Goal: Information Seeking & Learning: Find specific page/section

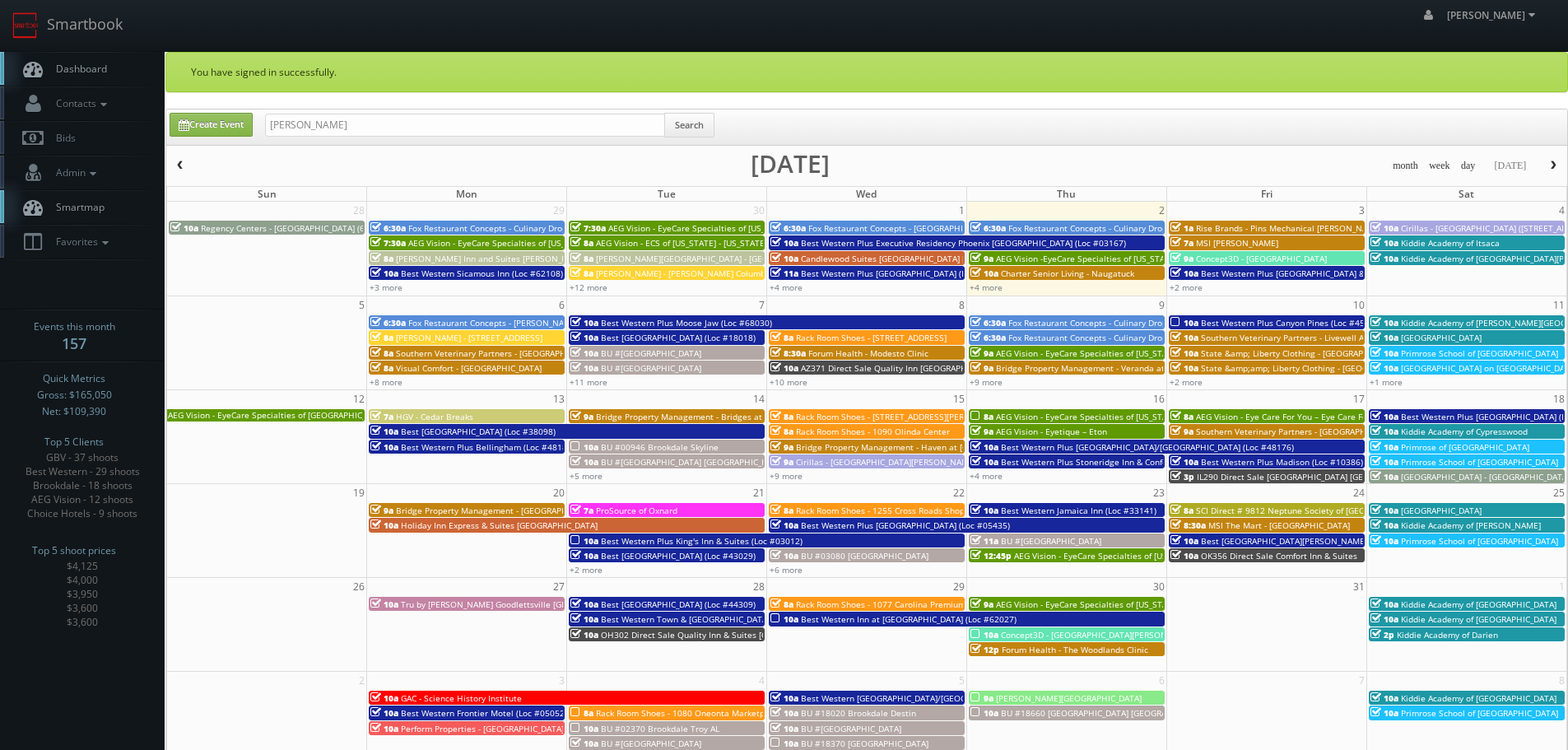
type input "al duggins"
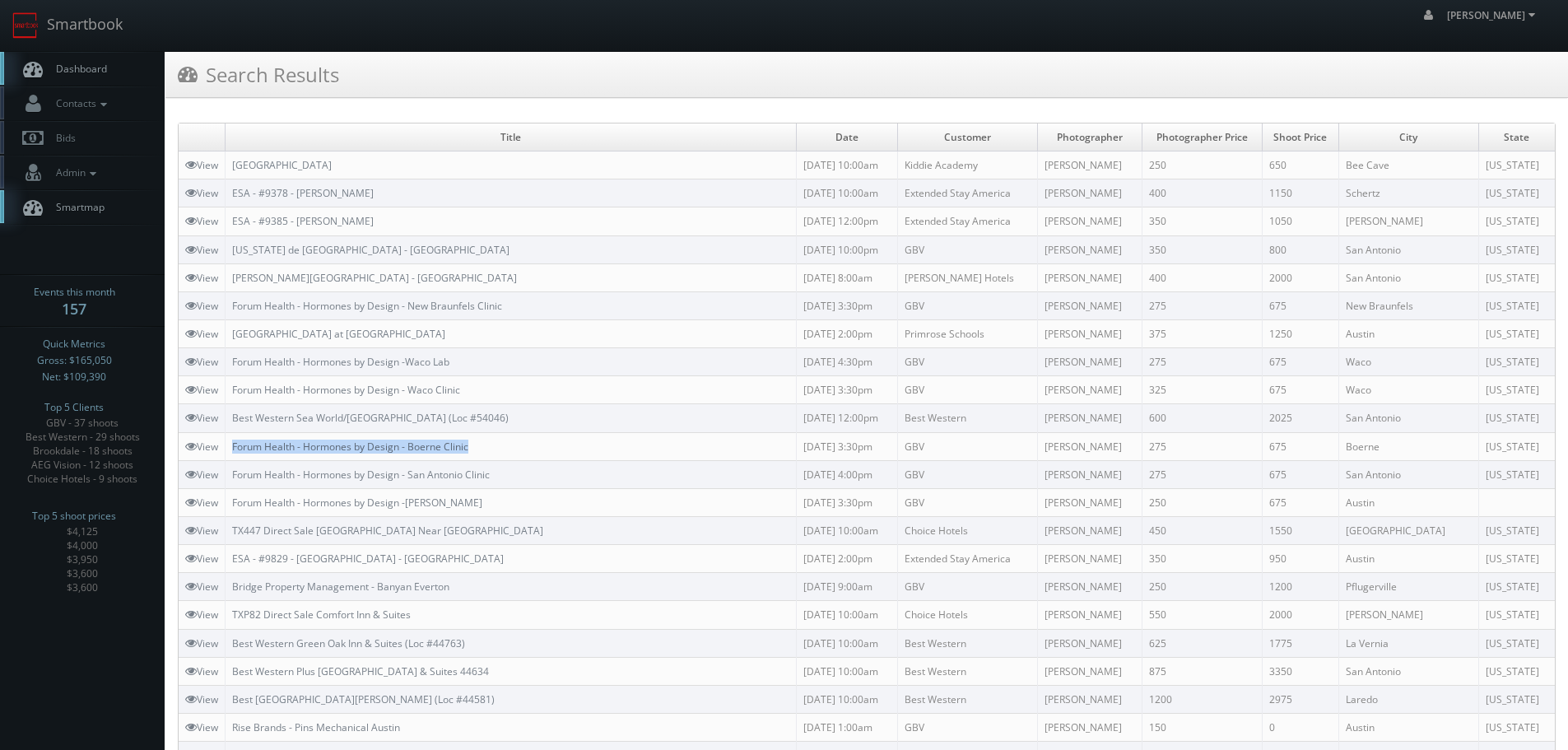
copy link "Forum Health - Hormones by Design - Boerne Clinic"
drag, startPoint x: 499, startPoint y: 449, endPoint x: 235, endPoint y: 447, distance: 264.0
click at [235, 447] on td "Forum Health - Hormones by Design - Boerne Clinic" at bounding box center [511, 446] width 571 height 28
click at [76, 20] on link "Smartbook" at bounding box center [67, 25] width 135 height 51
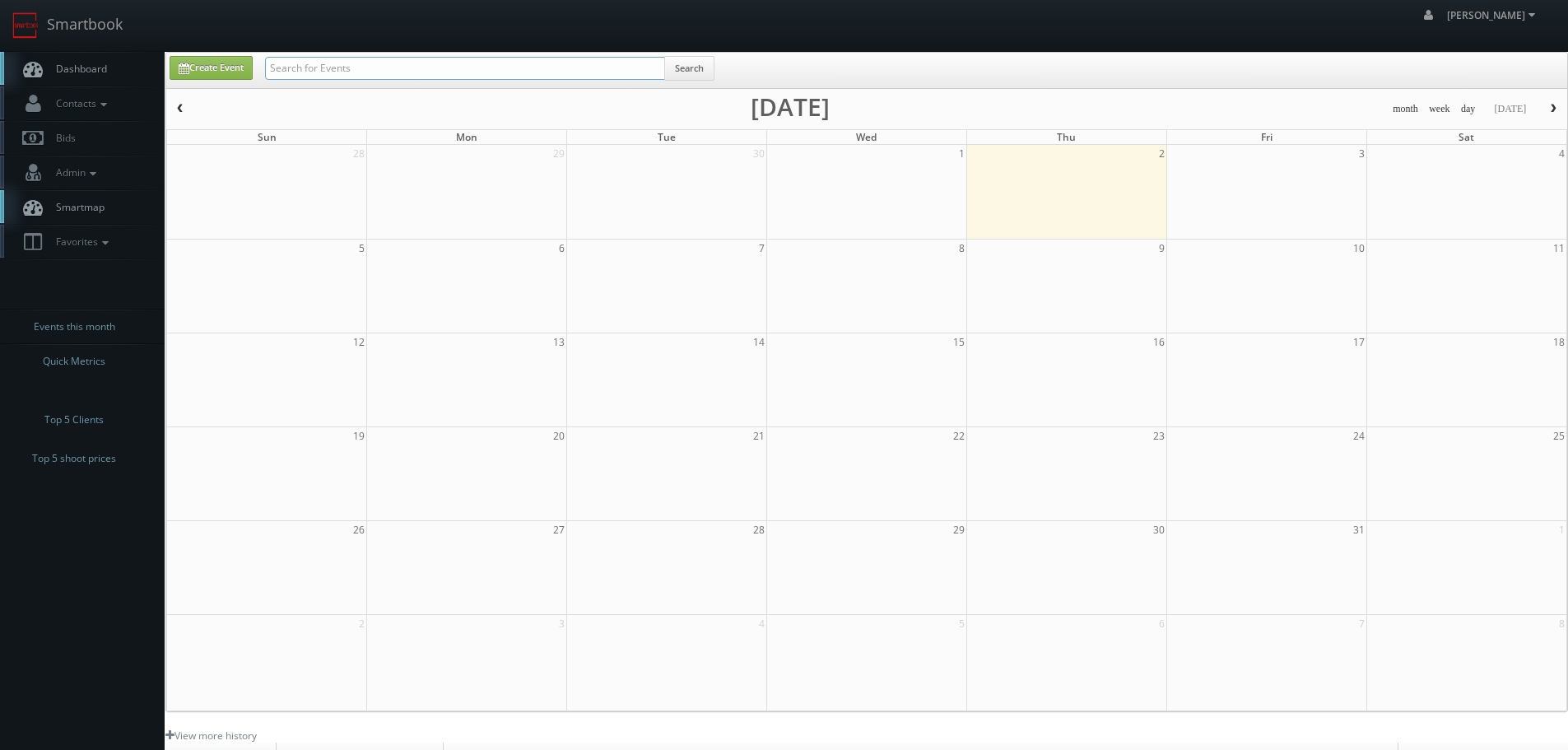
click at [461, 71] on input "text" at bounding box center [465, 68] width 400 height 23
paste input "Accurate Eye Care"
type input "Accurate Eye Care"
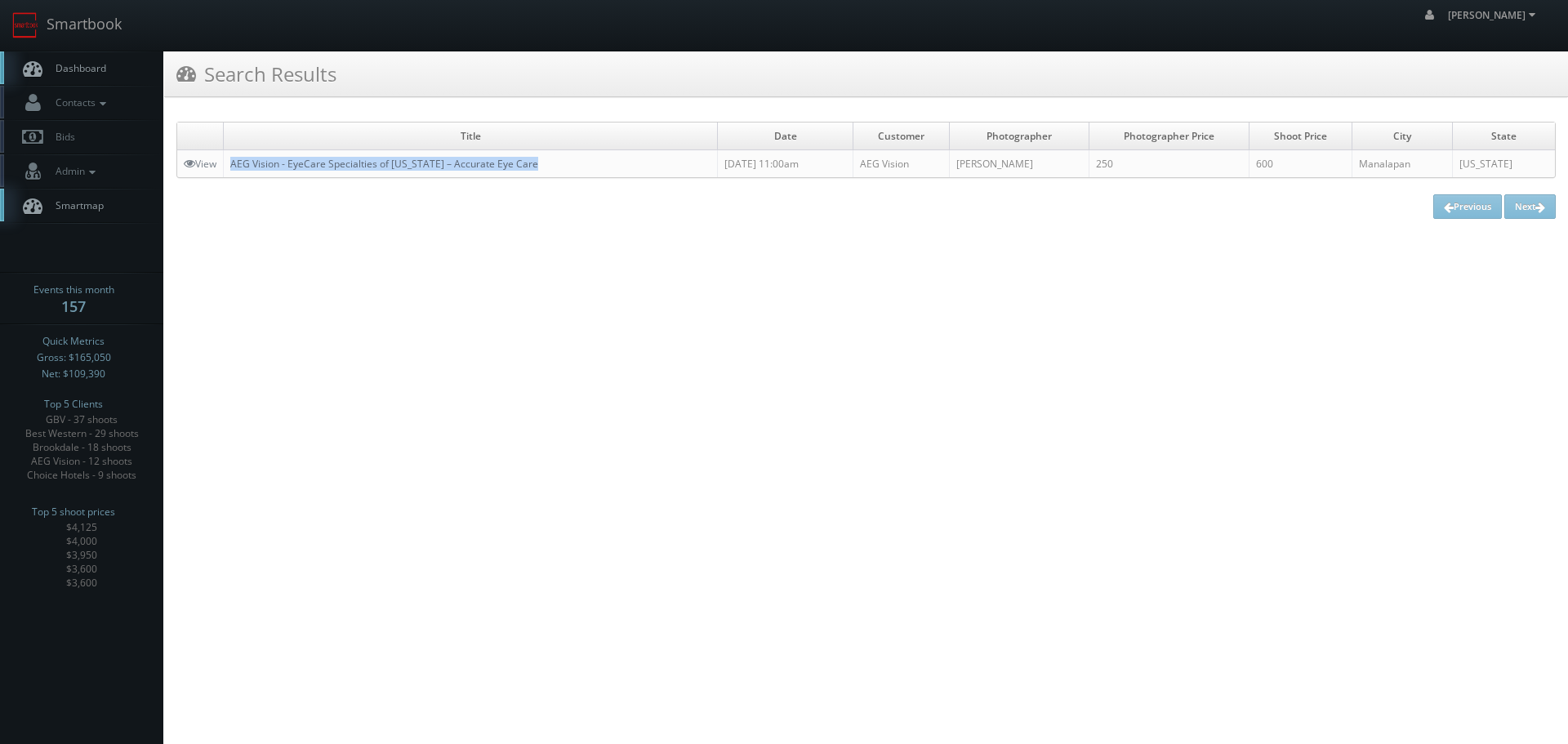
copy link "AEG Vision - EyeCare Specialties of New Jersey – Accurate Eye Care"
drag, startPoint x: 552, startPoint y: 175, endPoint x: 234, endPoint y: 171, distance: 318.0
click at [234, 171] on td "AEG Vision - EyeCare Specialties of New Jersey – Accurate Eye Care" at bounding box center [471, 164] width 494 height 28
click at [98, 21] on link "Smartbook" at bounding box center [67, 25] width 134 height 50
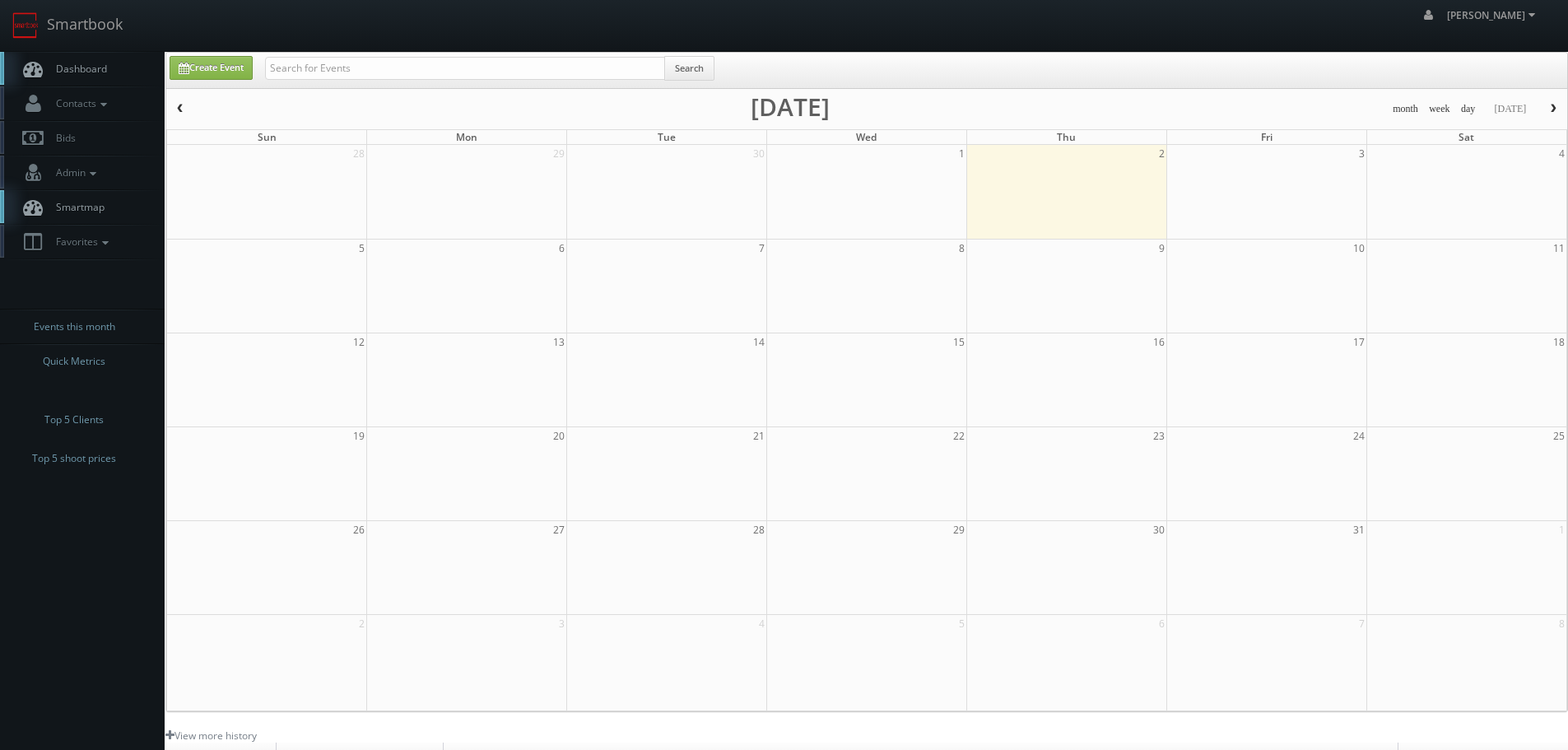
click at [373, 57] on div "Create Event Search" at bounding box center [867, 70] width 1401 height 35
click at [389, 60] on input "text" at bounding box center [465, 68] width 400 height 23
paste input "[PERSON_NAME]"
type input "[PERSON_NAME]"
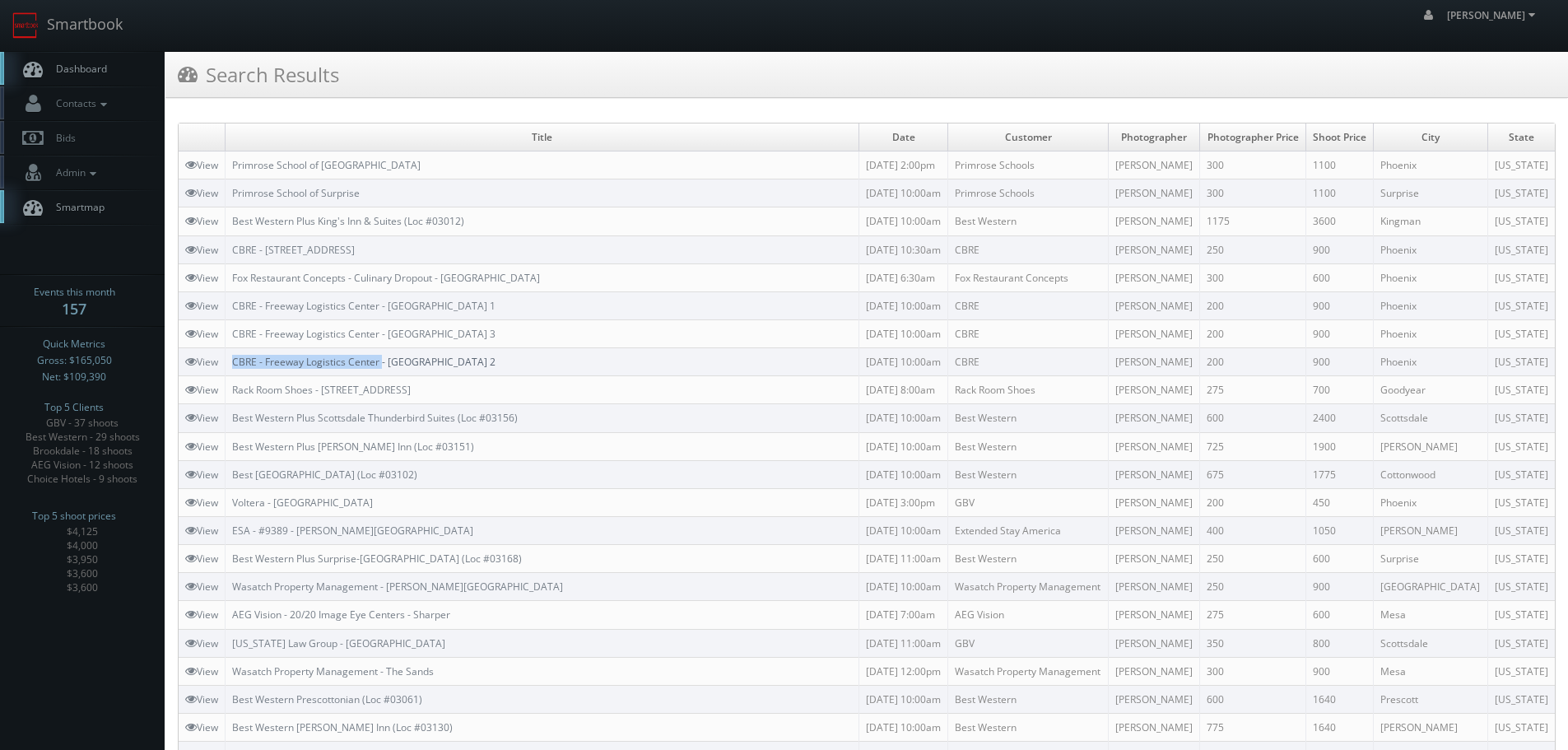
copy tr "CBRE - Freeway Logistics Center"
drag, startPoint x: 225, startPoint y: 368, endPoint x: 383, endPoint y: 366, distance: 158.0
click at [383, 366] on tr "View [GEOGRAPHIC_DATA] - [GEOGRAPHIC_DATA] 2 [DATE] 10:00am CBRE [PERSON_NAME] …" at bounding box center [867, 363] width 1376 height 28
copy link "CBRE - Freeway Logistics Center - Bldg 2"
drag, startPoint x: 431, startPoint y: 357, endPoint x: 232, endPoint y: 359, distance: 199.0
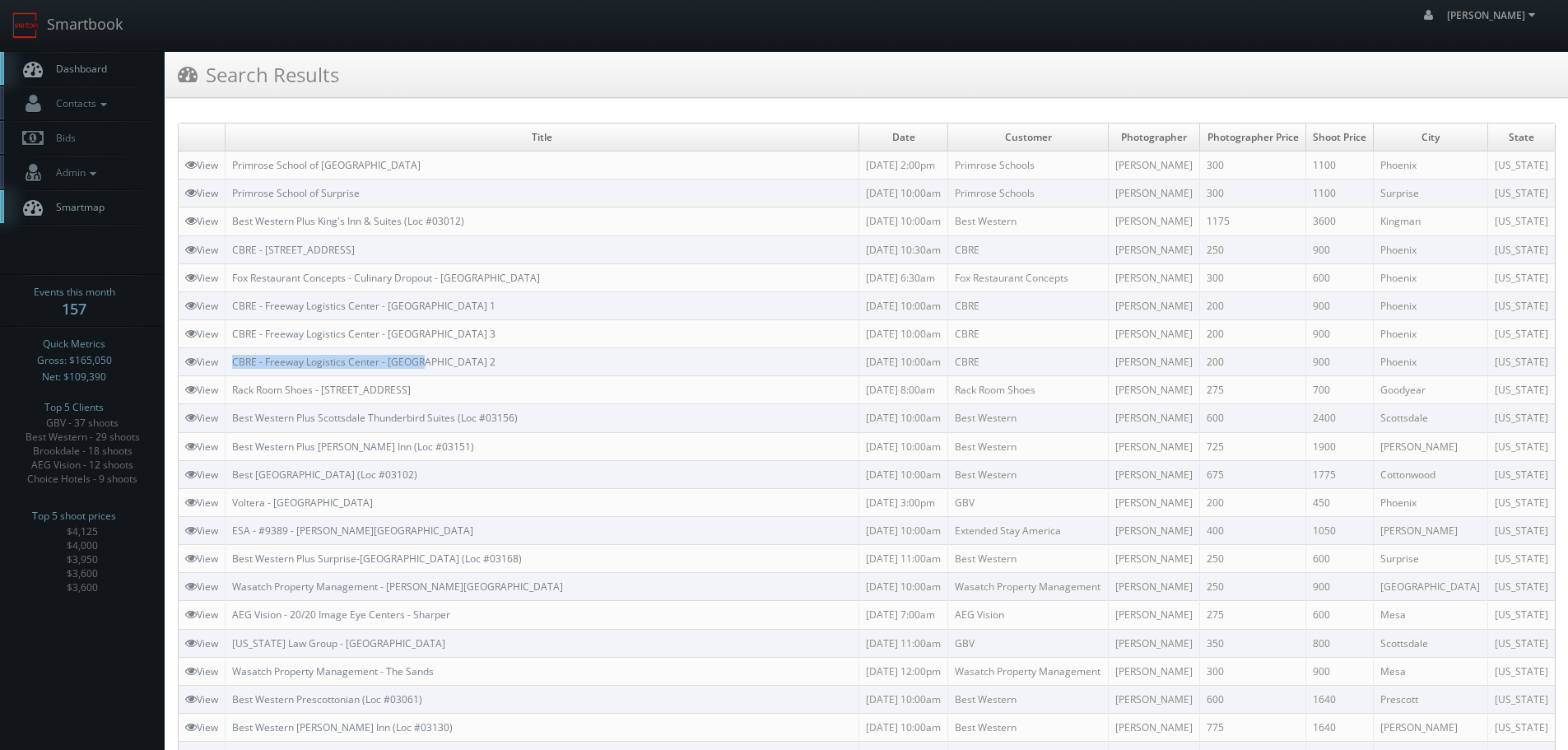
click at [232, 359] on td "CBRE - Freeway Logistics Center - Bldg 2" at bounding box center [542, 363] width 633 height 28
click at [86, 4] on link "Smartbook" at bounding box center [67, 25] width 135 height 51
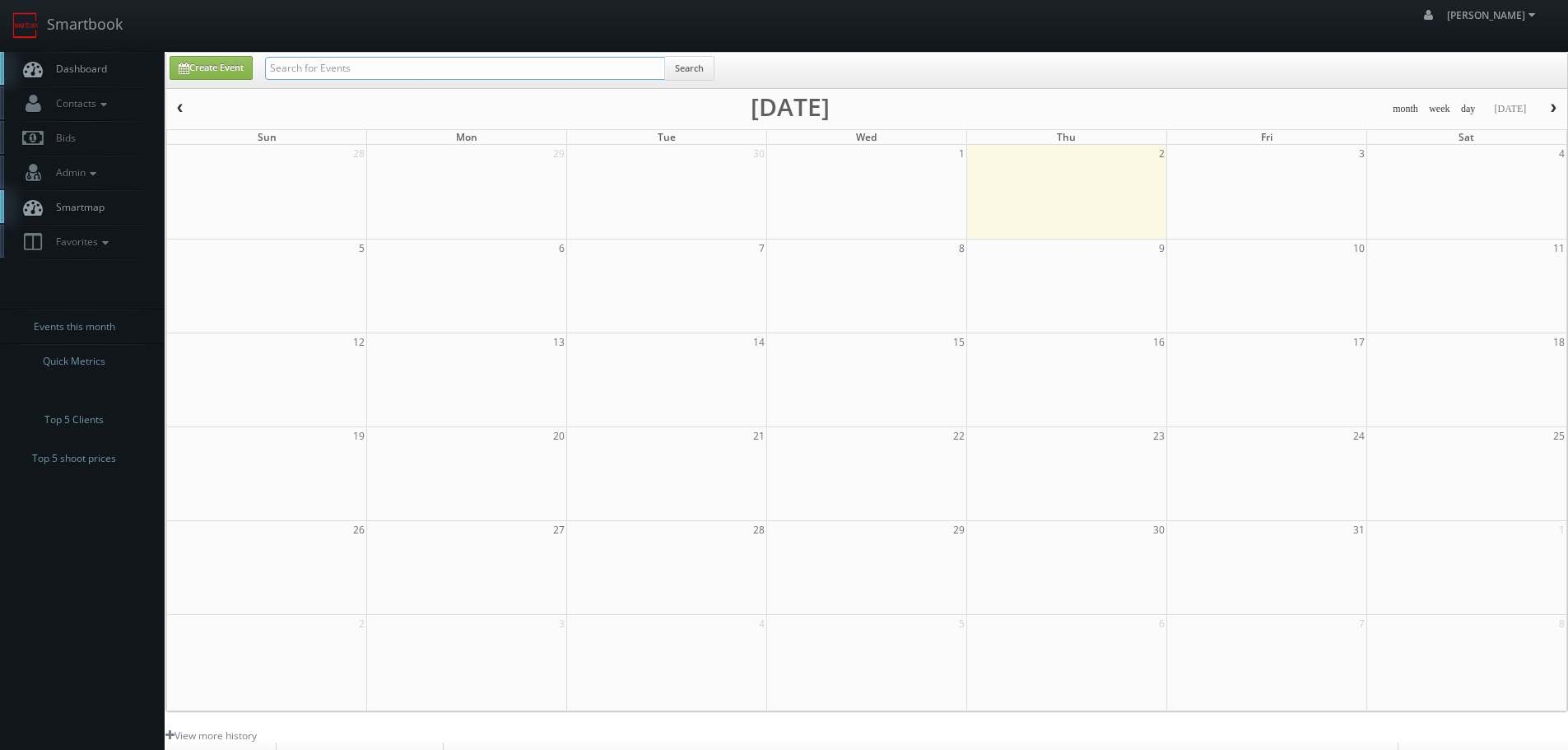
click at [330, 61] on input "text" at bounding box center [465, 68] width 400 height 23
type input "quinn"
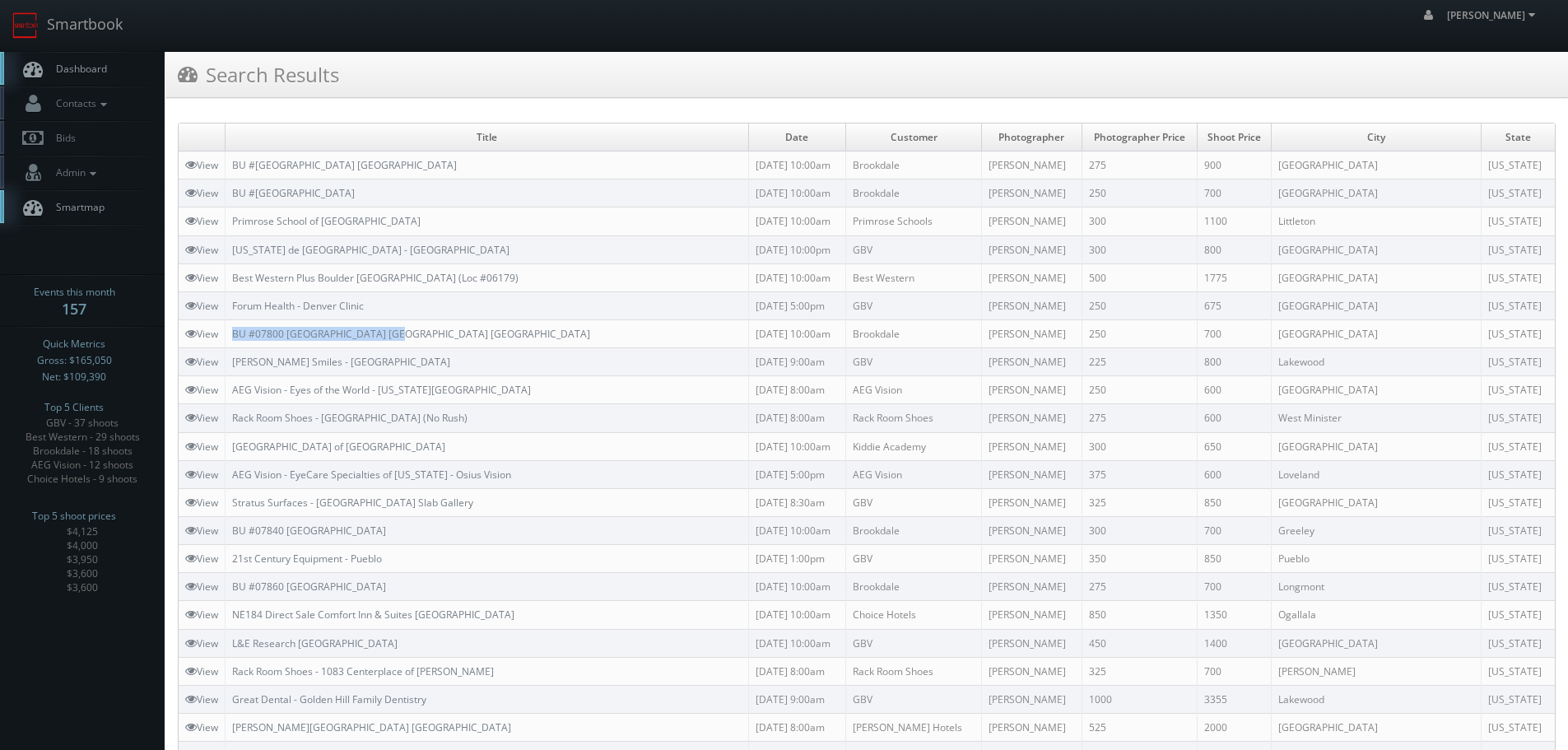
copy tr "BU #07800 [GEOGRAPHIC_DATA] [GEOGRAPHIC_DATA] [GEOGRAPHIC_DATA]"
drag, startPoint x: 413, startPoint y: 336, endPoint x: 221, endPoint y: 331, distance: 192.1
click at [221, 331] on tr "View BU #07800 [GEOGRAPHIC_DATA] AL [DATE] 10:00am [GEOGRAPHIC_DATA] [PERSON_NA…" at bounding box center [867, 333] width 1376 height 28
click at [96, 24] on link "Smartbook" at bounding box center [67, 25] width 135 height 51
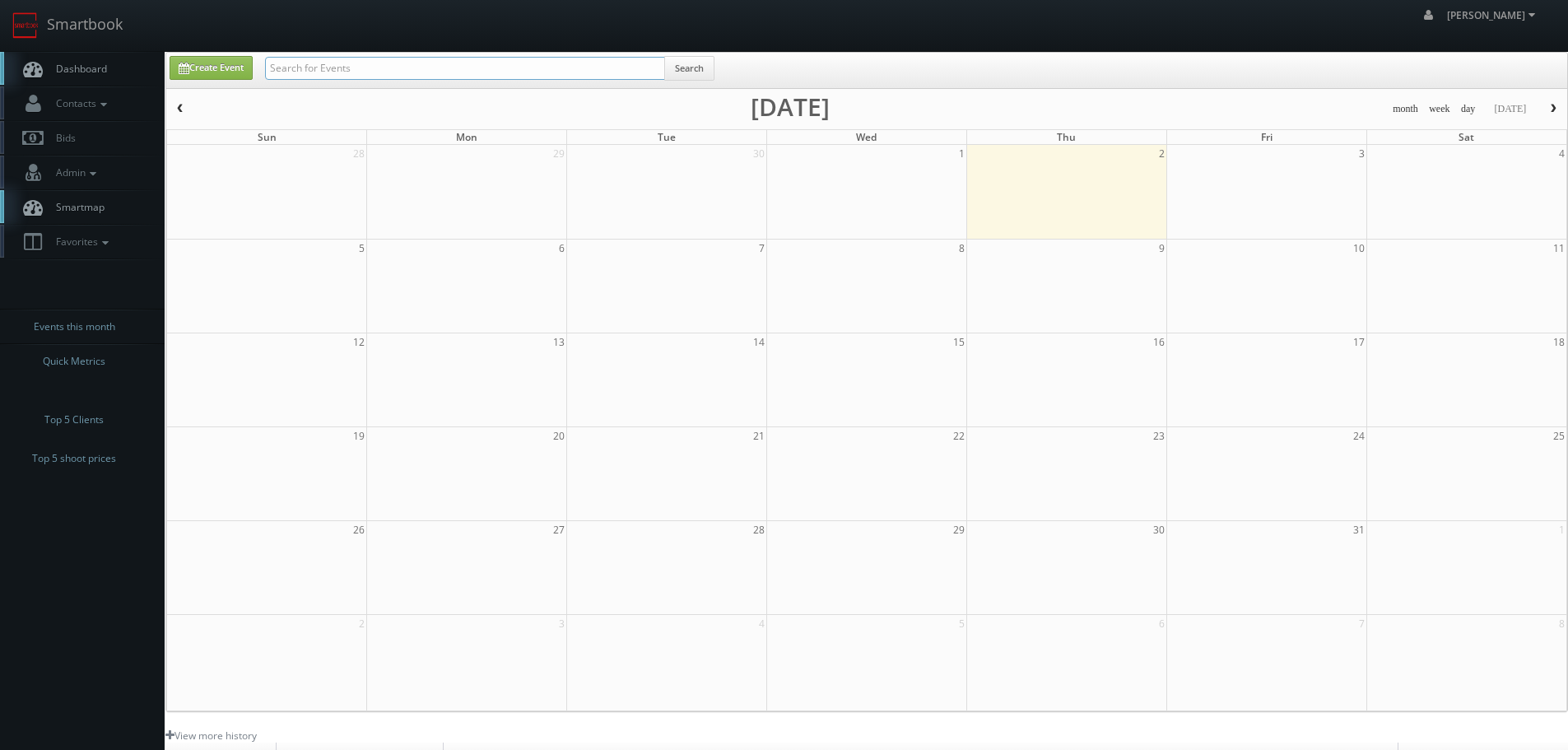
click at [428, 66] on input "text" at bounding box center [465, 68] width 400 height 23
paste input "TXP80 C"
type input "TXP80 C"
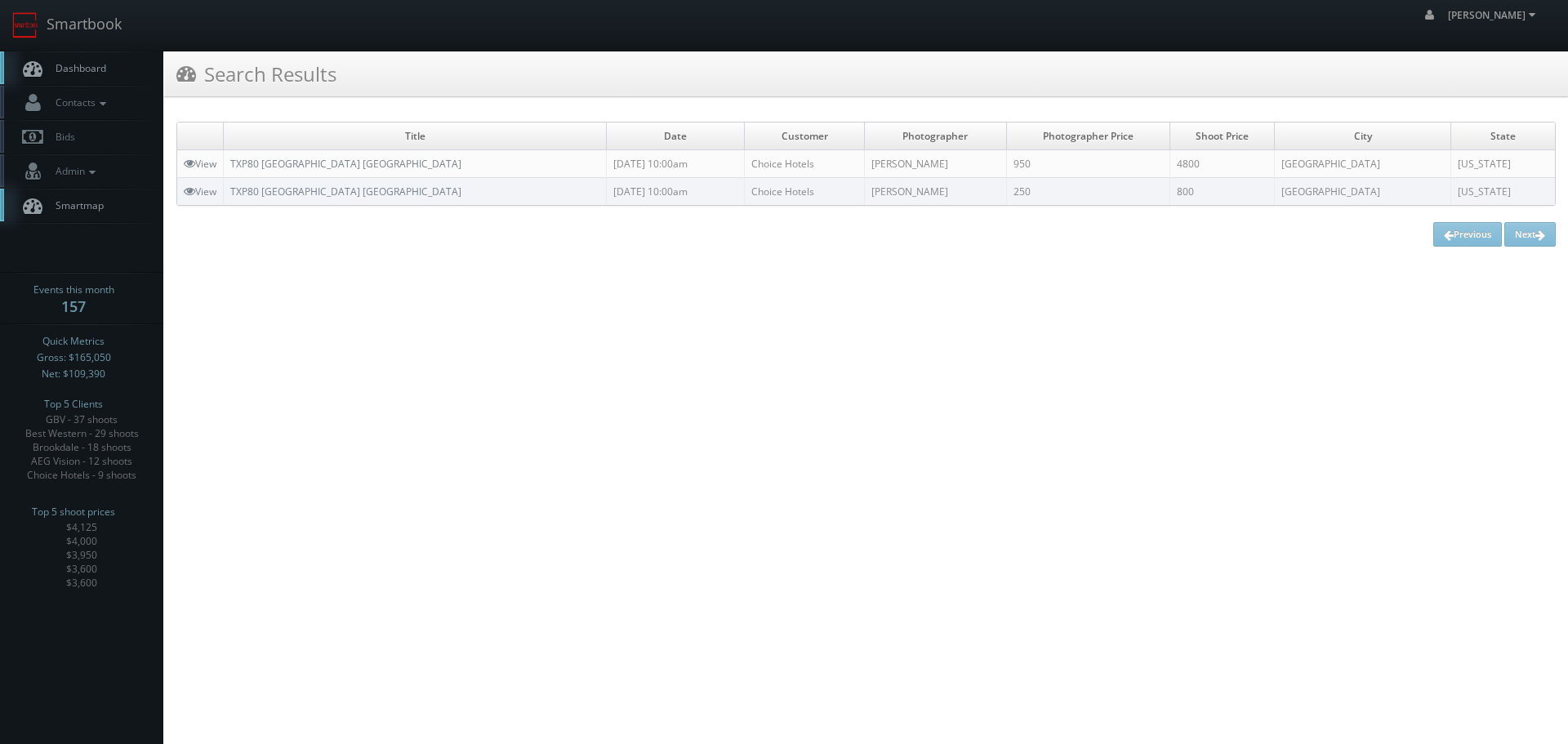
drag, startPoint x: 471, startPoint y: 160, endPoint x: 226, endPoint y: 164, distance: 245.0
click at [226, 164] on td "TXP80 Cambria Hotel Fort Worth - Medical Center" at bounding box center [415, 164] width 383 height 28
copy link "TXP80 Cambria Hotel Fort Worth - Medical Center"
click at [44, 41] on link "Smartbook" at bounding box center [67, 25] width 134 height 50
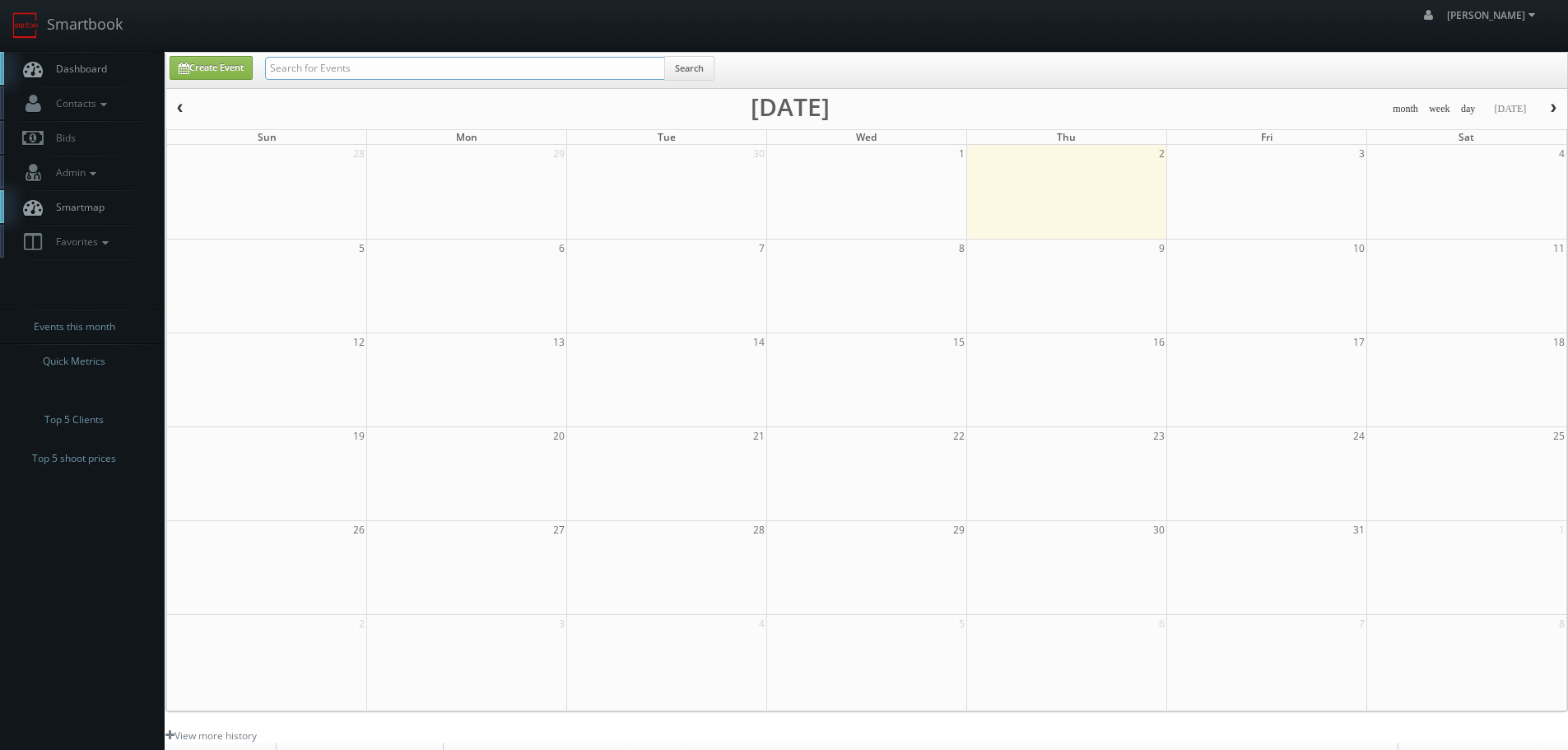
click at [330, 72] on input "text" at bounding box center [465, 68] width 400 height 23
paste input "Germantown"
type input "Germantown"
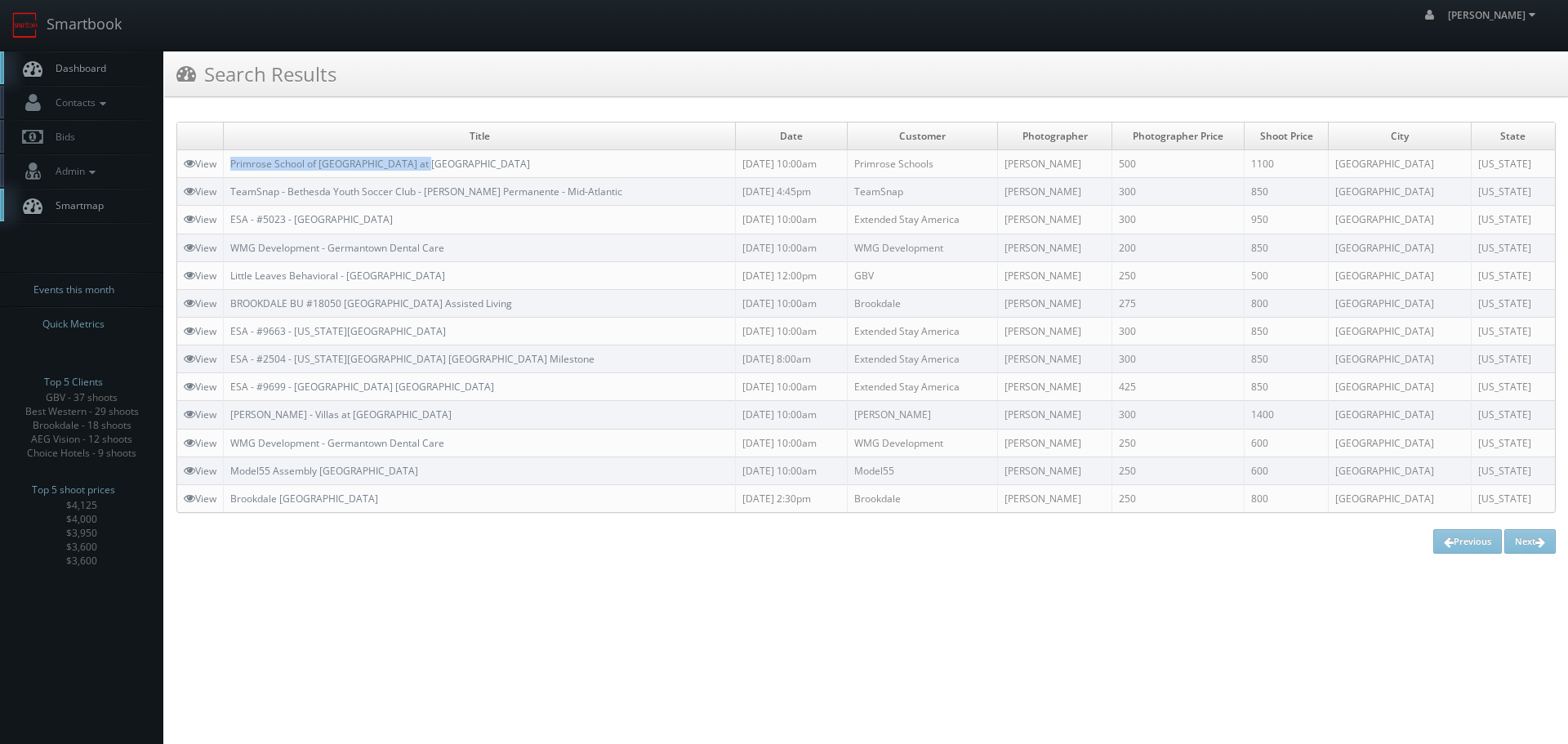
copy link "Primrose School of Memphis at Germantown"
drag, startPoint x: 452, startPoint y: 156, endPoint x: 231, endPoint y: 161, distance: 221.1
click at [231, 161] on td "Primrose School of Memphis at Germantown" at bounding box center [480, 164] width 512 height 28
copy link "Primrose School of Memphis at Germantown"
click at [212, 167] on link "View" at bounding box center [200, 164] width 32 height 14
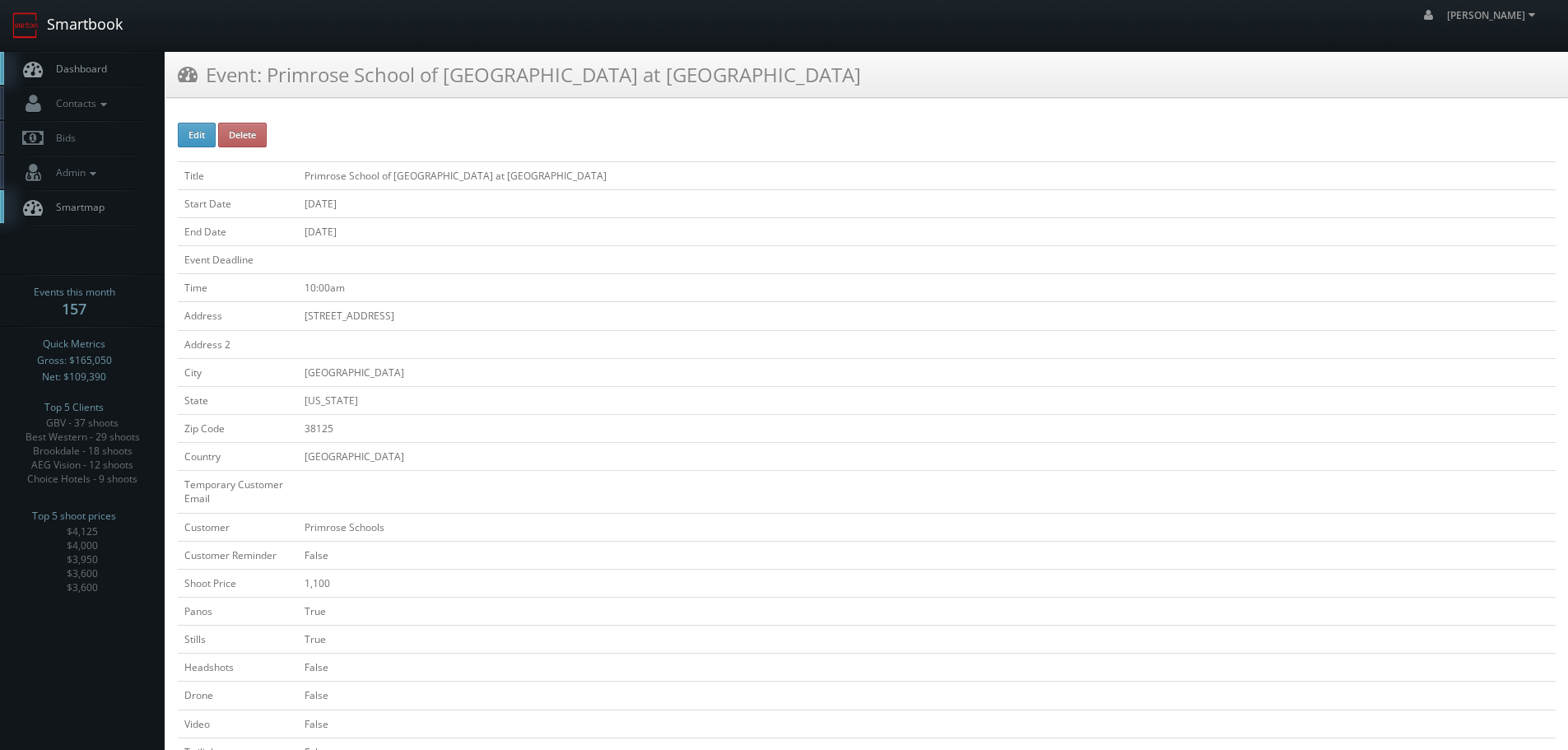
click at [102, 24] on link "Smartbook" at bounding box center [67, 25] width 135 height 51
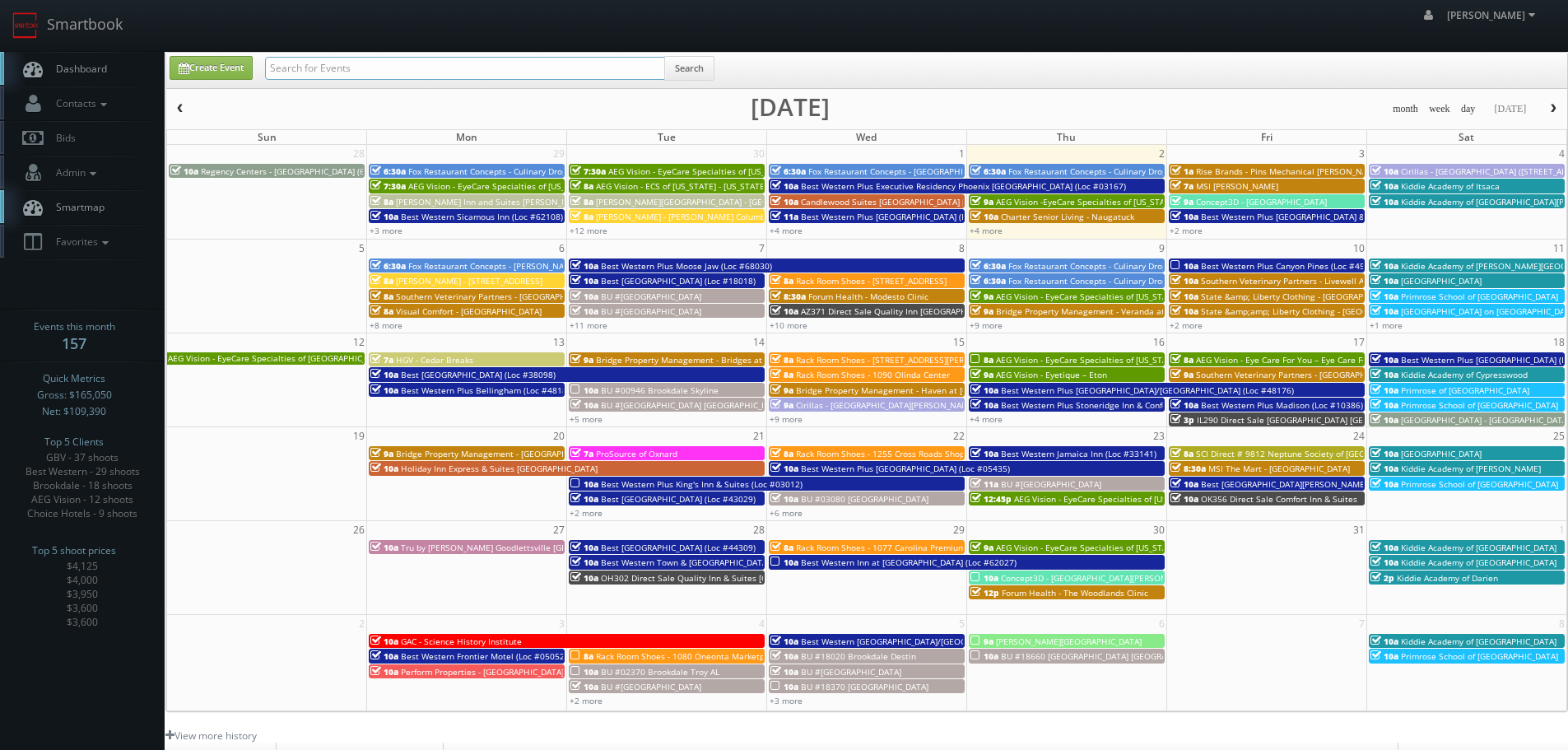
click at [367, 67] on input "text" at bounding box center [465, 68] width 400 height 23
type input "fl508"
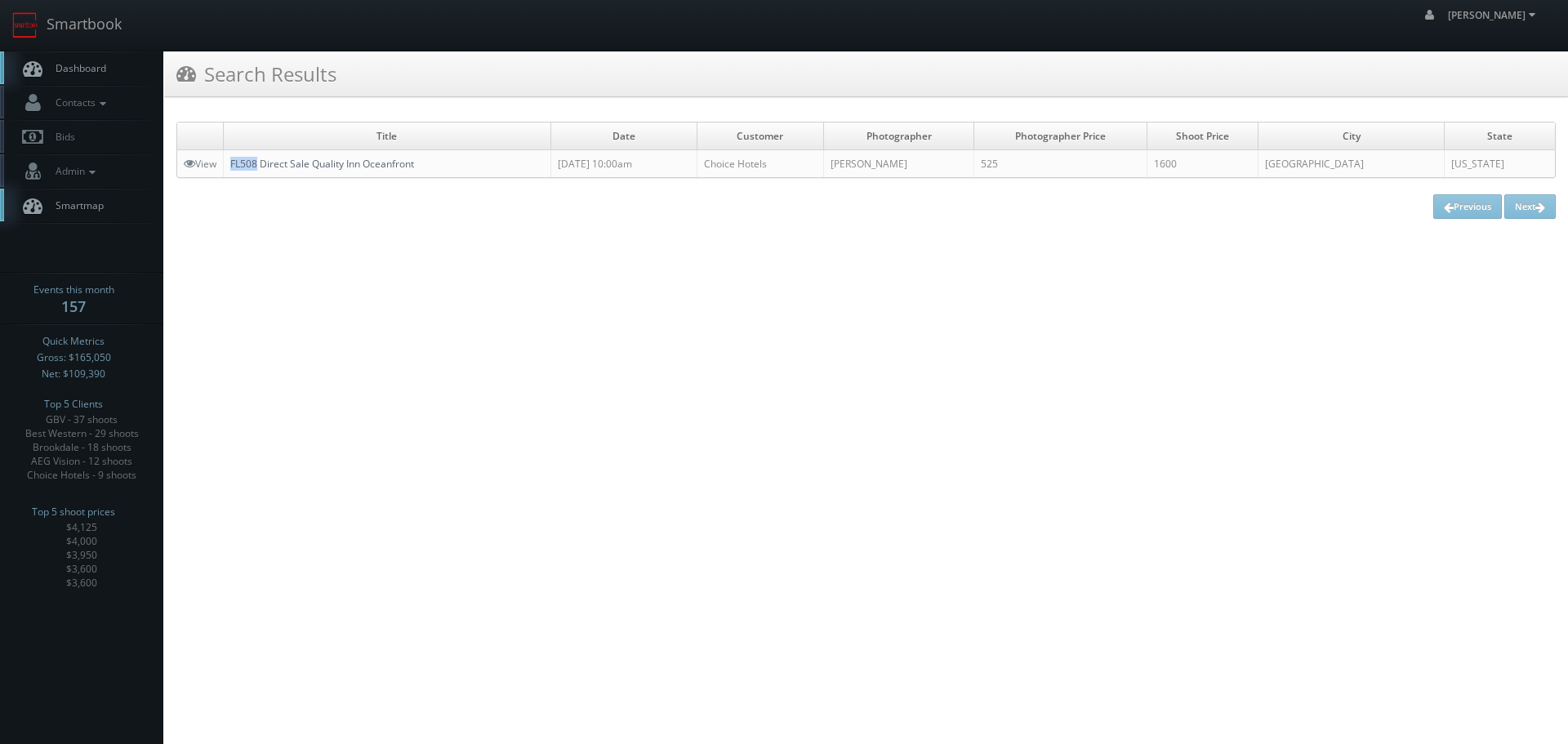
copy link "FL508"
drag, startPoint x: 231, startPoint y: 159, endPoint x: 259, endPoint y: 161, distance: 28.1
click at [259, 161] on td "FL508 Direct Sale Quality Inn Oceanfront" at bounding box center [387, 164] width 327 height 28
click at [102, 20] on link "Smartbook" at bounding box center [67, 25] width 134 height 50
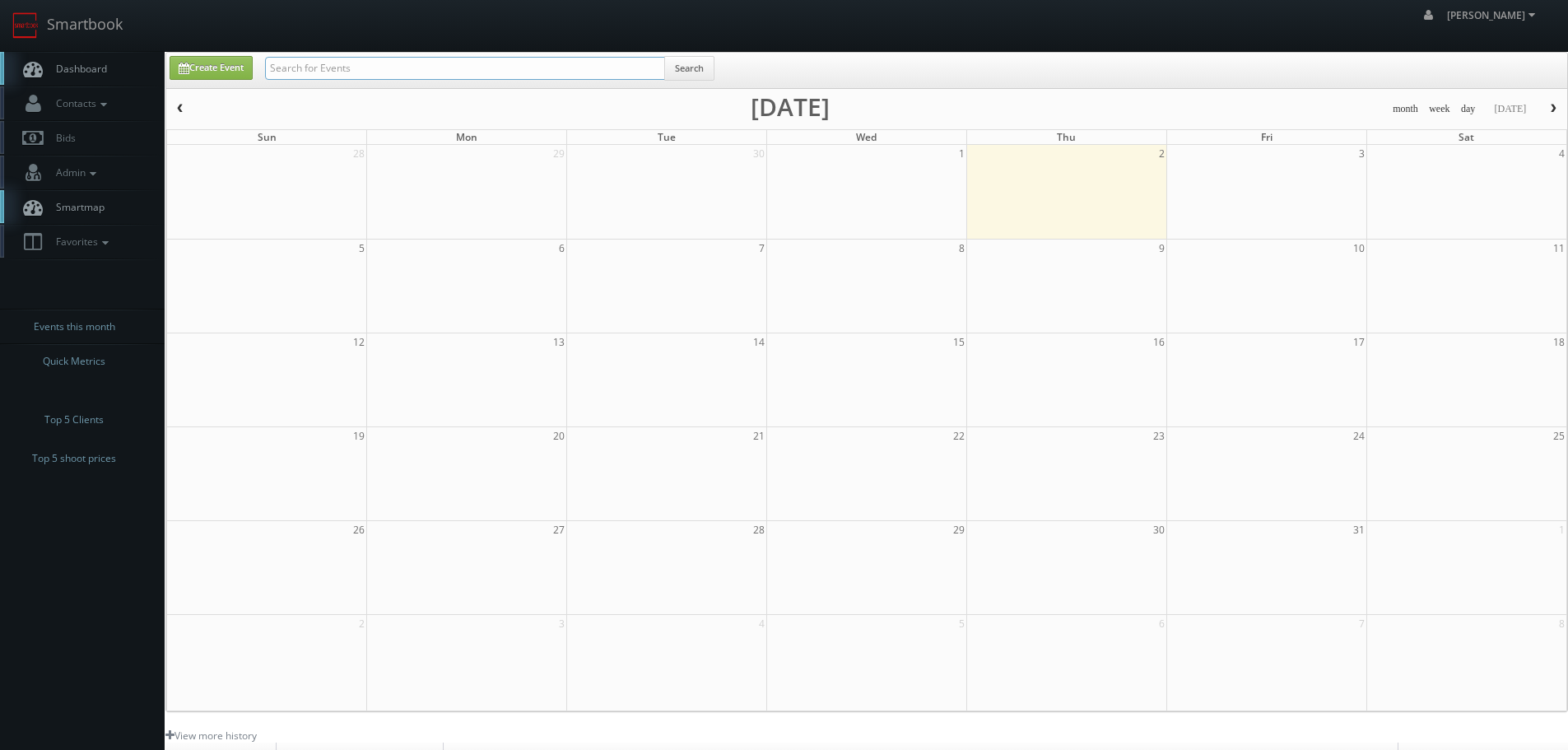
click at [394, 71] on input "text" at bounding box center [465, 68] width 400 height 23
type input "22009"
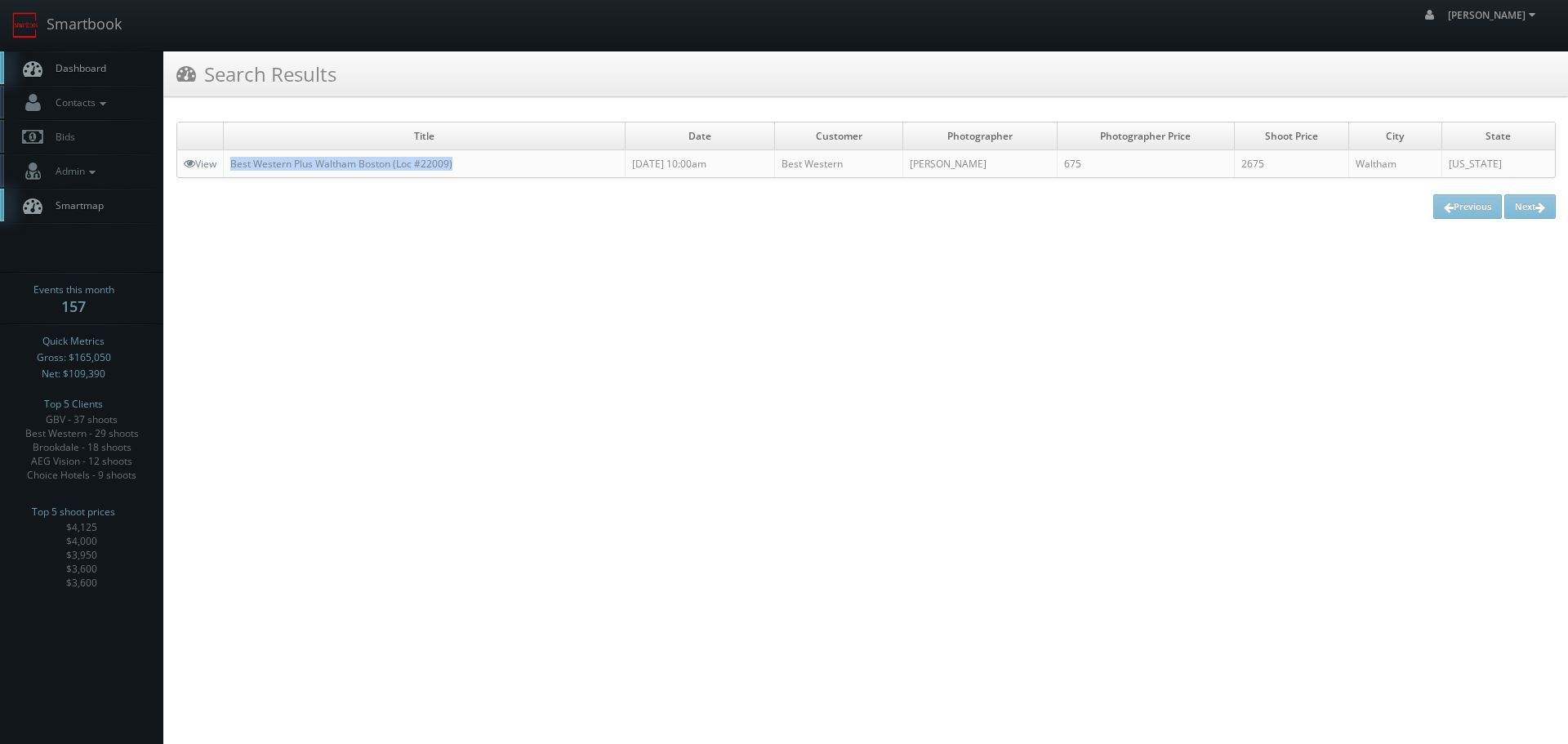
copy link "Best Western Plus Waltham Boston (Loc #22009)"
drag, startPoint x: 495, startPoint y: 164, endPoint x: 333, endPoint y: 194, distance: 164.8
click at [230, 166] on td "Best Western Plus Waltham Boston (Loc #22009)" at bounding box center [424, 164] width 402 height 28
click at [109, 27] on link "Smartbook" at bounding box center [67, 25] width 134 height 50
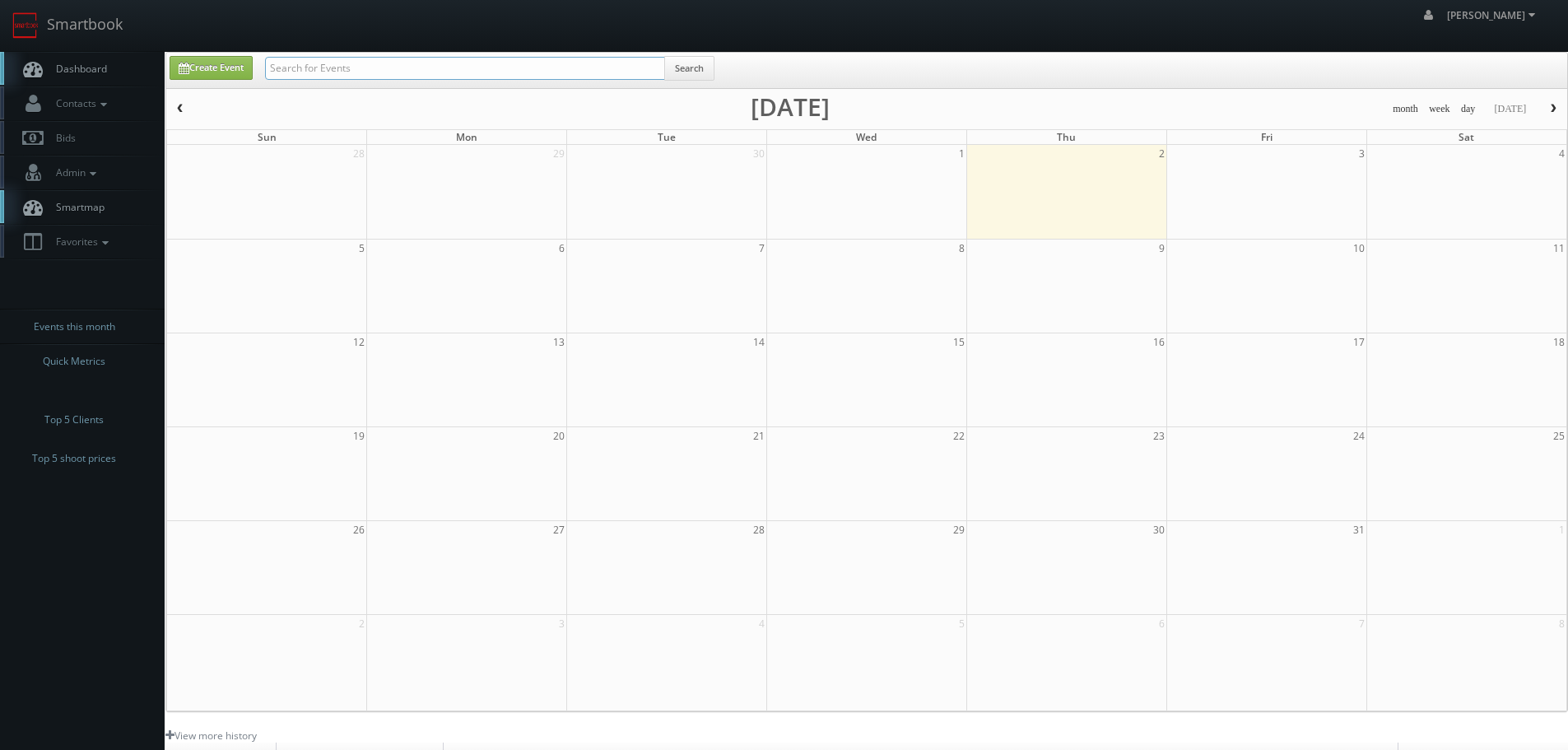
click at [347, 66] on input "text" at bounding box center [465, 68] width 400 height 23
type input "ryna lines"
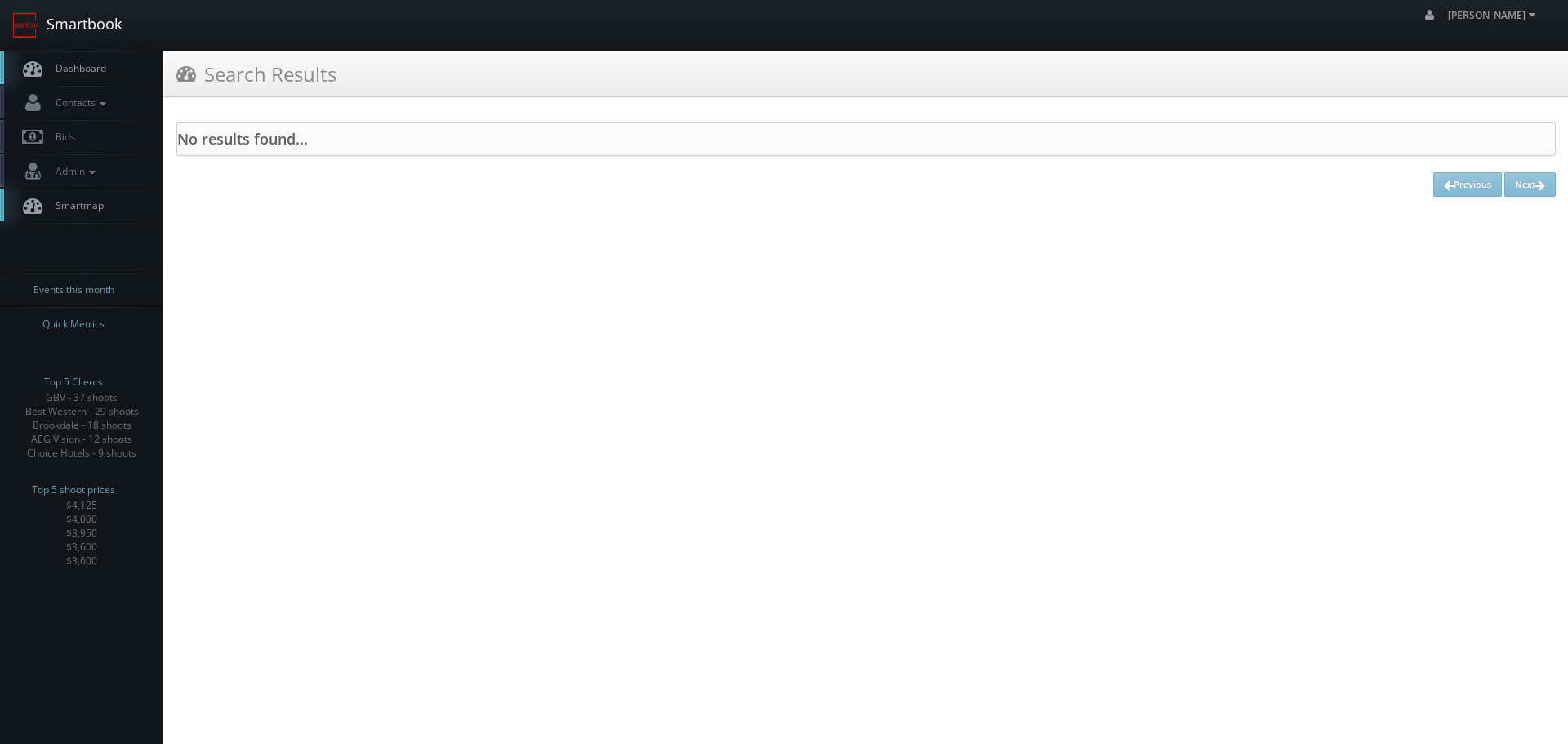
click at [106, 28] on link "Smartbook" at bounding box center [67, 25] width 134 height 50
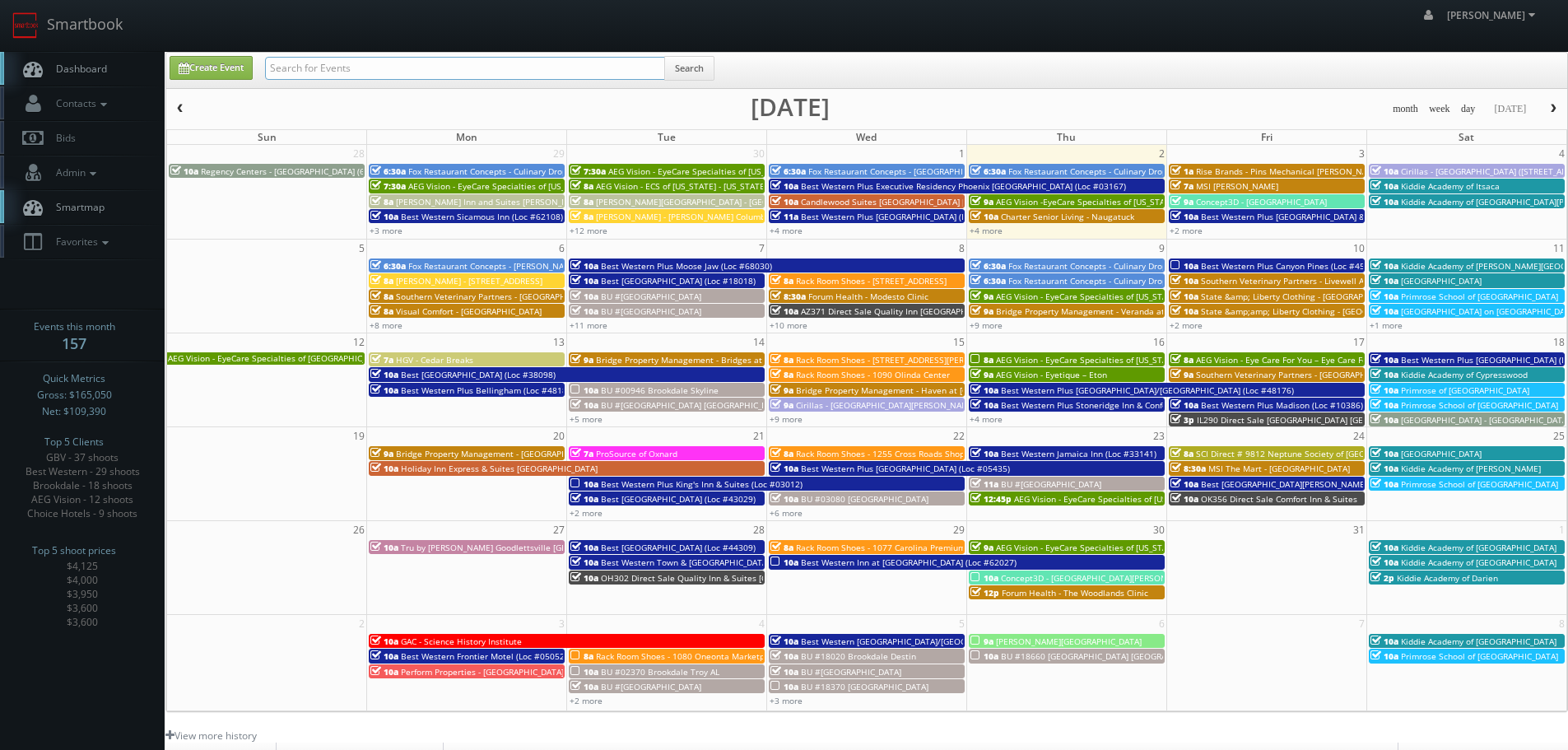
click at [427, 77] on input "text" at bounding box center [465, 68] width 400 height 23
type input "[PERSON_NAME] line"
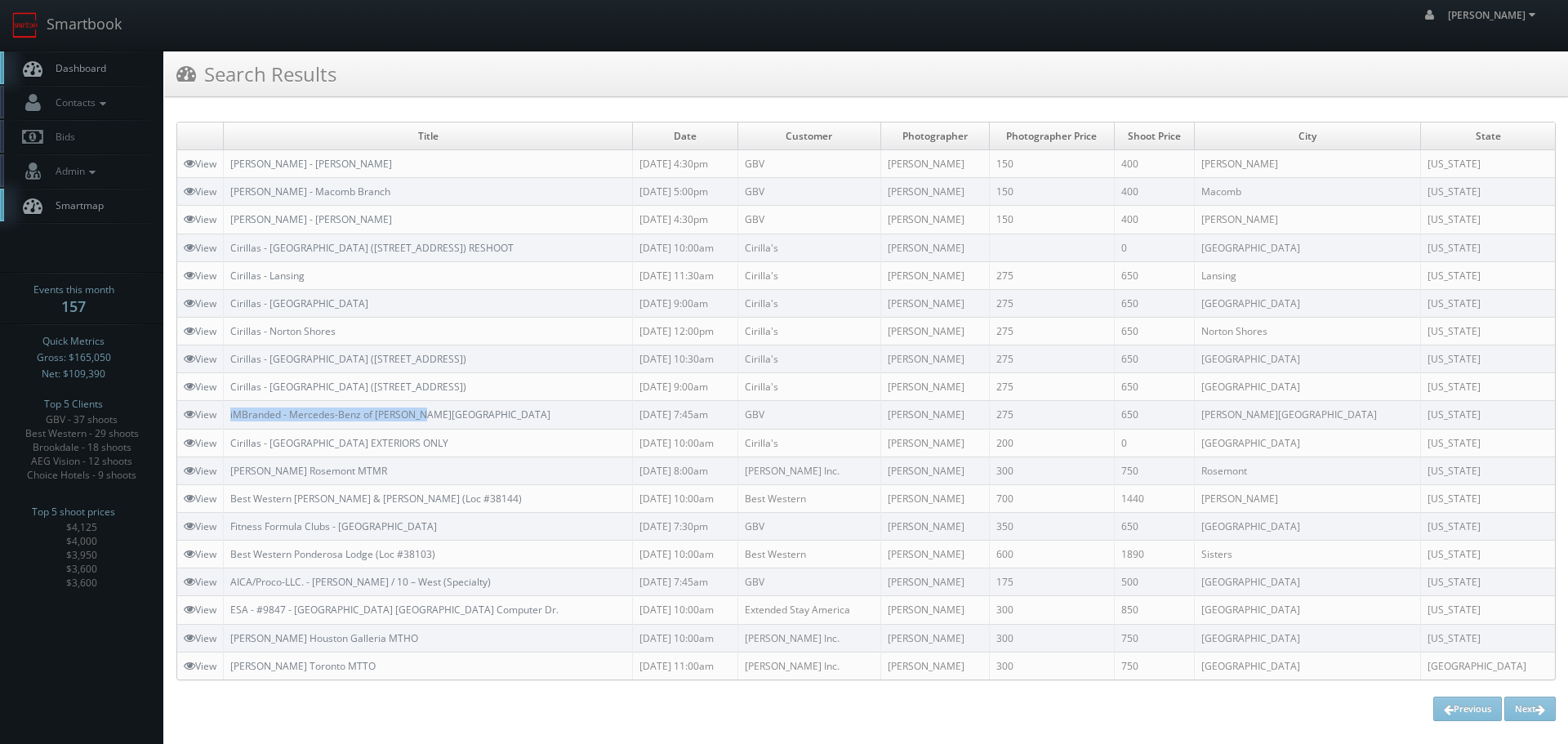
copy link "iMBranded - Mercedes-Benz of [PERSON_NAME][GEOGRAPHIC_DATA]"
drag, startPoint x: 458, startPoint y: 407, endPoint x: 231, endPoint y: 411, distance: 227.0
click at [231, 411] on td "iMBranded - Mercedes-Benz of Ann Arbor" at bounding box center [428, 415] width 409 height 28
drag, startPoint x: 106, startPoint y: 21, endPoint x: 132, endPoint y: 30, distance: 27.5
click at [106, 21] on link "Smartbook" at bounding box center [67, 25] width 134 height 50
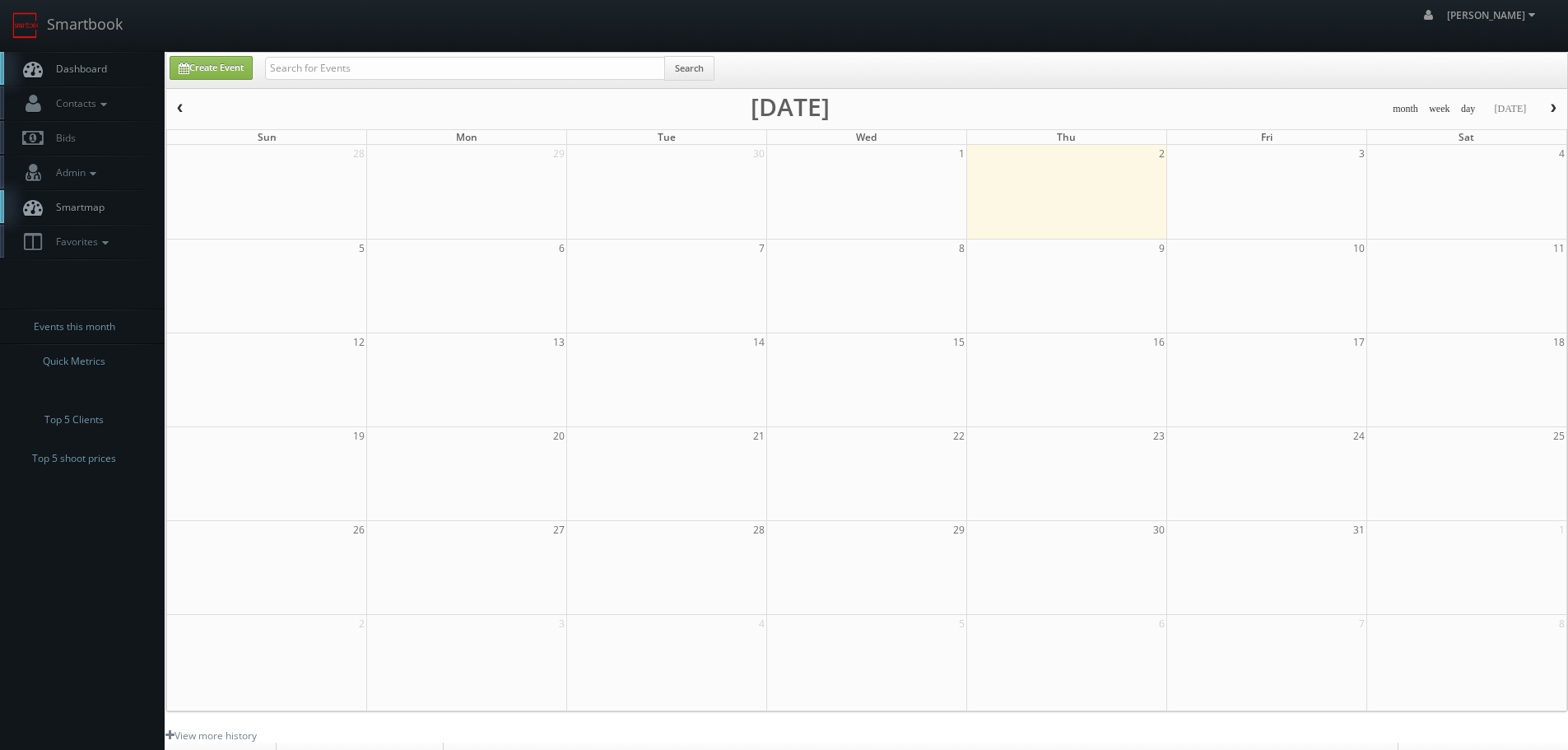
drag, startPoint x: 0, startPoint y: 0, endPoint x: 370, endPoint y: 51, distance: 373.5
click at [367, 47] on div "robert robert Profile Logout" at bounding box center [784, 25] width 1568 height 51
click at [404, 71] on input "text" at bounding box center [465, 68] width 400 height 23
paste input "Bykowski"
type input "Bykowski"
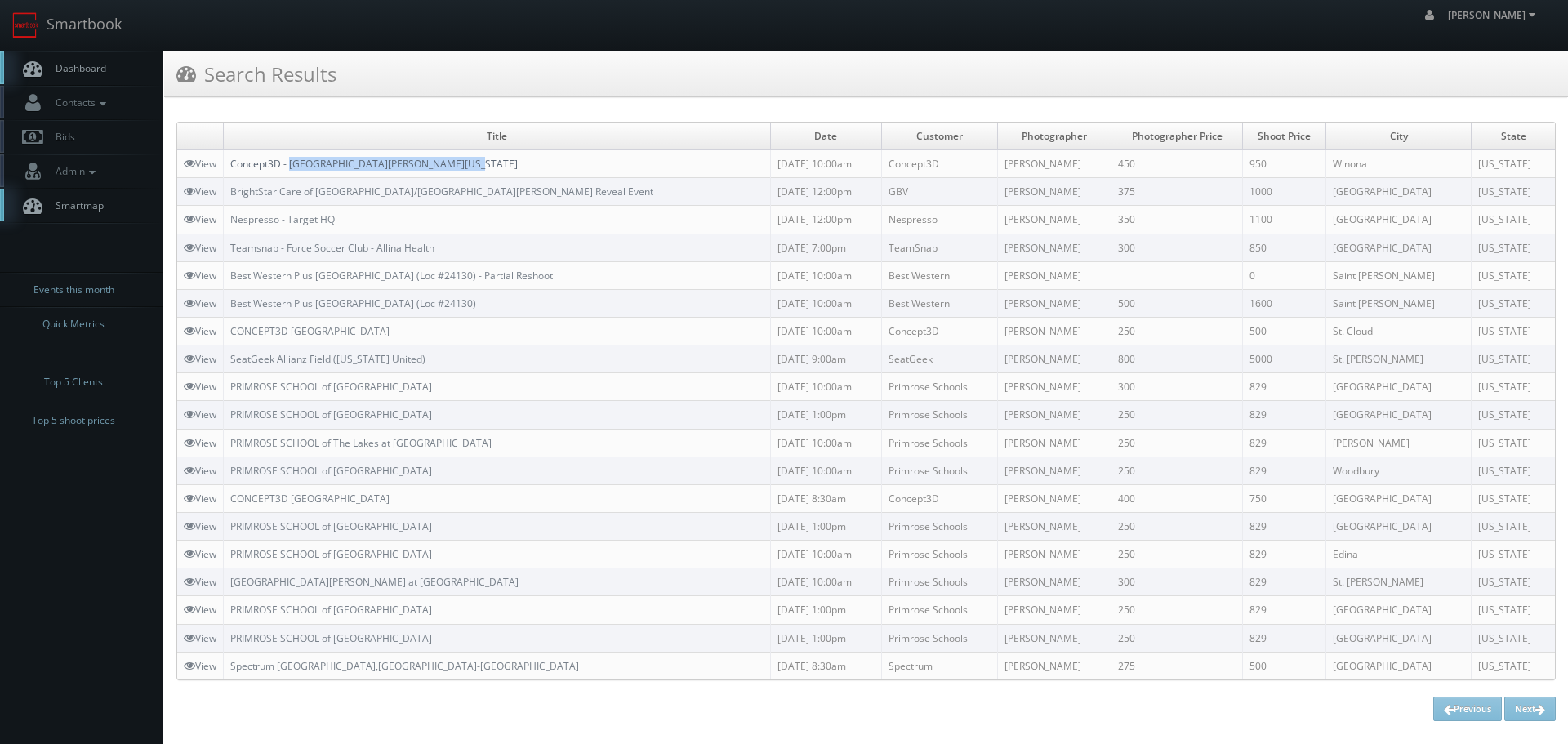
copy link "Saint Mary University of Minnesota"
drag, startPoint x: 490, startPoint y: 164, endPoint x: 292, endPoint y: 168, distance: 198.0
click at [292, 168] on td "Concept3D - Saint Mary University of Minnesota" at bounding box center [497, 164] width 547 height 28
click at [510, 158] on td "Concept3D - Saint Mary University of Minnesota" at bounding box center [497, 164] width 547 height 28
copy link "Concept3D - Saint Mary University of Minnesota"
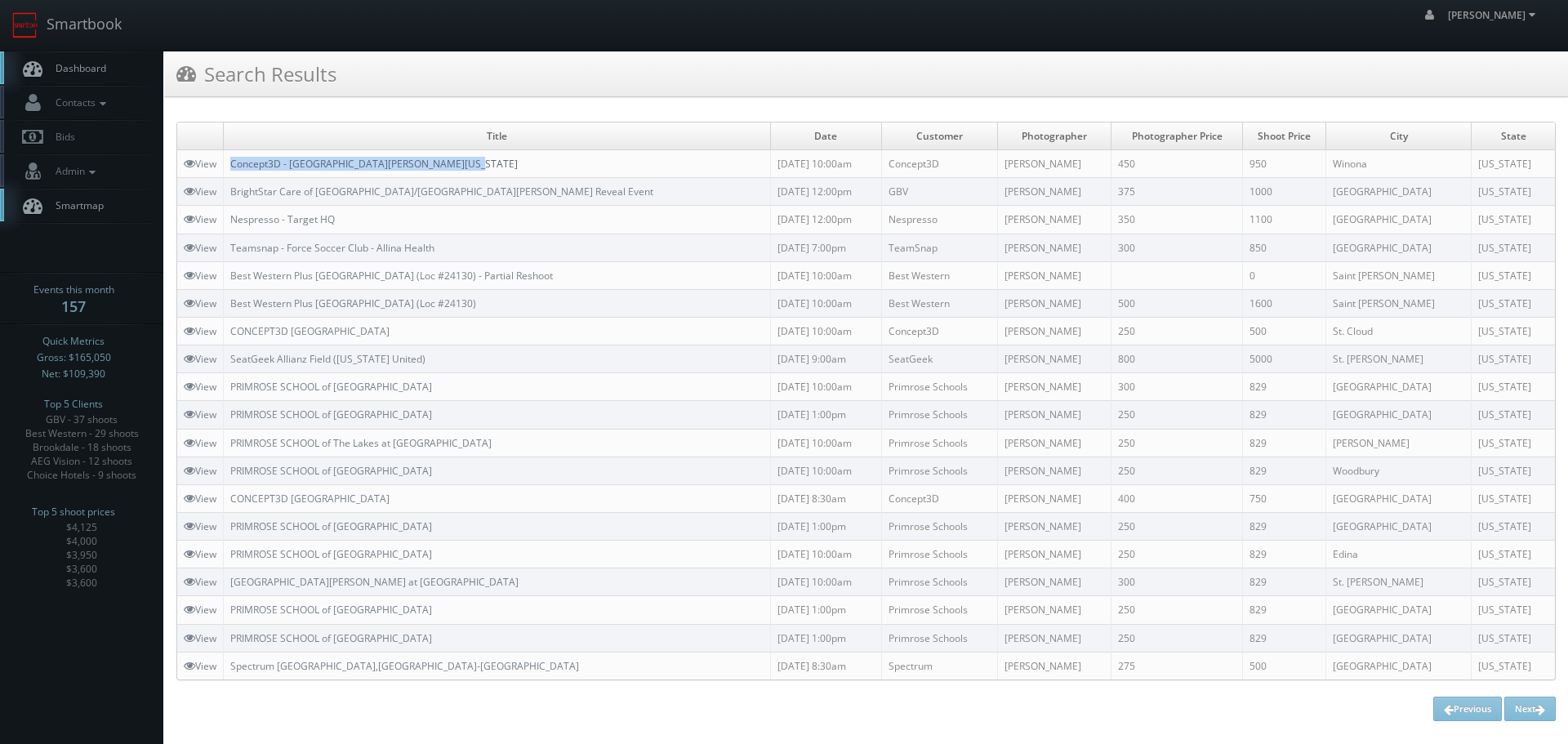
drag, startPoint x: 518, startPoint y: 158, endPoint x: 368, endPoint y: 162, distance: 150.1
click at [231, 164] on td "Concept3D - Saint Mary University of Minnesota" at bounding box center [497, 164] width 547 height 28
click at [128, 9] on link "Smartbook" at bounding box center [67, 25] width 134 height 50
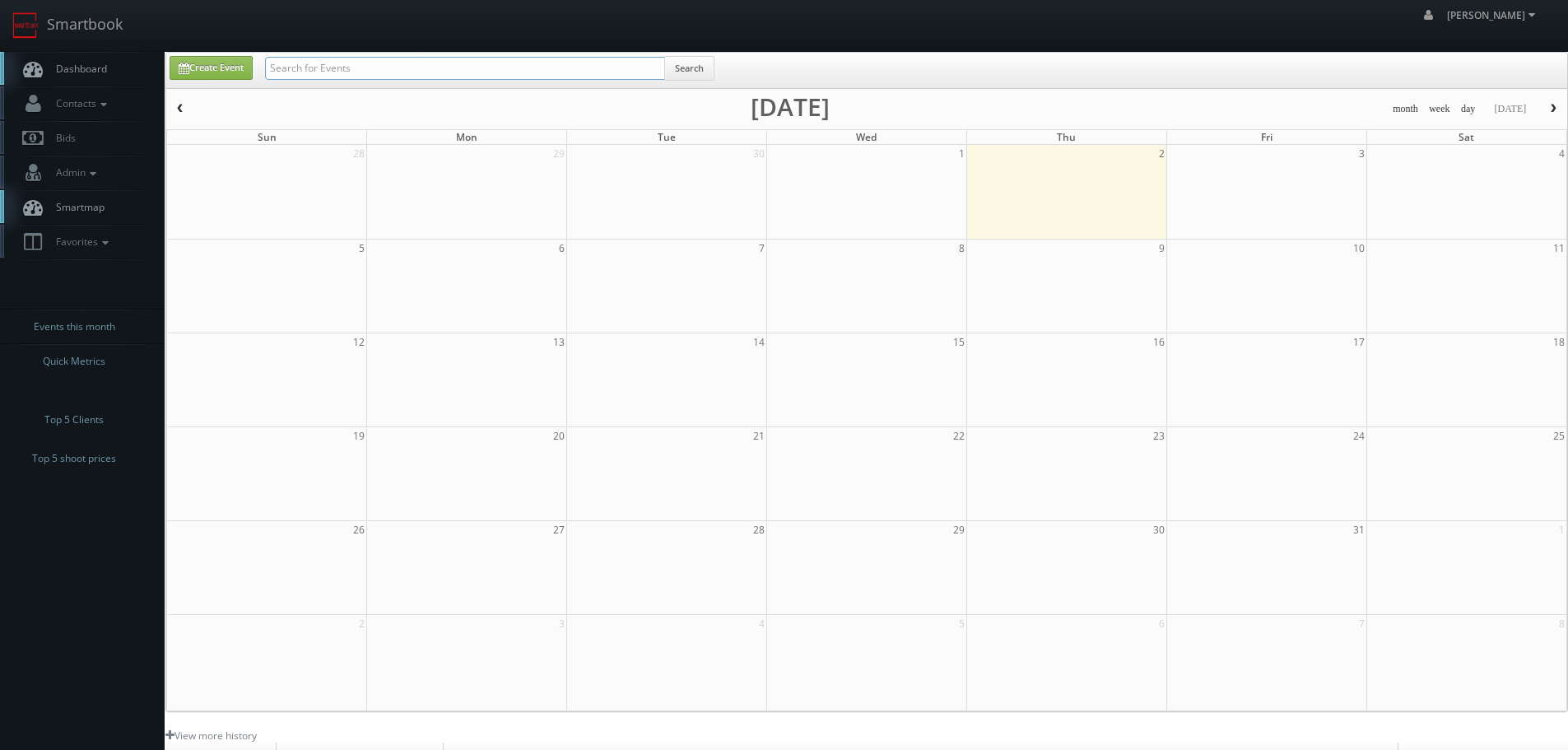
click at [367, 70] on input "text" at bounding box center [465, 68] width 400 height 23
type input "61086"
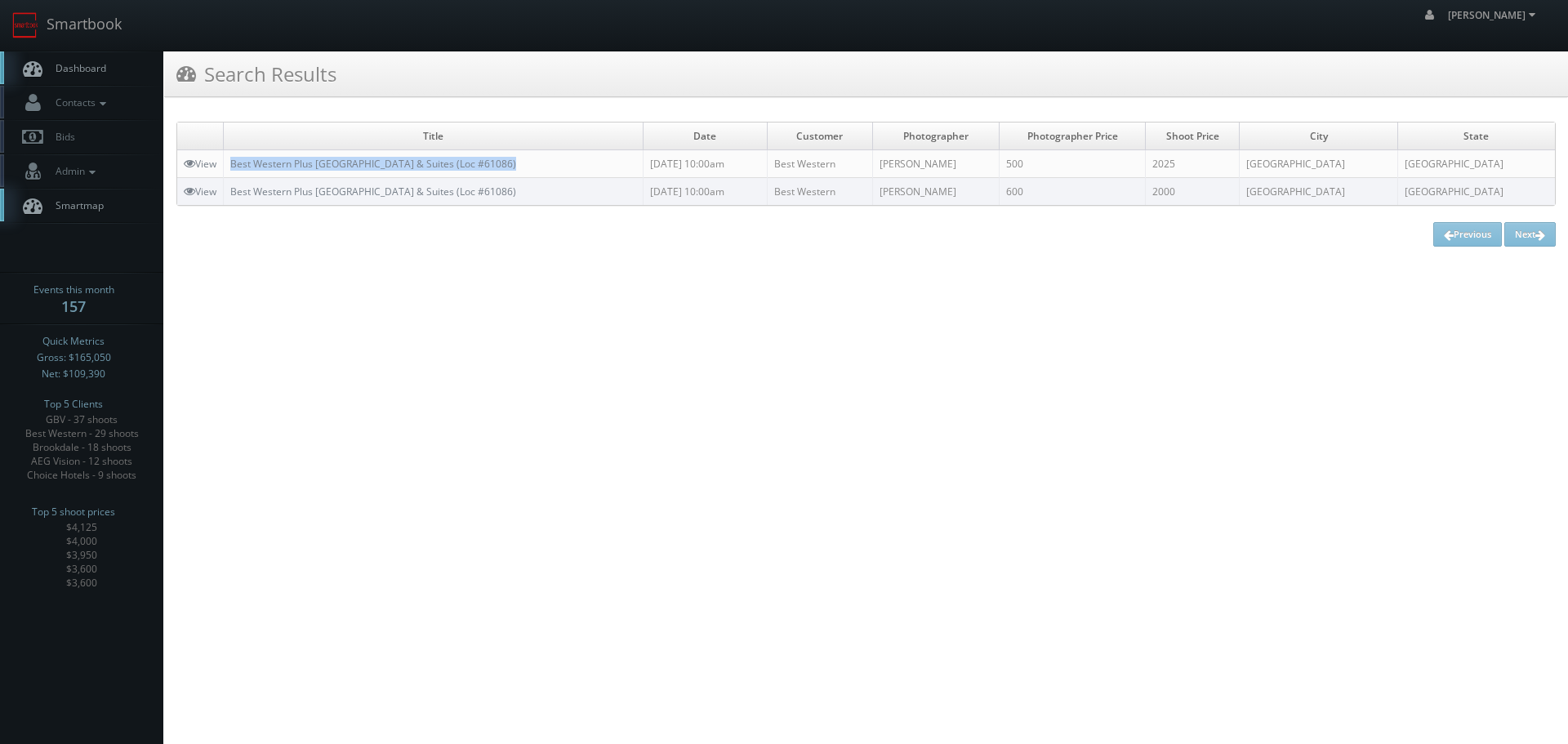
copy link "Best Western Plus Sherwood Park Inn & Suites (Loc #61086)"
drag, startPoint x: 568, startPoint y: 162, endPoint x: 231, endPoint y: 168, distance: 337.1
click at [231, 168] on td "Best Western Plus Sherwood Park Inn & Suites (Loc #61086)" at bounding box center [434, 164] width 420 height 28
click at [91, 30] on link "Smartbook" at bounding box center [67, 25] width 134 height 50
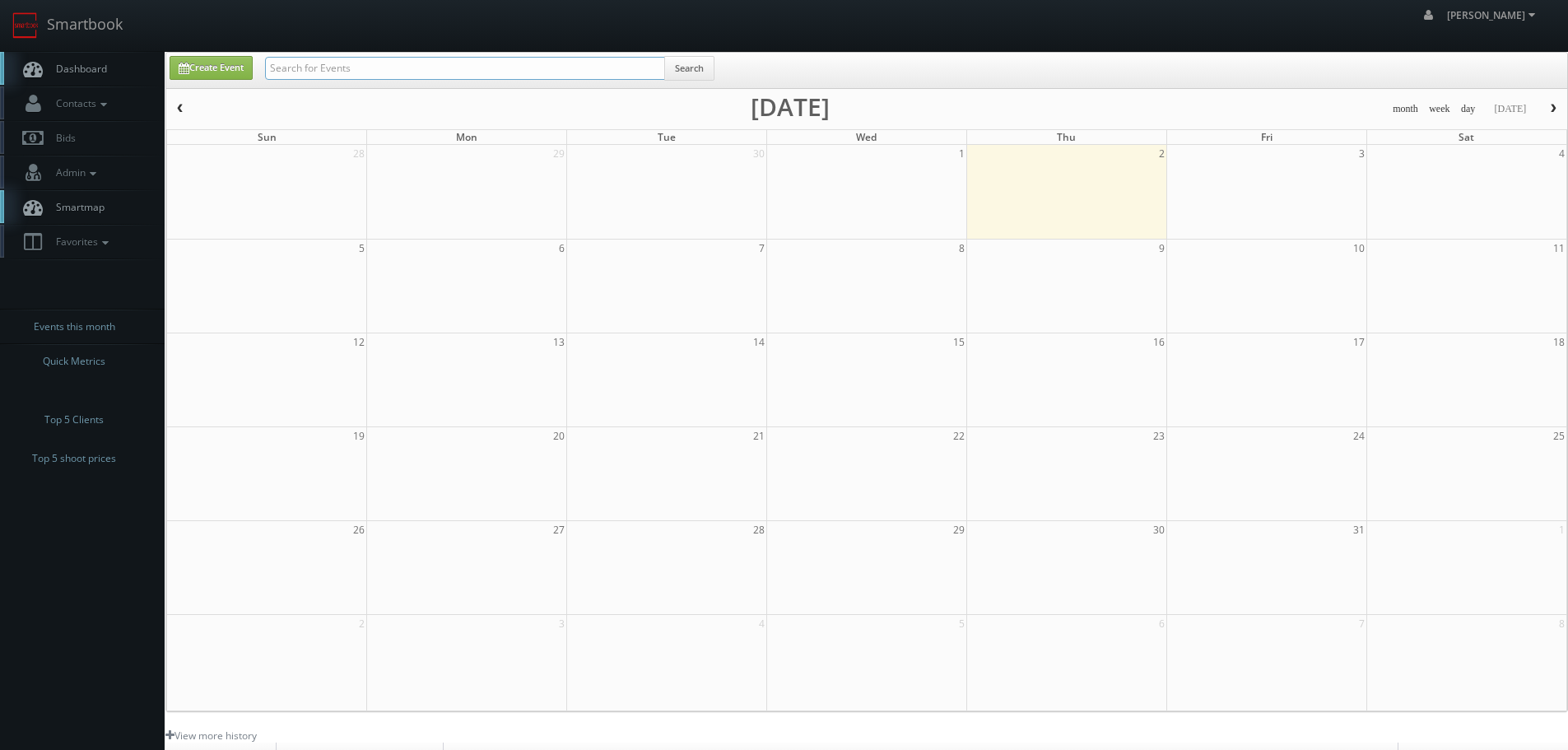
click at [363, 61] on input "text" at bounding box center [465, 68] width 400 height 23
type input "62106"
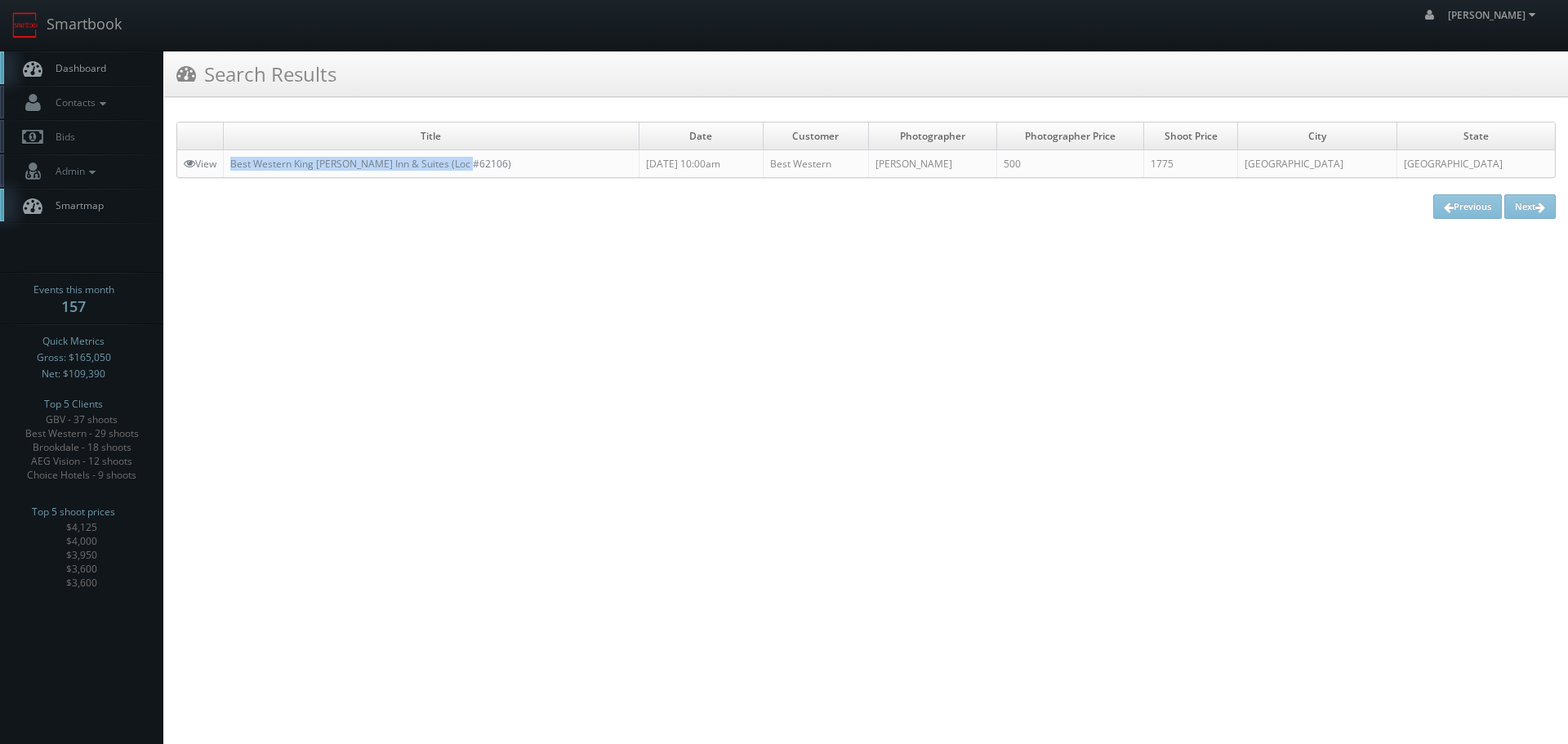
copy link "Best Western King [PERSON_NAME] Inn & Suites (Loc #62106)"
drag, startPoint x: 496, startPoint y: 165, endPoint x: 235, endPoint y: 173, distance: 261.1
click at [235, 173] on td "Best Western King [PERSON_NAME] Inn & Suites (Loc #62106)" at bounding box center [431, 164] width 416 height 28
click at [108, 38] on link "Smartbook" at bounding box center [67, 25] width 134 height 50
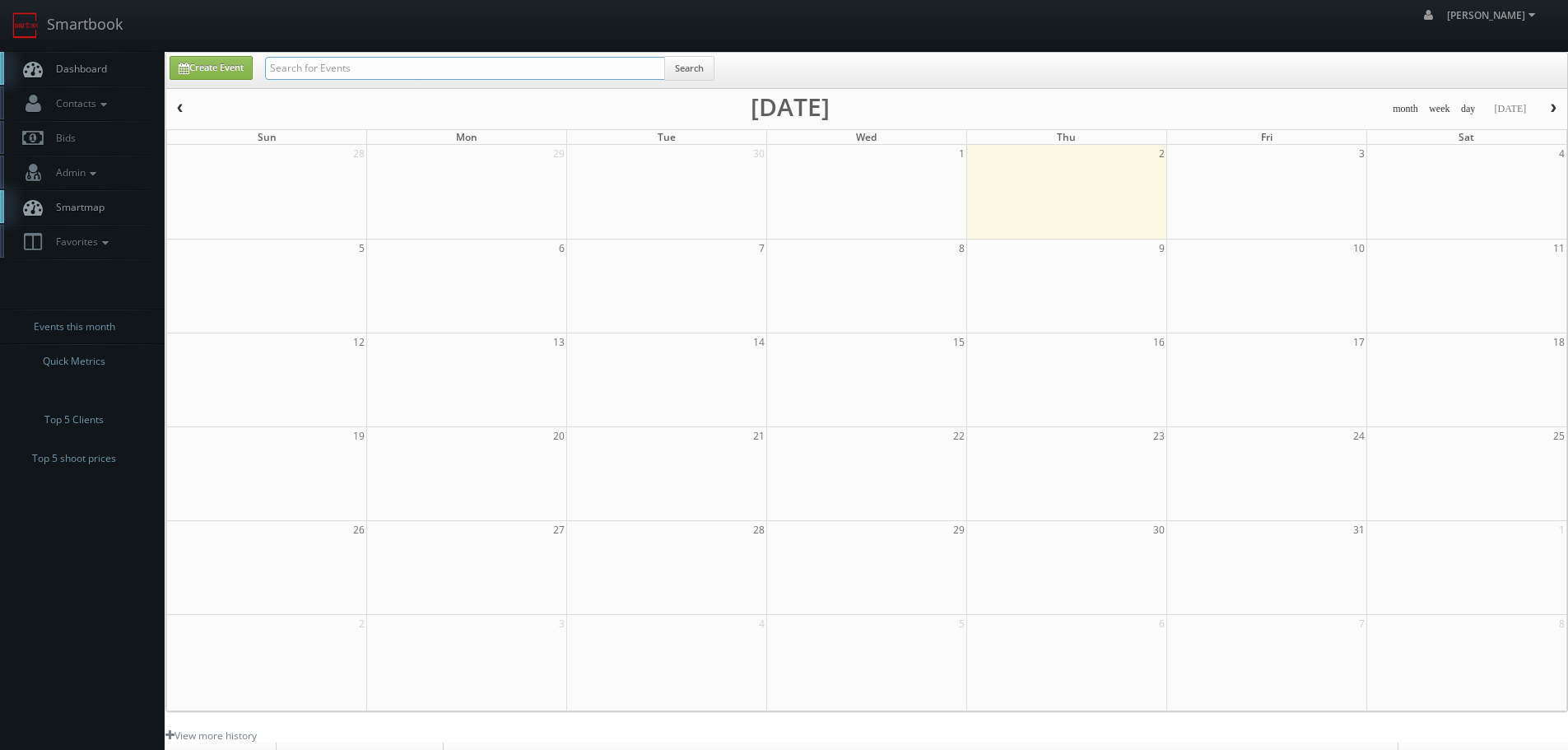
click at [418, 62] on input "text" at bounding box center [465, 68] width 400 height 23
type input "[PERSON_NAME]"
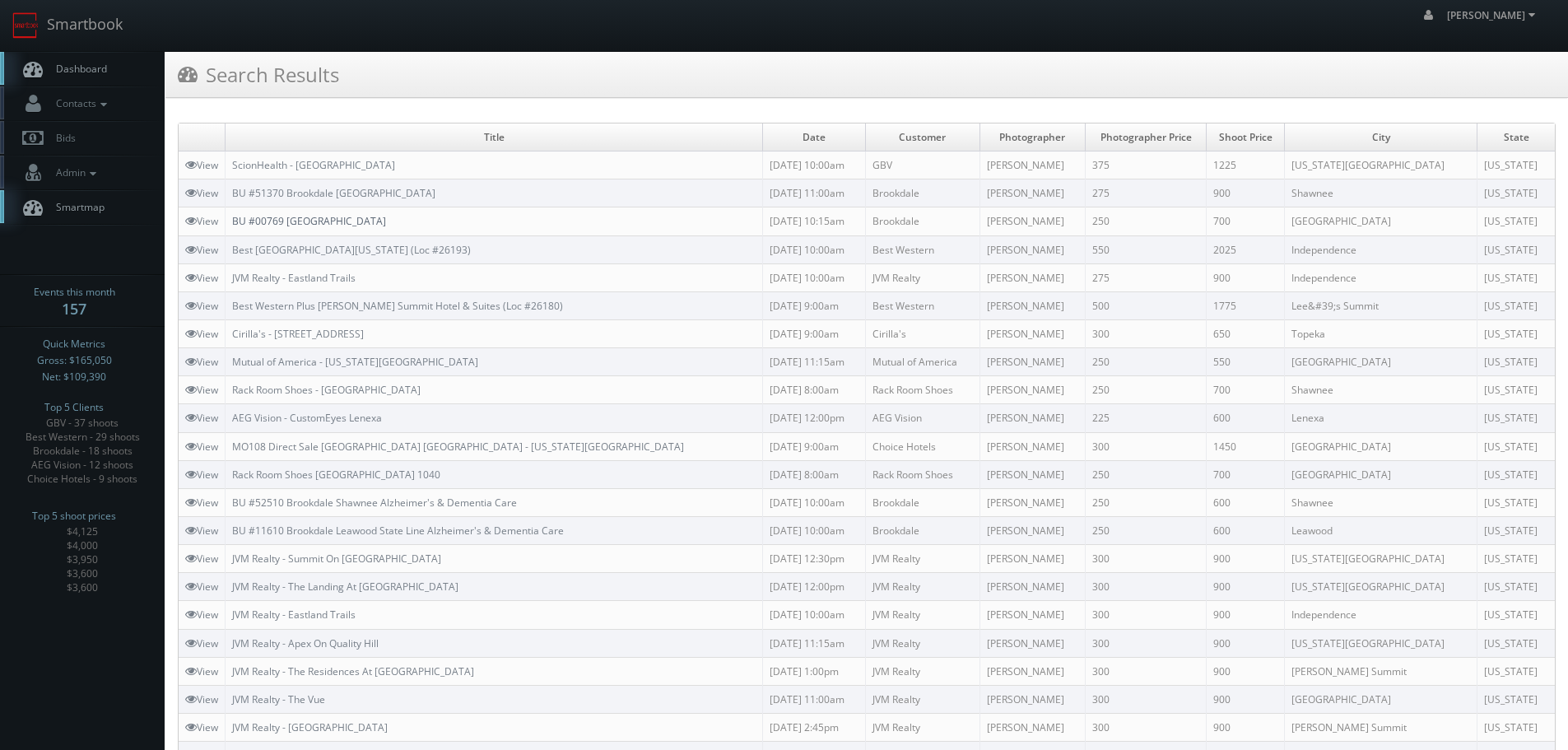
drag, startPoint x: 442, startPoint y: 226, endPoint x: 288, endPoint y: 224, distance: 154.0
click at [288, 224] on td "BU #00769 [GEOGRAPHIC_DATA]" at bounding box center [494, 221] width 537 height 28
copy link "[GEOGRAPHIC_DATA]"
click at [456, 224] on td "BU #00769 Brookdale Overland Park" at bounding box center [494, 221] width 537 height 28
copy link "BU #00769 Brookdale Overland Park"
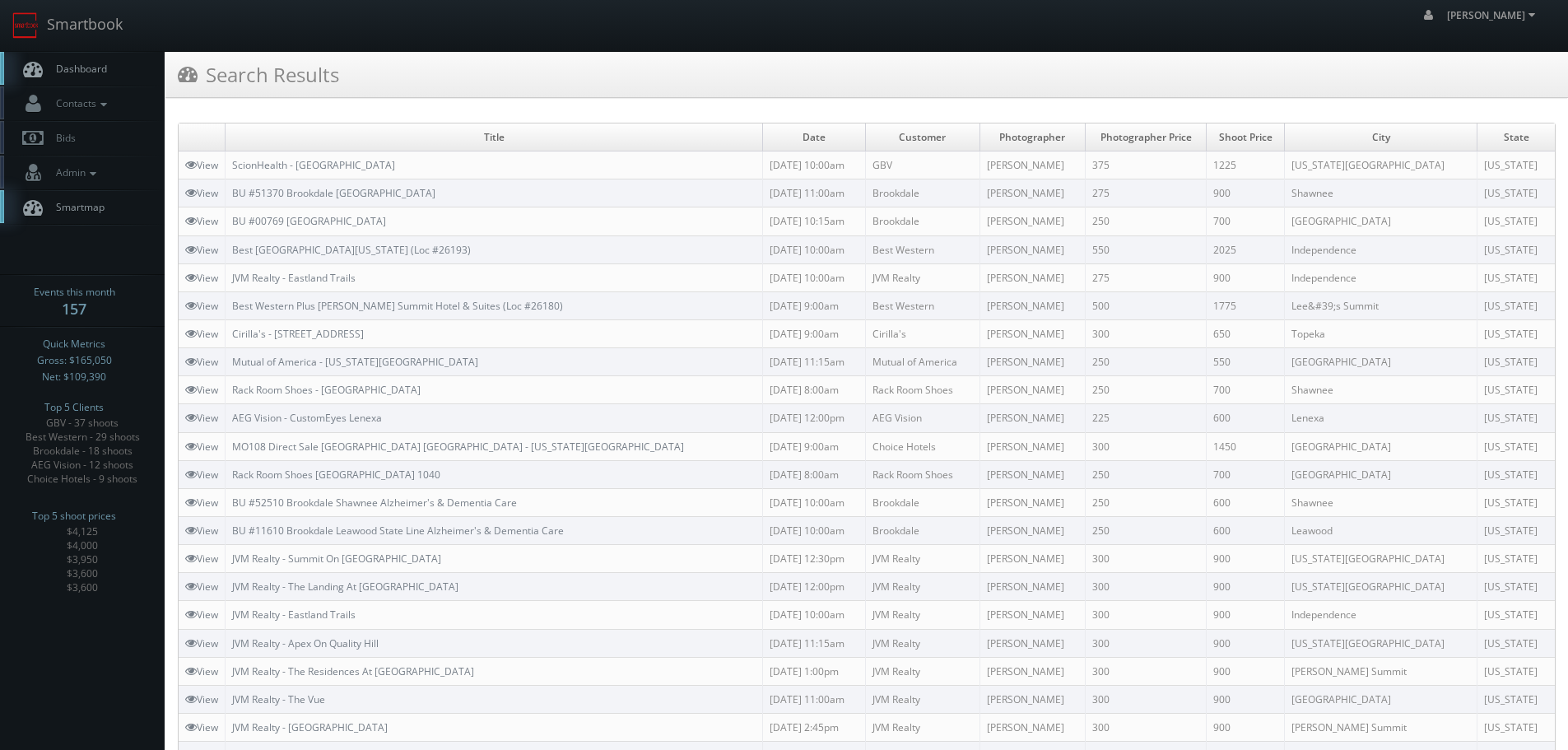
drag, startPoint x: 423, startPoint y: 223, endPoint x: 229, endPoint y: 220, distance: 194.0
click at [229, 220] on td "BU #00769 Brookdale Overland Park" at bounding box center [494, 221] width 537 height 28
click at [108, 28] on link "Smartbook" at bounding box center [67, 25] width 135 height 51
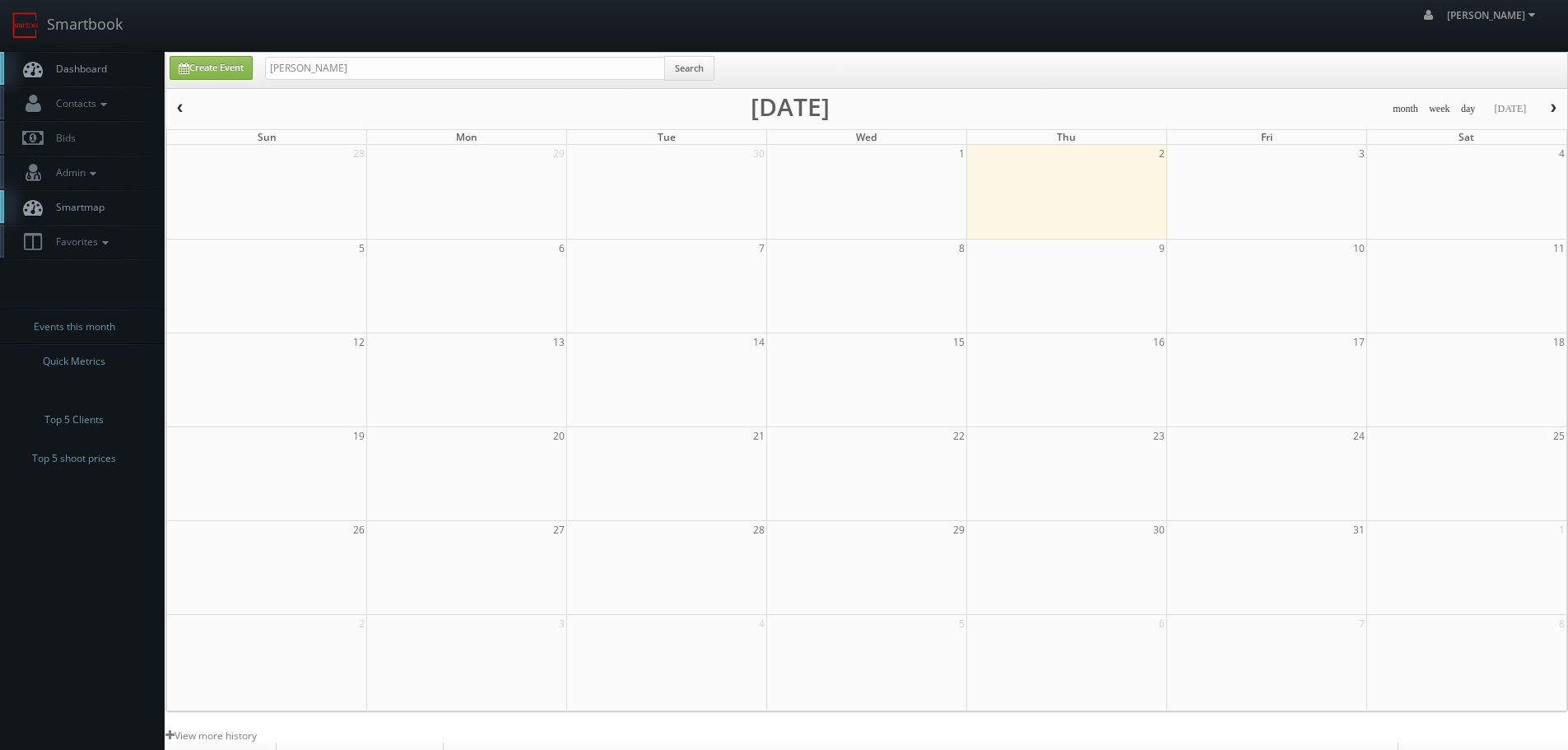
type input "[PERSON_NAME]"
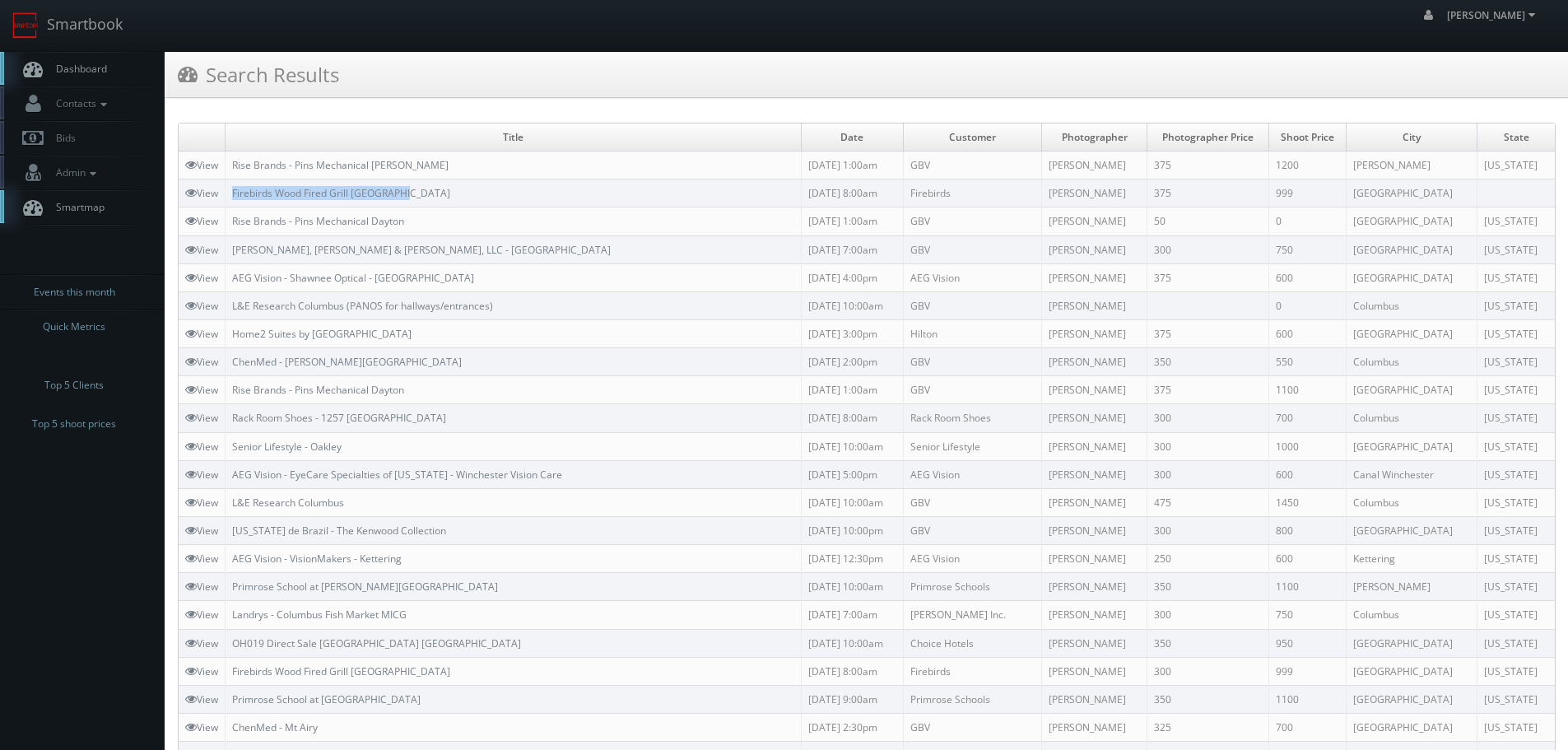
copy link "Firebirds Wood Fired Grill New Albany"
drag, startPoint x: 459, startPoint y: 185, endPoint x: 281, endPoint y: 195, distance: 178.3
click at [232, 200] on td "Firebirds Wood Fired Grill New Albany" at bounding box center [513, 193] width 576 height 28
click at [592, 193] on td "Firebirds Wood Fired Grill New Albany" at bounding box center [513, 193] width 576 height 28
copy link "Firebirds"
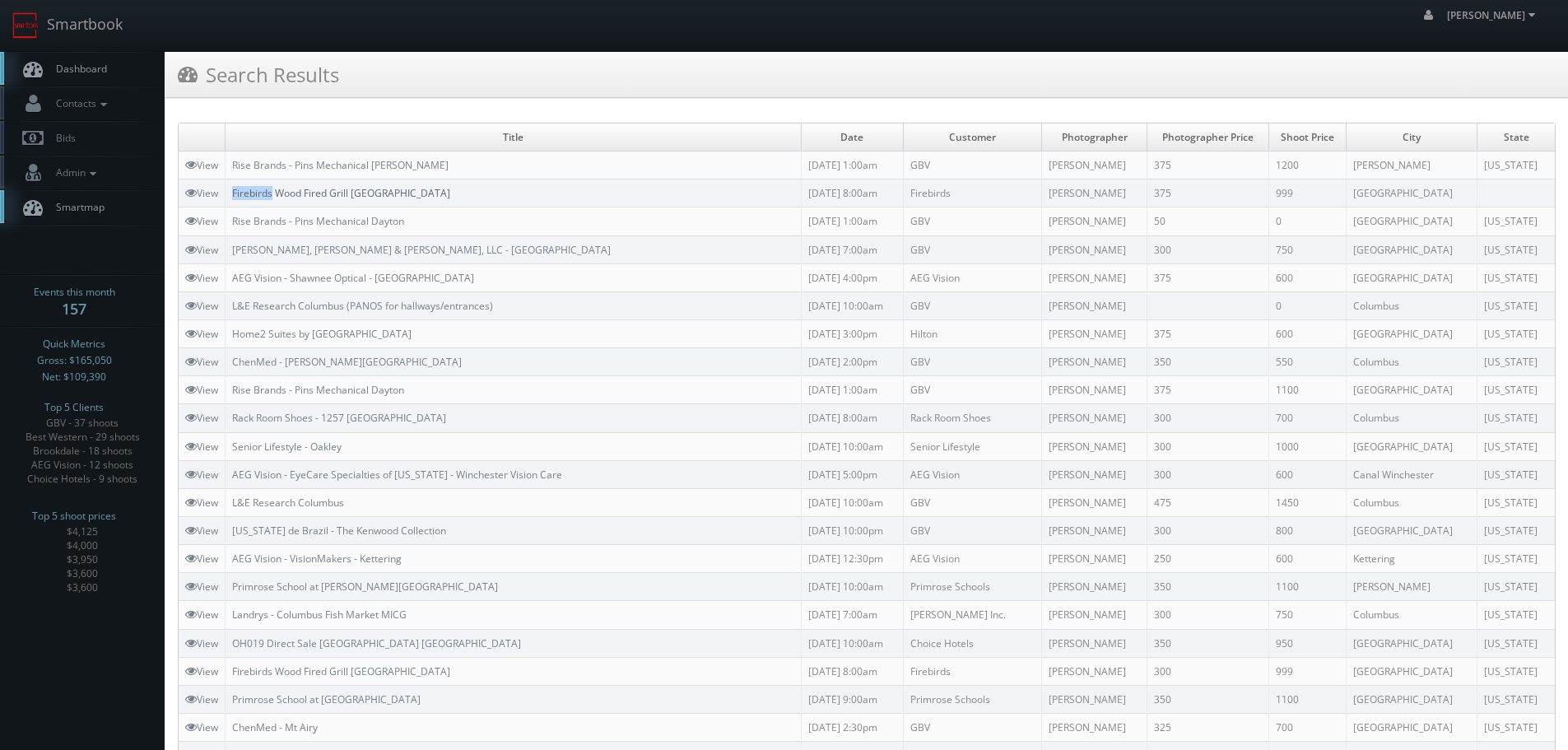
drag, startPoint x: 244, startPoint y: 193, endPoint x: 275, endPoint y: 195, distance: 31.1
click at [275, 195] on td "Firebirds Wood Fired Grill New Albany" at bounding box center [513, 193] width 576 height 28
click at [74, 22] on link "Smartbook" at bounding box center [67, 25] width 135 height 51
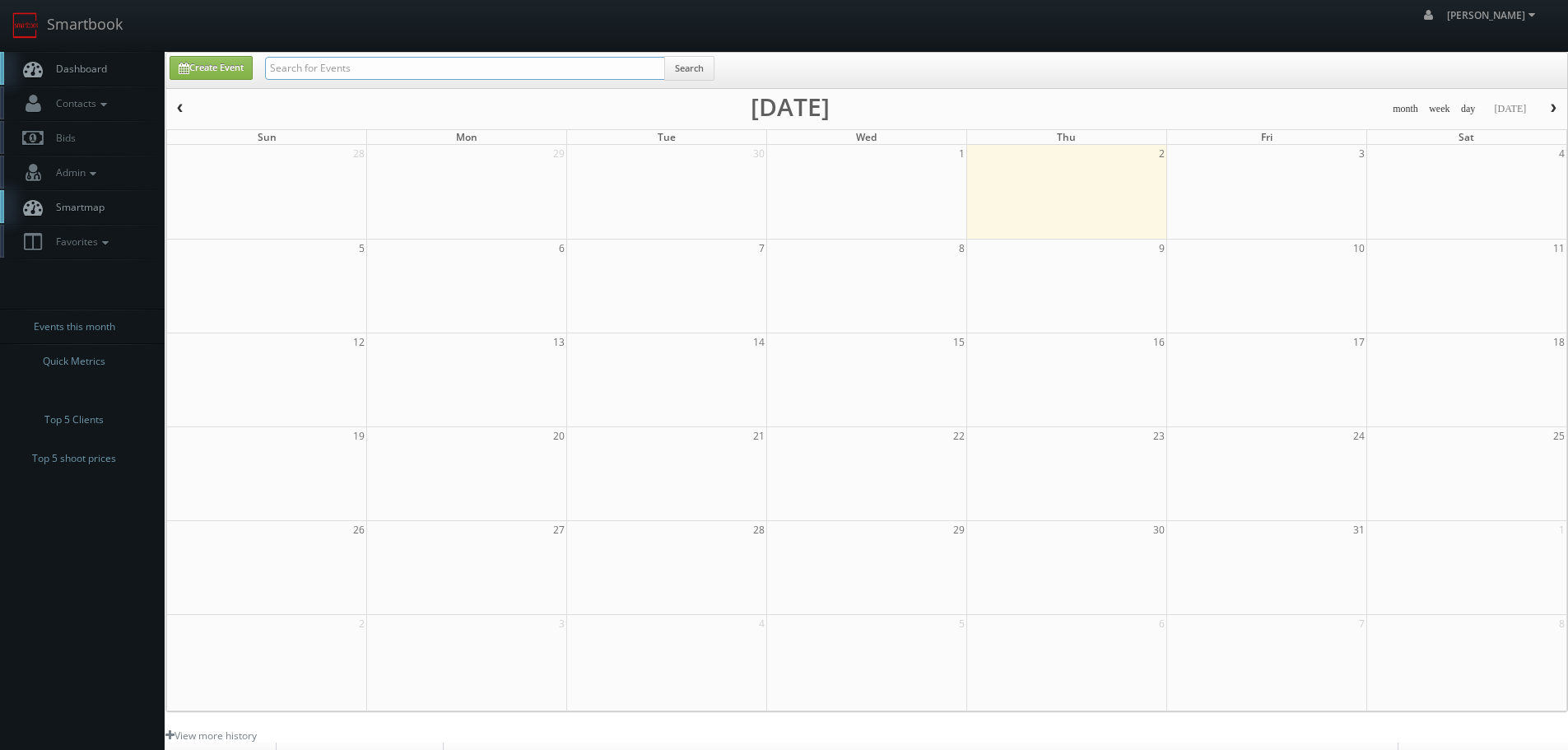
click at [478, 59] on input "text" at bounding box center [465, 68] width 400 height 23
paste input "Firebirds"
type input "Firebirds"
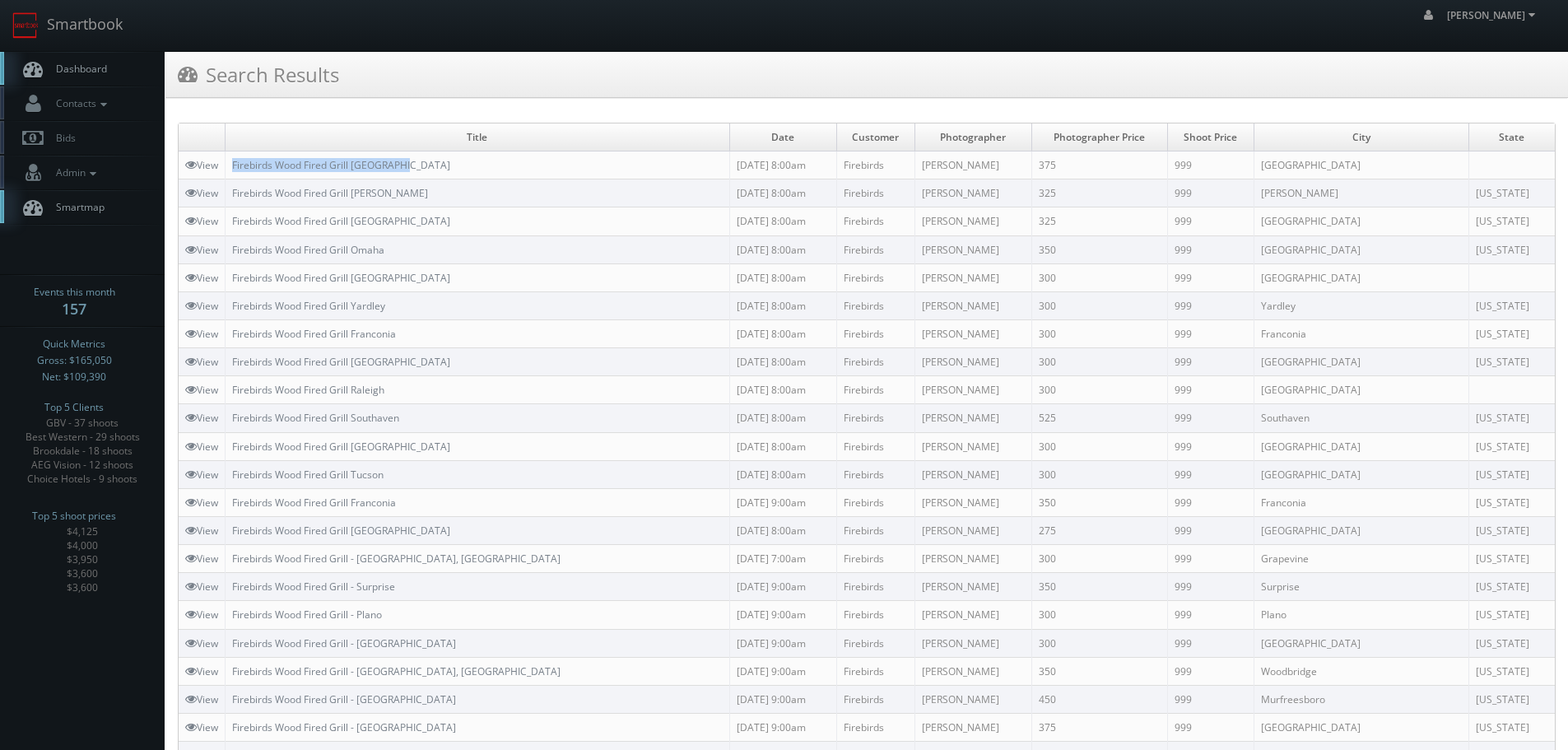
copy link "Firebirds Wood Fired Grill New Albany"
drag, startPoint x: 444, startPoint y: 165, endPoint x: 231, endPoint y: 163, distance: 213.0
click at [231, 163] on td "Firebirds Wood Fired Grill New Albany" at bounding box center [478, 165] width 504 height 28
click at [66, 24] on link "Smartbook" at bounding box center [67, 25] width 135 height 51
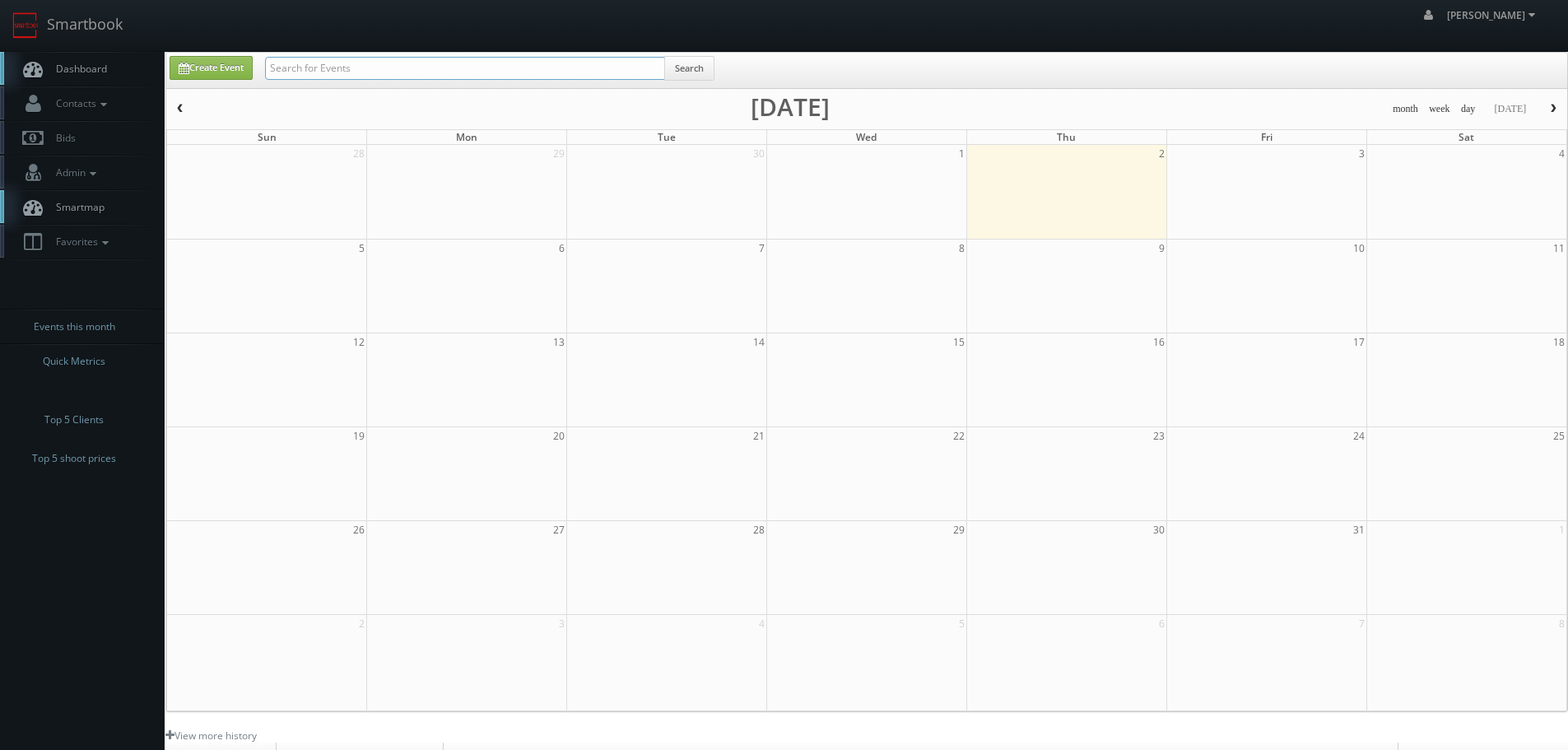
click at [385, 73] on input "text" at bounding box center [465, 68] width 400 height 23
paste input "State & Liberty Clothing - Birmingham"
type input "State & Liberty Clothing - Birmingham"
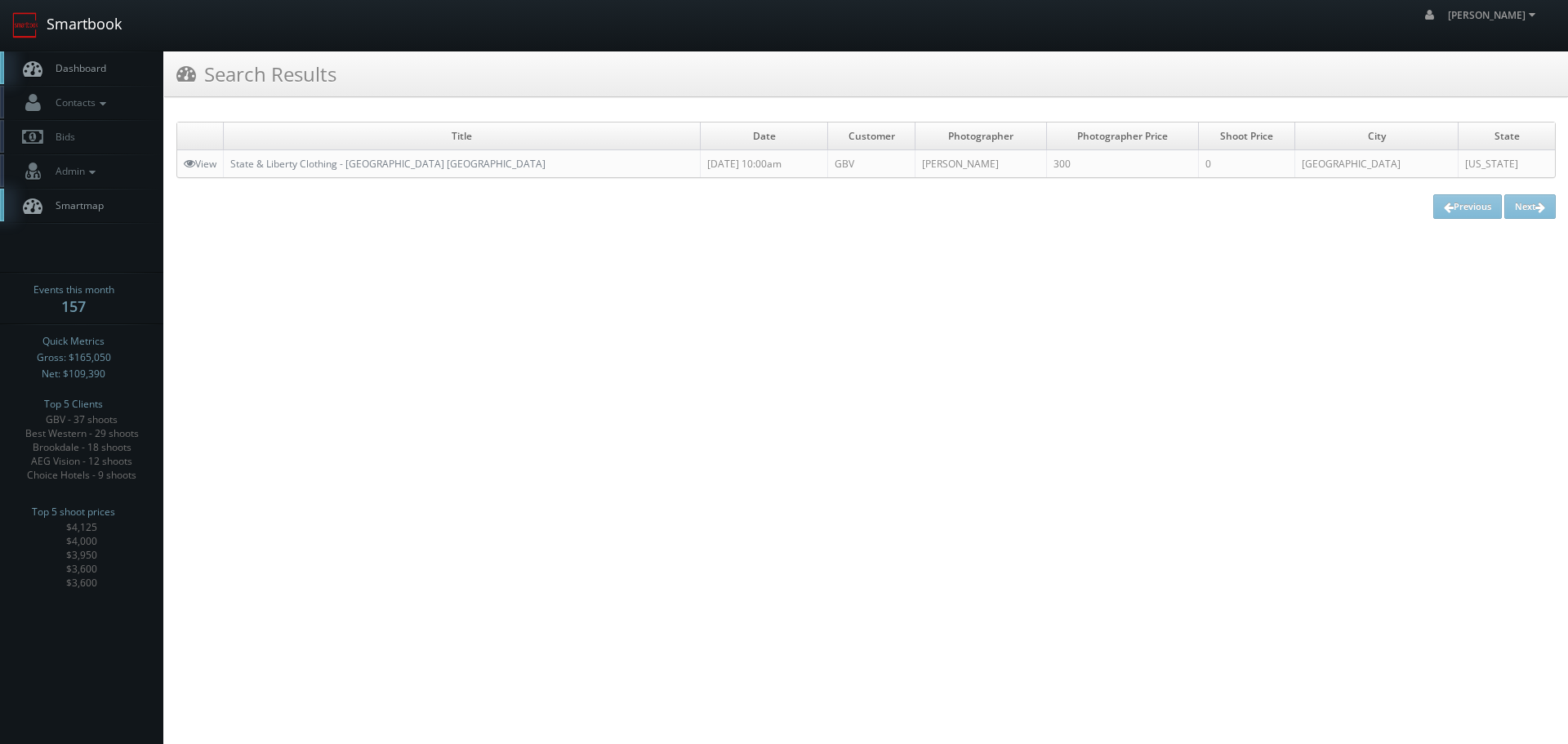
click at [111, 7] on link "Smartbook" at bounding box center [67, 25] width 134 height 50
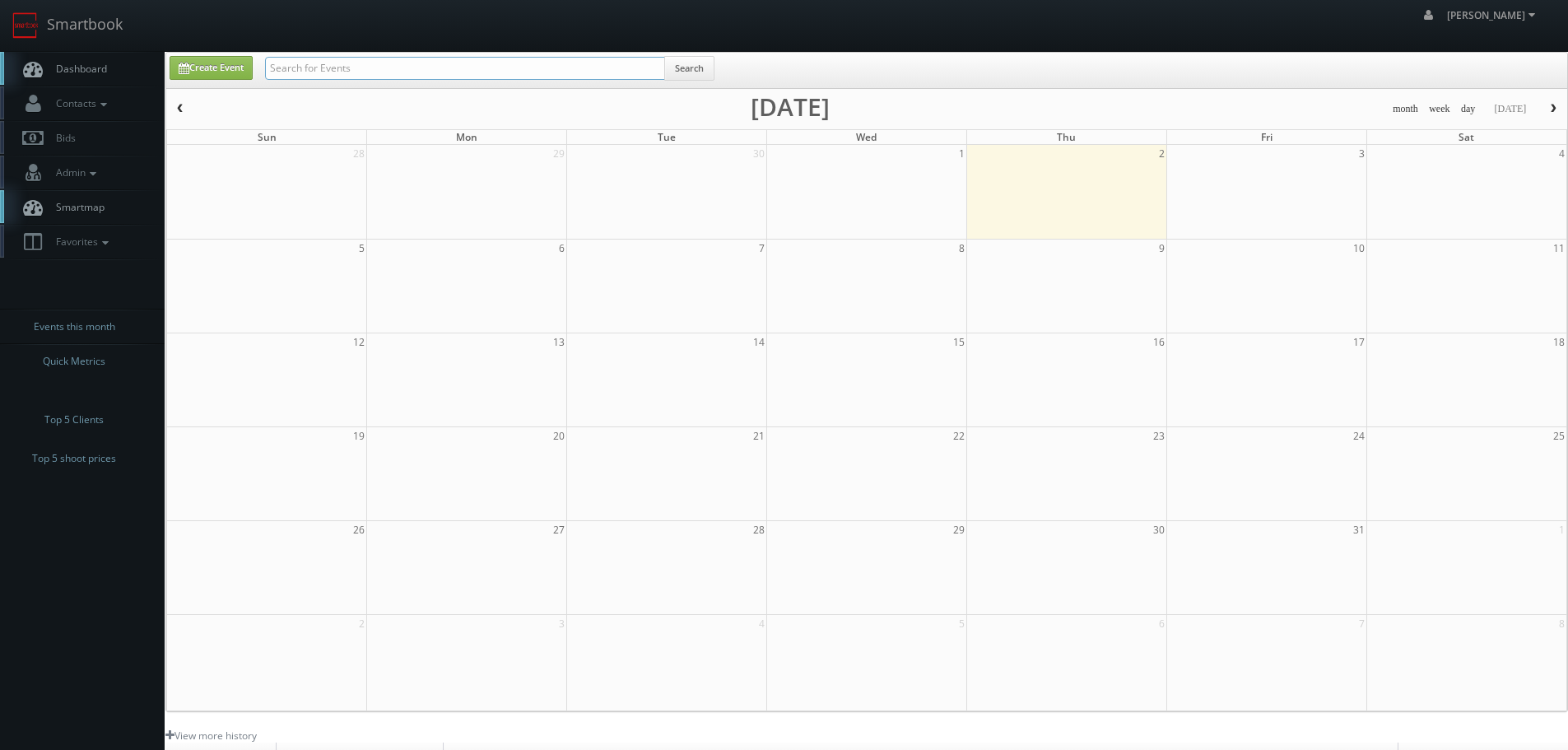
click at [381, 68] on input "text" at bounding box center [465, 68] width 400 height 23
paste input "Barakat Orthodontics"
type input "Barakat Orthodontics"
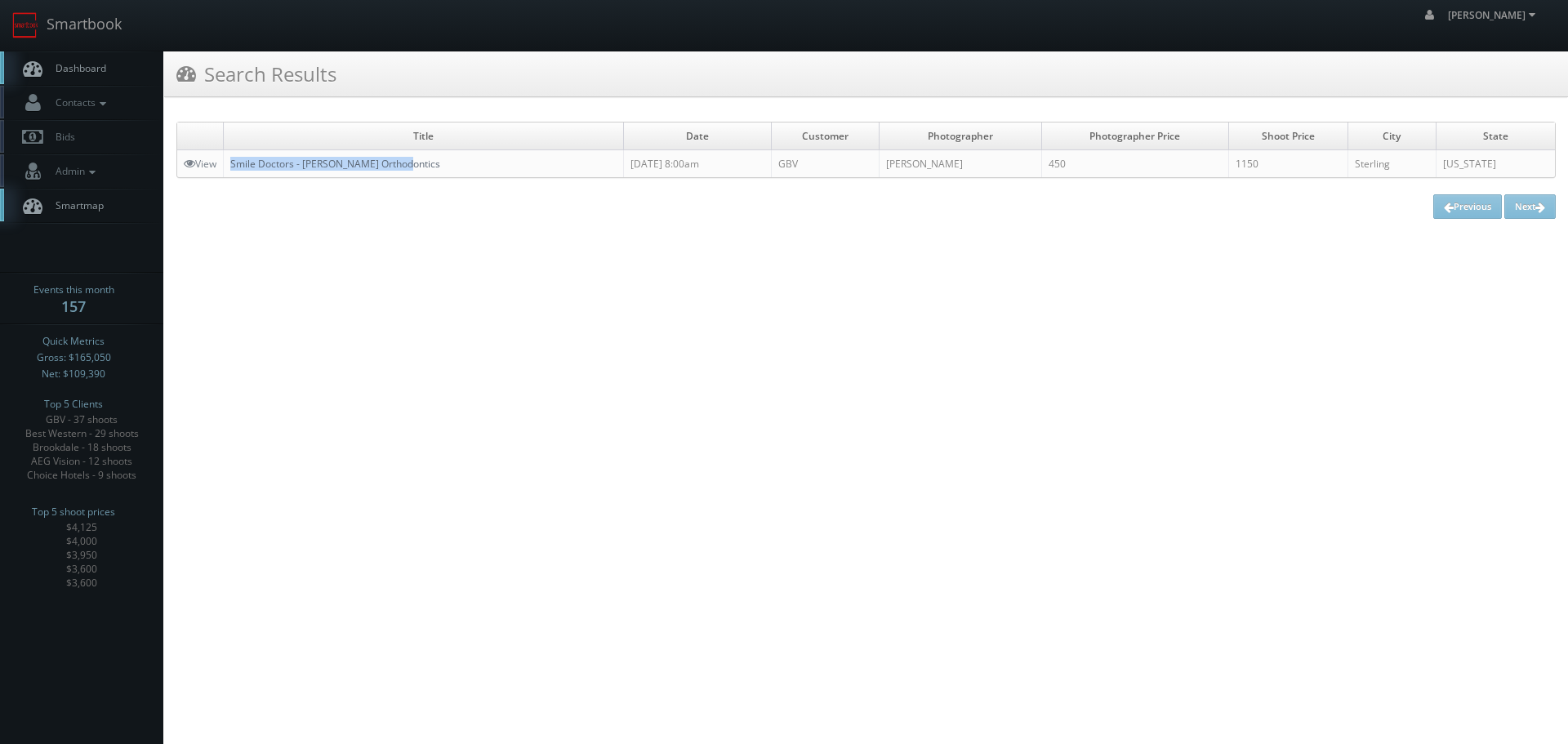
copy link "Smile Doctors - [PERSON_NAME] Orthodontics"
drag, startPoint x: 473, startPoint y: 170, endPoint x: 233, endPoint y: 166, distance: 240.0
click at [233, 166] on td "Smile Doctors - Barakat Orthodontics" at bounding box center [424, 164] width 401 height 28
click at [85, 15] on link "Smartbook" at bounding box center [67, 25] width 134 height 50
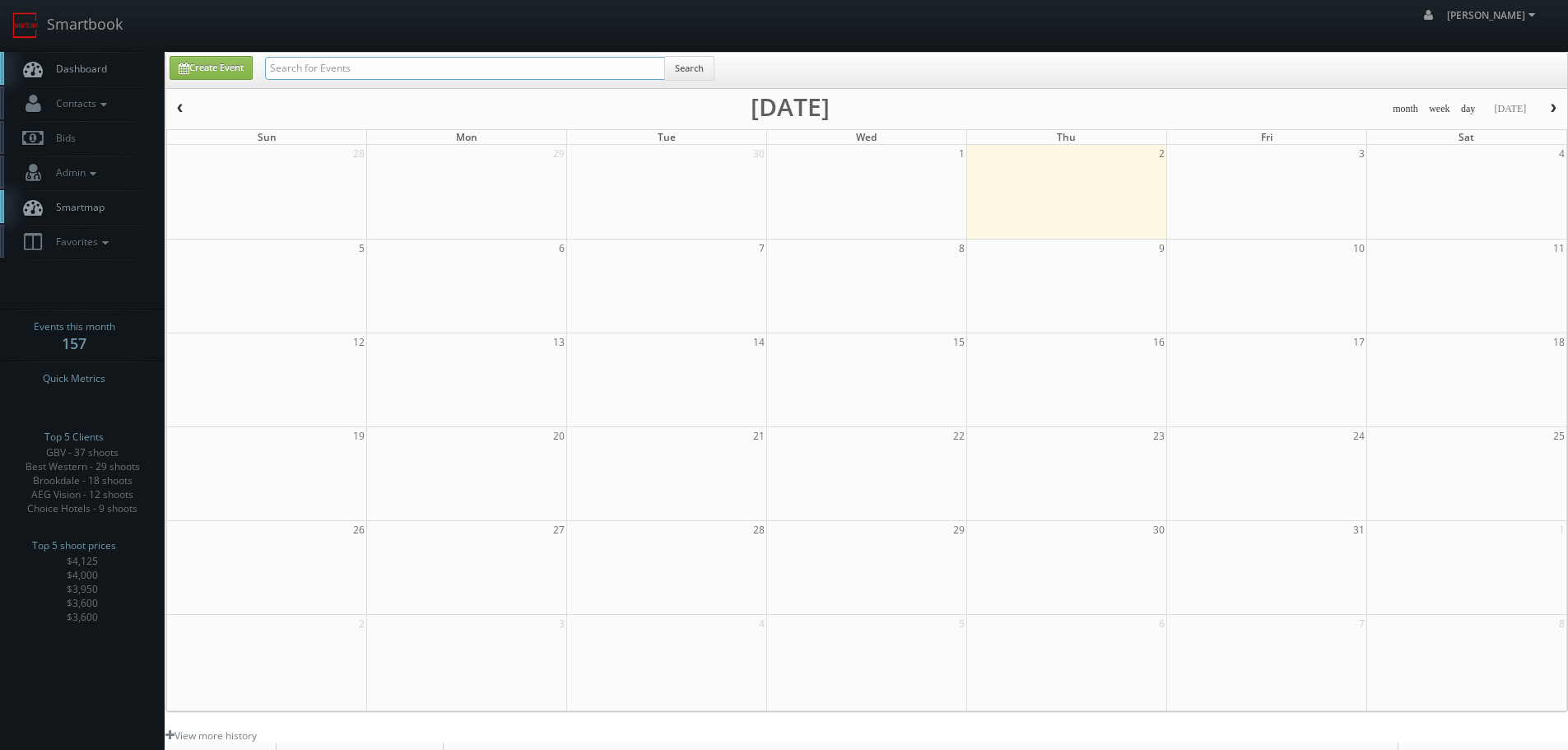
click at [465, 62] on input "text" at bounding box center [465, 68] width 400 height 23
paste input "CNB04"
type input "CNB04"
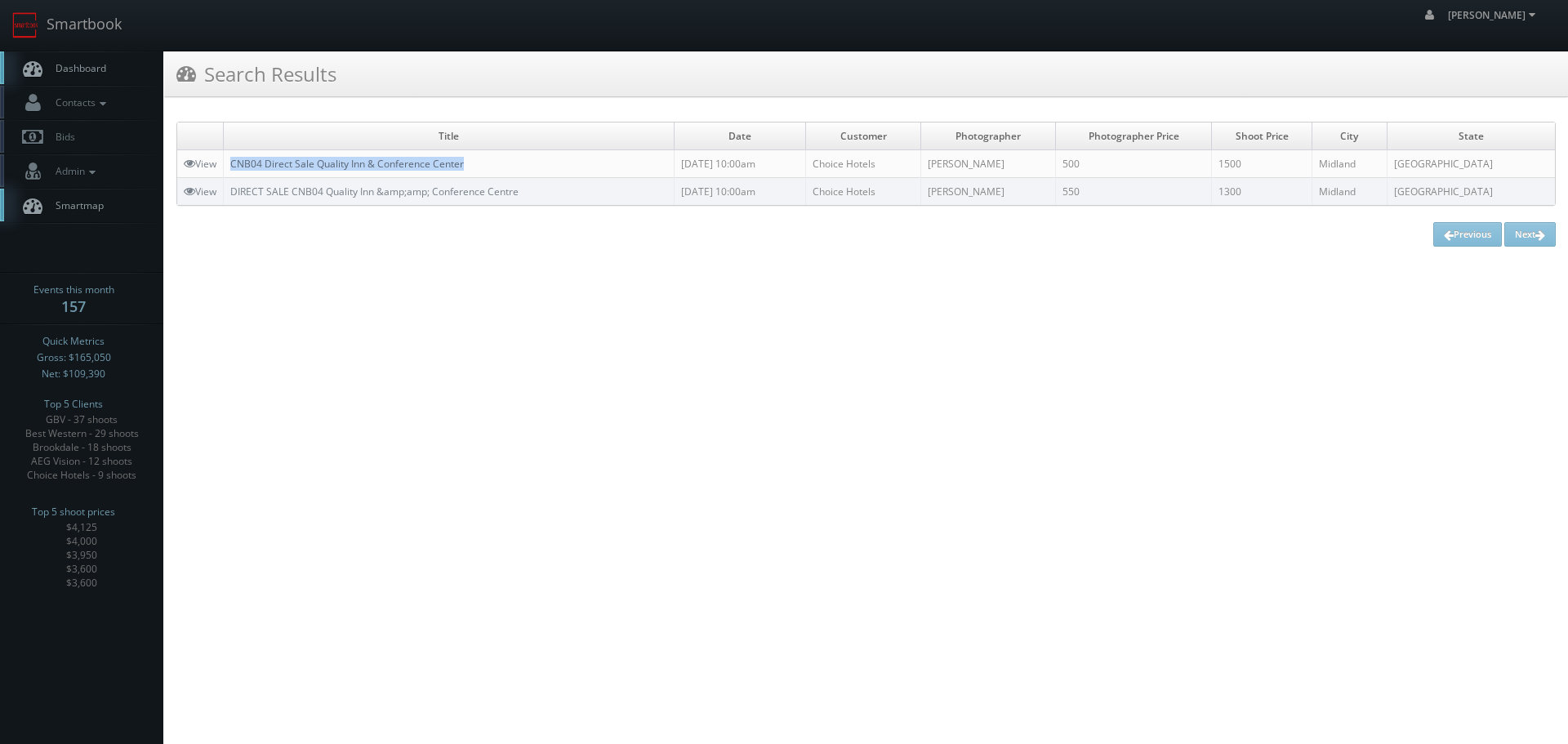
copy link "CNB04 Direct Sale Quality Inn & Conference Center"
drag, startPoint x: 514, startPoint y: 169, endPoint x: 234, endPoint y: 169, distance: 280.0
click at [234, 169] on td "CNB04 Direct Sale Quality Inn & Conference Center" at bounding box center [449, 164] width 451 height 28
click at [99, 22] on link "Smartbook" at bounding box center [67, 25] width 134 height 50
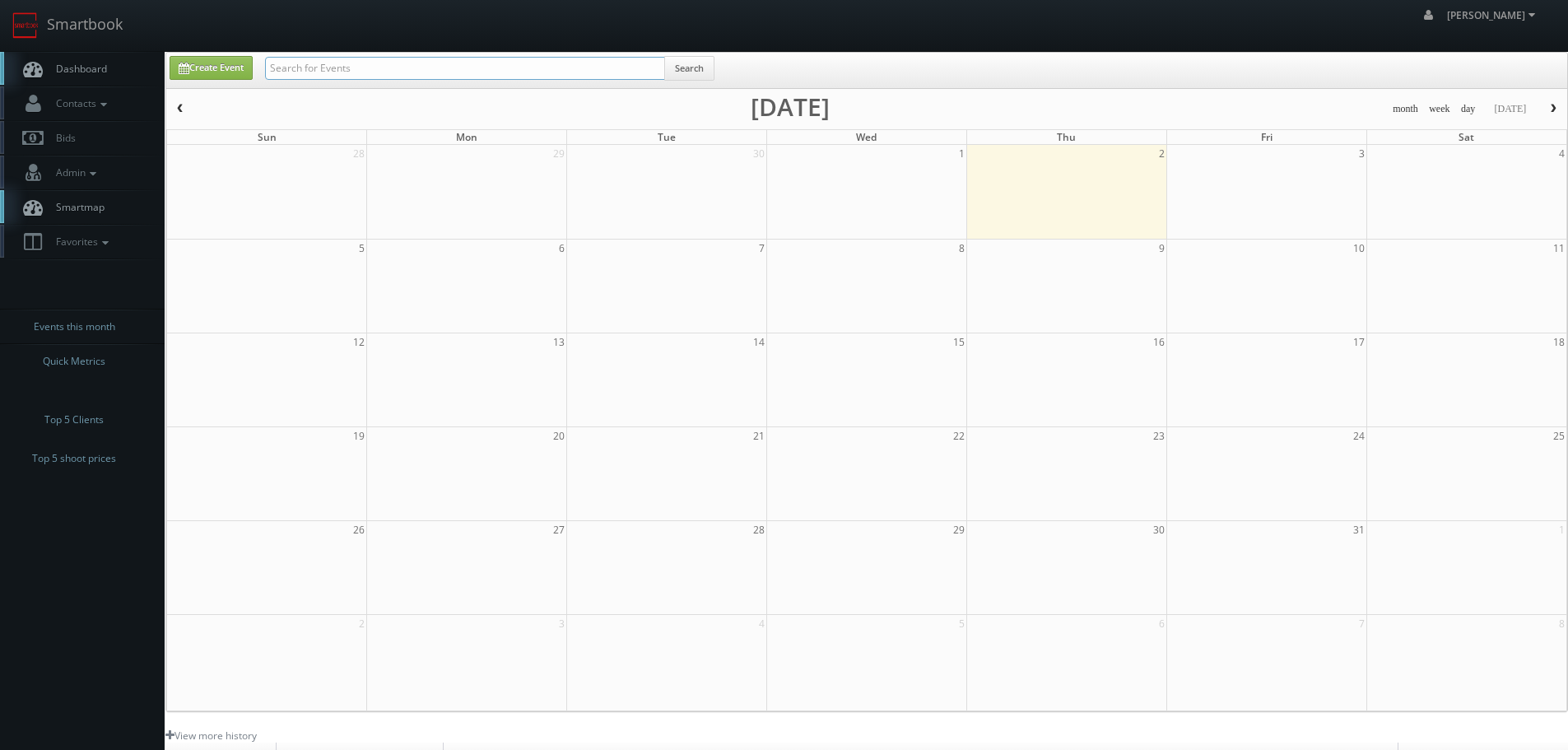
click at [365, 76] on input "text" at bounding box center [465, 68] width 400 height 23
type input "03500"
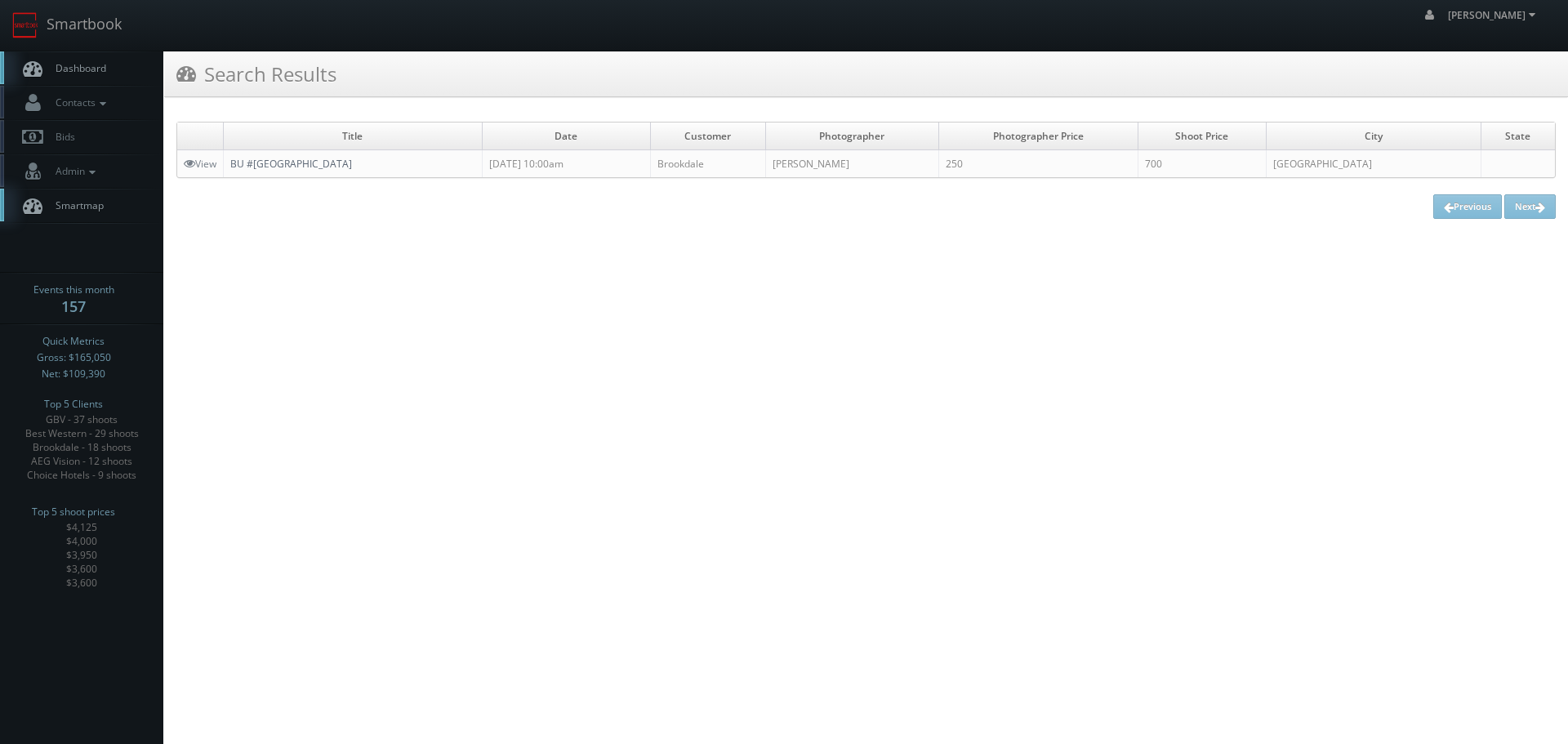
copy link "BU #[GEOGRAPHIC_DATA]"
drag, startPoint x: 453, startPoint y: 173, endPoint x: 234, endPoint y: 161, distance: 219.3
click at [234, 161] on td "BU #[GEOGRAPHIC_DATA]" at bounding box center [353, 164] width 259 height 28
drag, startPoint x: 91, startPoint y: 32, endPoint x: 124, endPoint y: 40, distance: 34.0
click at [91, 32] on link "Smartbook" at bounding box center [67, 25] width 134 height 50
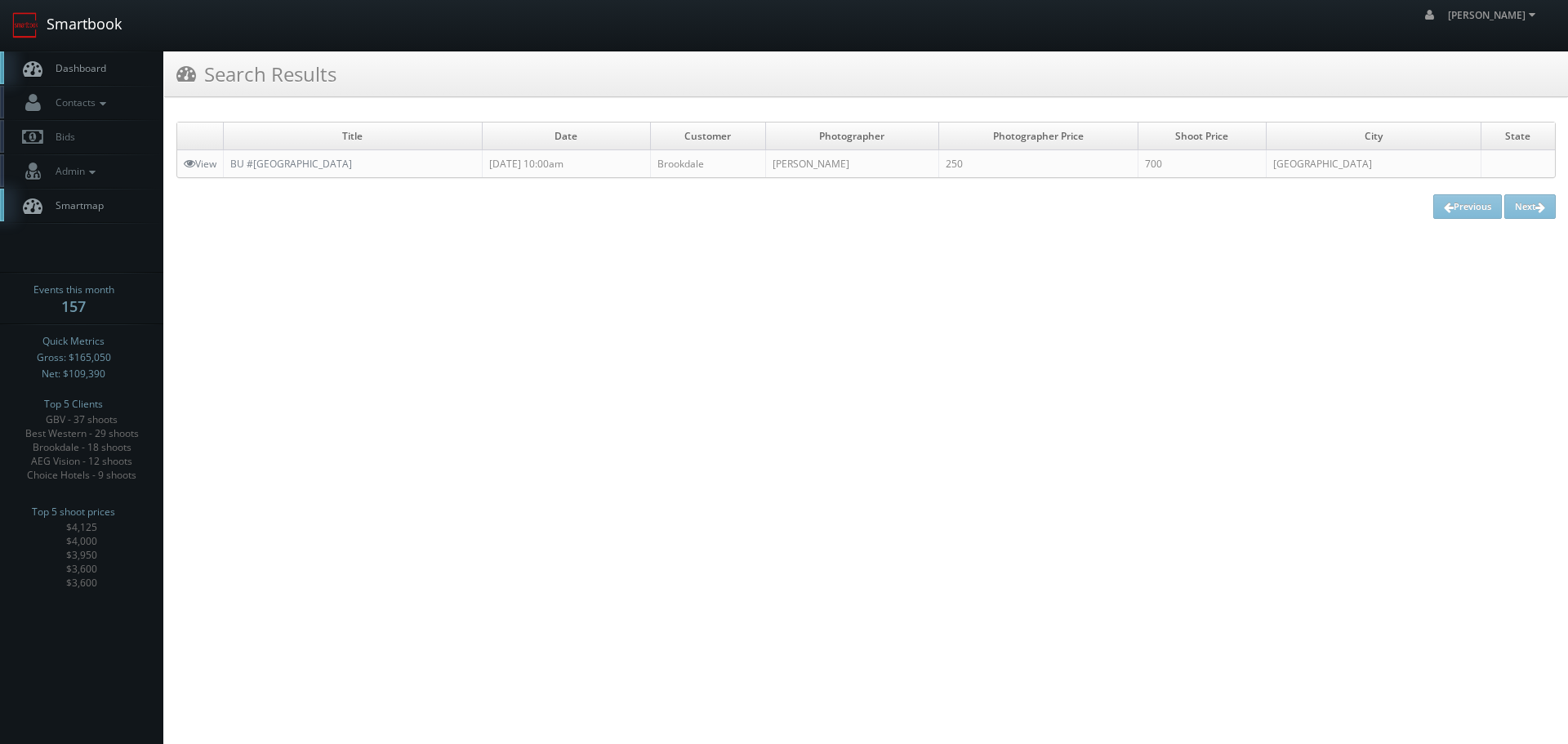
click at [81, 26] on link "Smartbook" at bounding box center [67, 25] width 134 height 50
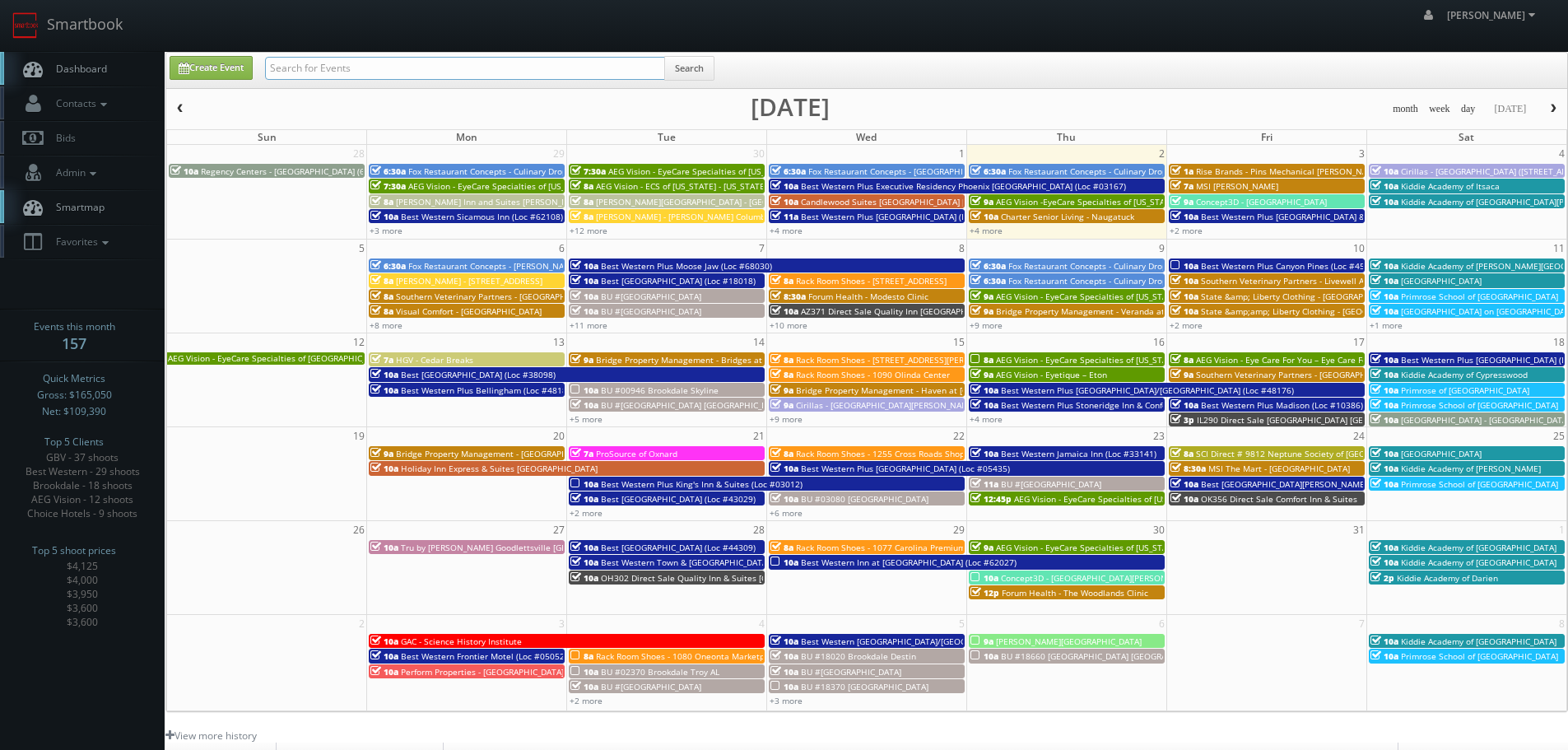
click at [480, 67] on input "text" at bounding box center [465, 68] width 400 height 23
paste input "Eva-Last"
type input "Eva-Last"
click at [693, 60] on button "Search" at bounding box center [689, 68] width 50 height 25
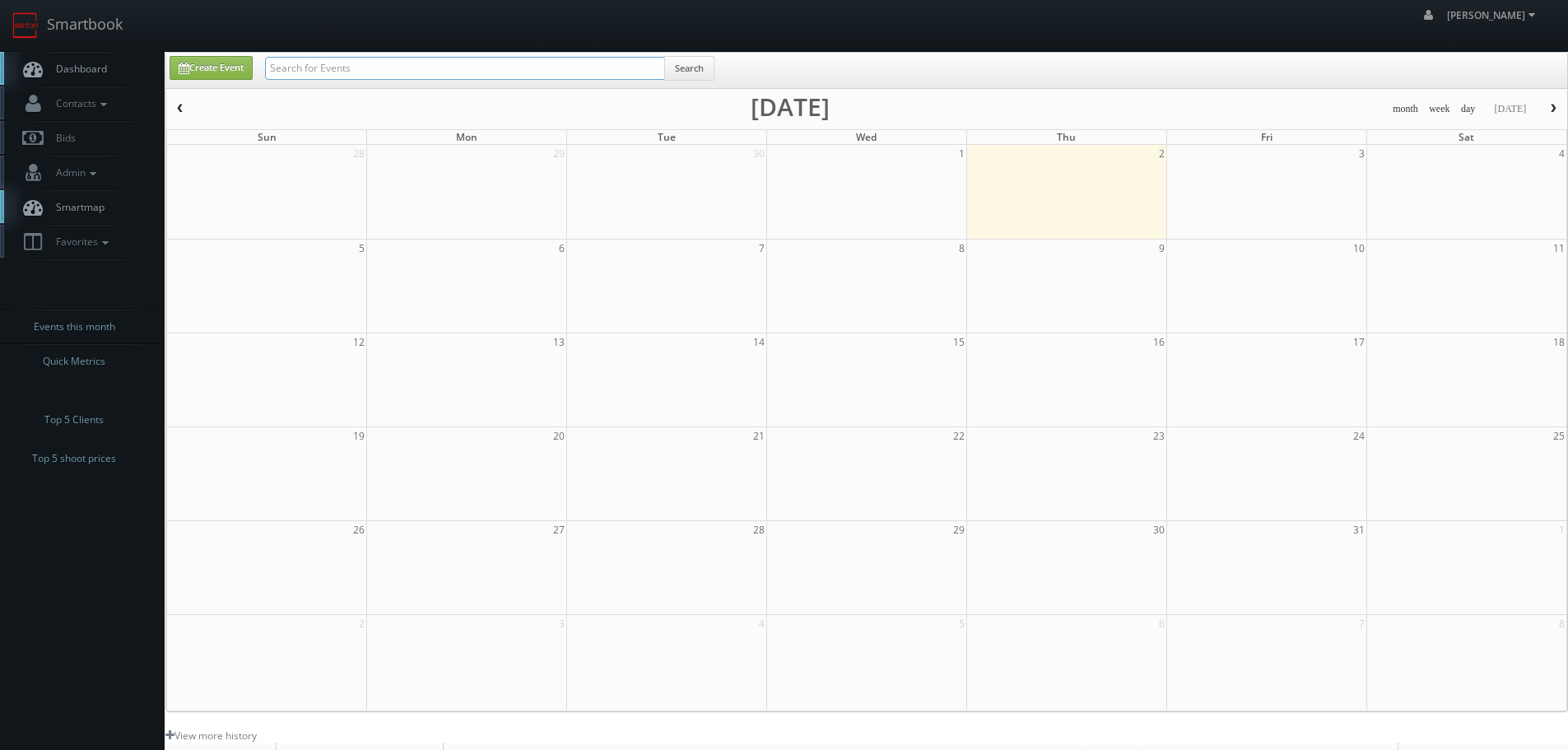
click at [371, 69] on input "text" at bounding box center [465, 68] width 400 height 23
paste input "[GEOGRAPHIC_DATA]"
type input "[GEOGRAPHIC_DATA]"
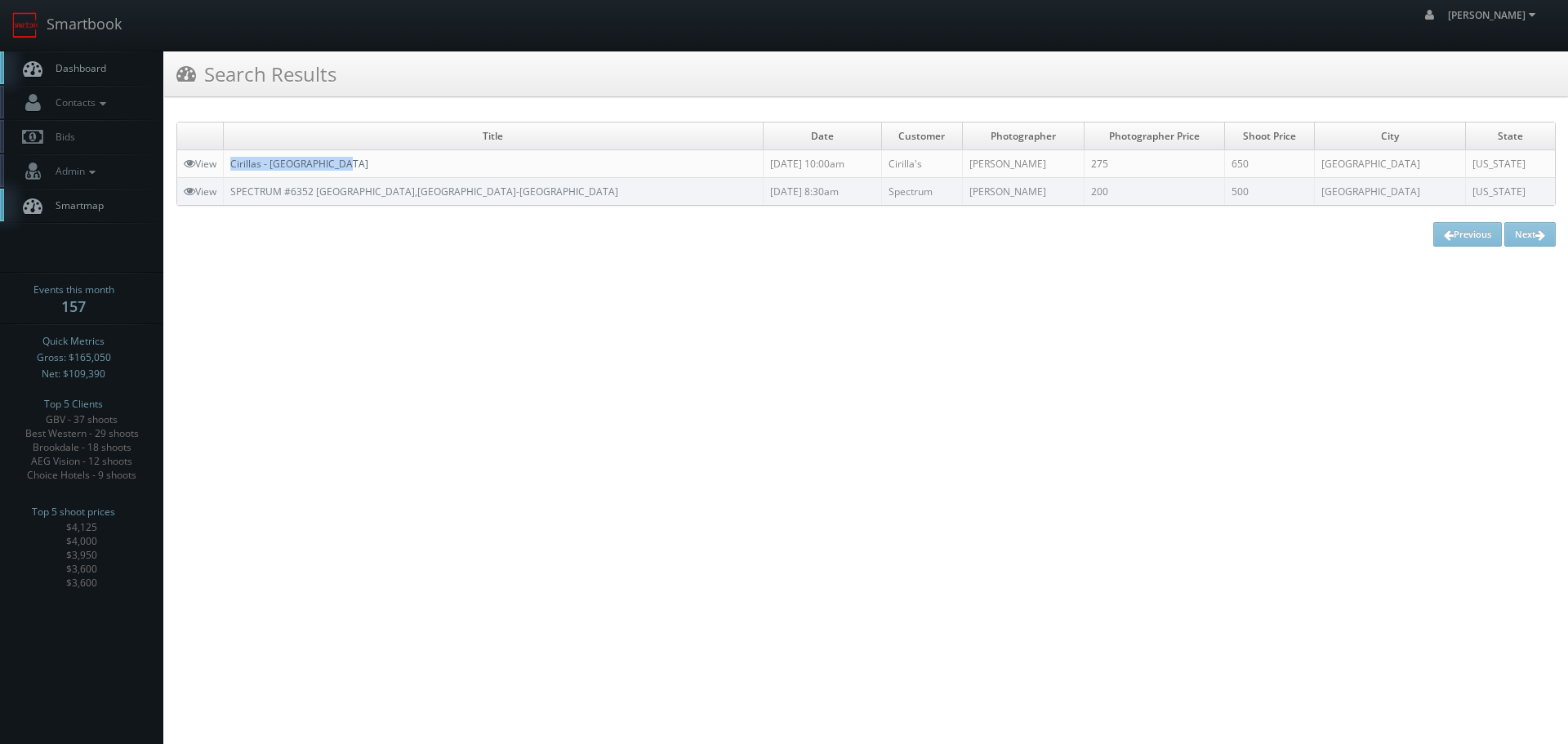
copy link "Cirillas - [GEOGRAPHIC_DATA]"
drag, startPoint x: 421, startPoint y: 161, endPoint x: 233, endPoint y: 164, distance: 188.0
click at [233, 164] on td "Cirillas - [GEOGRAPHIC_DATA]" at bounding box center [494, 164] width 540 height 28
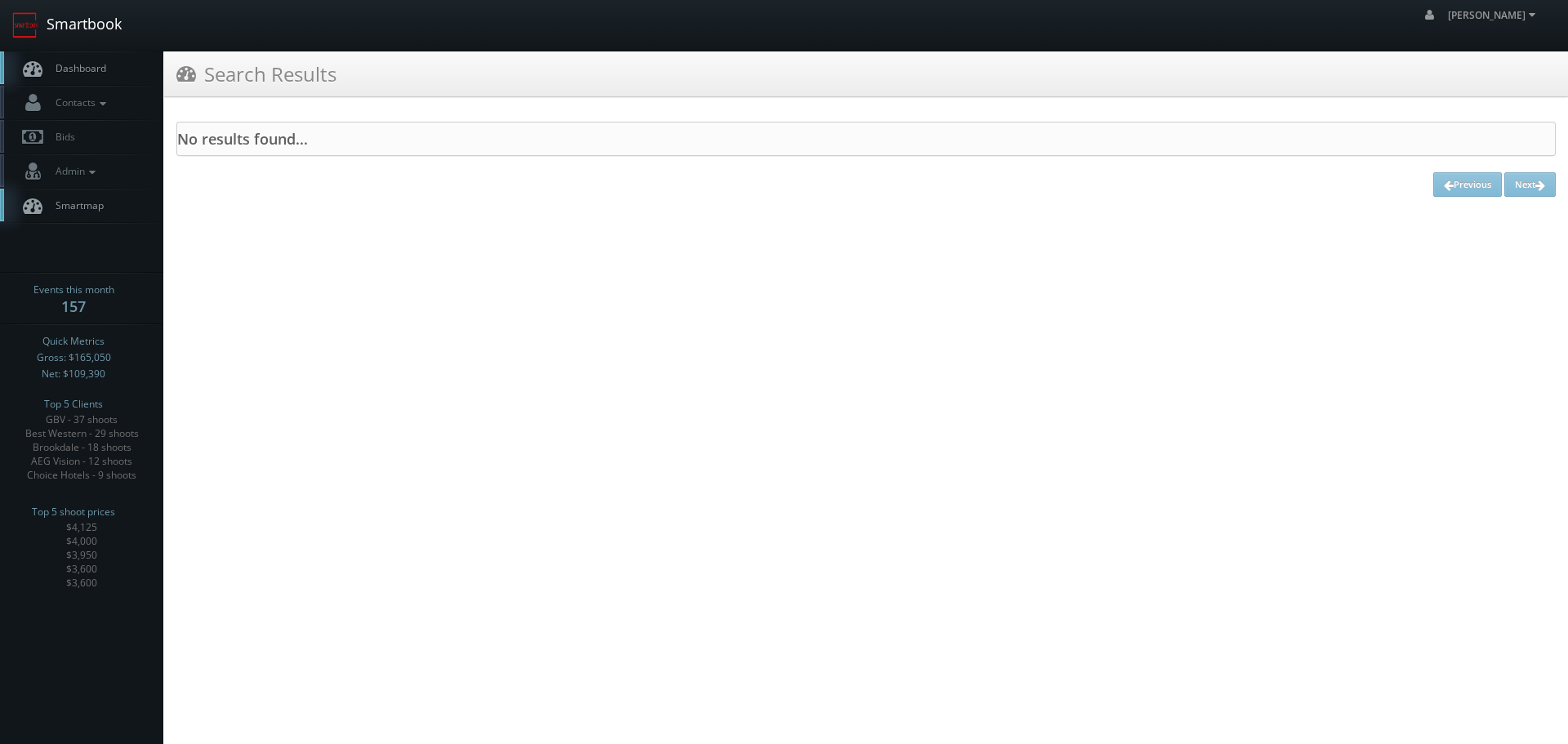
click at [68, 20] on link "Smartbook" at bounding box center [67, 25] width 134 height 50
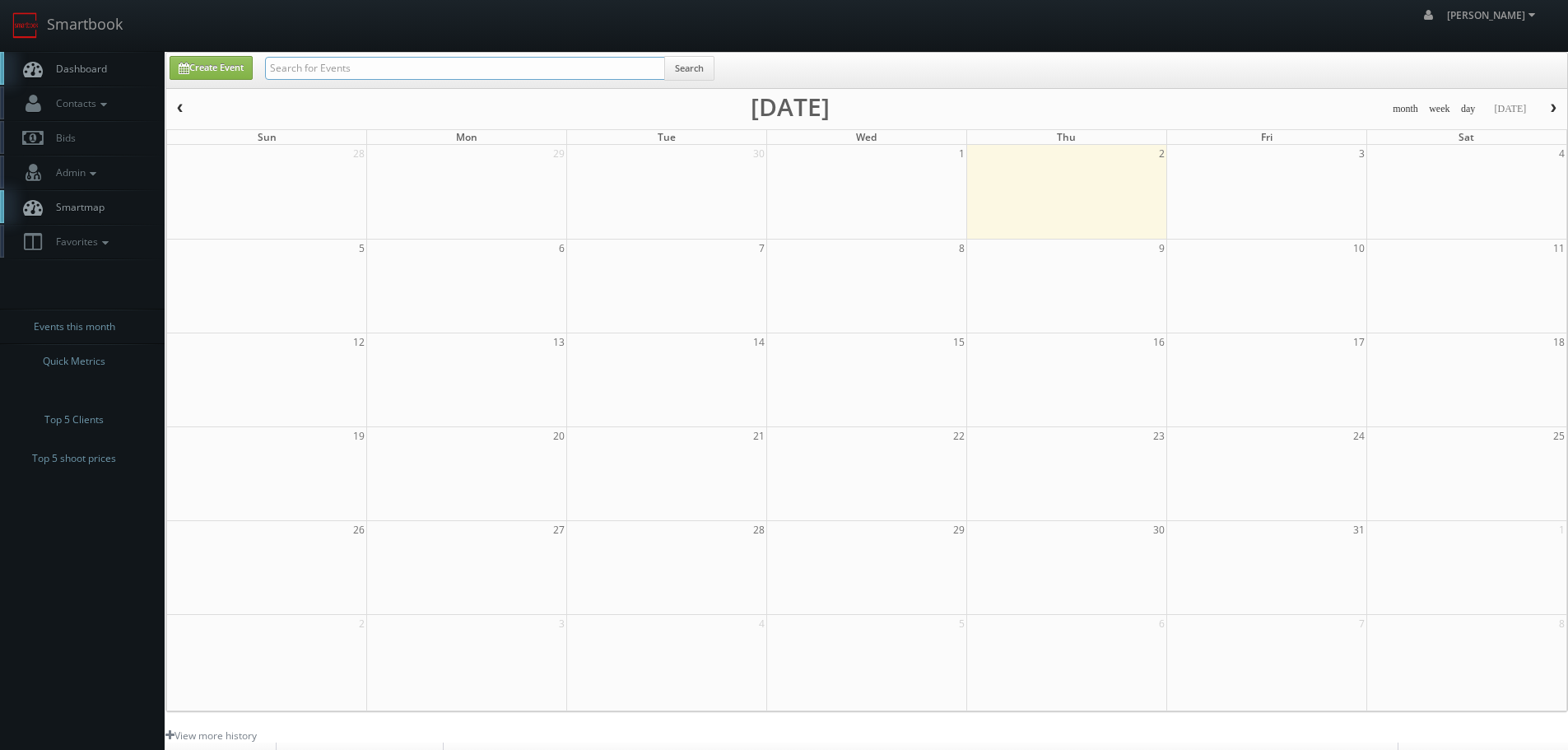
click at [306, 61] on input "text" at bounding box center [465, 68] width 400 height 23
type input "eva"
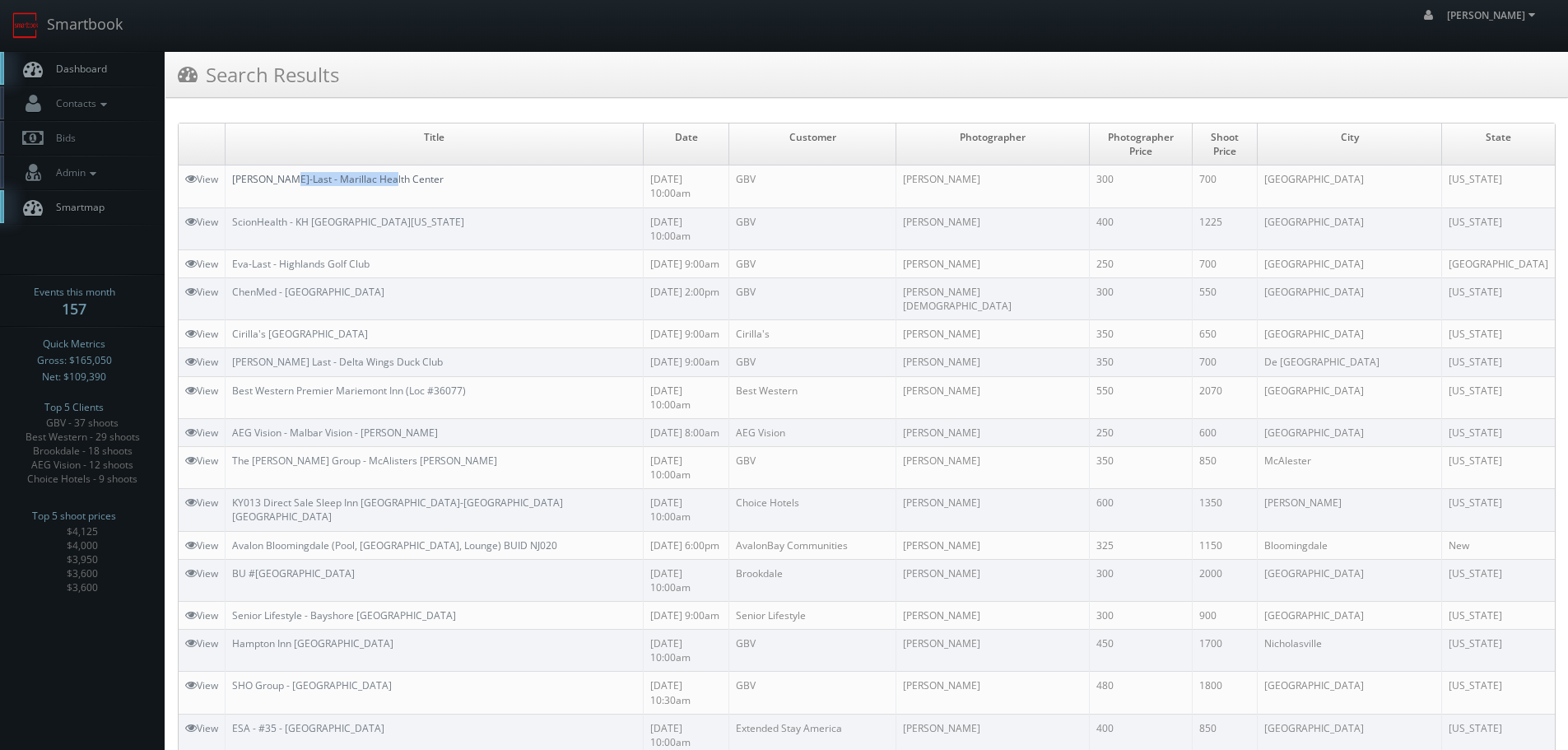
copy link "Marillac Health Center"
drag, startPoint x: 423, startPoint y: 169, endPoint x: 281, endPoint y: 170, distance: 142.0
click at [281, 170] on td "Eva-Last - Marillac Health Center" at bounding box center [435, 186] width 418 height 42
click at [202, 172] on link "View" at bounding box center [201, 179] width 33 height 14
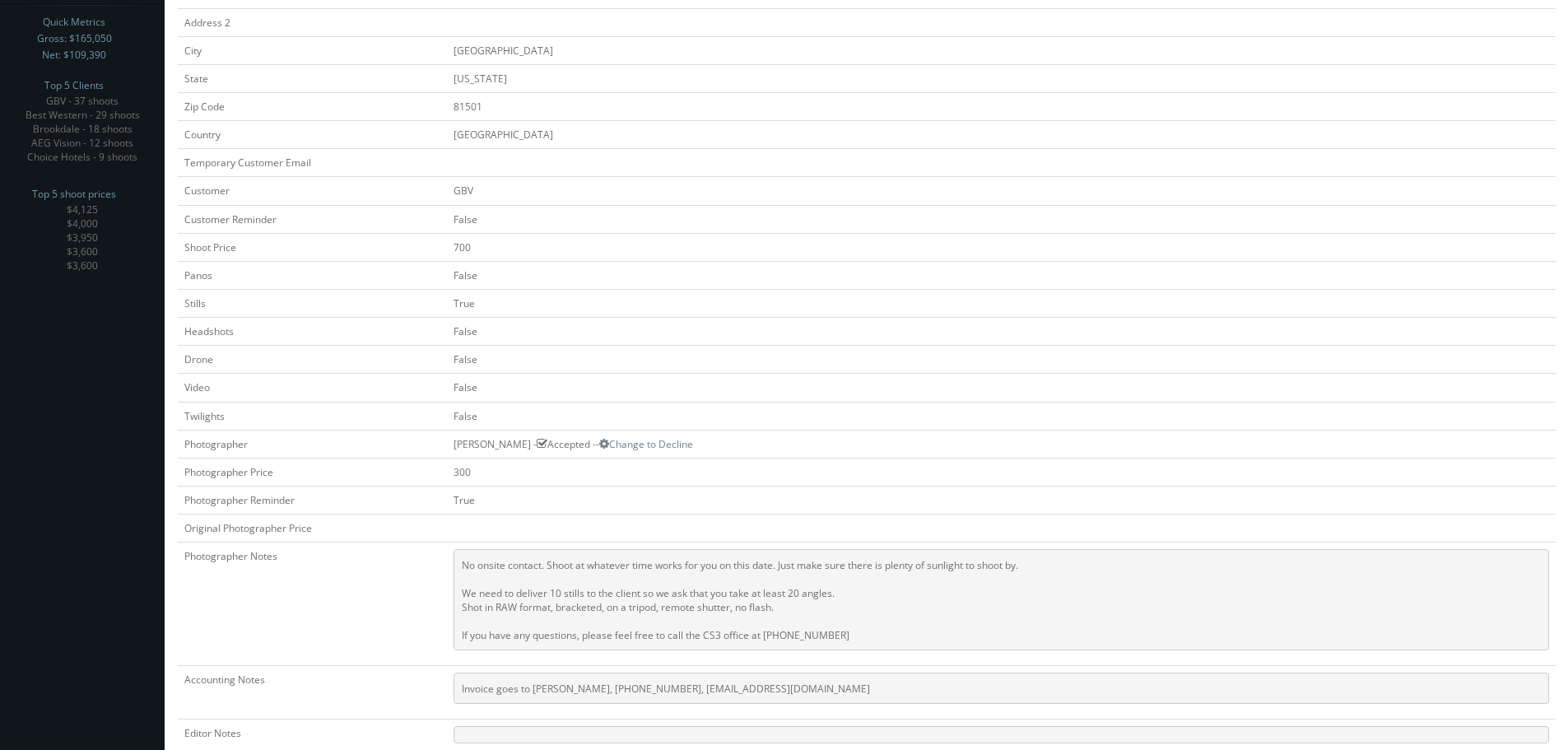
scroll to position [83, 0]
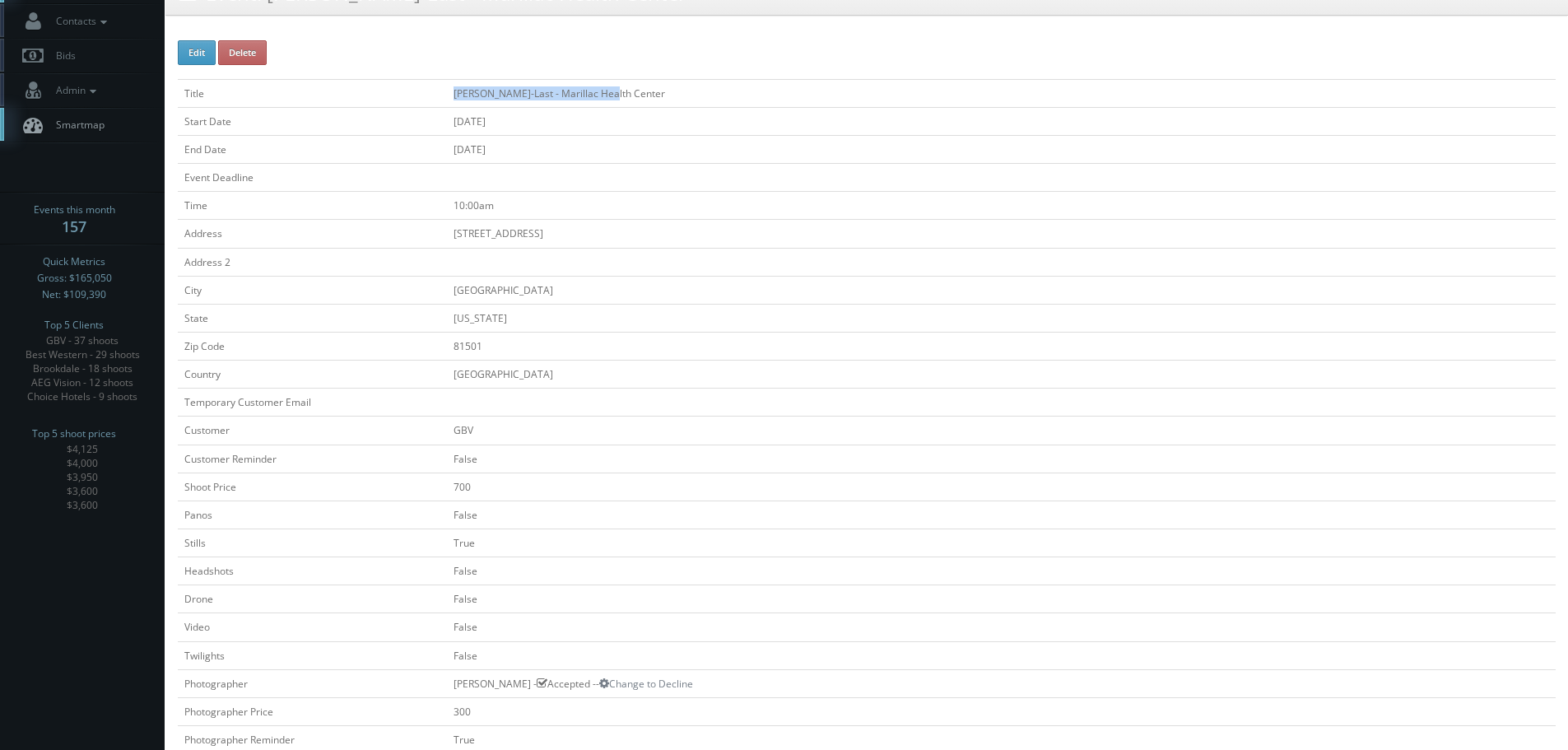
copy tr "[PERSON_NAME]-Last - Marillac Health Center"
drag, startPoint x: 658, startPoint y: 84, endPoint x: 429, endPoint y: 95, distance: 229.3
click at [429, 95] on tr "Title [PERSON_NAME]-Last - Marillac Health Center" at bounding box center [867, 93] width 1378 height 28
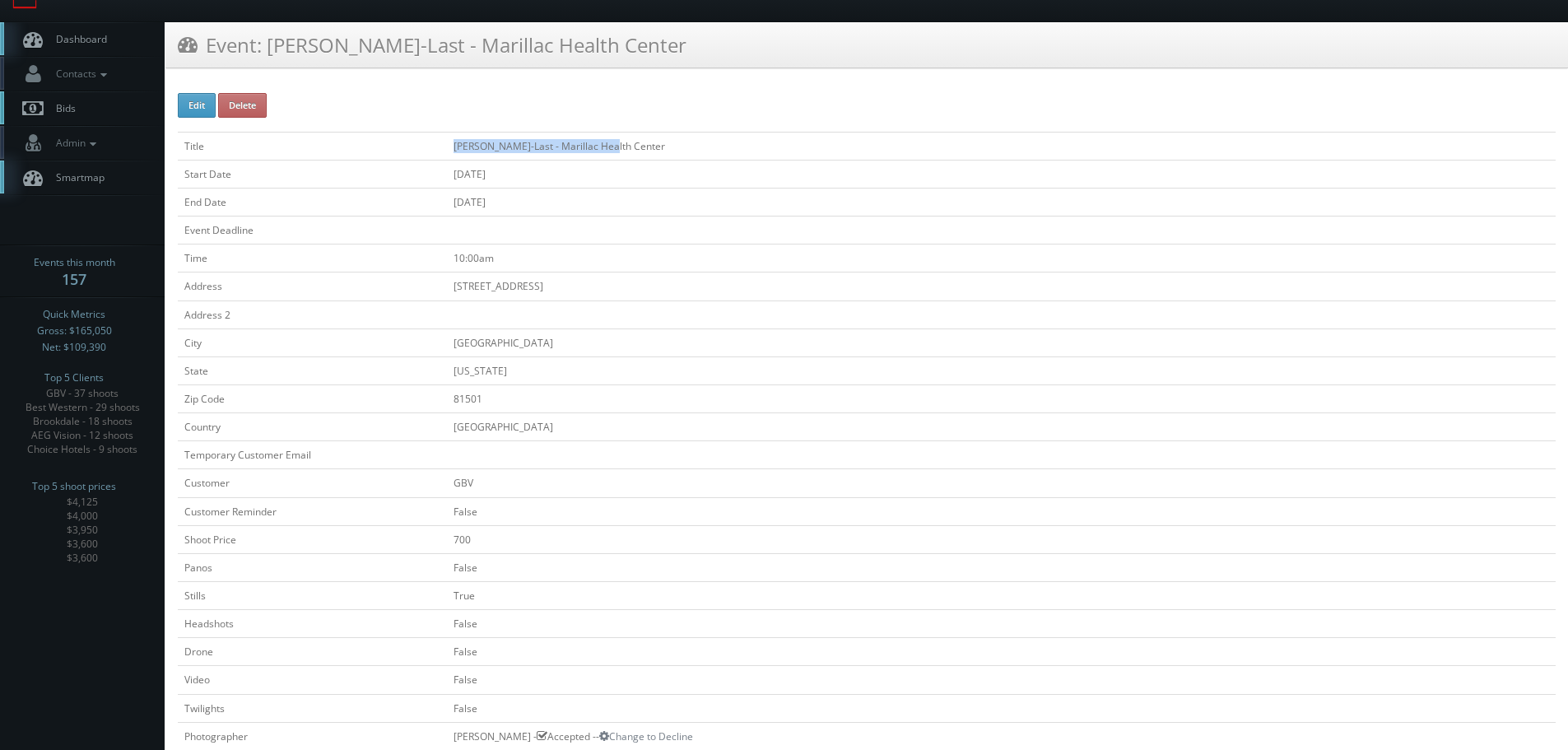
scroll to position [0, 0]
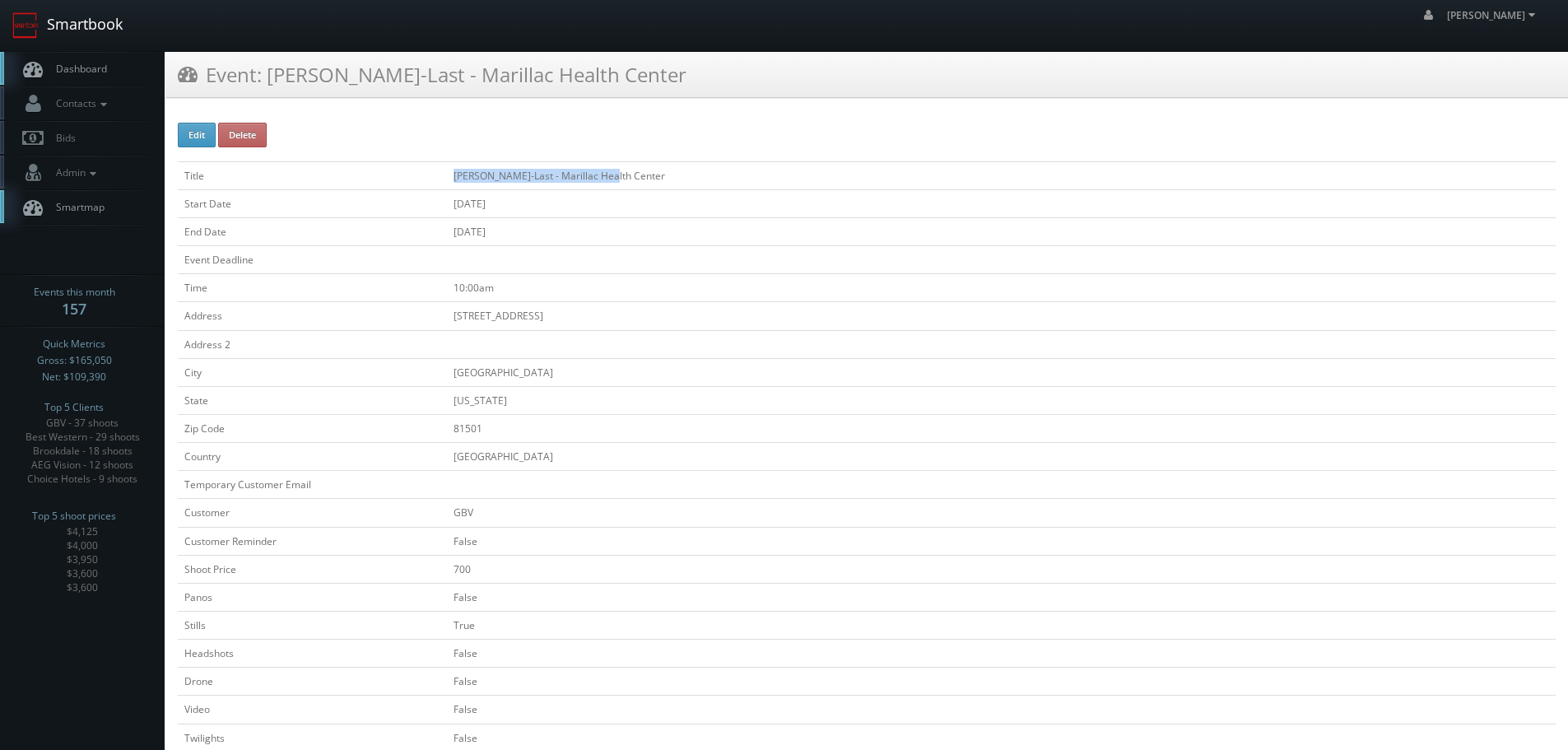
click at [84, 38] on link "Smartbook" at bounding box center [67, 25] width 135 height 51
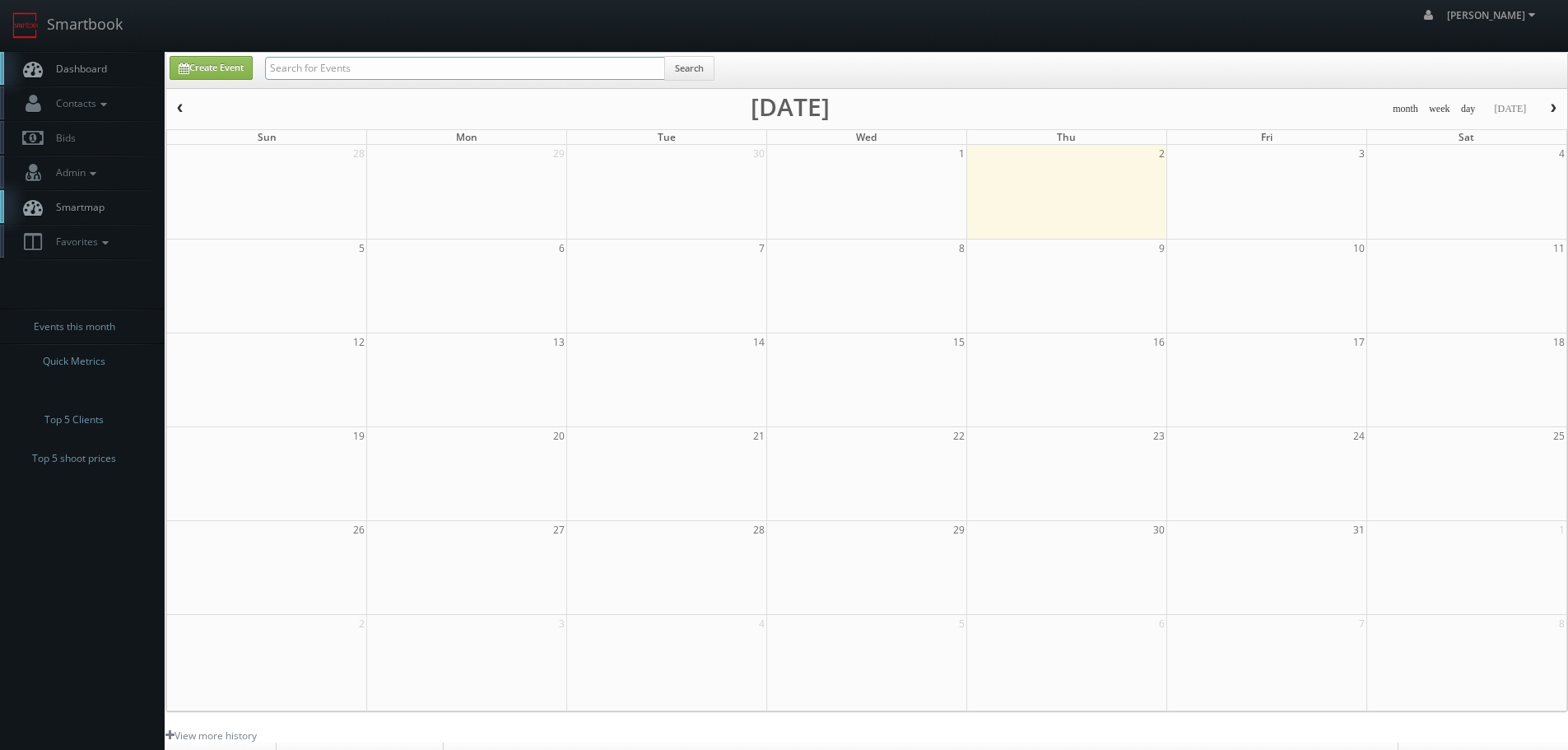
click at [367, 65] on input "text" at bounding box center [465, 68] width 400 height 23
paste input "EriStars Sports Club)"
type input "EriStars Sports Club"
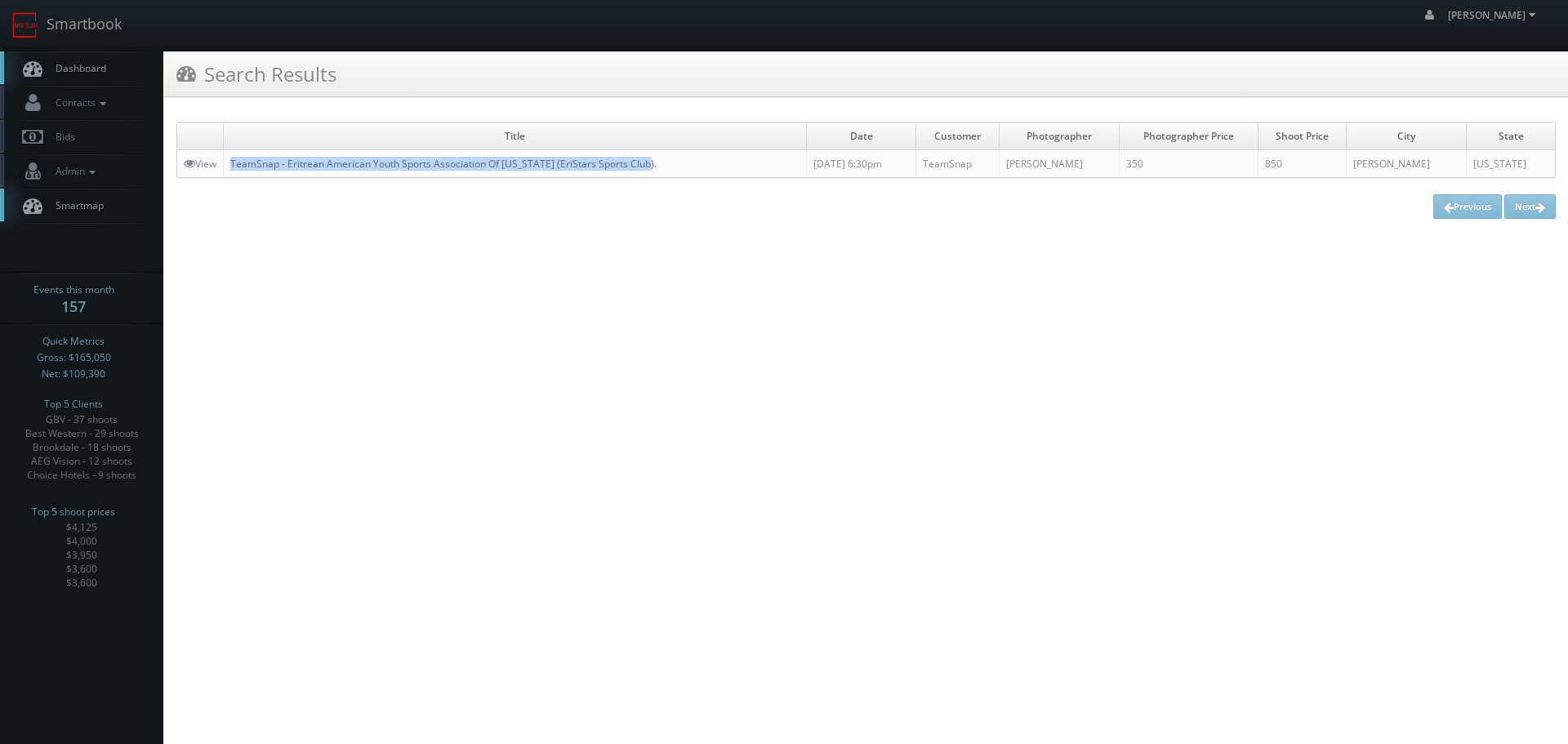
copy link "TeamSnap - Eritrean American Youth Sports Association Of Maryland (EriStars Spo…"
drag, startPoint x: 711, startPoint y: 168, endPoint x: 233, endPoint y: 161, distance: 478.1
click at [233, 161] on td "TeamSnap - Eritrean American Youth Sports Association Of Maryland (EriStars Spo…" at bounding box center [515, 164] width 583 height 28
click at [106, 20] on link "Smartbook" at bounding box center [67, 25] width 134 height 50
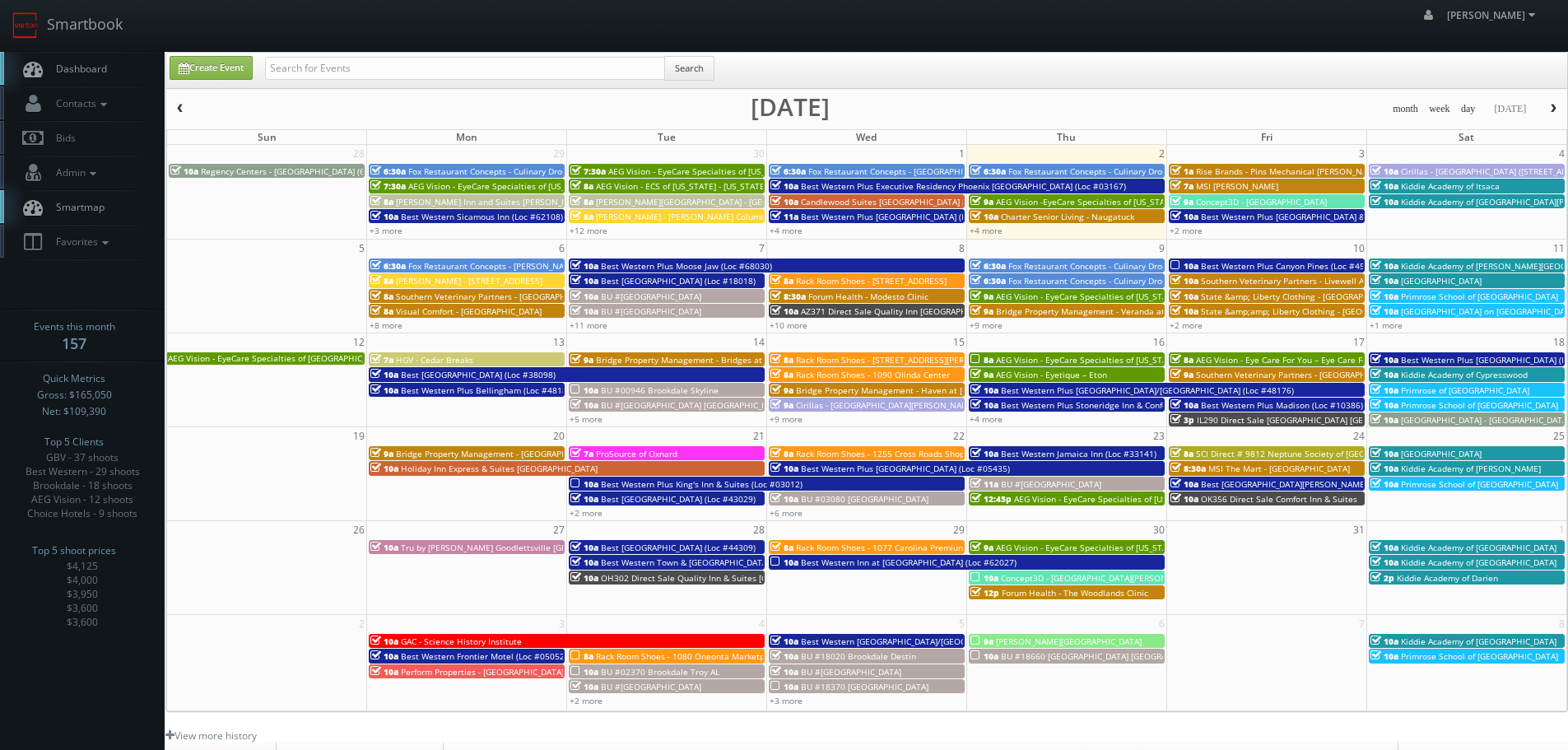
click at [493, 48] on div "robert robert Profile Logout" at bounding box center [784, 25] width 1568 height 51
click at [495, 57] on input "text" at bounding box center [465, 68] width 400 height 23
type input "54046"
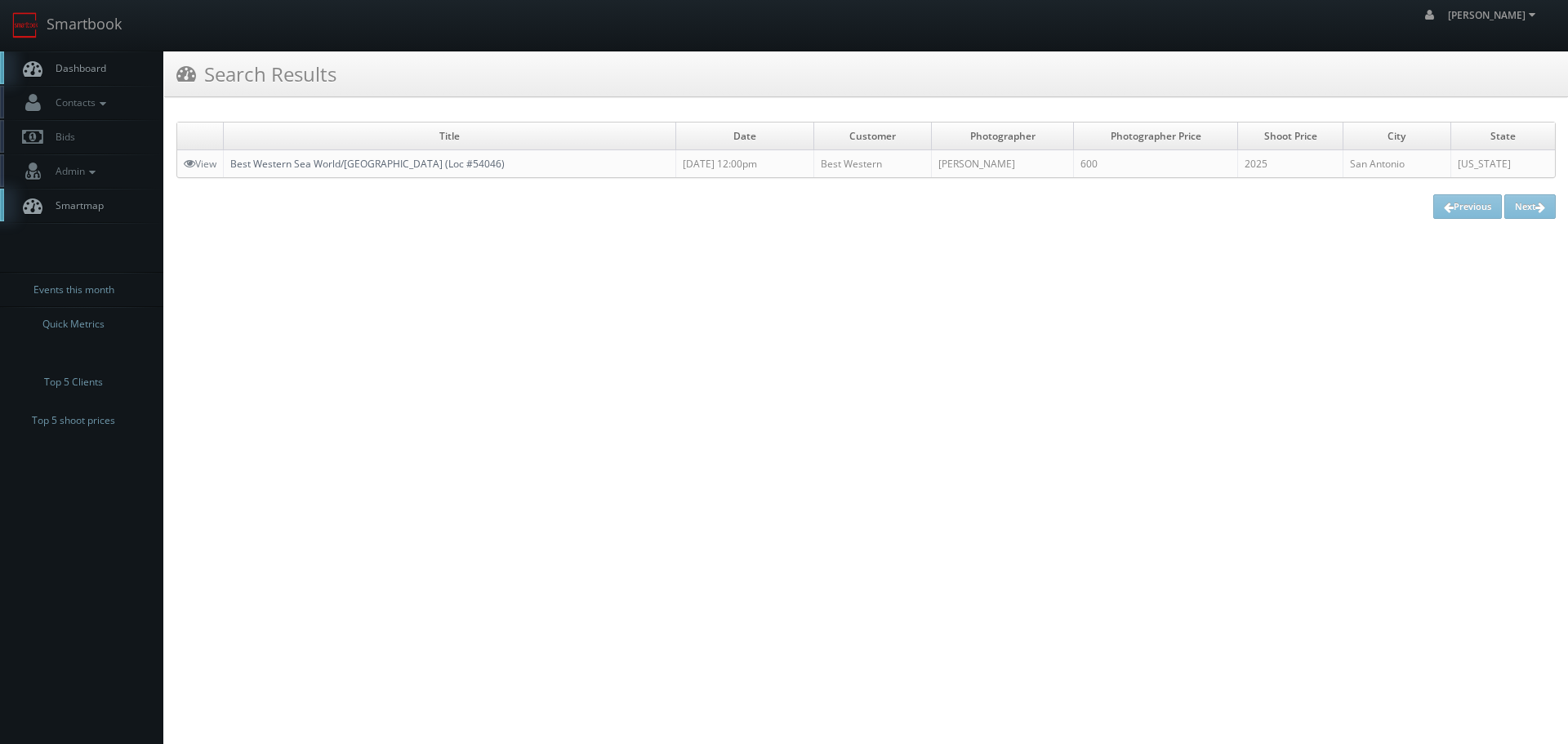
copy link "Best Western Sea World/[GEOGRAPHIC_DATA] (Loc #54046)"
drag, startPoint x: 605, startPoint y: 169, endPoint x: 236, endPoint y: 167, distance: 369.0
click at [236, 167] on td "Best Western Sea World/[GEOGRAPHIC_DATA] (Loc #54046)" at bounding box center [450, 164] width 453 height 28
click at [94, 17] on link "Smartbook" at bounding box center [67, 25] width 134 height 50
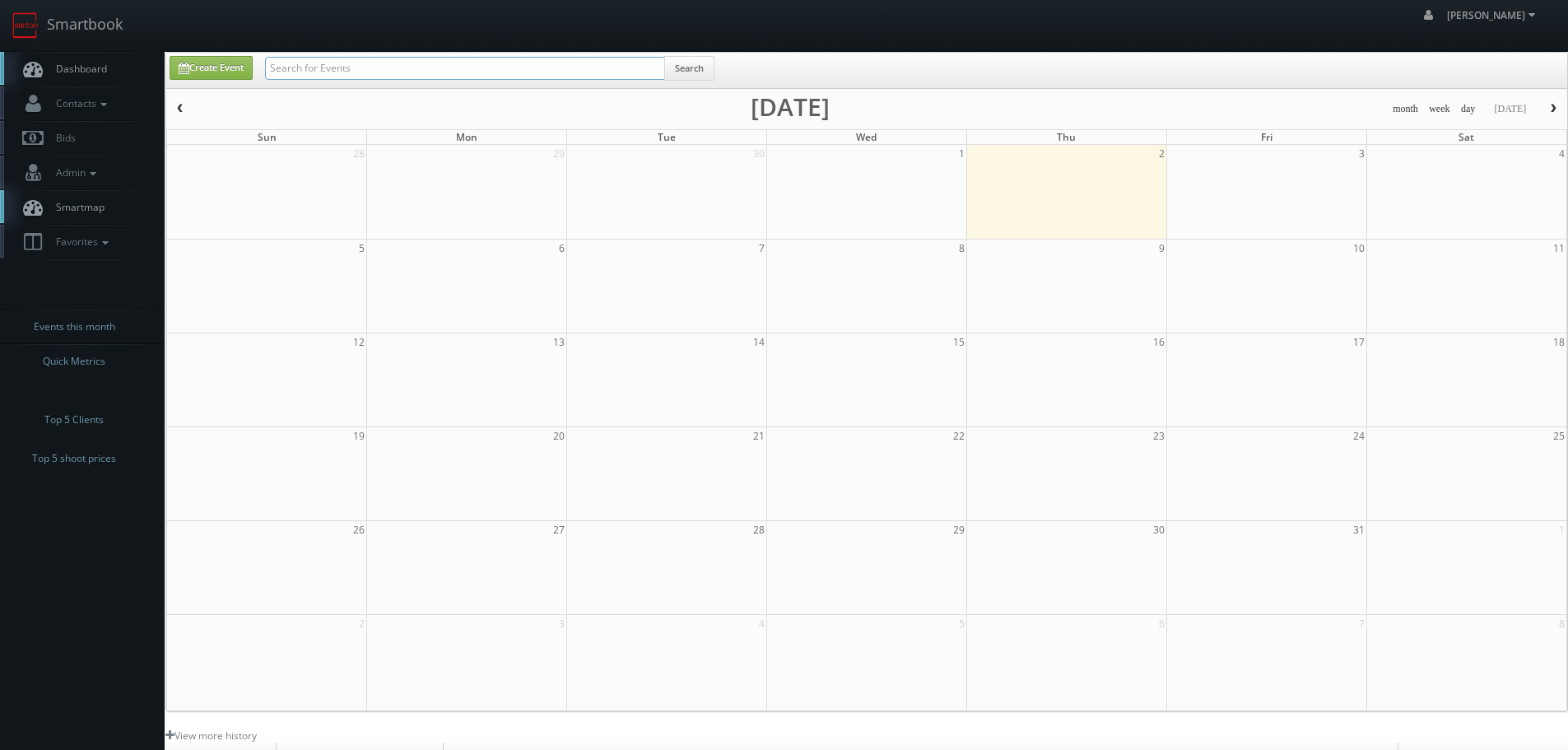
click at [331, 70] on input "text" at bounding box center [465, 68] width 400 height 23
paste input "park b"
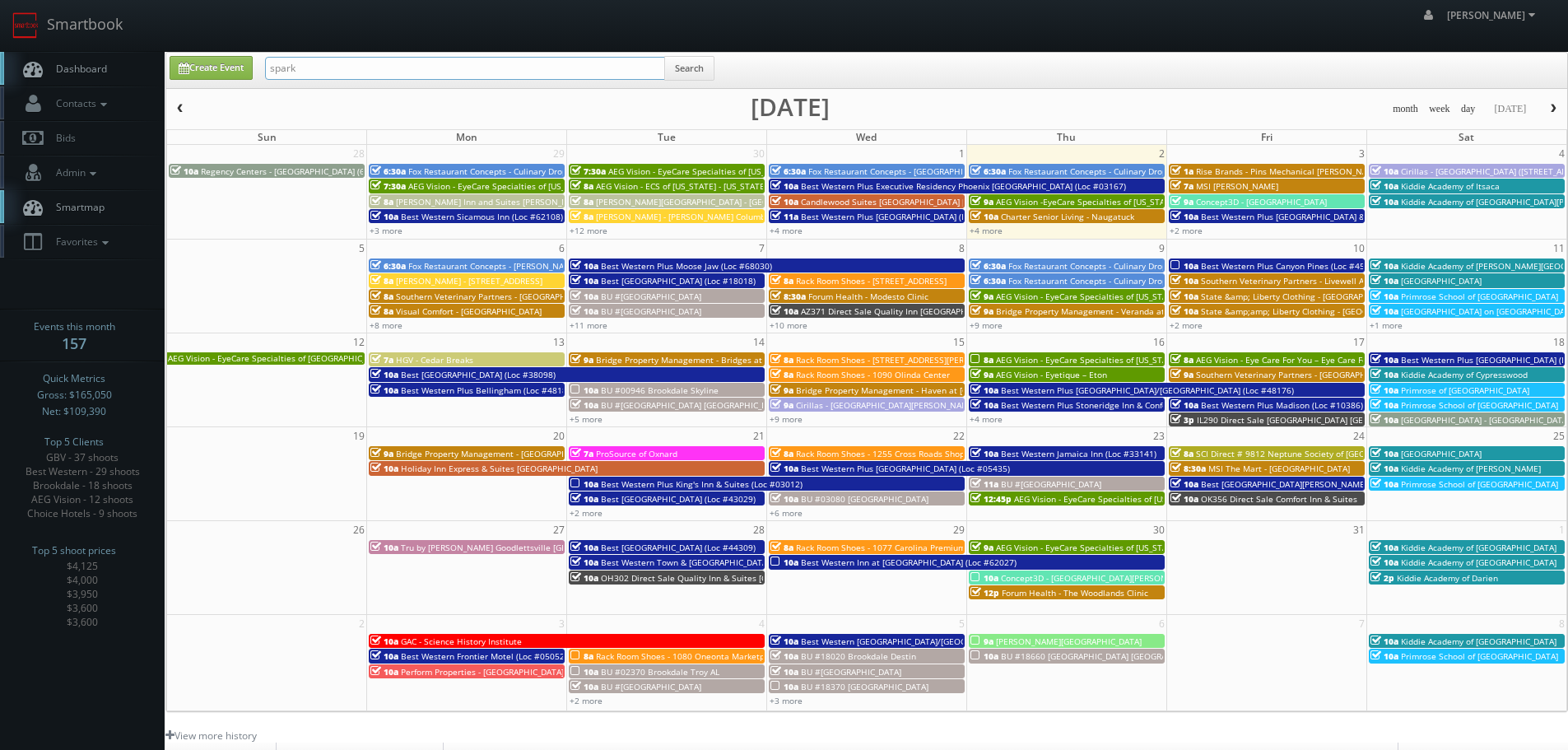
type input "spark"
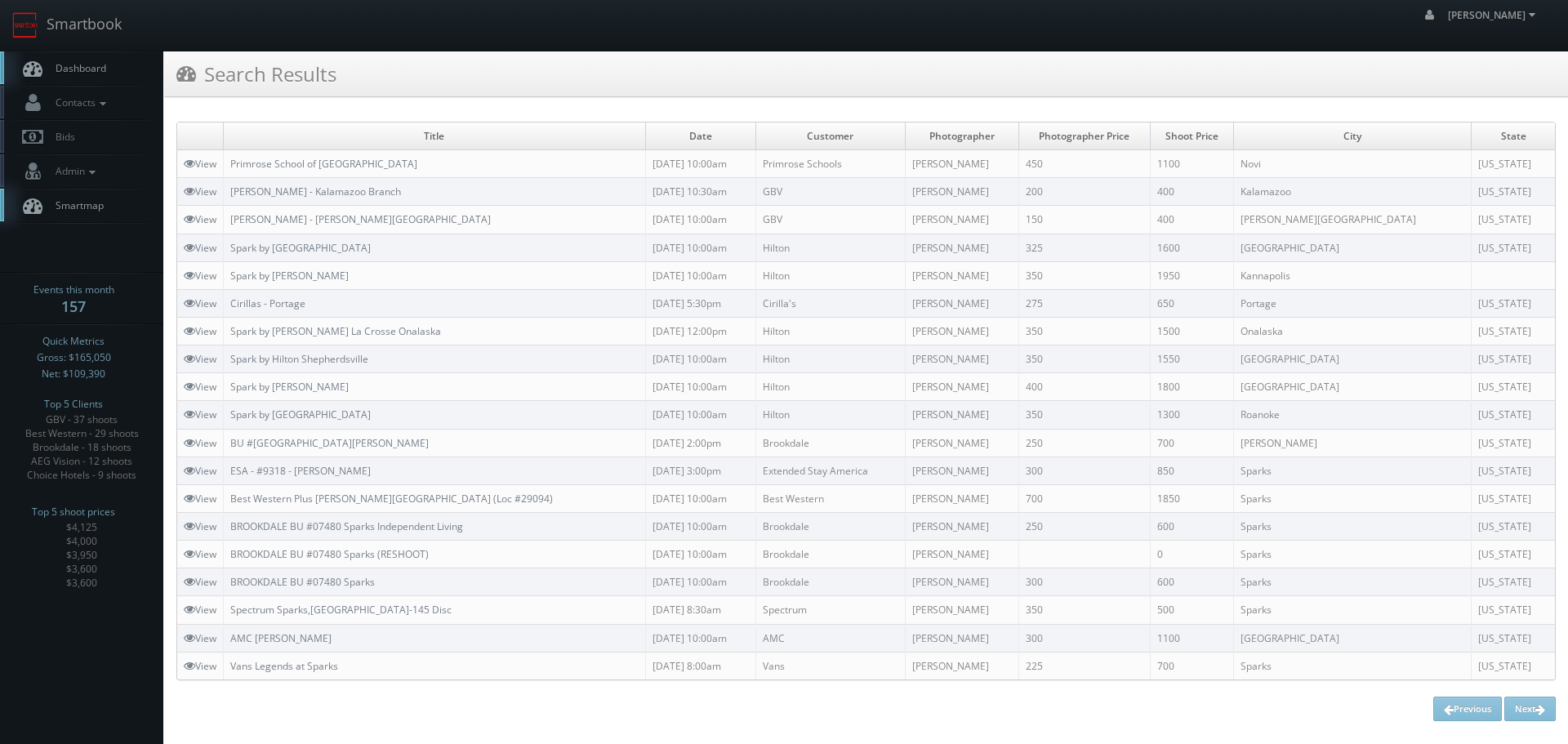
copy link "Spark by Hilton Kannapolis"
drag, startPoint x: 375, startPoint y: 272, endPoint x: 231, endPoint y: 278, distance: 144.1
click at [231, 278] on td "Spark by Hilton Kannapolis" at bounding box center [435, 275] width 422 height 28
click at [199, 273] on link "View" at bounding box center [200, 276] width 32 height 14
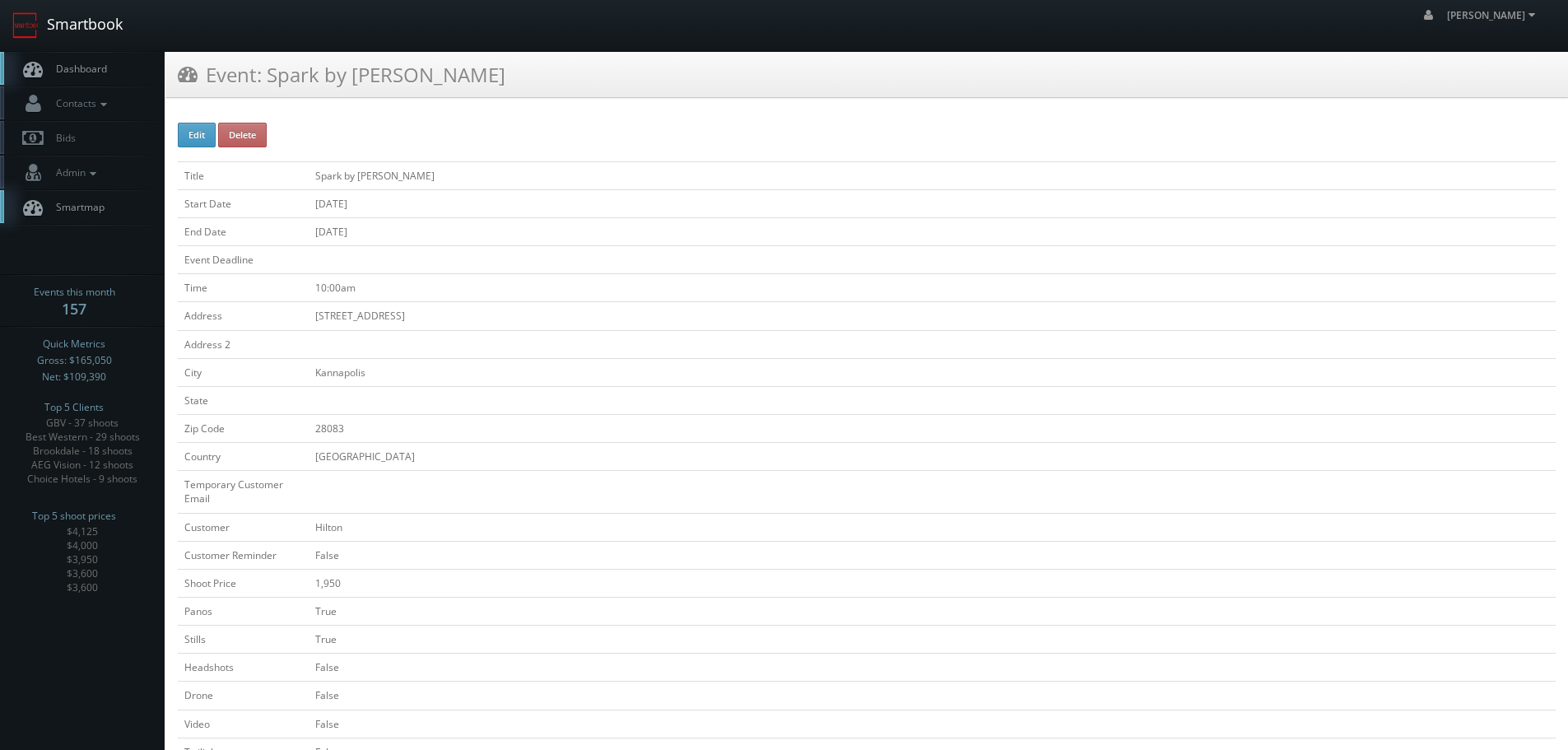
click at [125, 21] on link "Smartbook" at bounding box center [67, 25] width 135 height 51
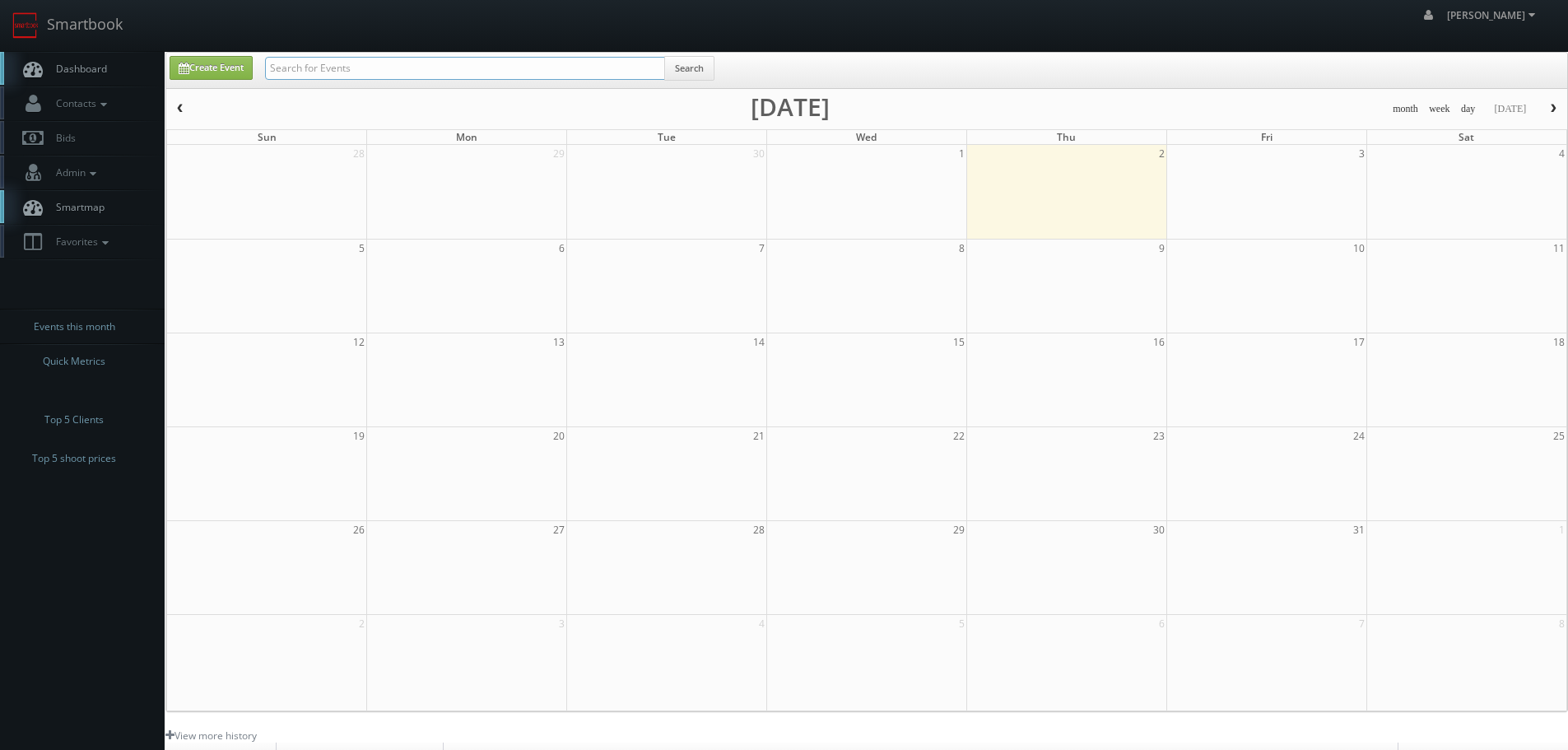
click at [441, 65] on input "text" at bounding box center [465, 68] width 400 height 23
type input "9379"
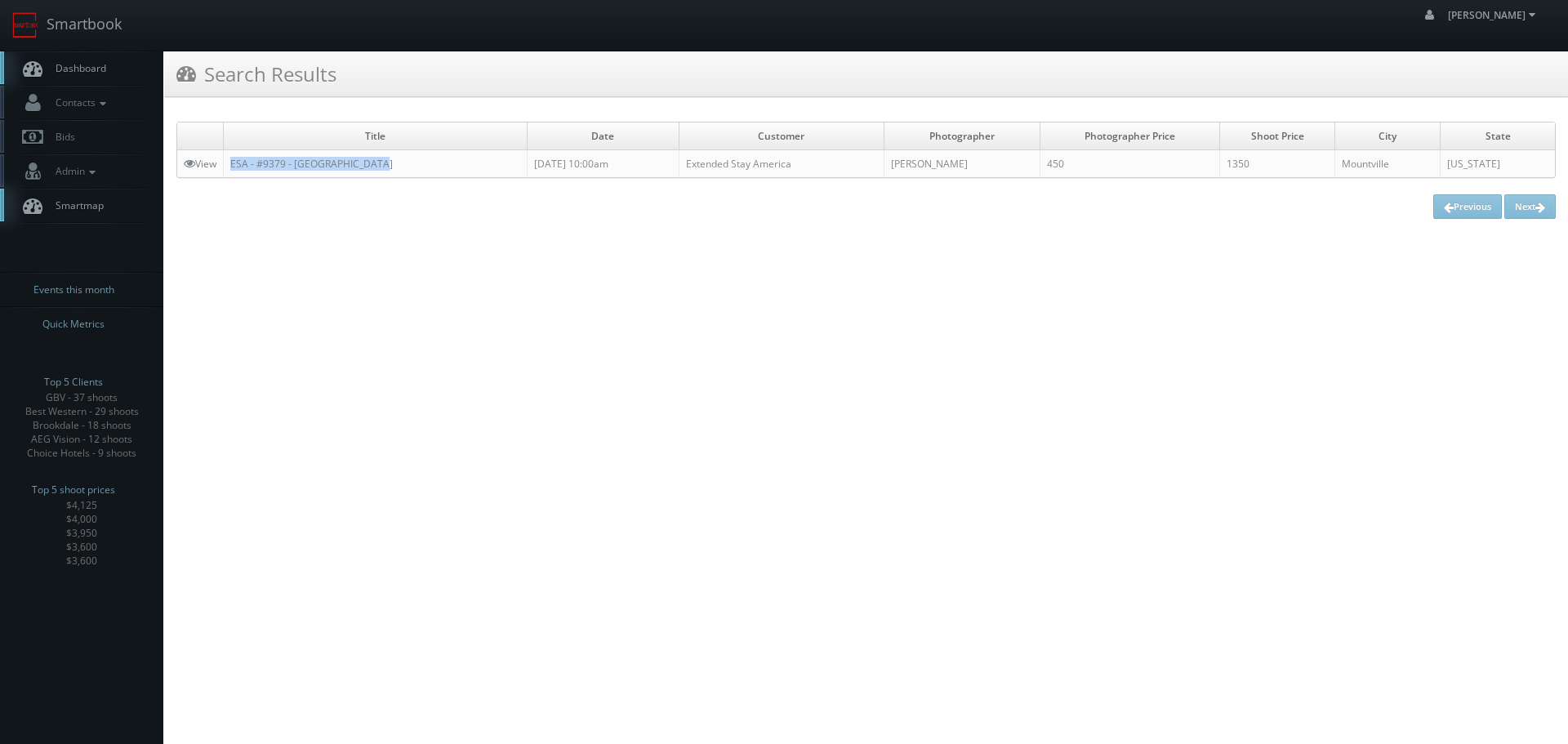
copy link "ESA - #9379 - [GEOGRAPHIC_DATA]"
drag, startPoint x: 388, startPoint y: 172, endPoint x: 230, endPoint y: 157, distance: 158.7
click at [230, 157] on td "ESA - #9379 - [GEOGRAPHIC_DATA]" at bounding box center [376, 164] width 304 height 28
click at [114, 28] on link "Smartbook" at bounding box center [67, 25] width 134 height 50
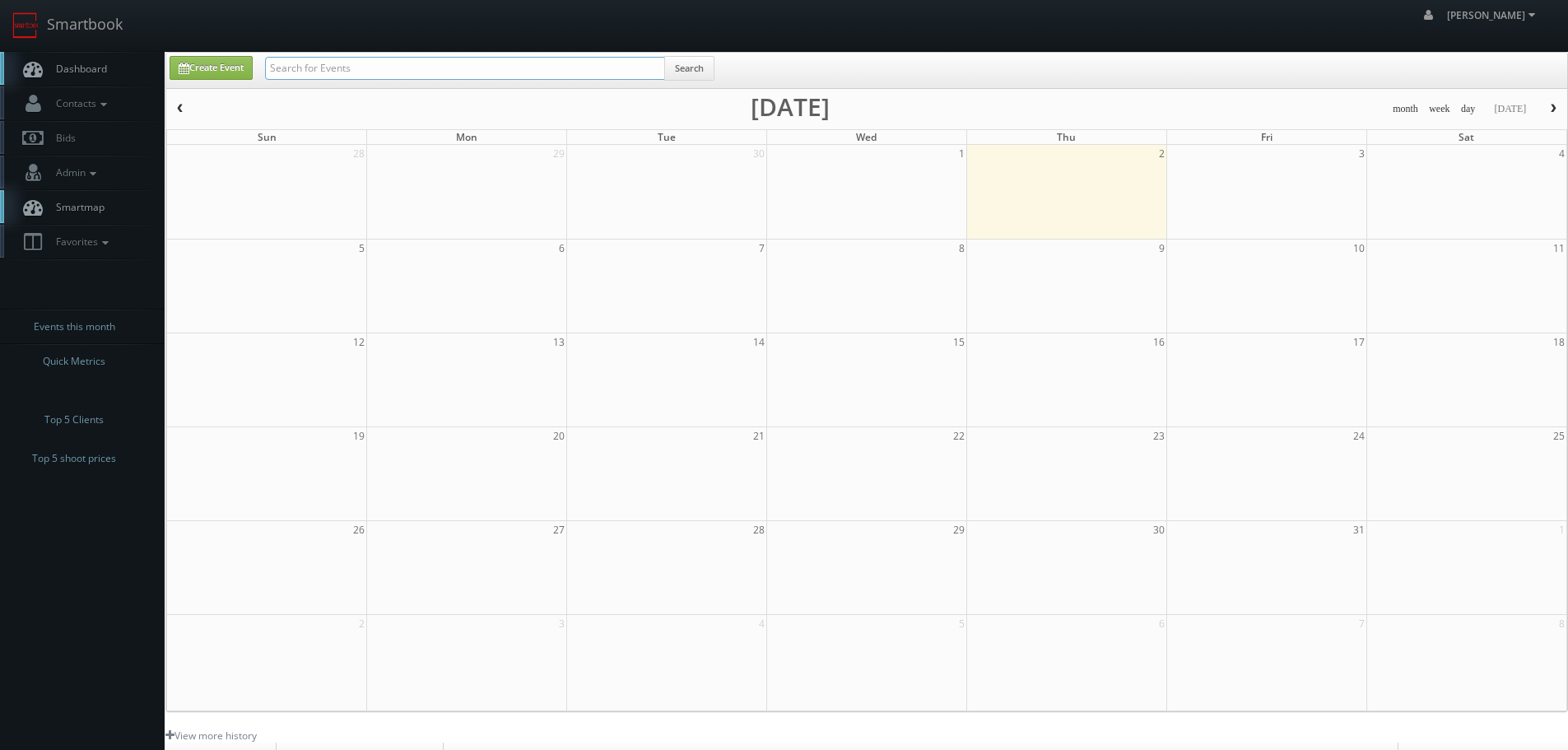
click at [354, 58] on input "text" at bounding box center [465, 68] width 400 height 23
type input "mitri"
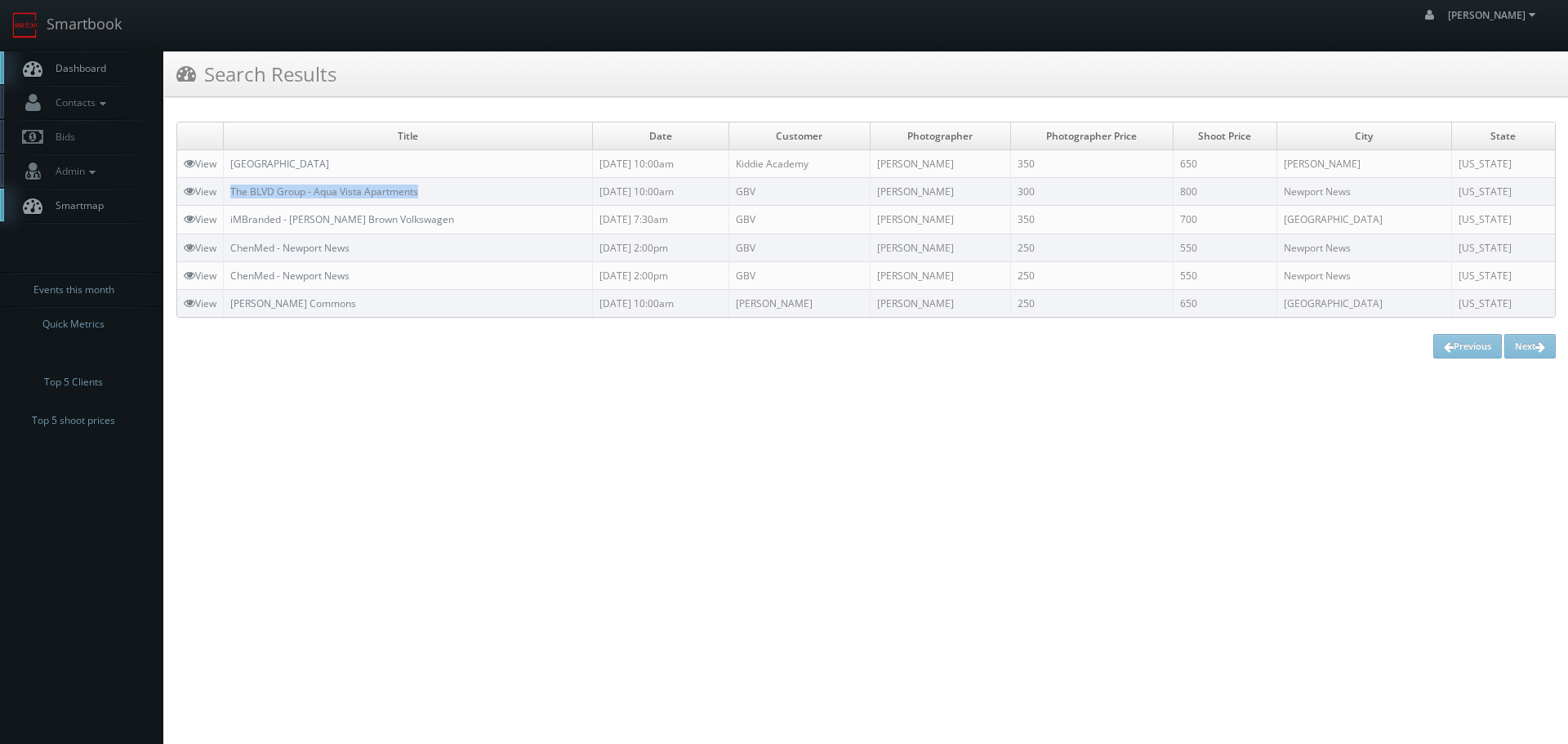
copy link "The BLVD Group - Aqua Vista Apartments"
drag, startPoint x: 462, startPoint y: 196, endPoint x: 226, endPoint y: 193, distance: 236.0
click at [226, 193] on td "The BLVD Group - Aqua Vista Apartments" at bounding box center [408, 191] width 369 height 28
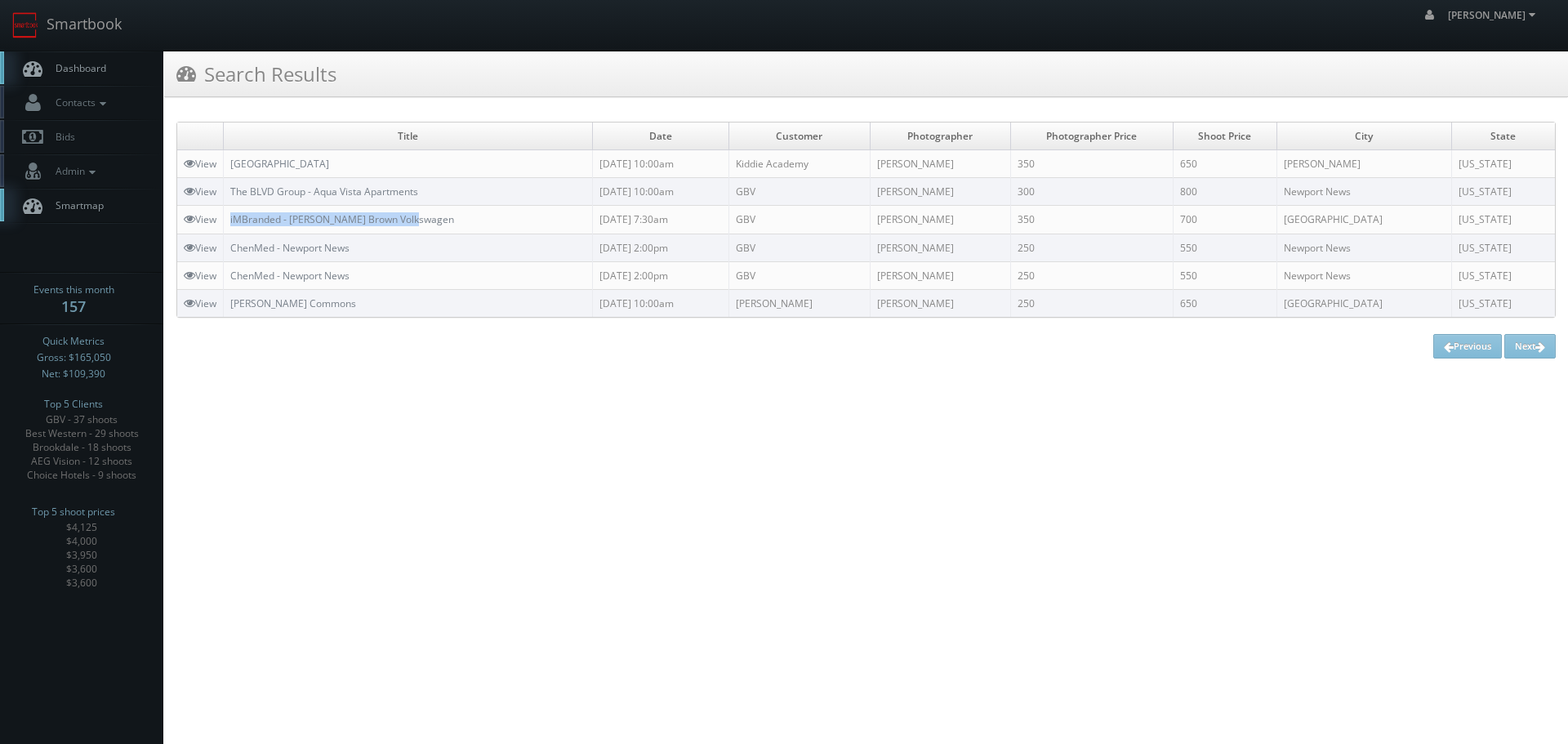
copy link "iMBranded - [PERSON_NAME] Brown Volkswagen"
drag, startPoint x: 461, startPoint y: 214, endPoint x: 231, endPoint y: 216, distance: 230.0
click at [231, 216] on td "iMBranded - [PERSON_NAME] Brown Volkswagen" at bounding box center [408, 220] width 369 height 28
click at [456, 220] on td "iMBranded - Safford Brown Volkswagen" at bounding box center [408, 220] width 369 height 28
drag, startPoint x: 456, startPoint y: 220, endPoint x: 301, endPoint y: 224, distance: 155.1
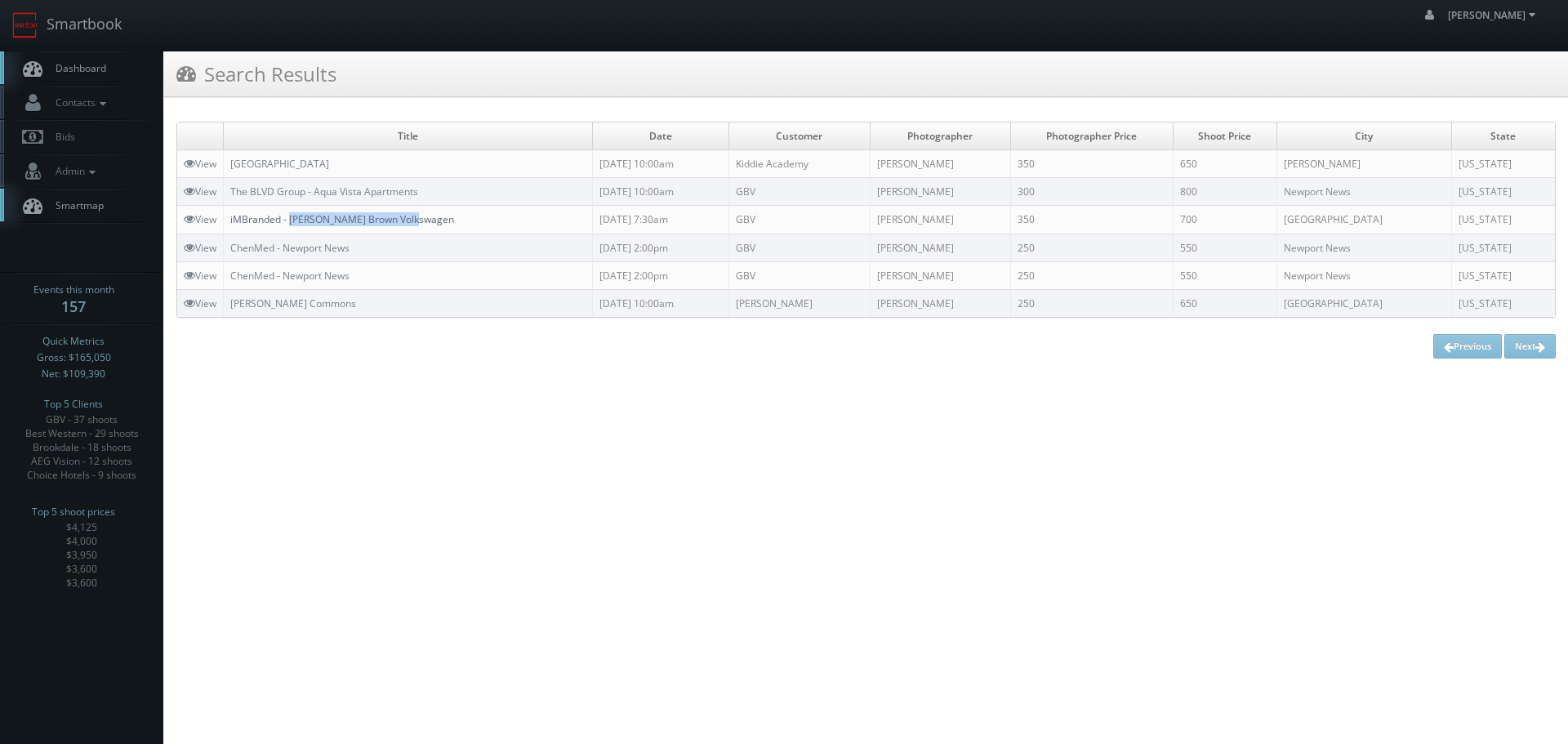
click at [301, 224] on td "iMBranded - Safford Brown Volkswagen" at bounding box center [408, 220] width 369 height 28
copy link "Safford Brown Volkswagen"
click at [97, 26] on link "Smartbook" at bounding box center [67, 25] width 134 height 50
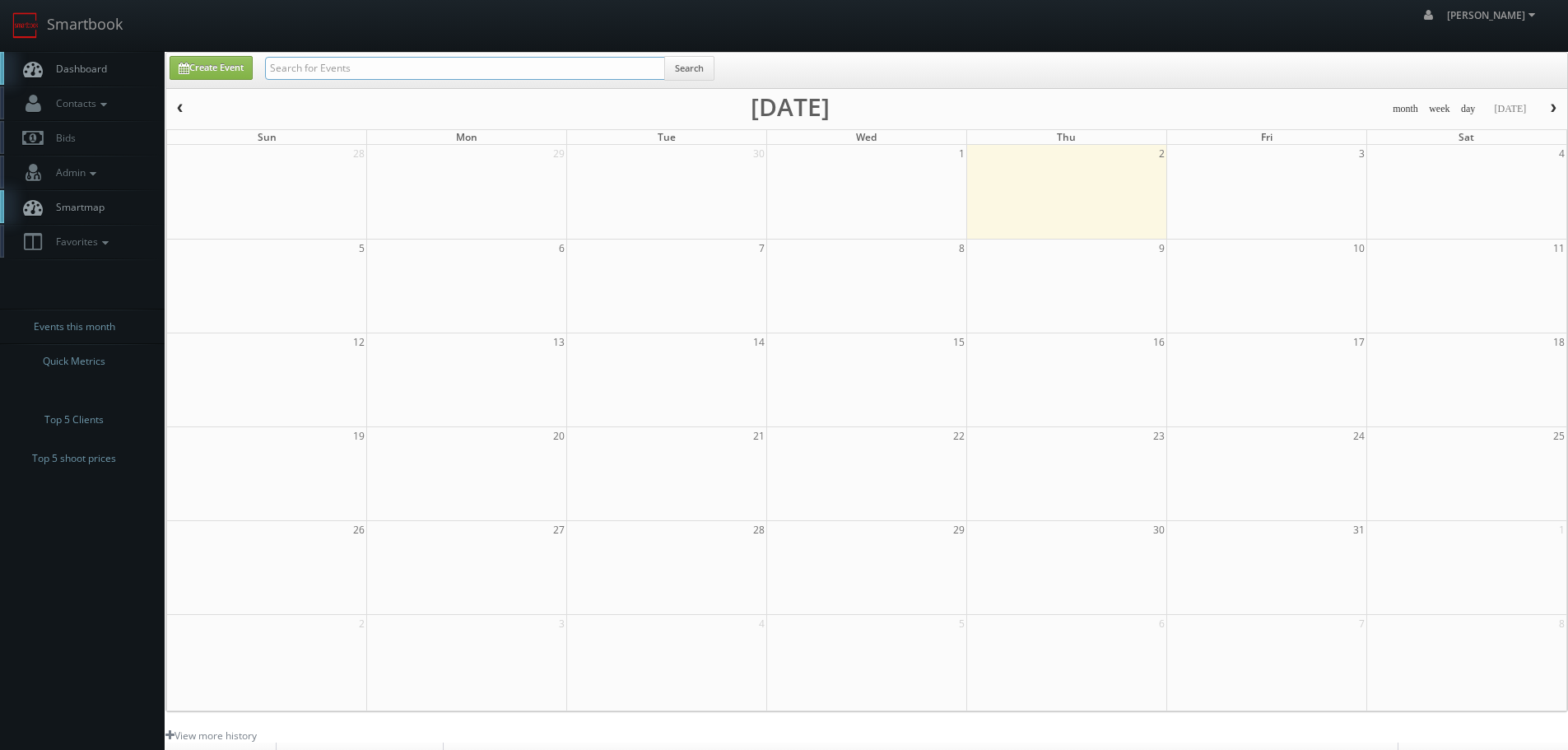
click at [353, 68] on input "text" at bounding box center [465, 68] width 400 height 23
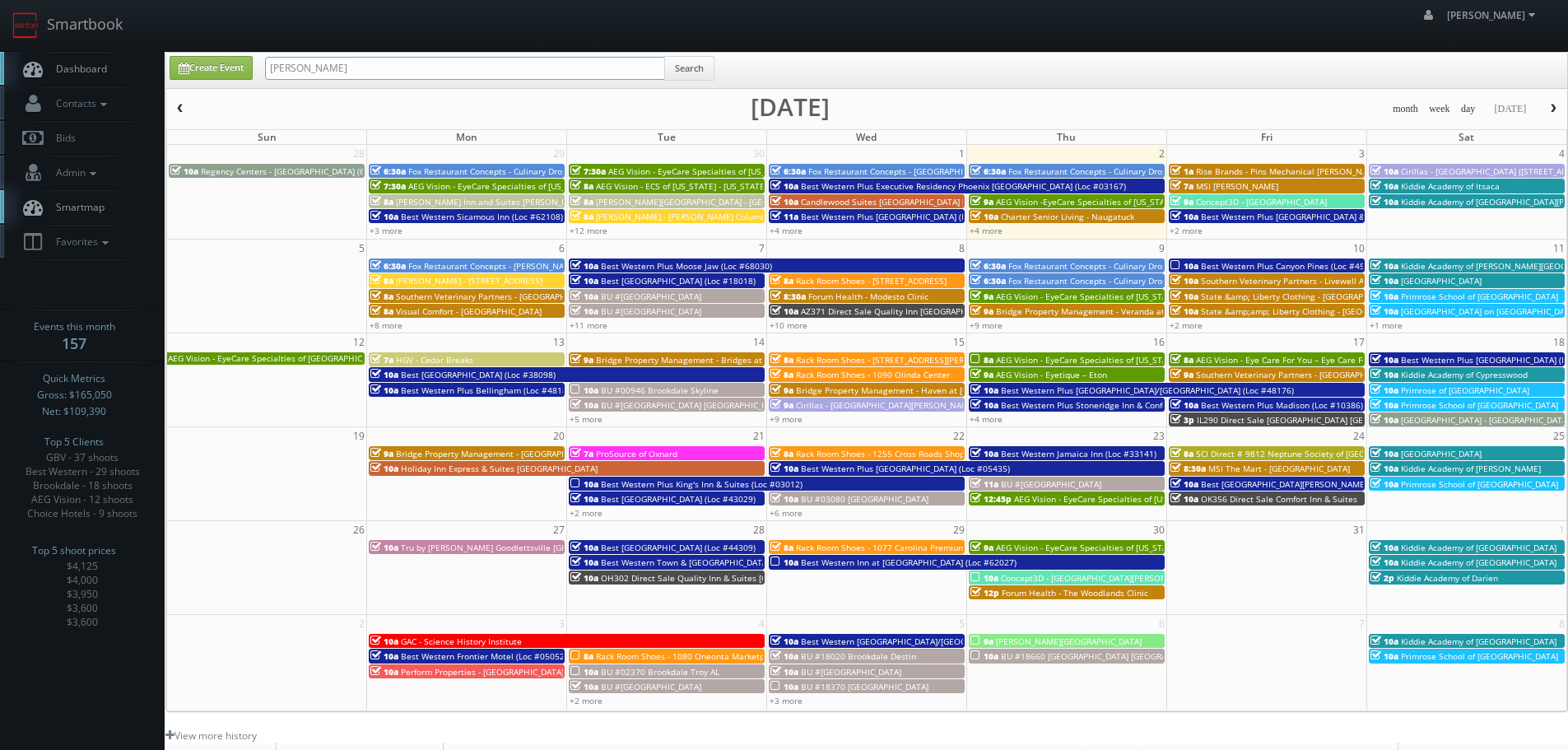
type input "[PERSON_NAME]"
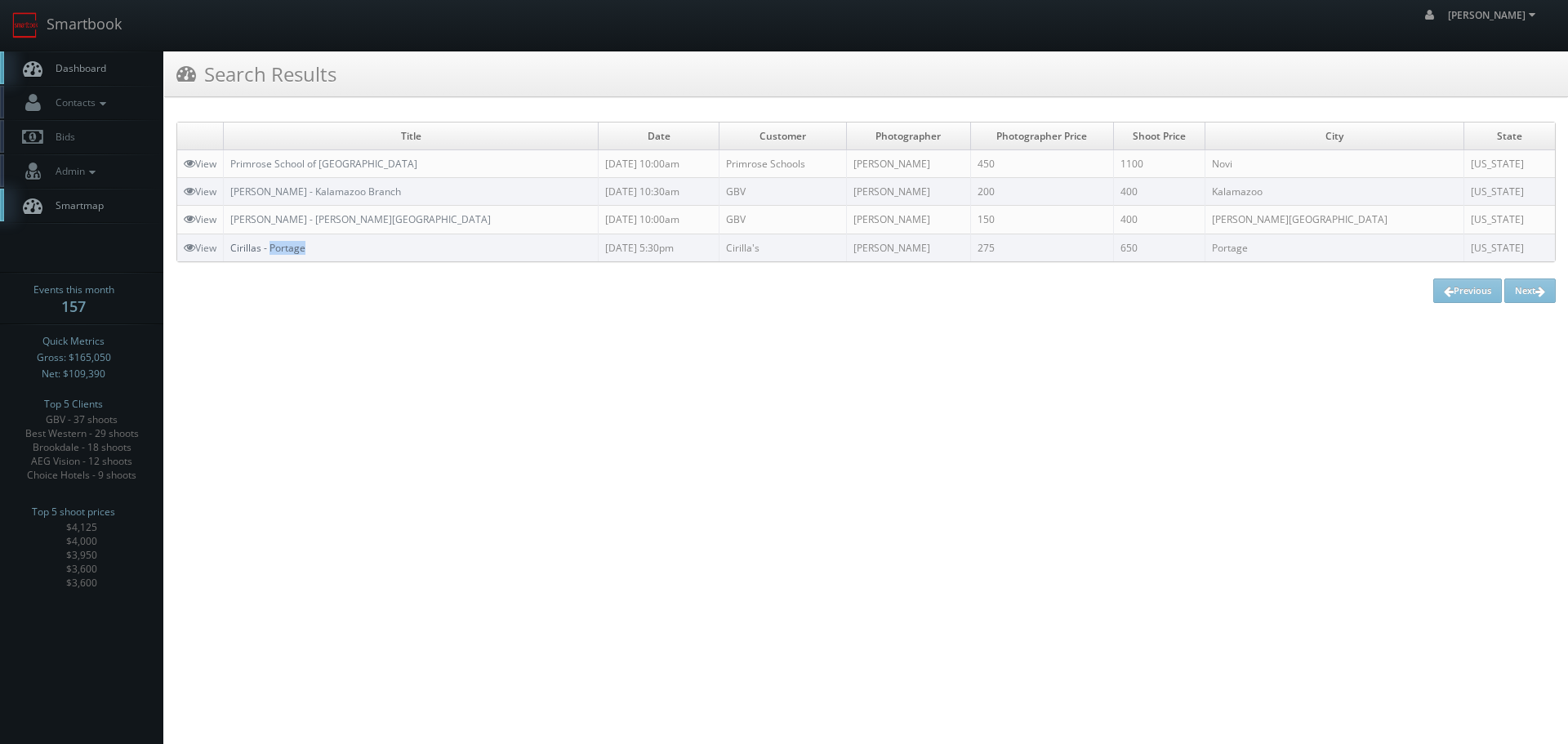
copy link "Portage"
drag, startPoint x: 368, startPoint y: 241, endPoint x: 272, endPoint y: 252, distance: 96.6
click at [272, 252] on td "Cirillas - Portage" at bounding box center [411, 248] width 375 height 28
click at [350, 249] on td "Cirillas - Portage" at bounding box center [411, 248] width 375 height 28
copy link "Cirillas - Portage"
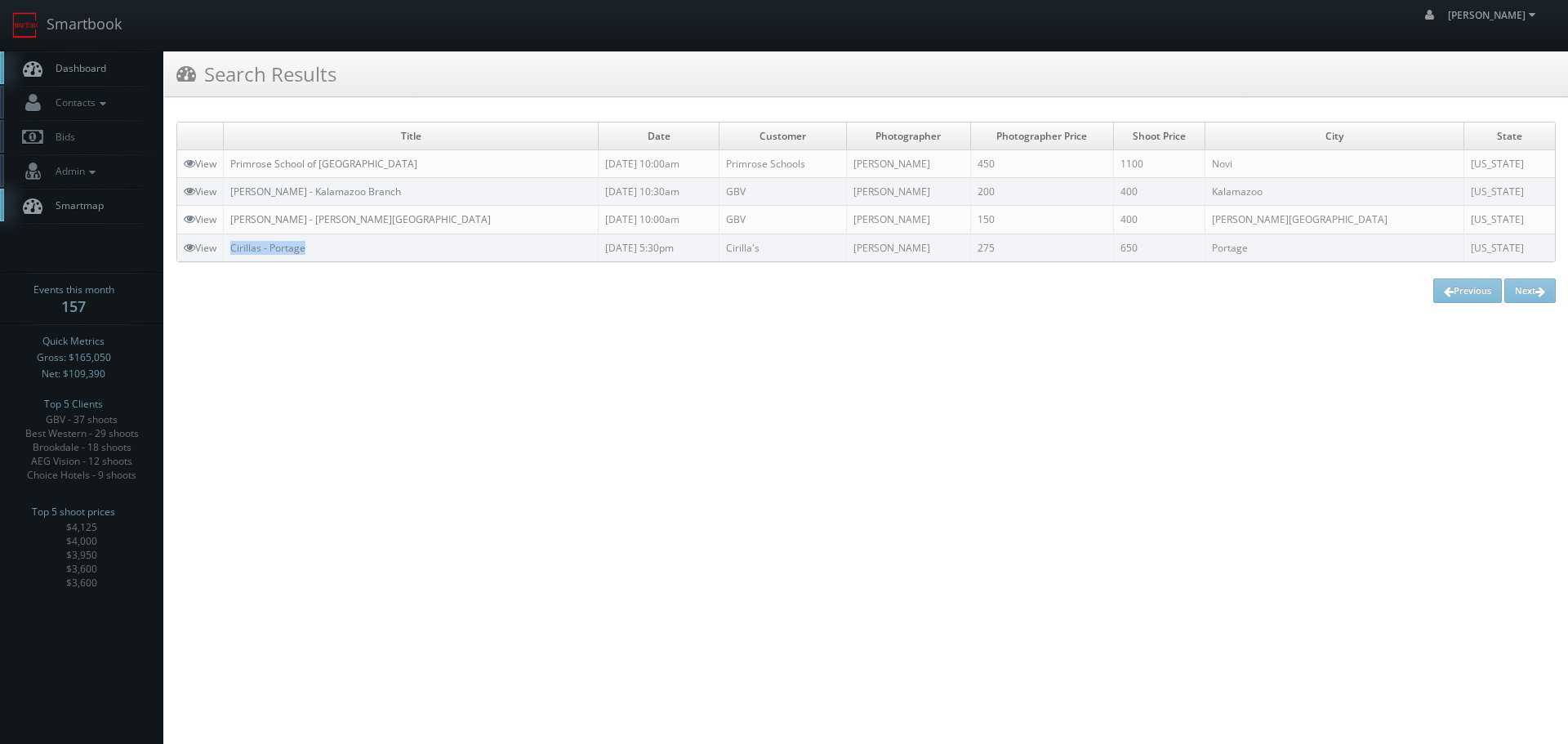
drag, startPoint x: 380, startPoint y: 249, endPoint x: 226, endPoint y: 253, distance: 154.1
click at [226, 253] on td "Cirillas - Portage" at bounding box center [411, 248] width 375 height 28
click at [102, 26] on link "Smartbook" at bounding box center [67, 25] width 134 height 50
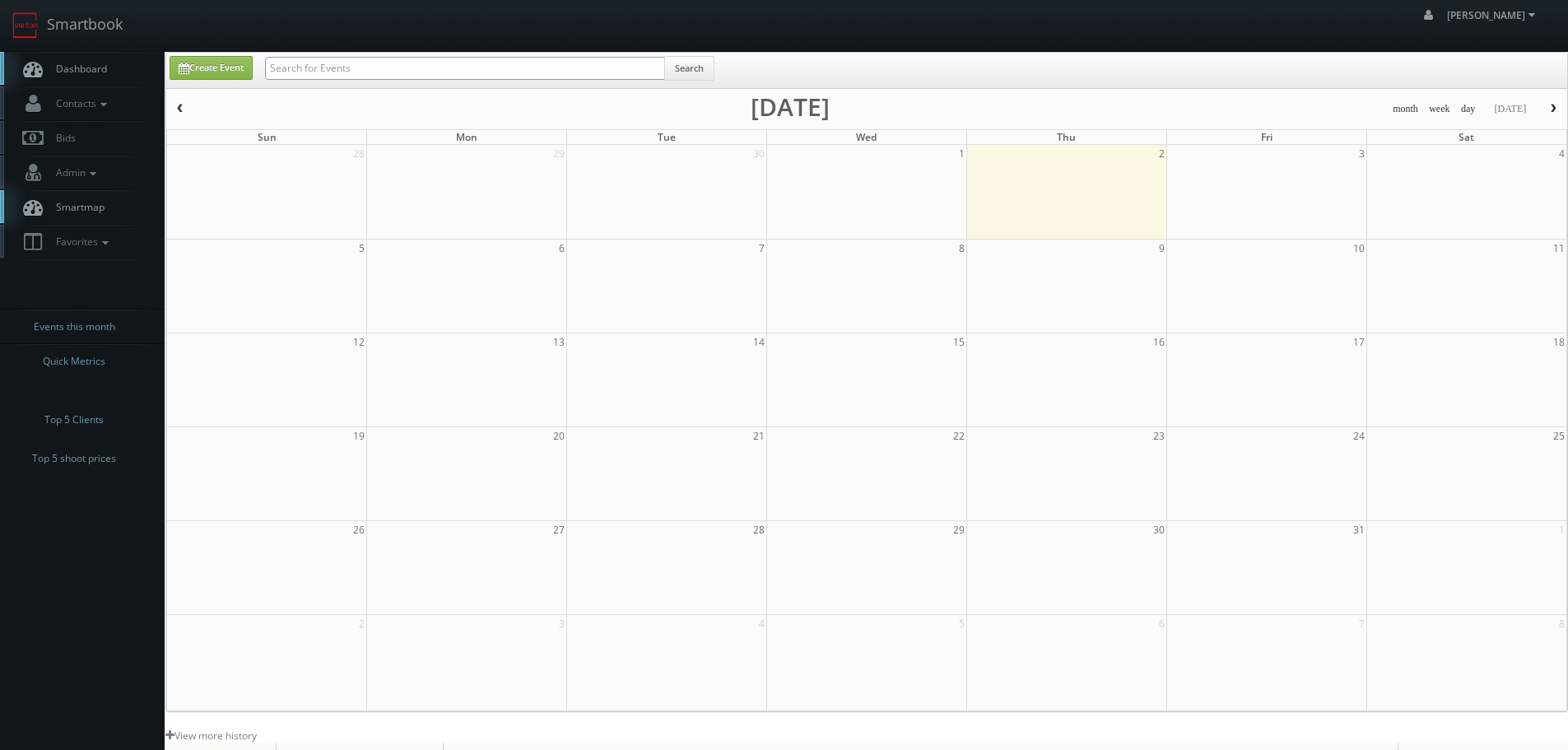
click at [315, 61] on input "text" at bounding box center [465, 68] width 400 height 23
paste input "Culinary Dropout"
type input "Culinary Dropout"
click at [680, 70] on button "Search" at bounding box center [689, 68] width 50 height 25
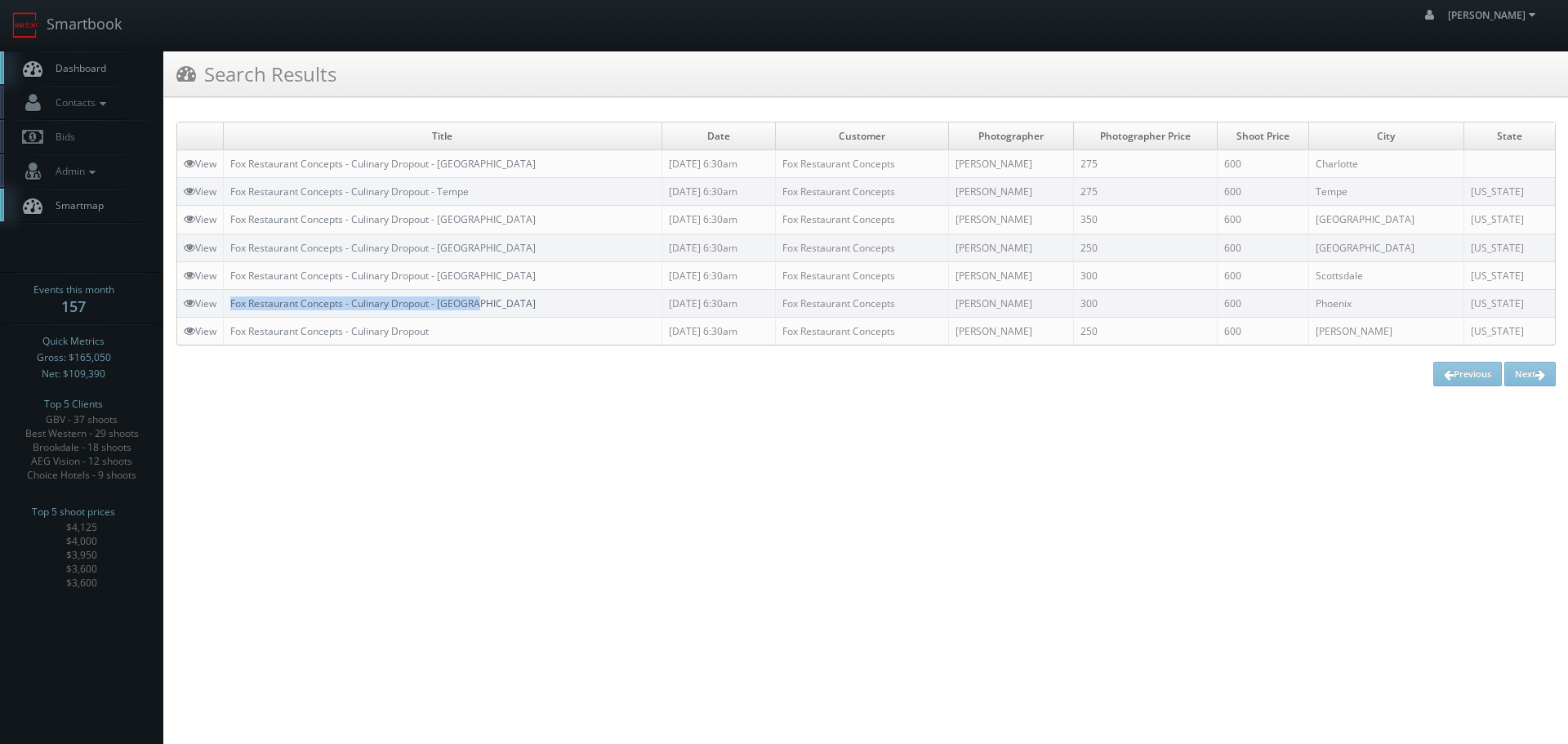
copy link "Fox Restaurant Concepts - Culinary Dropout - [GEOGRAPHIC_DATA]"
drag, startPoint x: 487, startPoint y: 300, endPoint x: 234, endPoint y: 308, distance: 253.1
click at [234, 308] on td "Fox Restaurant Concepts - Culinary Dropout - Phoenix" at bounding box center [443, 303] width 439 height 28
click at [122, 37] on link "Smartbook" at bounding box center [67, 25] width 134 height 50
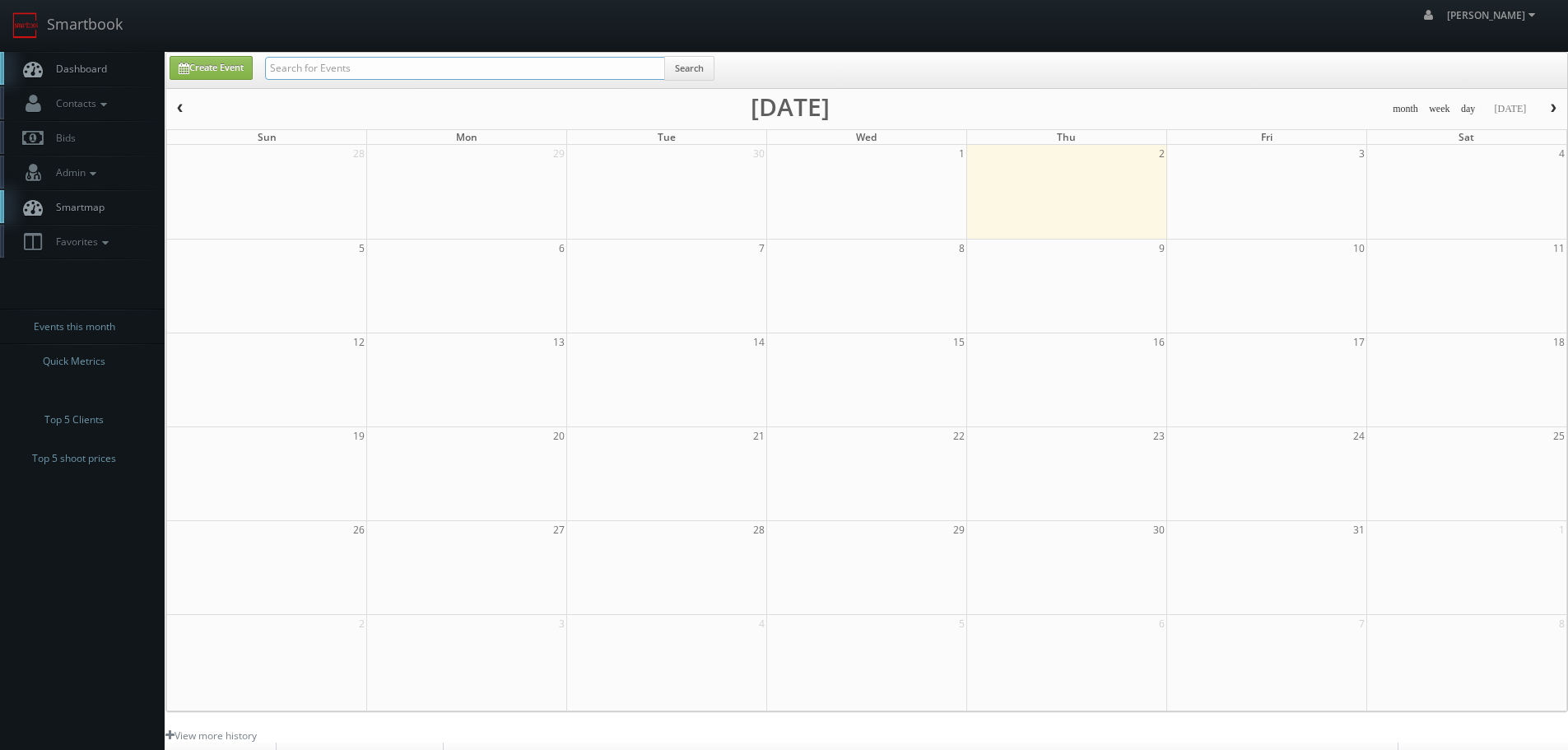
drag, startPoint x: 0, startPoint y: 0, endPoint x: 461, endPoint y: 66, distance: 465.7
click at [461, 66] on input "text" at bounding box center [465, 68] width 400 height 23
paste input "A1A Family EyeCare"
type input "A1A Family EyeCare"
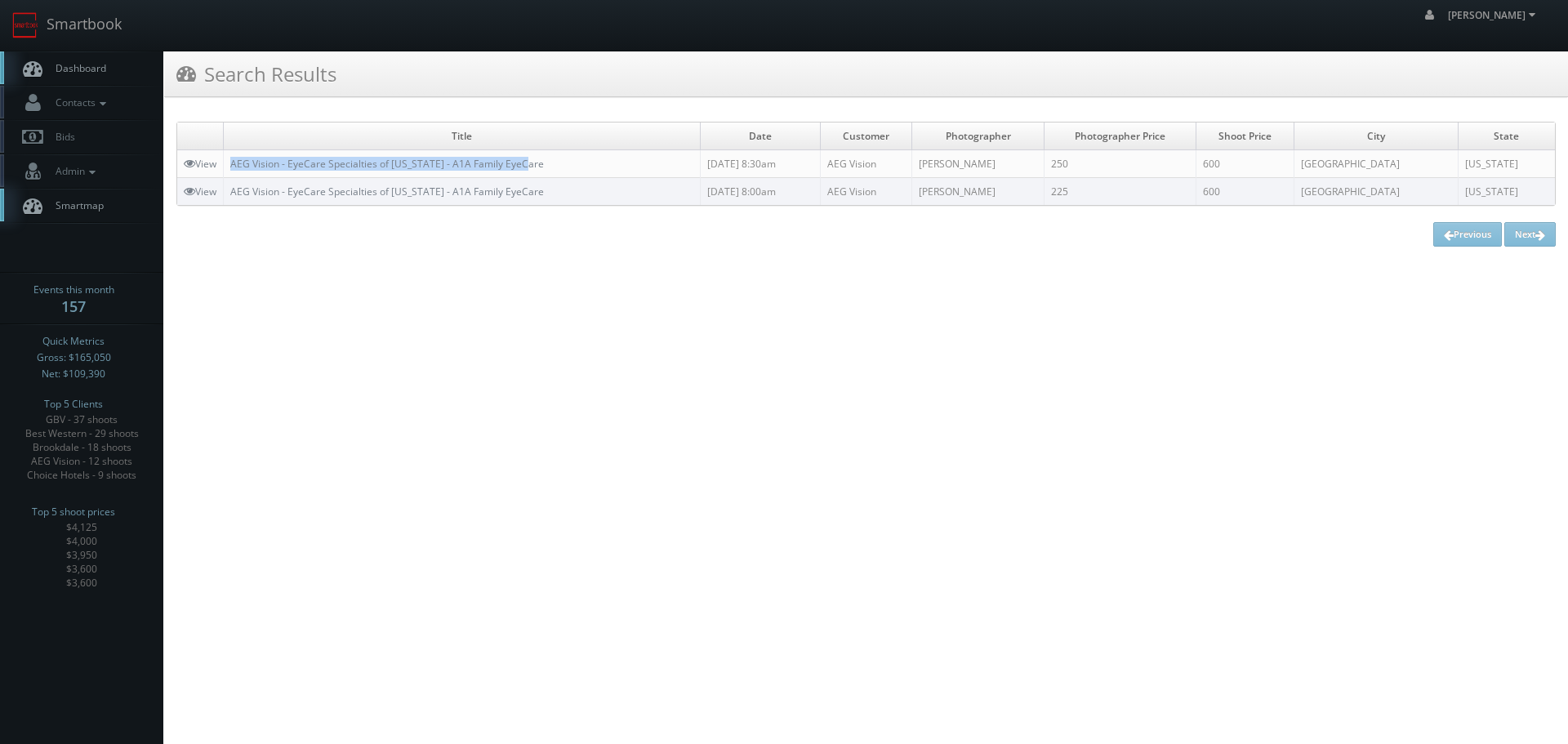
copy link "AEG Vision - EyeCare Specialties of [US_STATE] - A1A Family EyeCare"
drag, startPoint x: 569, startPoint y: 161, endPoint x: 229, endPoint y: 158, distance: 340.0
click at [229, 158] on td "AEG Vision - EyeCare Specialties of [US_STATE] - A1A Family EyeCare" at bounding box center [462, 164] width 477 height 28
copy link "AEG Vision - EyeCare Specialties of [US_STATE] - A1A Family EyeCare"
click at [65, 36] on link "Smartbook" at bounding box center [67, 25] width 134 height 50
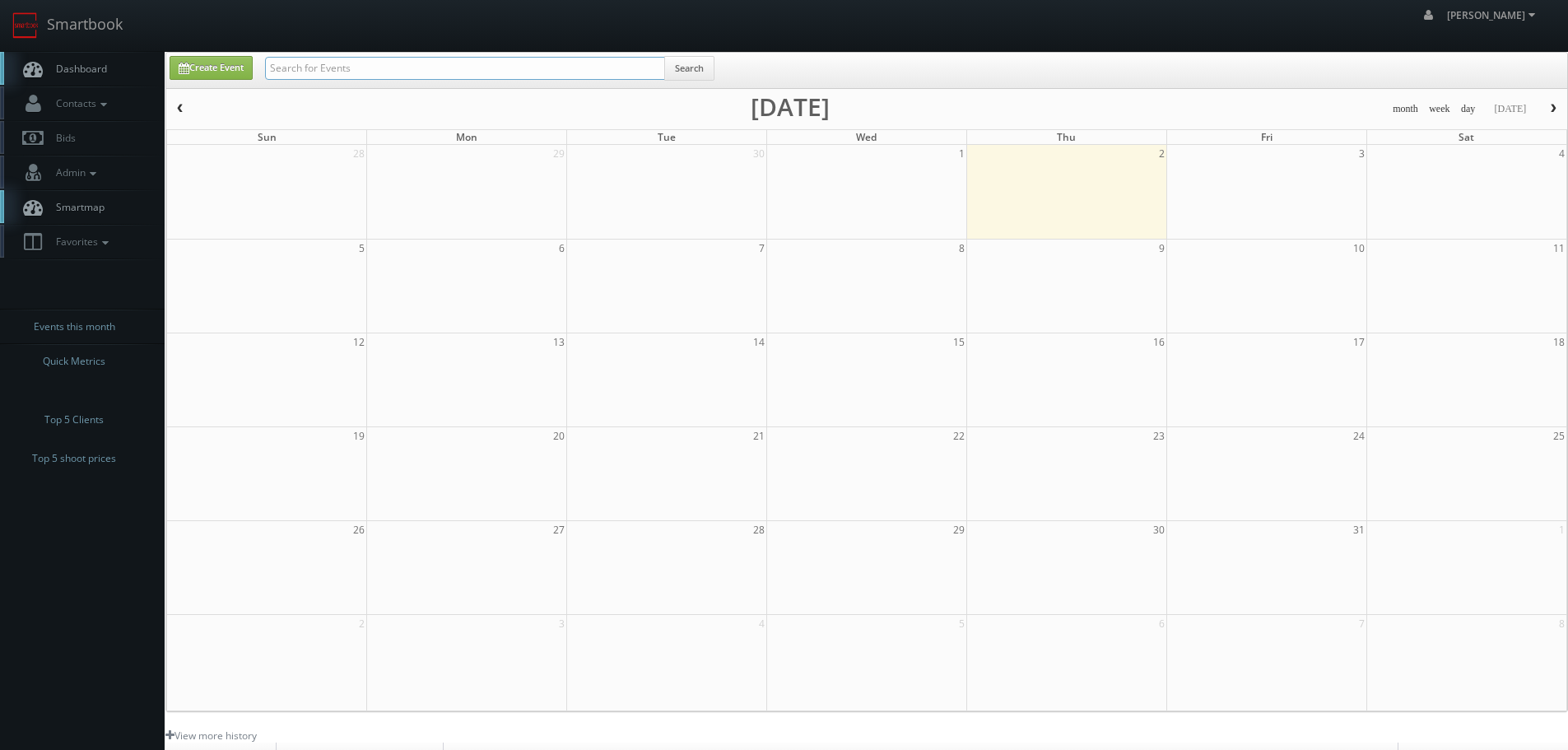
click at [310, 61] on input "text" at bounding box center [465, 68] width 400 height 23
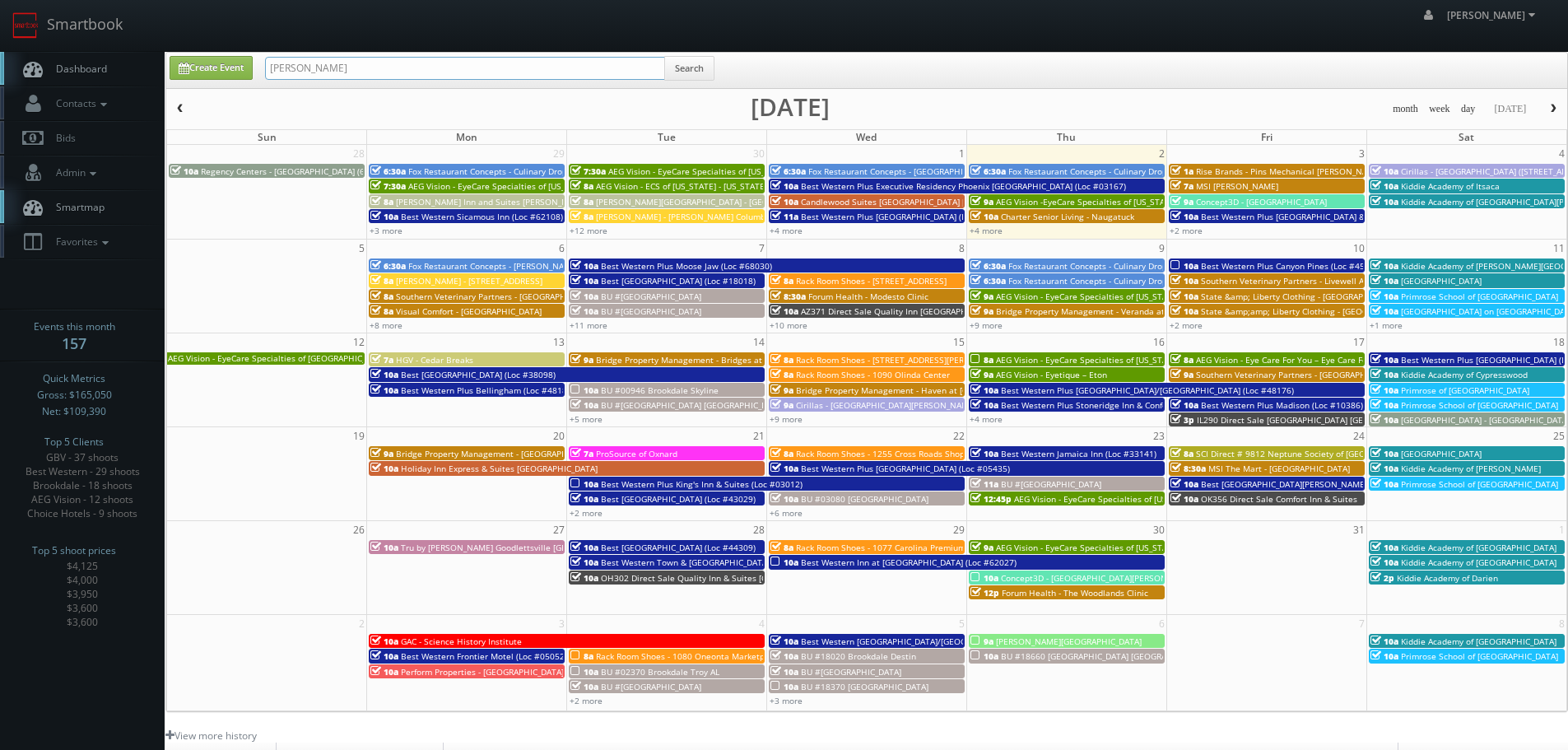
type input "van manen"
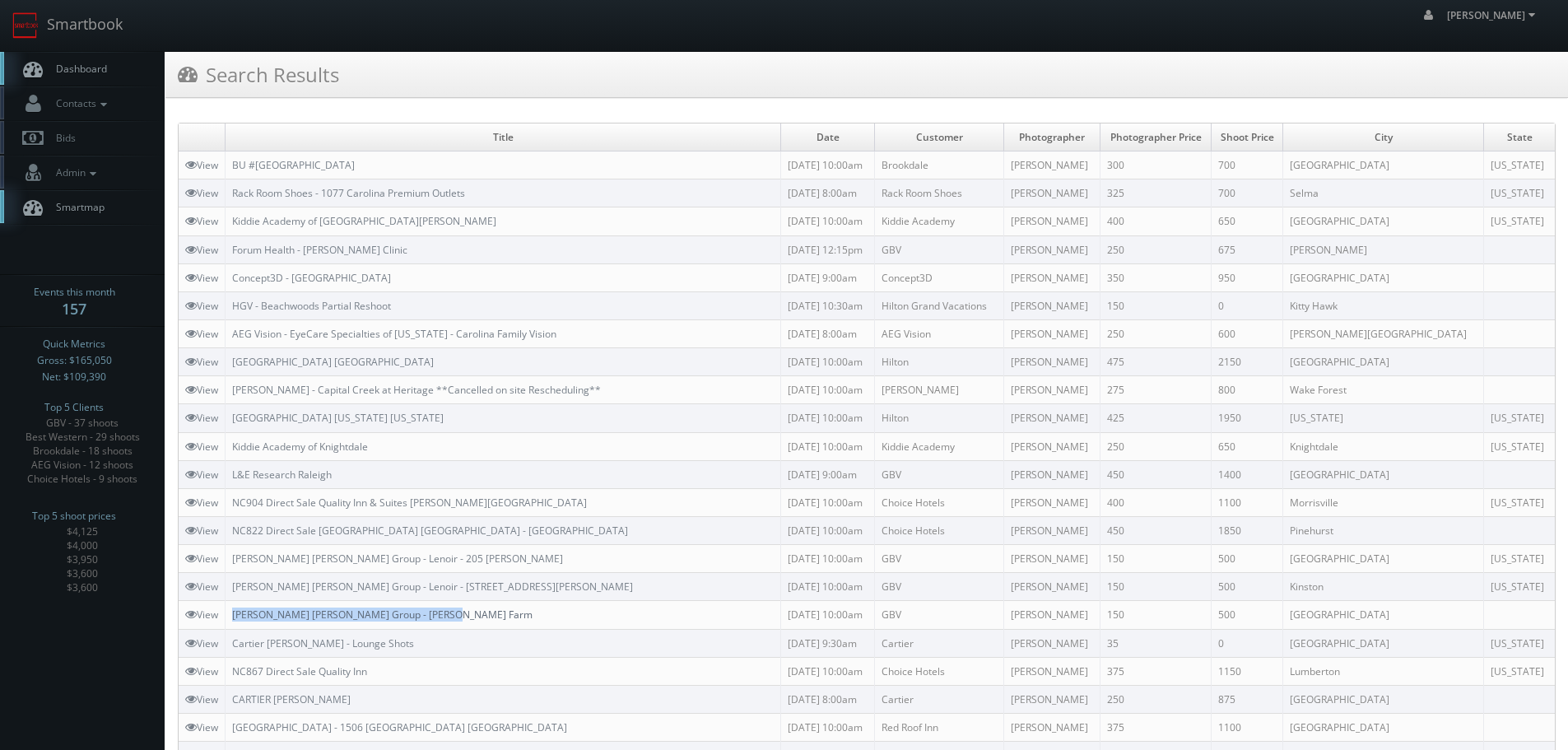
copy link "[PERSON_NAME] [PERSON_NAME] Group - [PERSON_NAME] Farm"
drag, startPoint x: 477, startPoint y: 609, endPoint x: 237, endPoint y: 609, distance: 240.0
click at [237, 609] on td "[PERSON_NAME] [PERSON_NAME] Group - [PERSON_NAME] Farm" at bounding box center [503, 615] width 556 height 28
copy link "[PERSON_NAME] [PERSON_NAME] Group - Lenoir - [STREET_ADDRESS][PERSON_NAME]"
drag, startPoint x: 524, startPoint y: 583, endPoint x: 235, endPoint y: 592, distance: 289.1
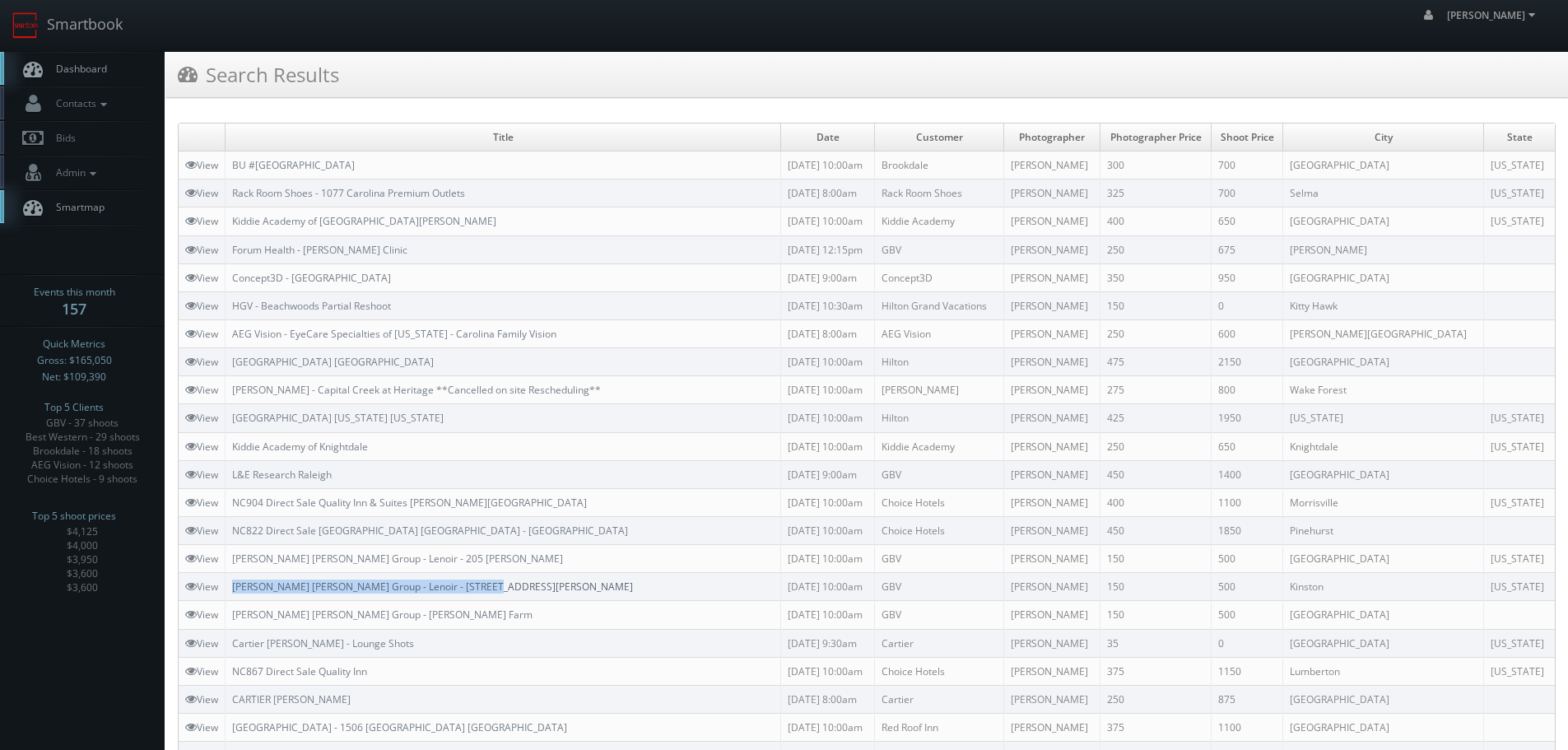
click at [235, 592] on td "[PERSON_NAME] [PERSON_NAME] Group - Lenoir - [STREET_ADDRESS][PERSON_NAME]" at bounding box center [503, 587] width 556 height 28
copy link "[PERSON_NAME] [PERSON_NAME] Group - Lenoir - 205 [PERSON_NAME]"
drag, startPoint x: 491, startPoint y: 567, endPoint x: 236, endPoint y: 565, distance: 255.0
click at [236, 565] on td "[PERSON_NAME] [PERSON_NAME] Group - Lenoir - 205 [PERSON_NAME]" at bounding box center [503, 559] width 556 height 28
copy link "NC822"
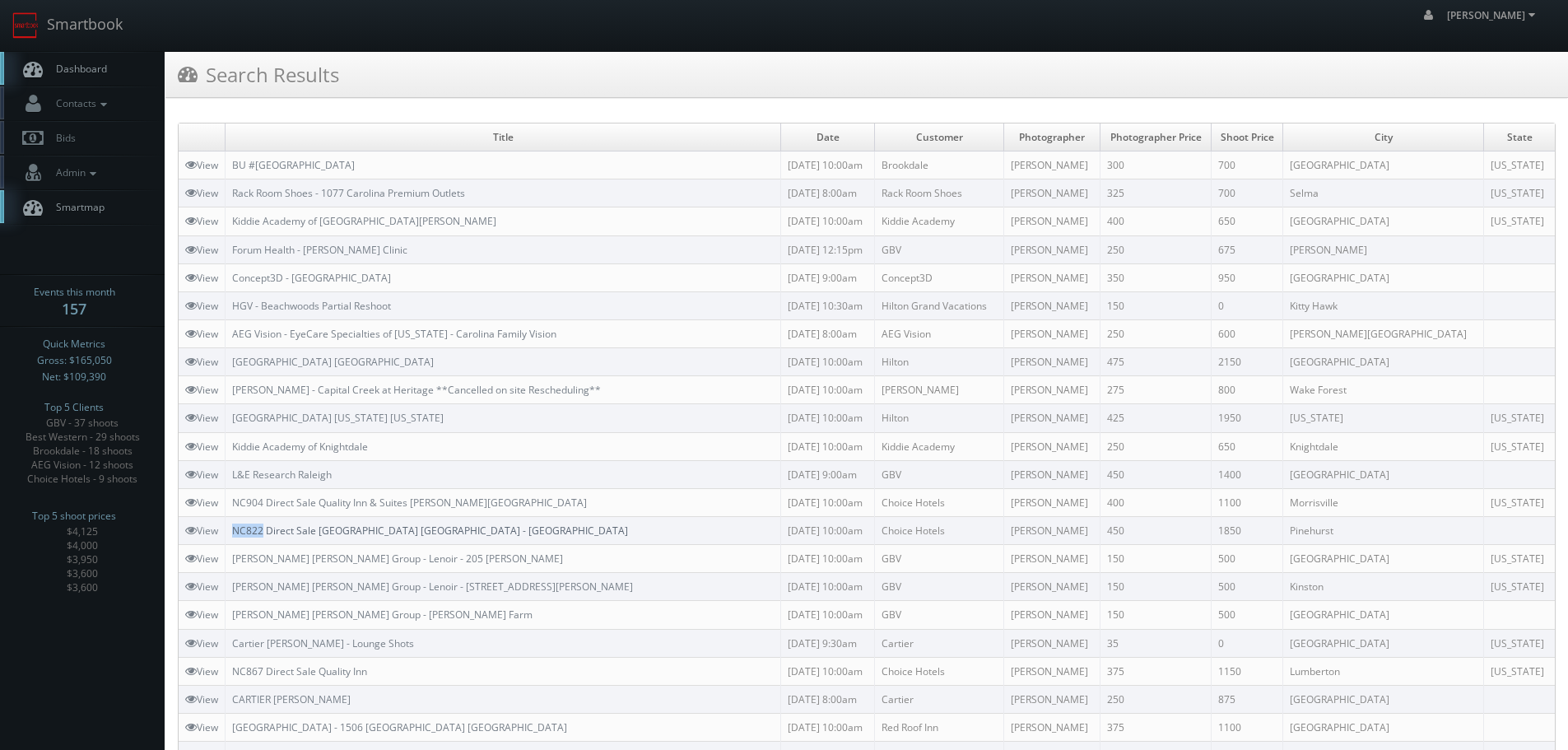
drag, startPoint x: 233, startPoint y: 529, endPoint x: 263, endPoint y: 527, distance: 30.1
click at [263, 527] on td "NC822 Direct Sale [GEOGRAPHIC_DATA] [GEOGRAPHIC_DATA] - [GEOGRAPHIC_DATA]" at bounding box center [503, 530] width 556 height 28
click at [108, 31] on link "Smartbook" at bounding box center [67, 25] width 135 height 51
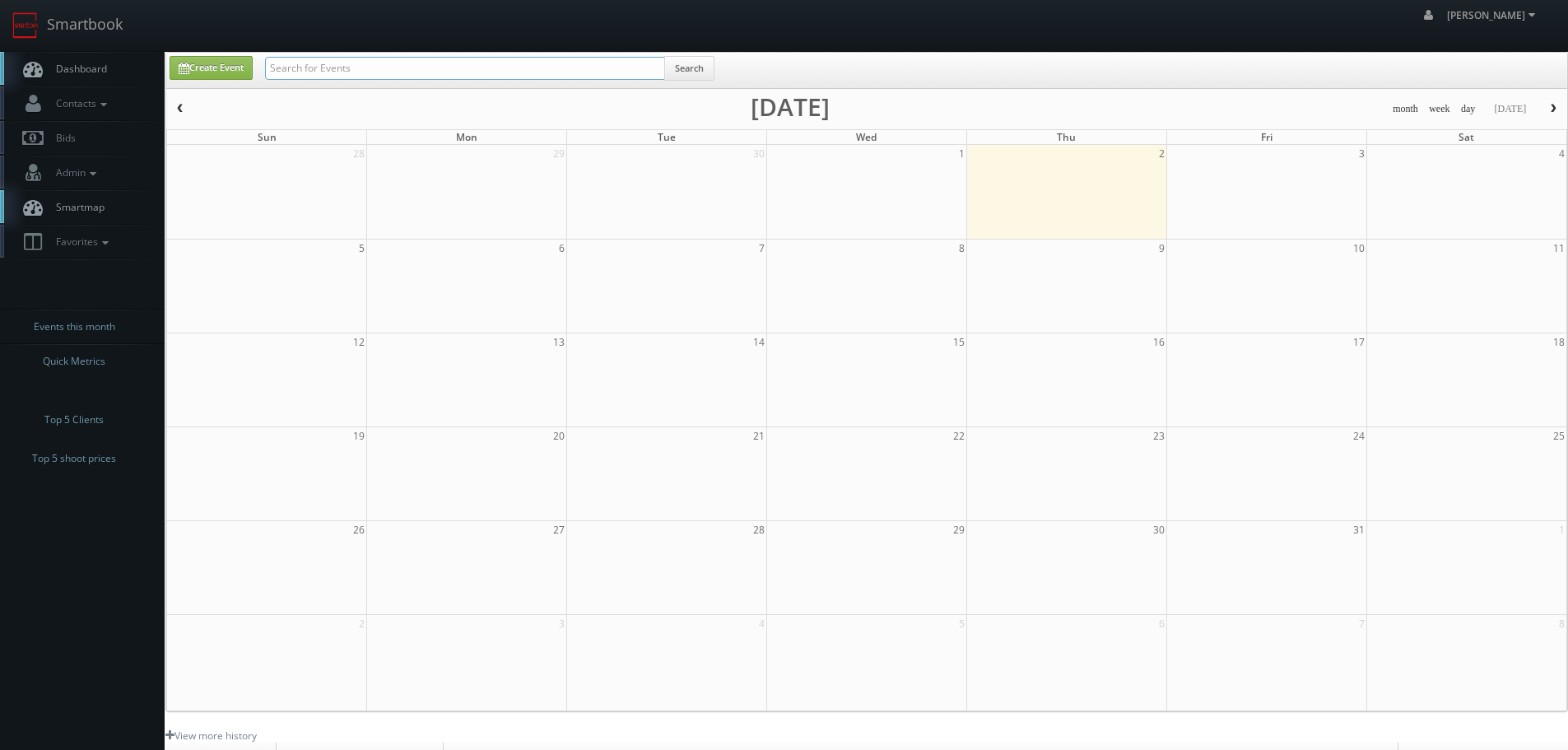
drag, startPoint x: 0, startPoint y: 0, endPoint x: 382, endPoint y: 71, distance: 388.5
click at [382, 71] on input "text" at bounding box center [465, 68] width 400 height 23
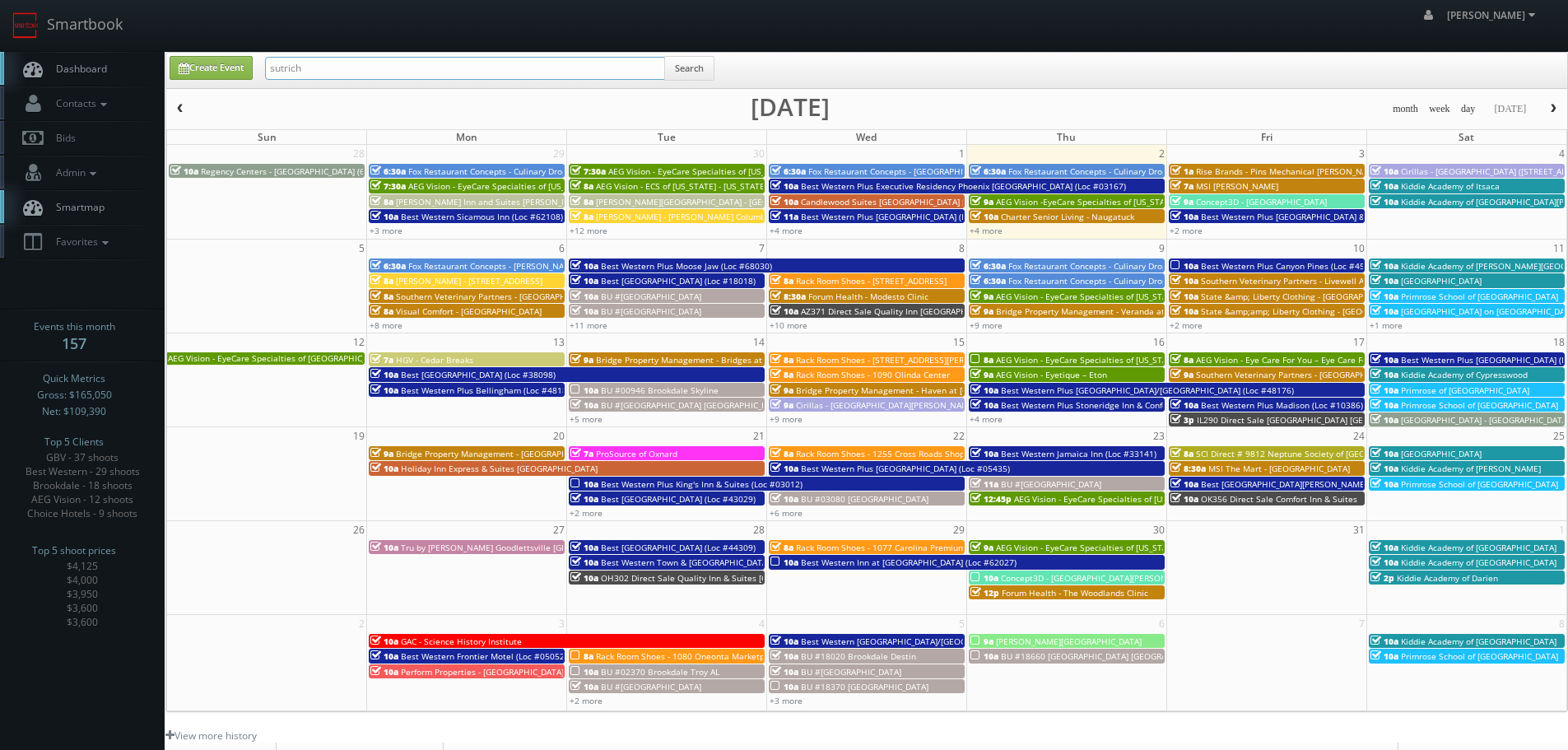
type input "sutrich"
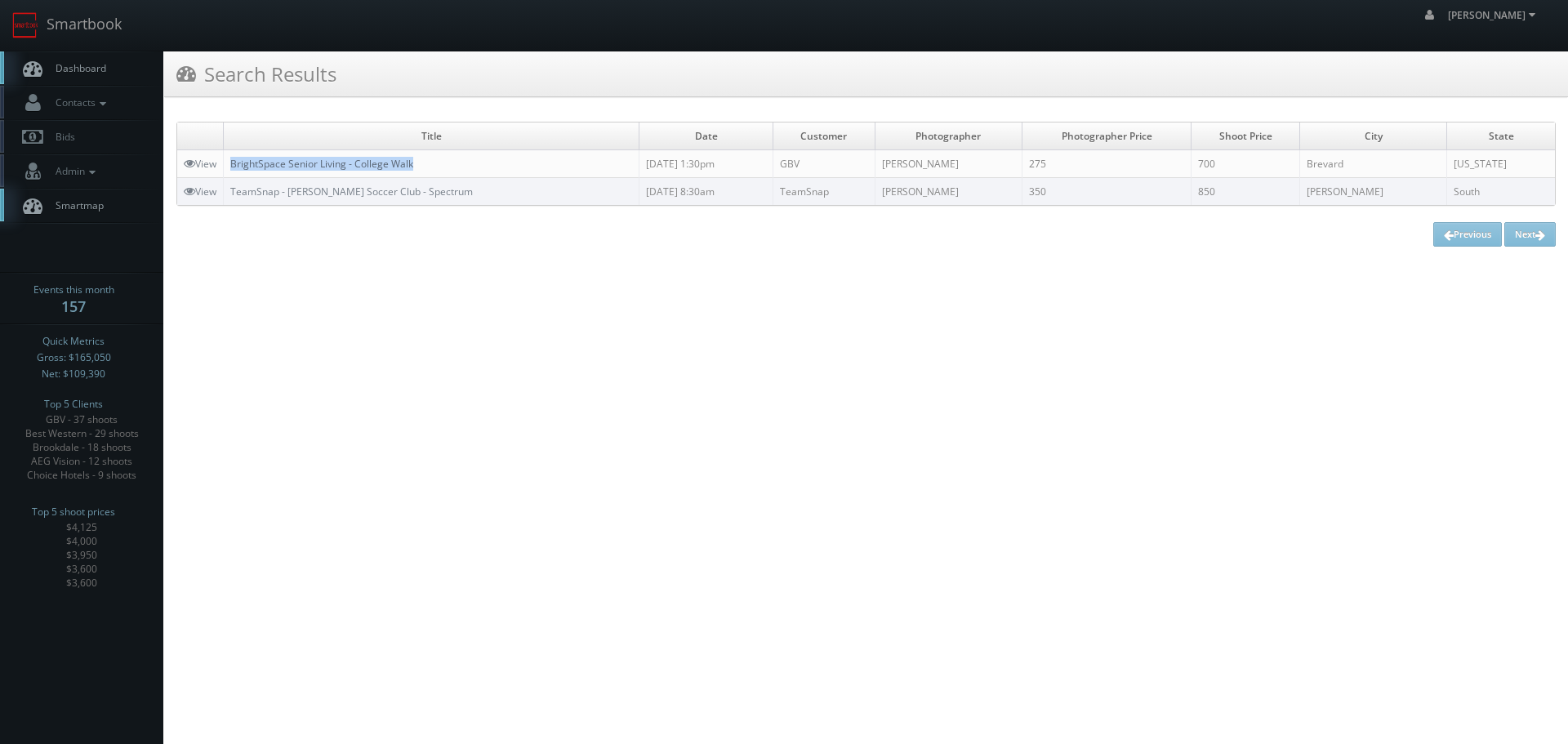
copy link "BrightSpace Senior Living - College Walk"
drag, startPoint x: 447, startPoint y: 166, endPoint x: 234, endPoint y: 162, distance: 213.0
click at [234, 162] on td "BrightSpace Senior Living - College Walk" at bounding box center [431, 164] width 416 height 28
click at [102, 21] on link "Smartbook" at bounding box center [67, 25] width 134 height 50
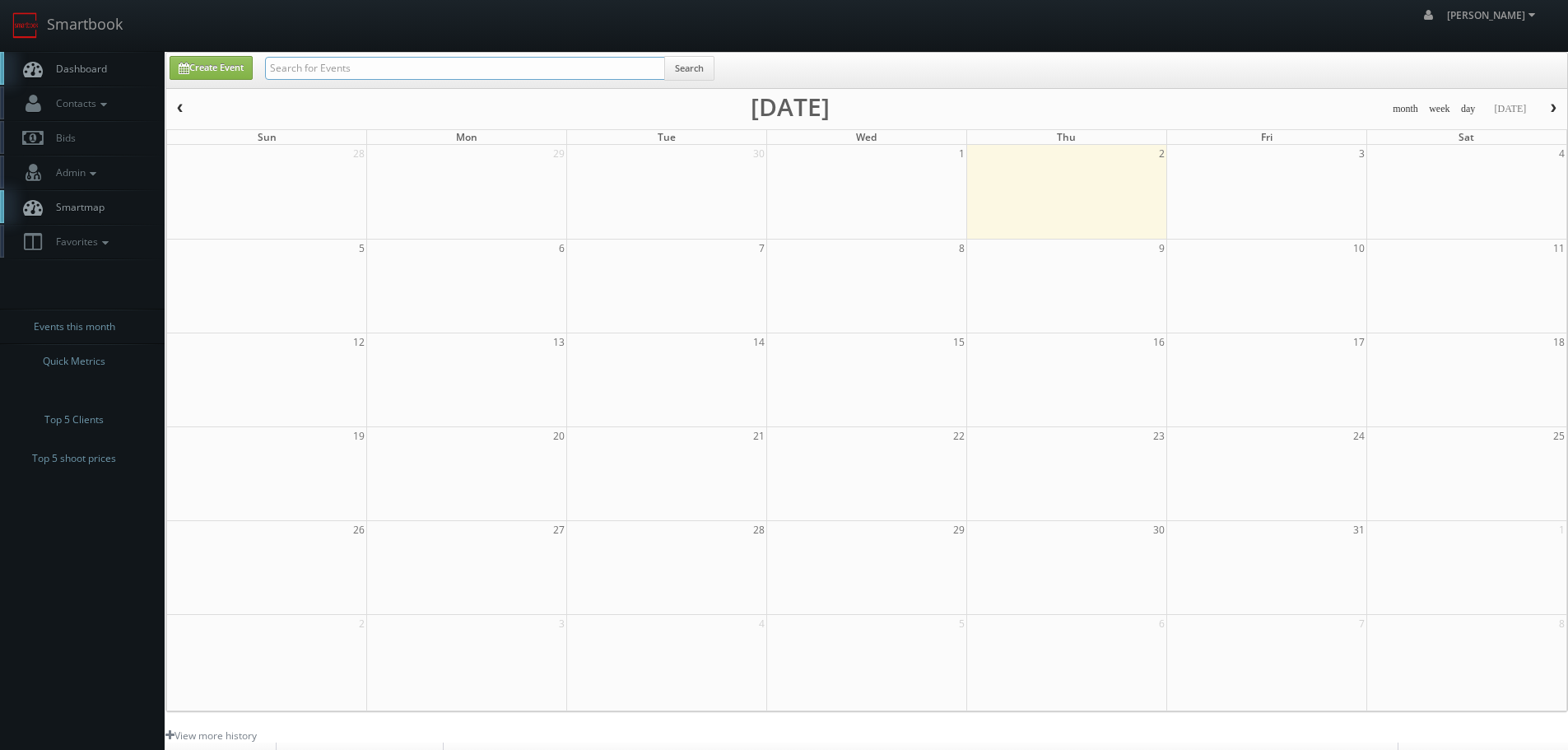
click at [408, 65] on input "text" at bounding box center [465, 68] width 400 height 23
type input "emlyn"
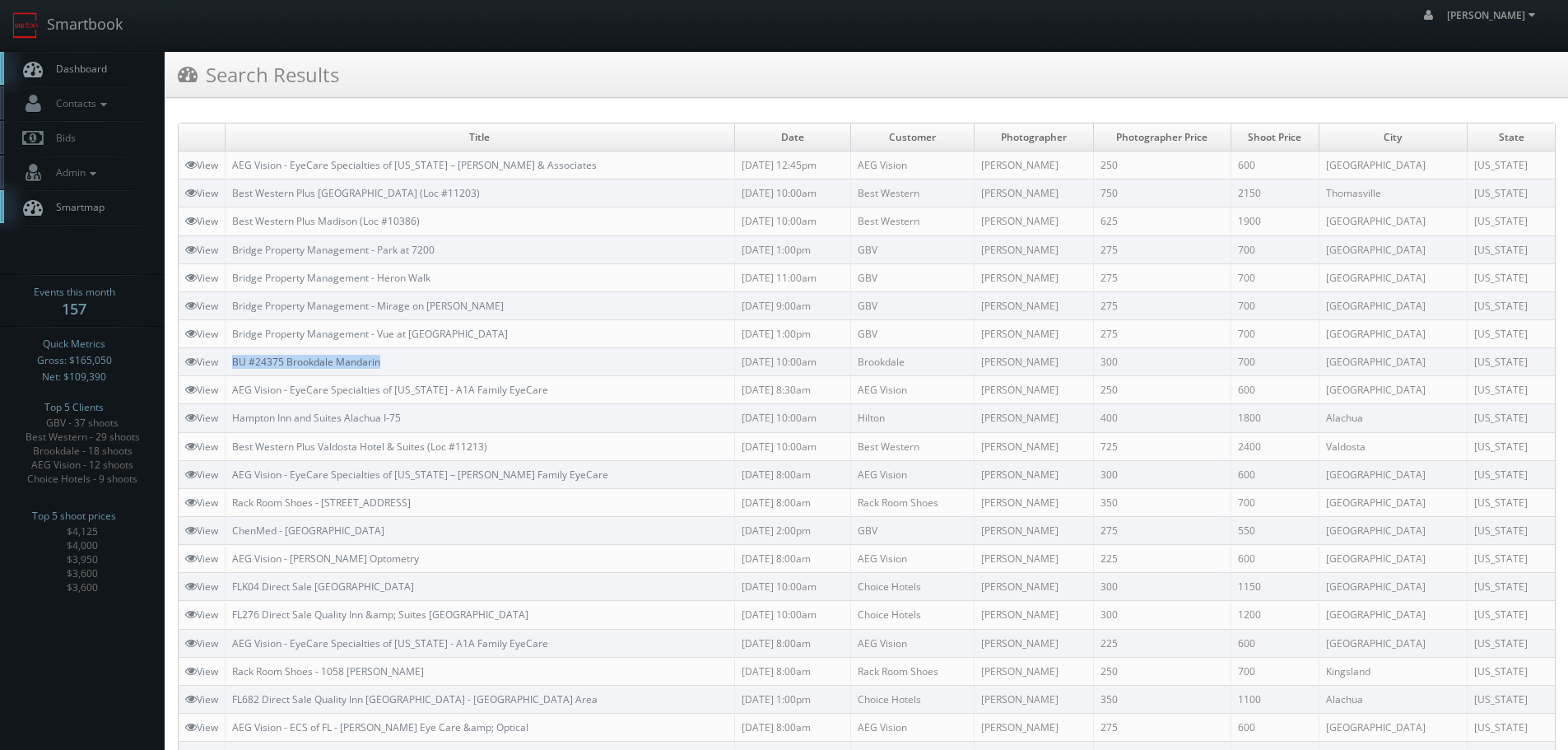
copy link "BU #24375 Brookdale Mandarin"
drag, startPoint x: 398, startPoint y: 359, endPoint x: 238, endPoint y: 362, distance: 160.0
click at [238, 362] on td "BU #24375 Brookdale Mandarin" at bounding box center [480, 363] width 509 height 28
copy link "Bridge Property Management - Vue at Baymeadows"
drag, startPoint x: 492, startPoint y: 332, endPoint x: 235, endPoint y: 334, distance: 257.0
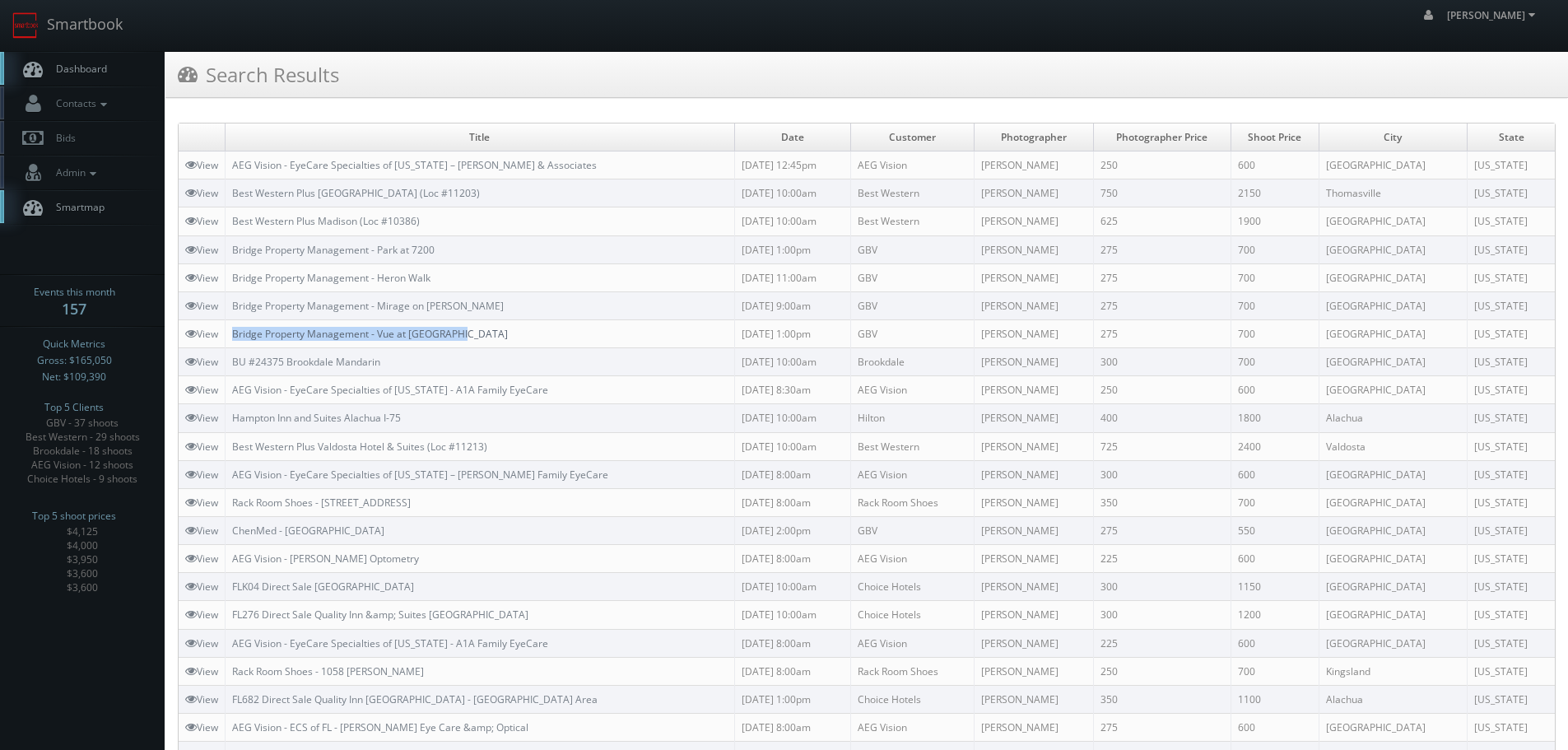
click at [235, 334] on td "Bridge Property Management - Vue at Baymeadows" at bounding box center [480, 333] width 509 height 28
click at [113, 23] on link "Smartbook" at bounding box center [67, 25] width 135 height 51
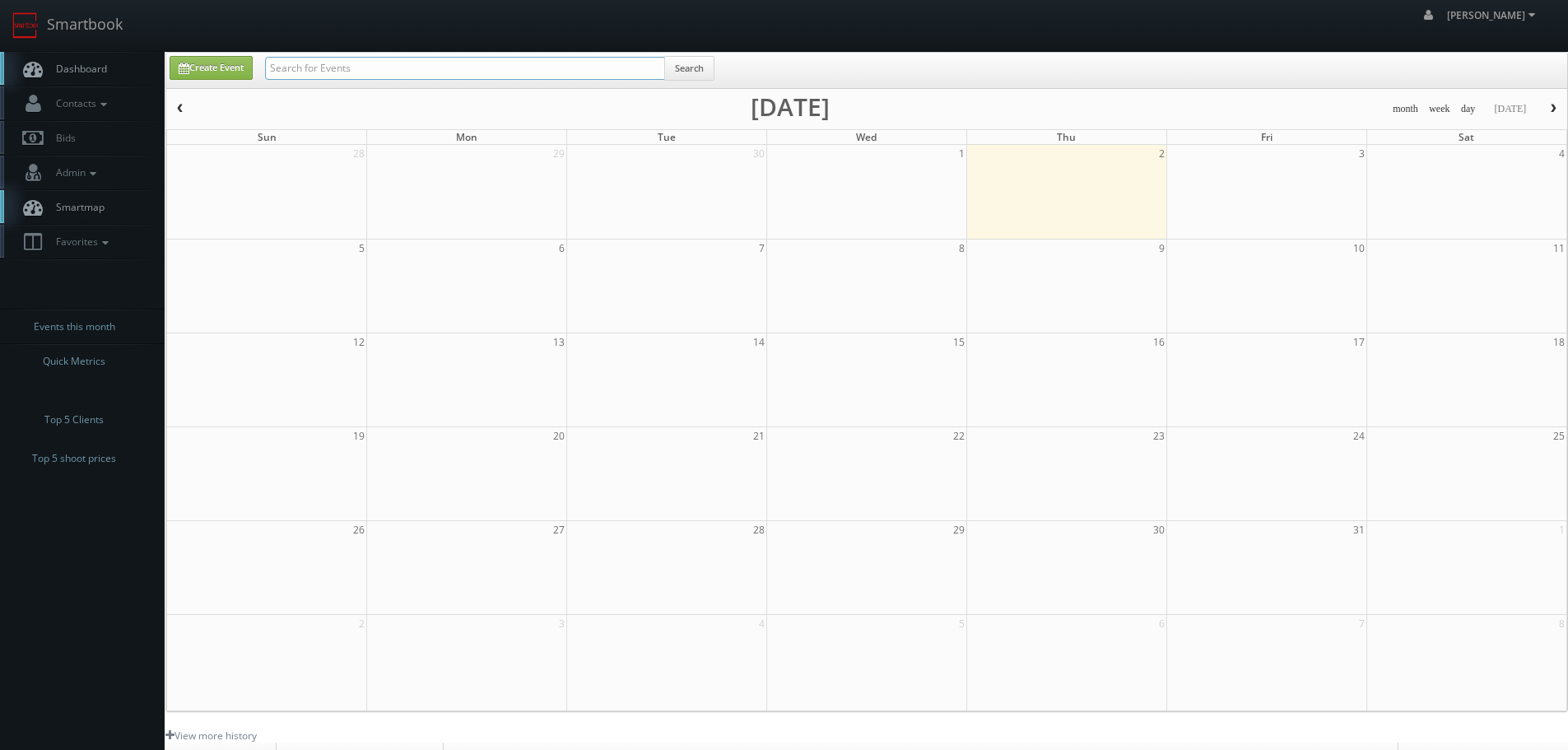
click at [302, 66] on input "text" at bounding box center [465, 68] width 400 height 23
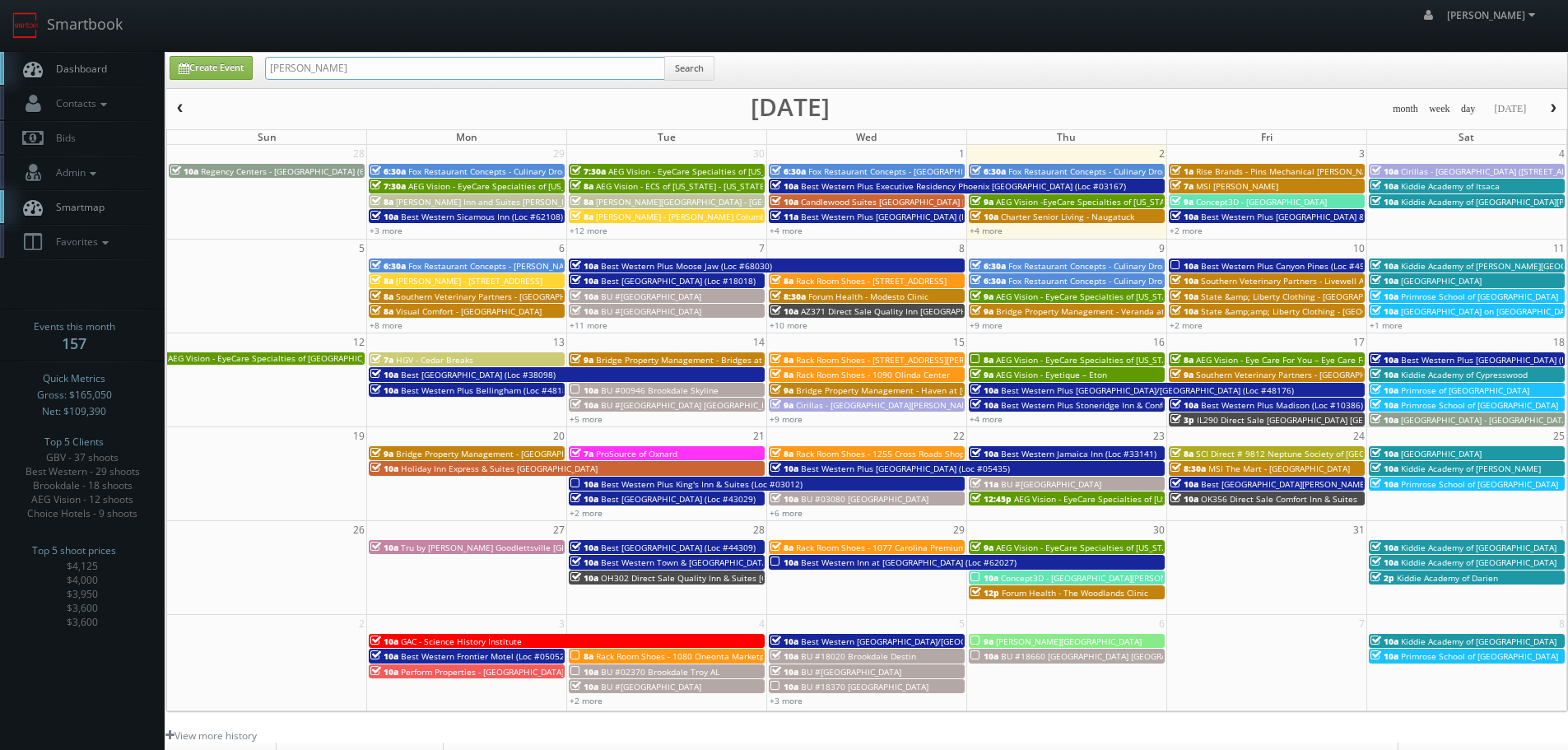
type input "[PERSON_NAME]"
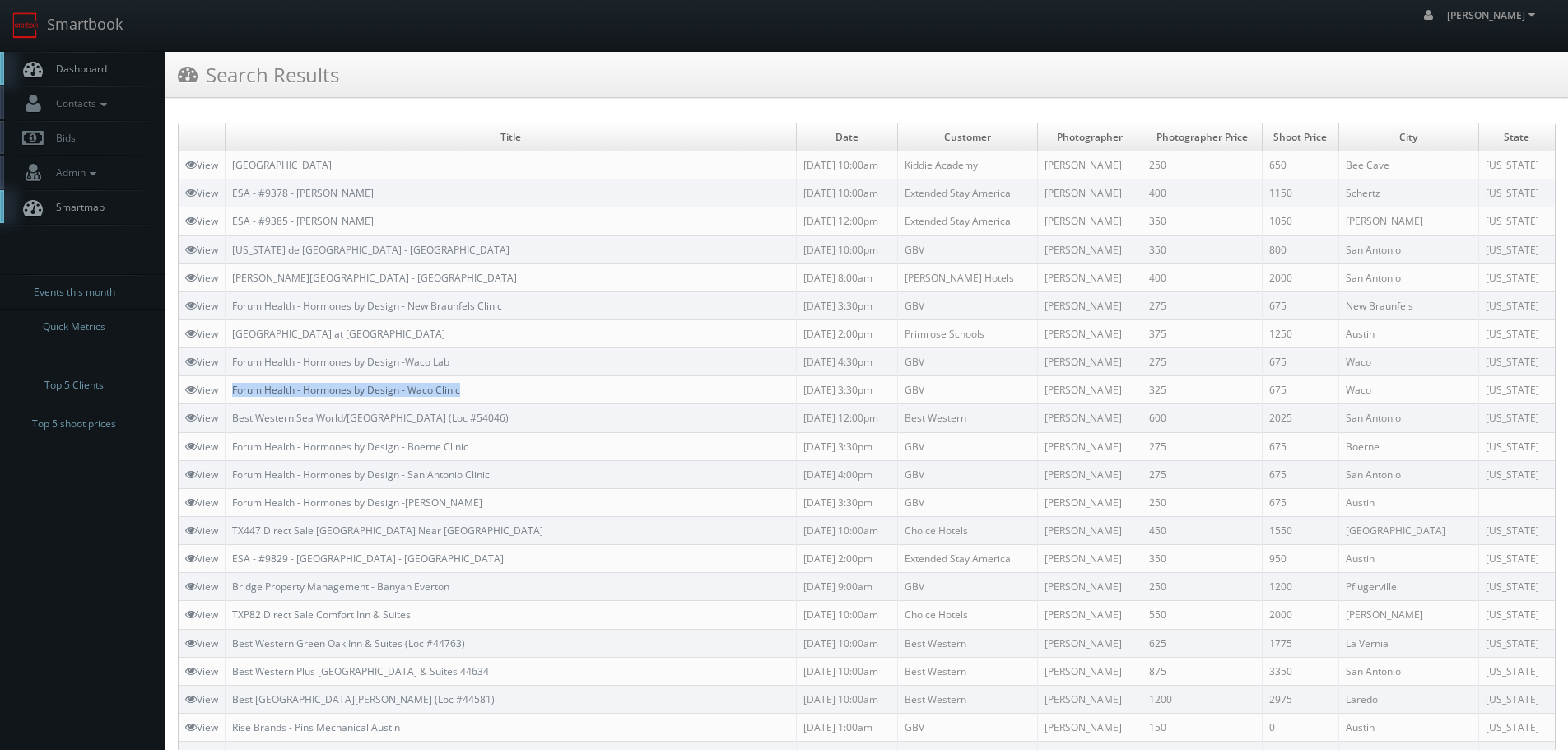
copy link "Forum Health - Hormones by Design - Waco Clinic"
drag, startPoint x: 502, startPoint y: 386, endPoint x: 235, endPoint y: 383, distance: 267.0
click at [235, 383] on td "Forum Health - Hormones by Design - Waco Clinic" at bounding box center [511, 390] width 571 height 28
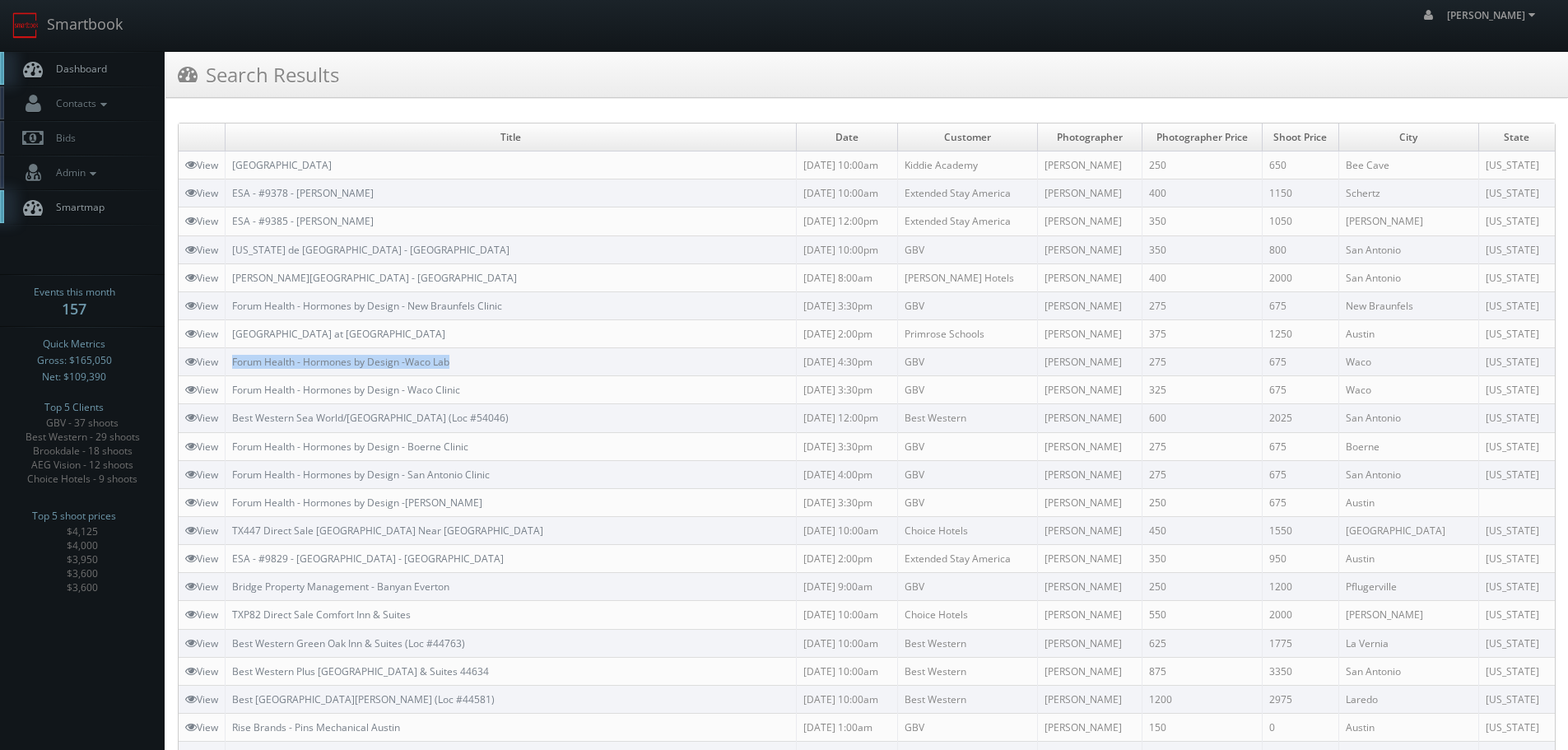
copy link "Forum Health - Hormones by Design -Waco Lab"
drag, startPoint x: 499, startPoint y: 362, endPoint x: 237, endPoint y: 354, distance: 262.1
click at [237, 354] on td "Forum Health - Hormones by Design -Waco Lab" at bounding box center [511, 363] width 571 height 28
click at [99, 35] on link "Smartbook" at bounding box center [67, 25] width 135 height 51
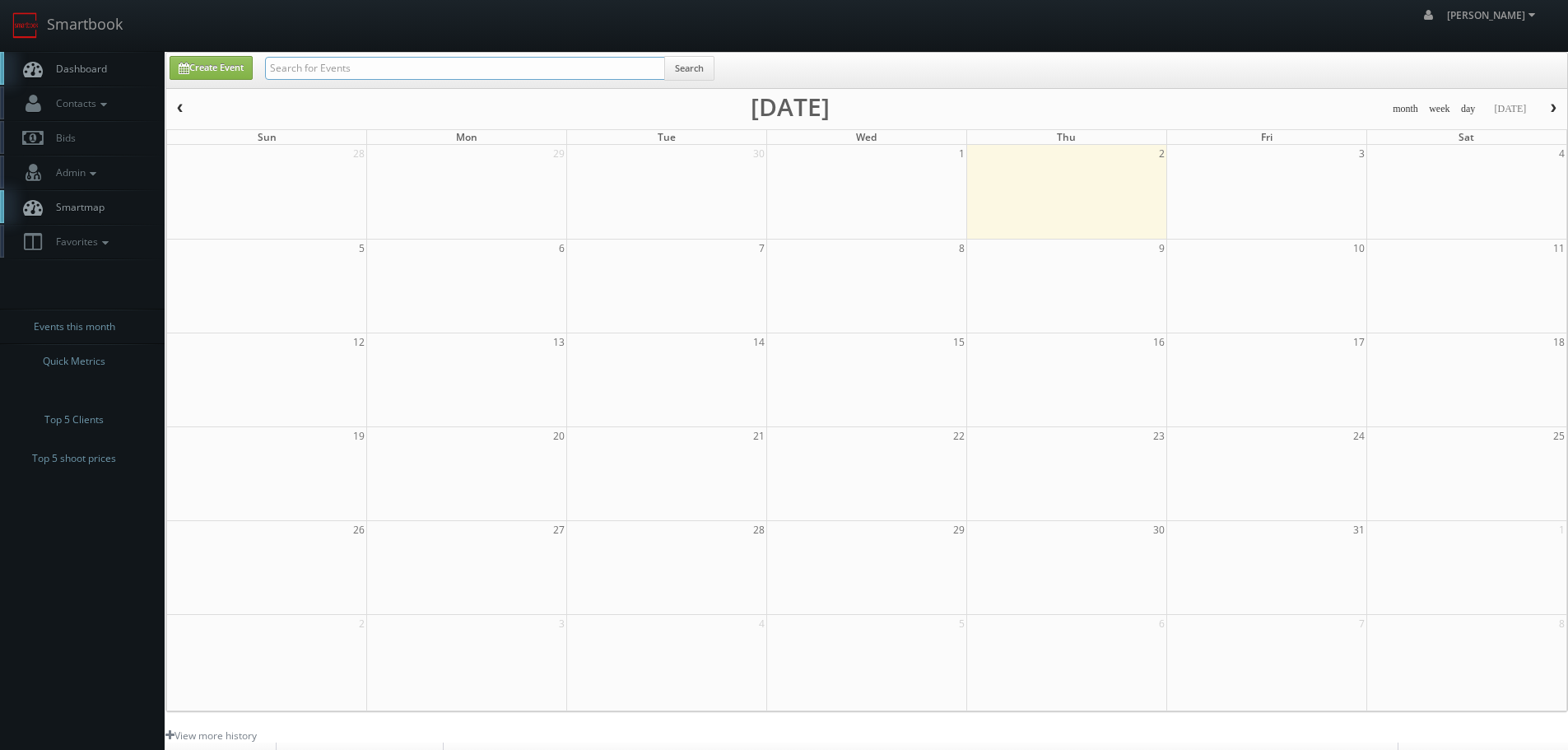
drag, startPoint x: 0, startPoint y: 0, endPoint x: 445, endPoint y: 73, distance: 450.9
click at [445, 73] on input "text" at bounding box center [465, 68] width 400 height 23
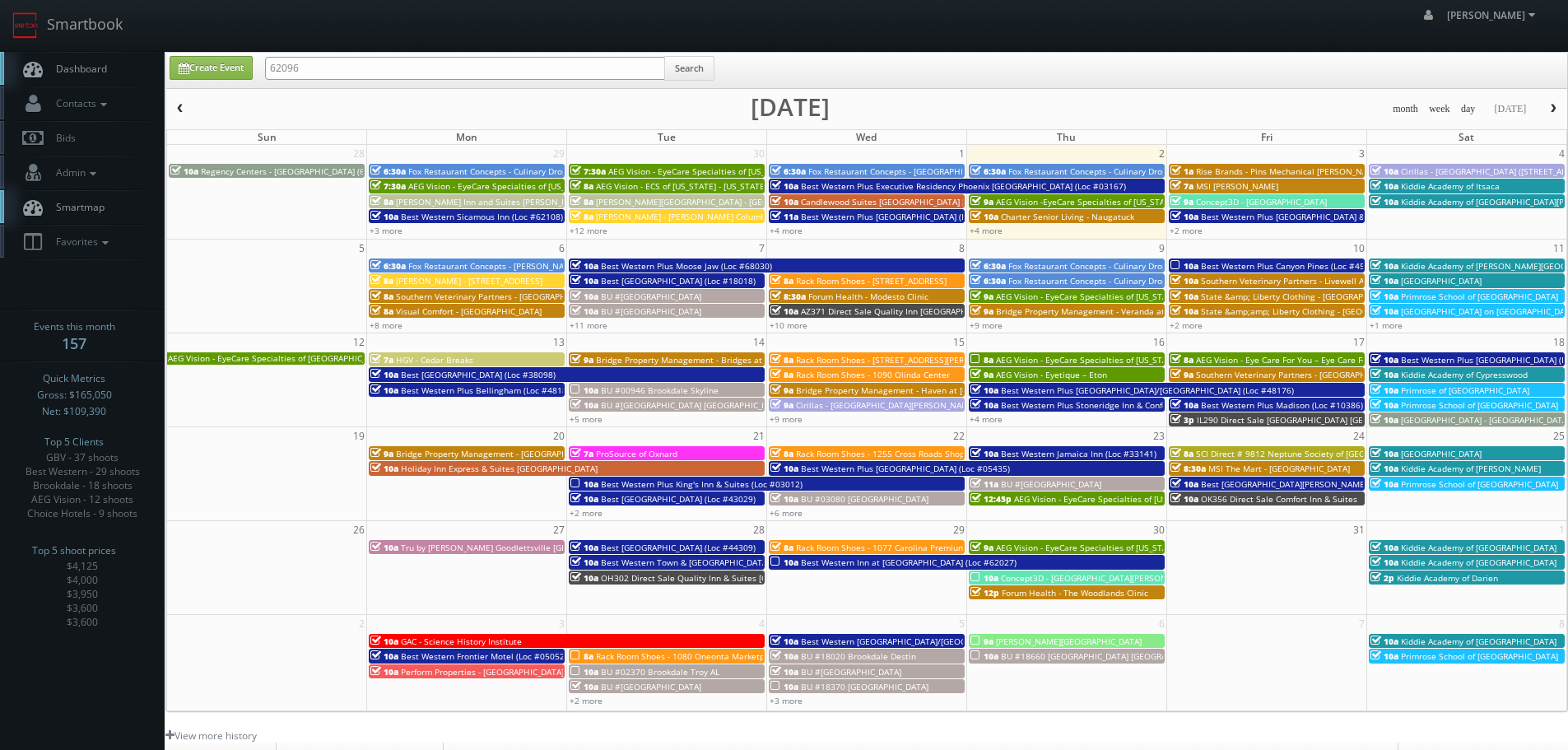
type input "62096"
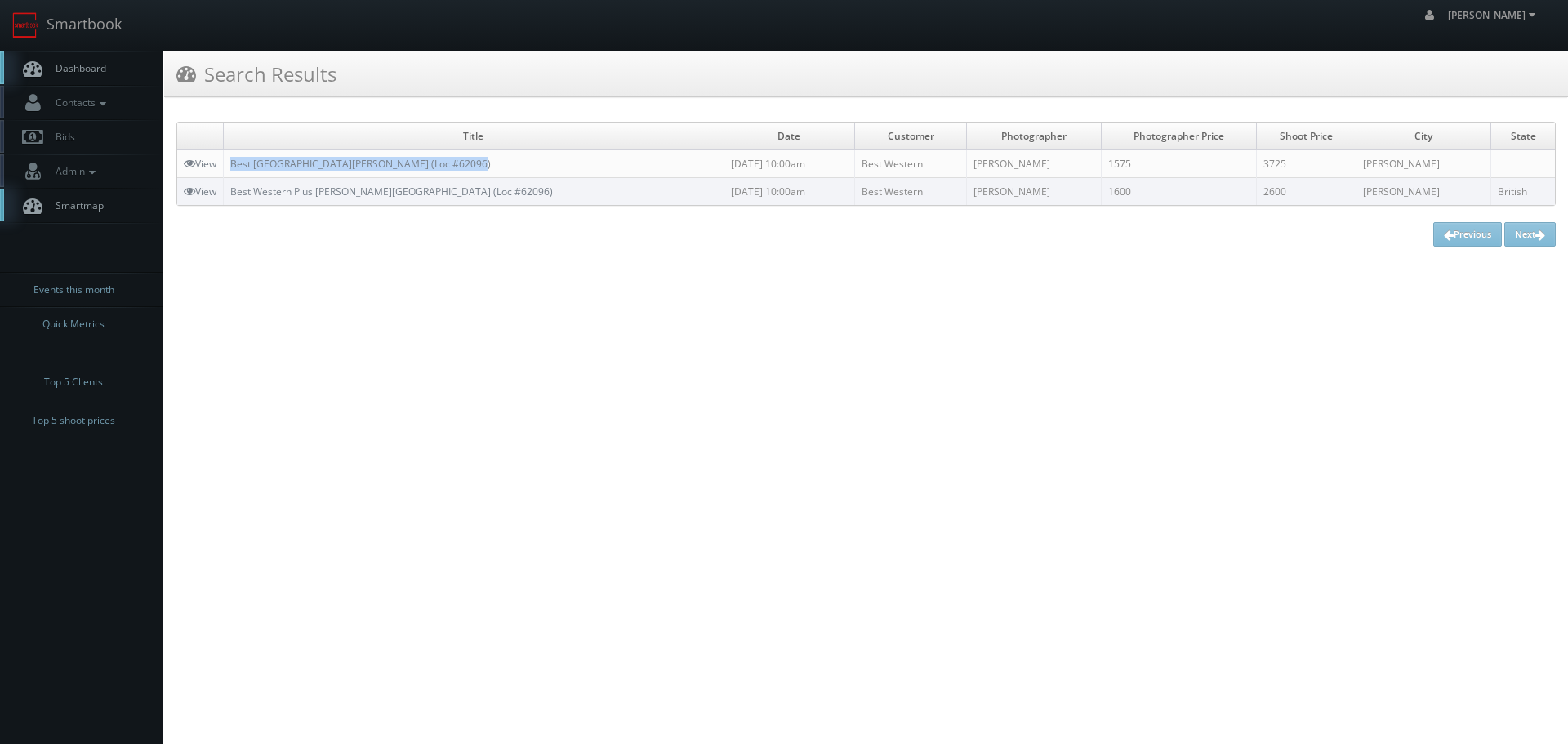
copy link "Best Western Plus Baker Street Inn (Loc #62096)"
drag, startPoint x: 491, startPoint y: 159, endPoint x: 228, endPoint y: 162, distance: 263.0
click at [228, 162] on td "Best Western Plus Baker Street Inn (Loc #62096)" at bounding box center [474, 164] width 500 height 28
click at [82, 20] on link "Smartbook" at bounding box center [67, 25] width 134 height 50
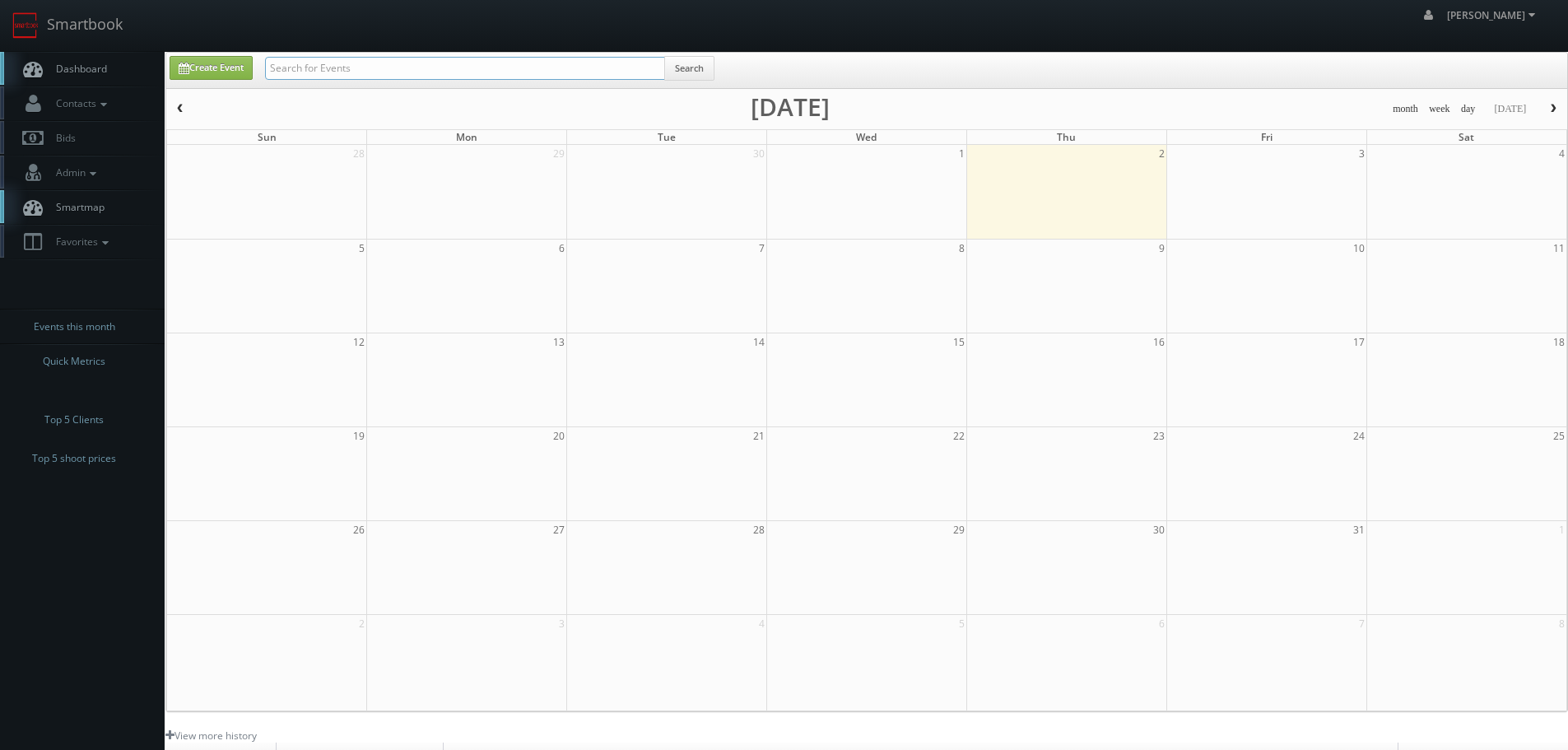
click at [398, 72] on input "text" at bounding box center [465, 68] width 400 height 23
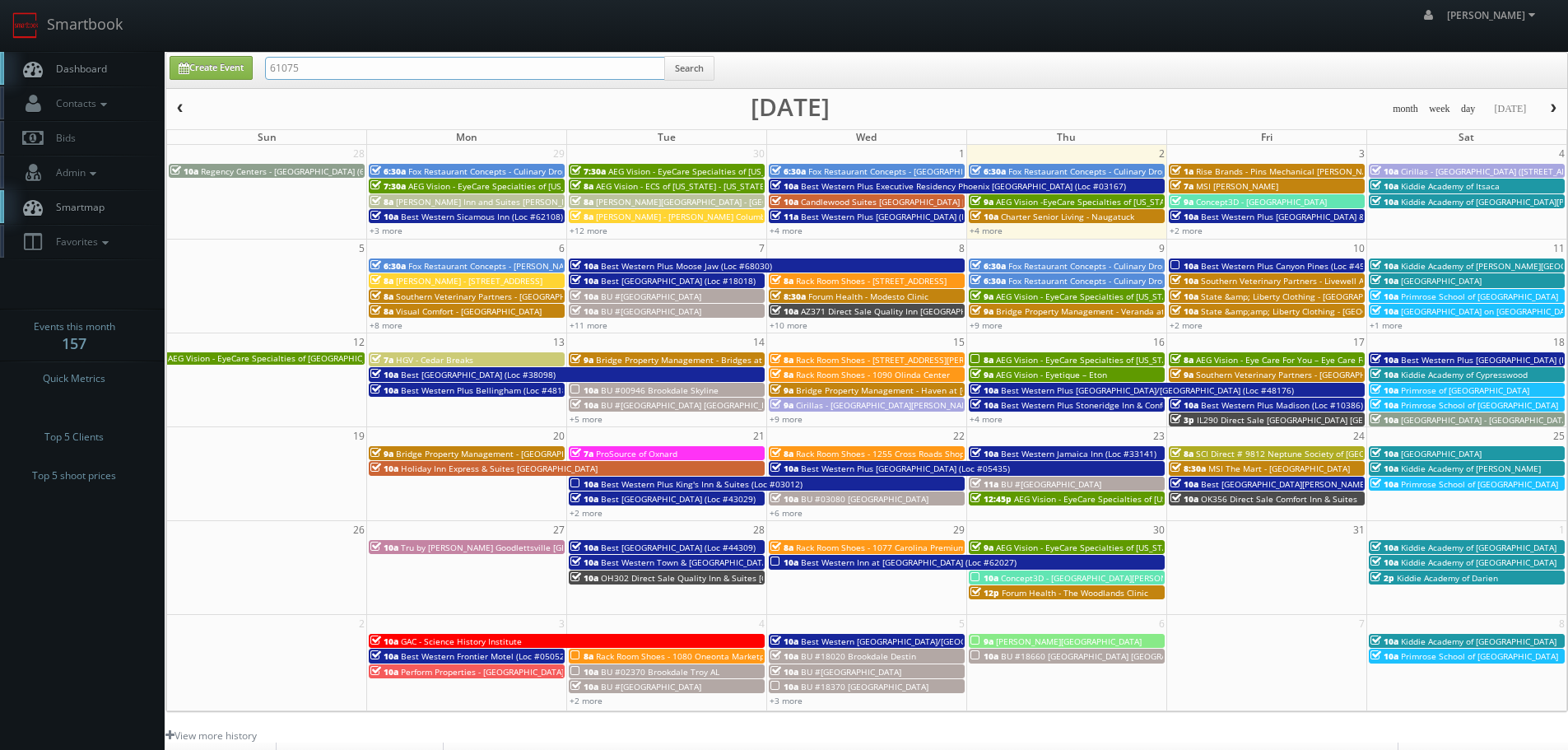
type input "61075"
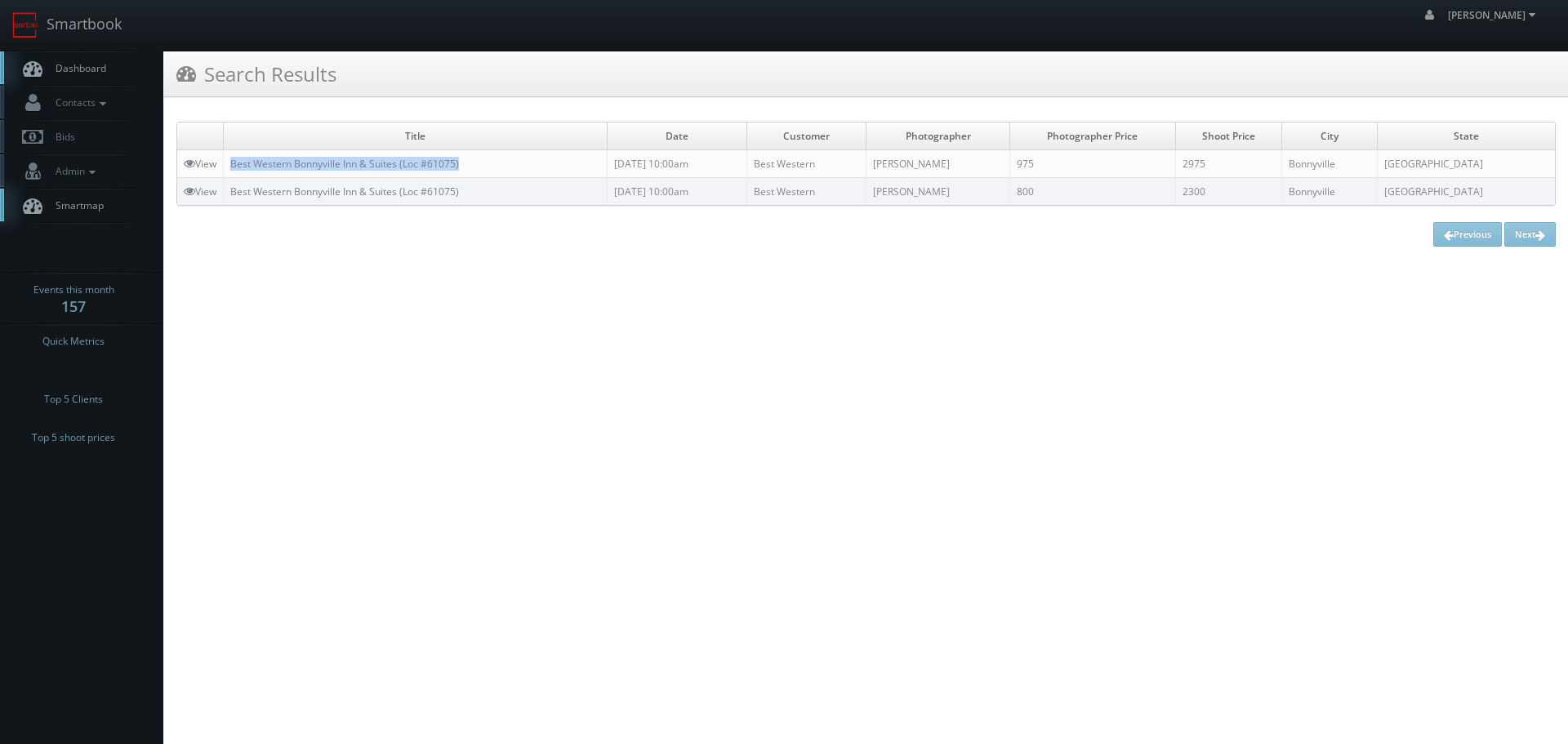
copy link "Best Western Bonnyville Inn & Suites (Loc #61075)"
drag, startPoint x: 483, startPoint y: 162, endPoint x: 234, endPoint y: 155, distance: 249.1
click at [234, 155] on td "Best Western Bonnyville Inn & Suites (Loc #61075)" at bounding box center [415, 164] width 383 height 28
click at [107, 23] on link "Smartbook" at bounding box center [67, 25] width 134 height 50
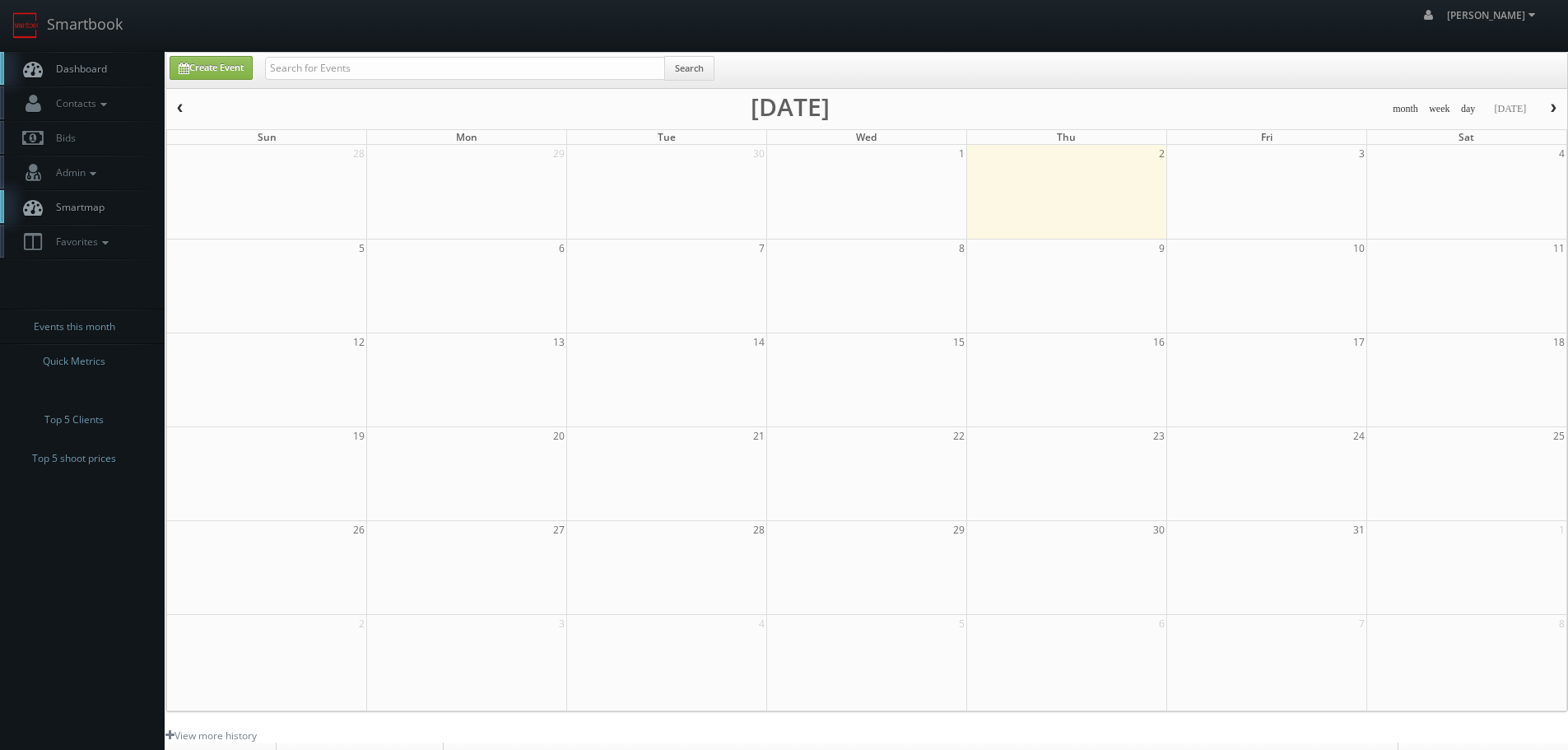
drag, startPoint x: 0, startPoint y: 0, endPoint x: 518, endPoint y: 71, distance: 522.8
click at [518, 73] on div "Search" at bounding box center [490, 71] width 449 height 32
click at [518, 71] on input "text" at bounding box center [465, 68] width 400 height 23
paste input "Maumee Bay Vision Center"
type input "Maumee Bay Vision Center"
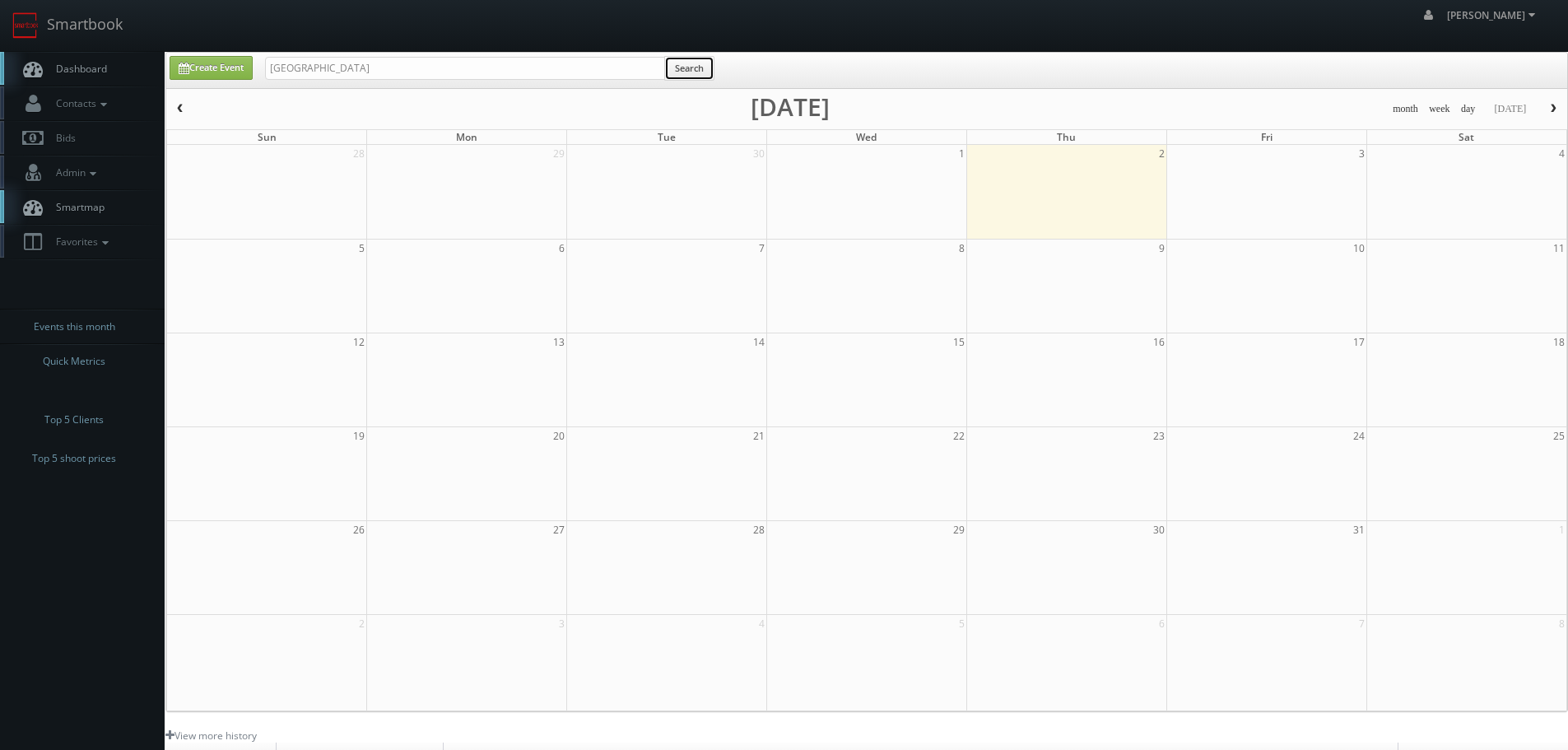
click at [683, 71] on button "Search" at bounding box center [689, 68] width 50 height 25
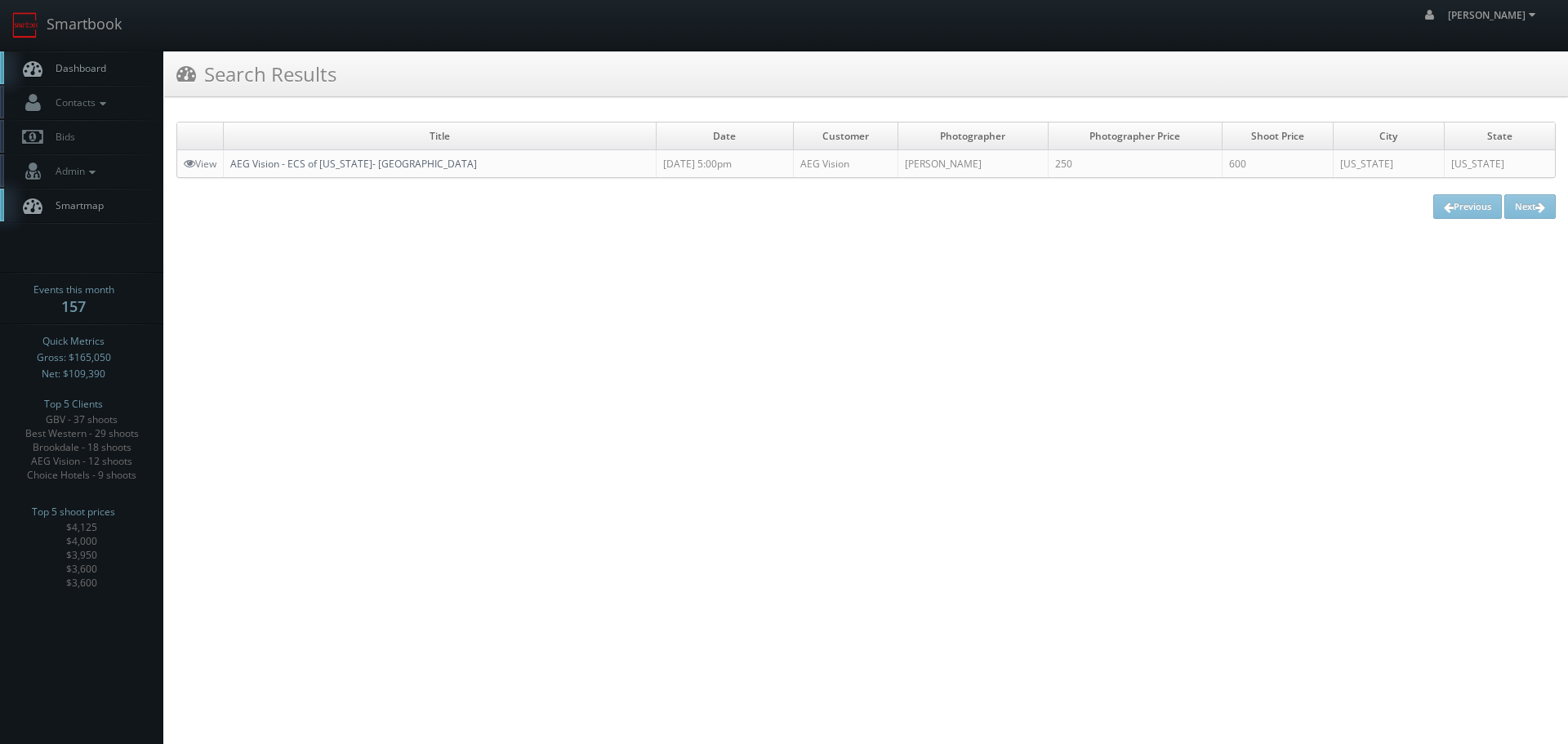
copy link "AEG Vision - ECS of Ohio- Maumee Bay Vision Center"
drag, startPoint x: 518, startPoint y: 155, endPoint x: 234, endPoint y: 161, distance: 284.1
click at [234, 161] on td "AEG Vision - ECS of Ohio- Maumee Bay Vision Center" at bounding box center [440, 164] width 433 height 28
drag, startPoint x: 79, startPoint y: 30, endPoint x: 92, endPoint y: 32, distance: 13.2
click at [79, 30] on link "Smartbook" at bounding box center [67, 25] width 134 height 50
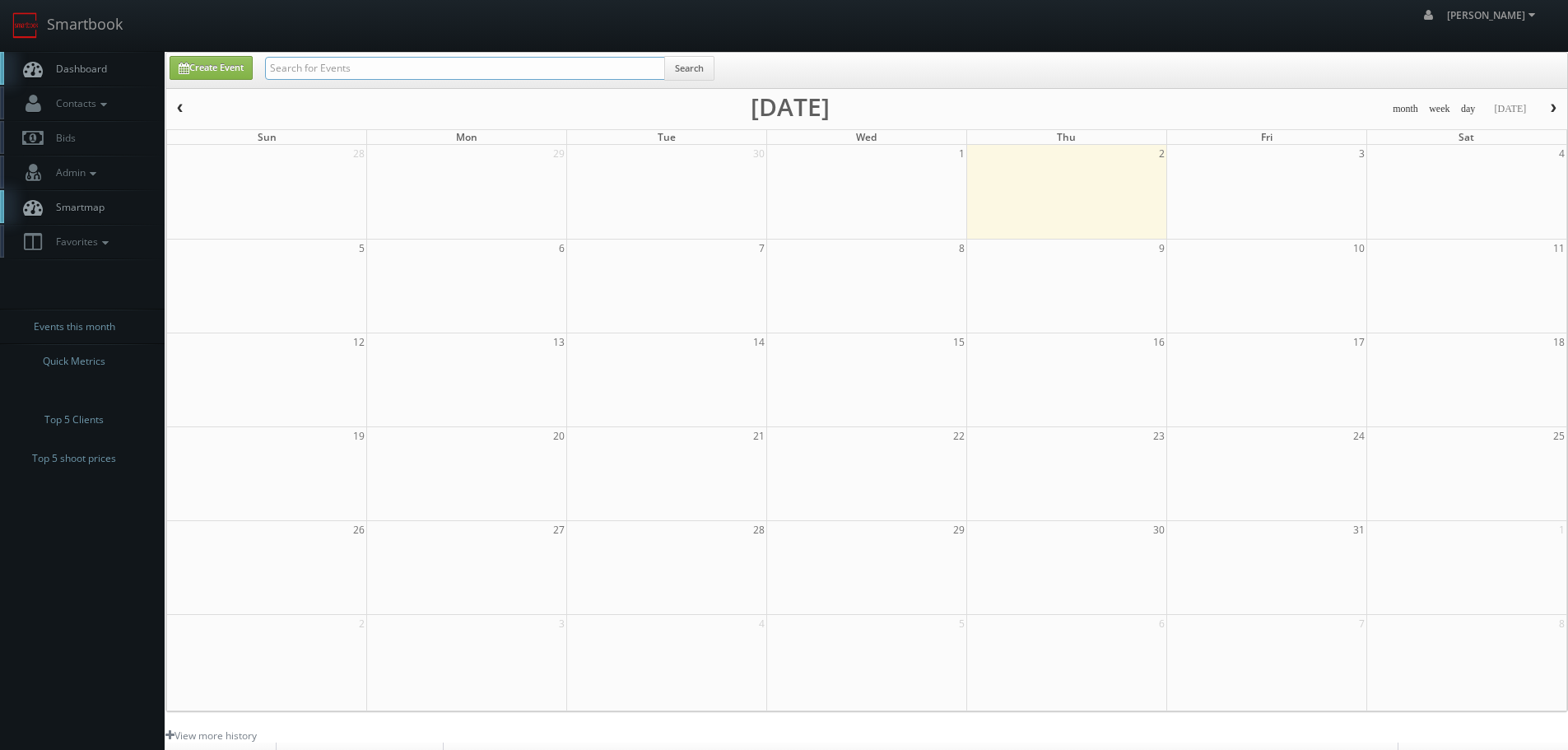
click at [336, 71] on input "text" at bounding box center [465, 68] width 400 height 23
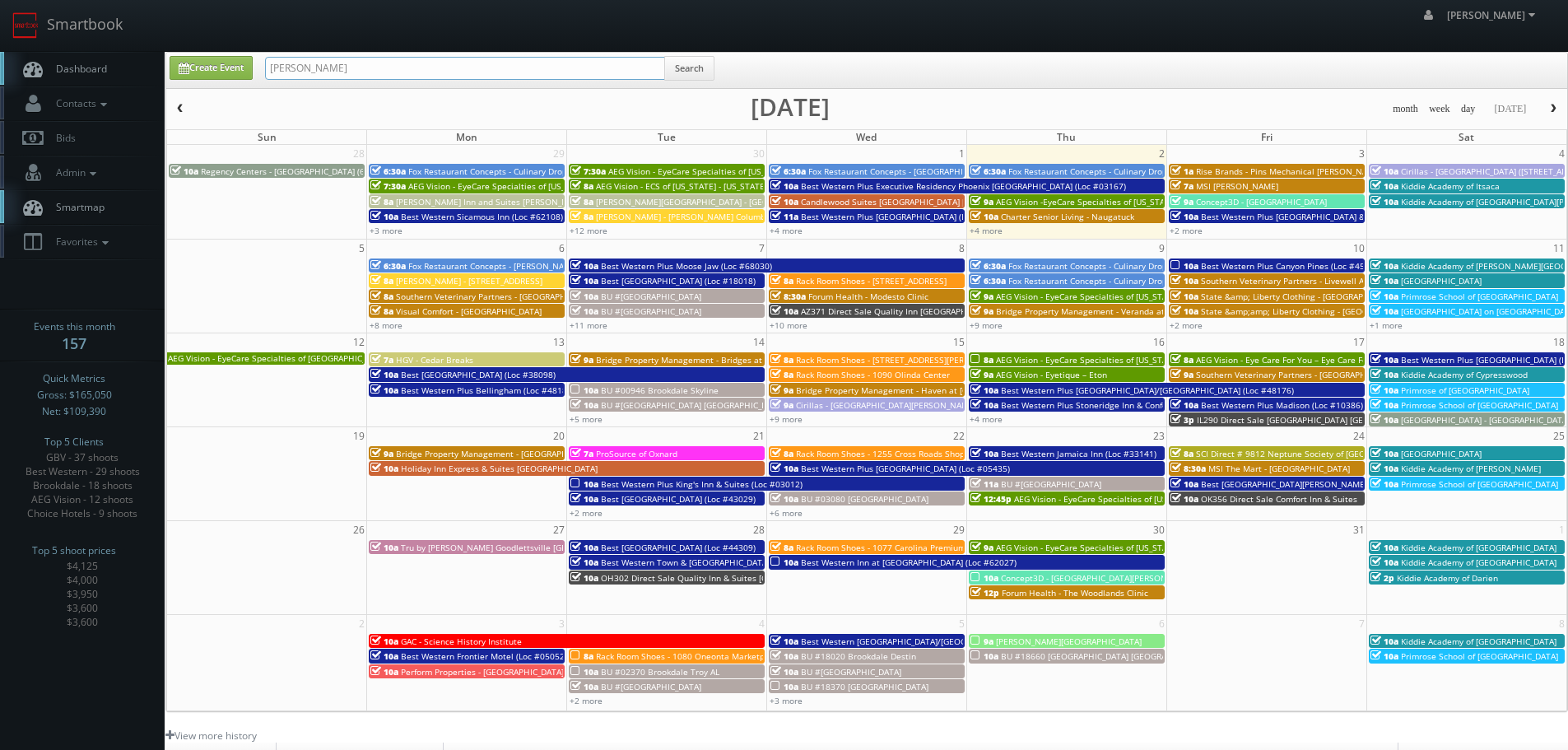
type input "[PERSON_NAME]"
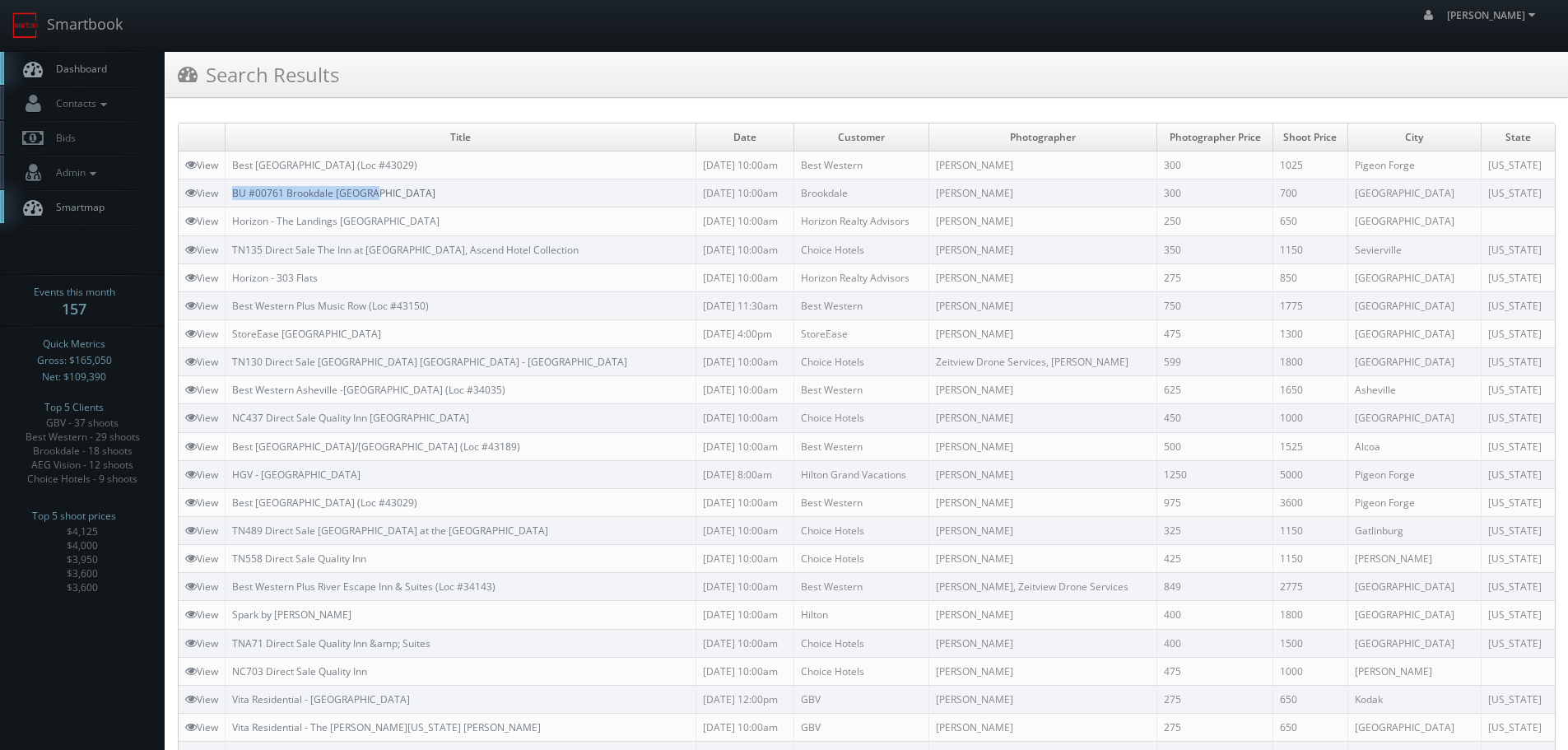
copy link "BU #00761 Brookdale [GEOGRAPHIC_DATA]"
drag, startPoint x: 390, startPoint y: 190, endPoint x: 236, endPoint y: 190, distance: 154.0
click at [236, 190] on td "BU #00761 Brookdale Bristol" at bounding box center [460, 193] width 471 height 28
click at [448, 197] on td "BU #00761 Brookdale Bristol" at bounding box center [460, 193] width 471 height 28
copy link "BU #00761 Brookdale Bristol"
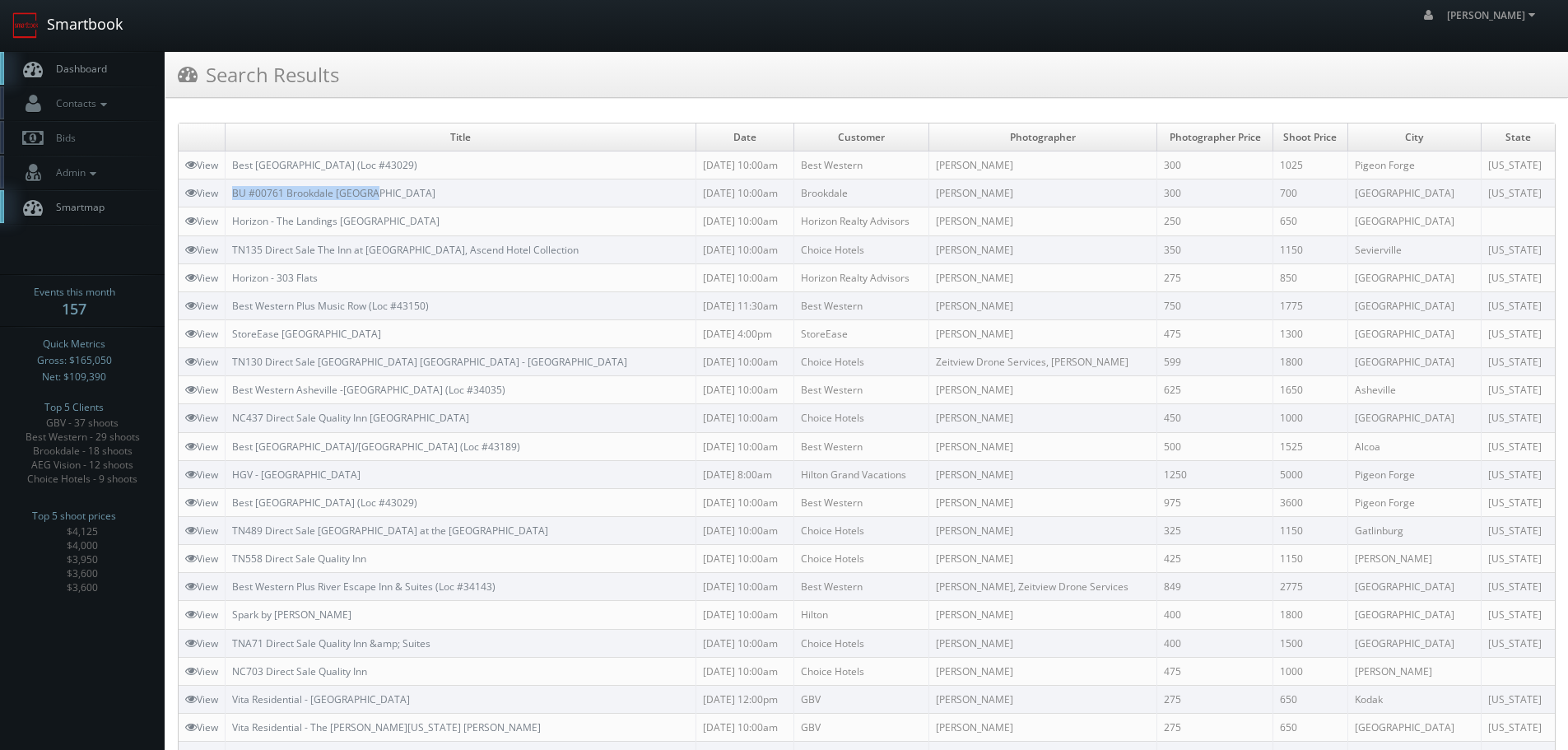
click at [96, 17] on link "Smartbook" at bounding box center [67, 25] width 135 height 51
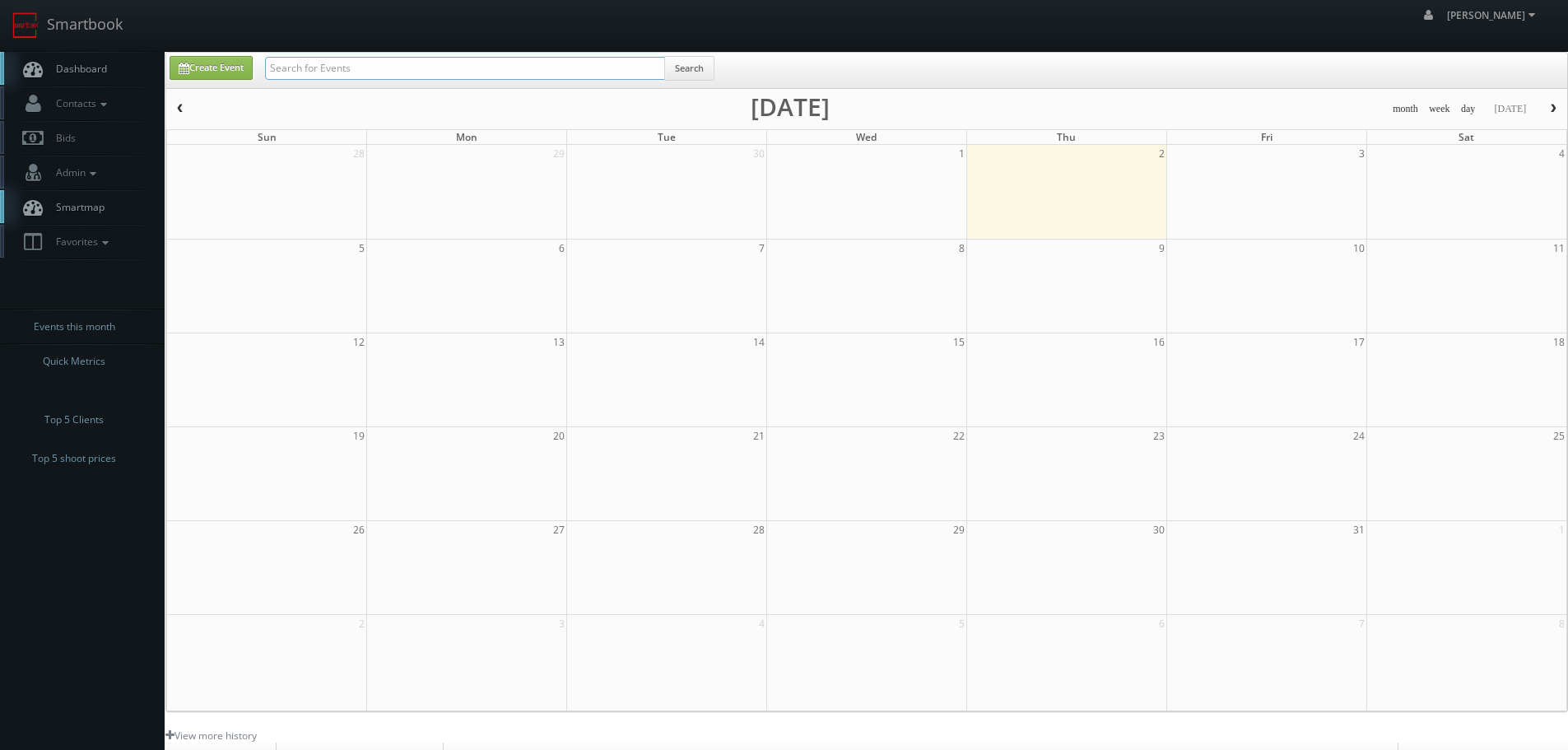
drag, startPoint x: 0, startPoint y: 0, endPoint x: 398, endPoint y: 67, distance: 403.6
click at [398, 67] on input "text" at bounding box center [465, 68] width 400 height 23
type input "imbranded"
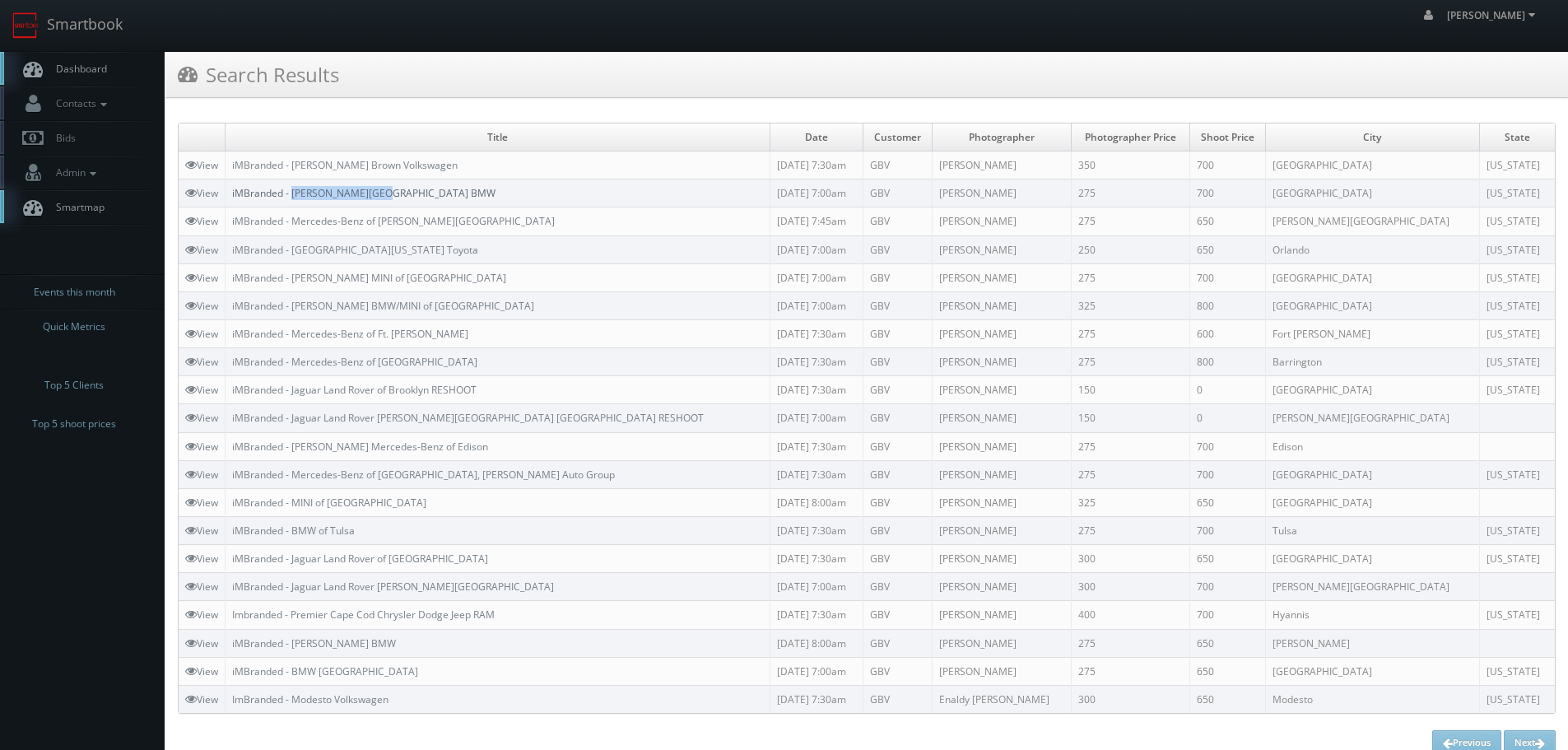
copy link "[PERSON_NAME] Hills BMW"
drag, startPoint x: 417, startPoint y: 198, endPoint x: 296, endPoint y: 194, distance: 121.1
click at [296, 194] on td "iMBranded - [PERSON_NAME][GEOGRAPHIC_DATA] BMW" at bounding box center [497, 193] width 545 height 28
click at [429, 191] on td "iMBranded - [PERSON_NAME][GEOGRAPHIC_DATA] BMW" at bounding box center [497, 193] width 545 height 28
copy link "iMBranded - [PERSON_NAME][GEOGRAPHIC_DATA] BMW"
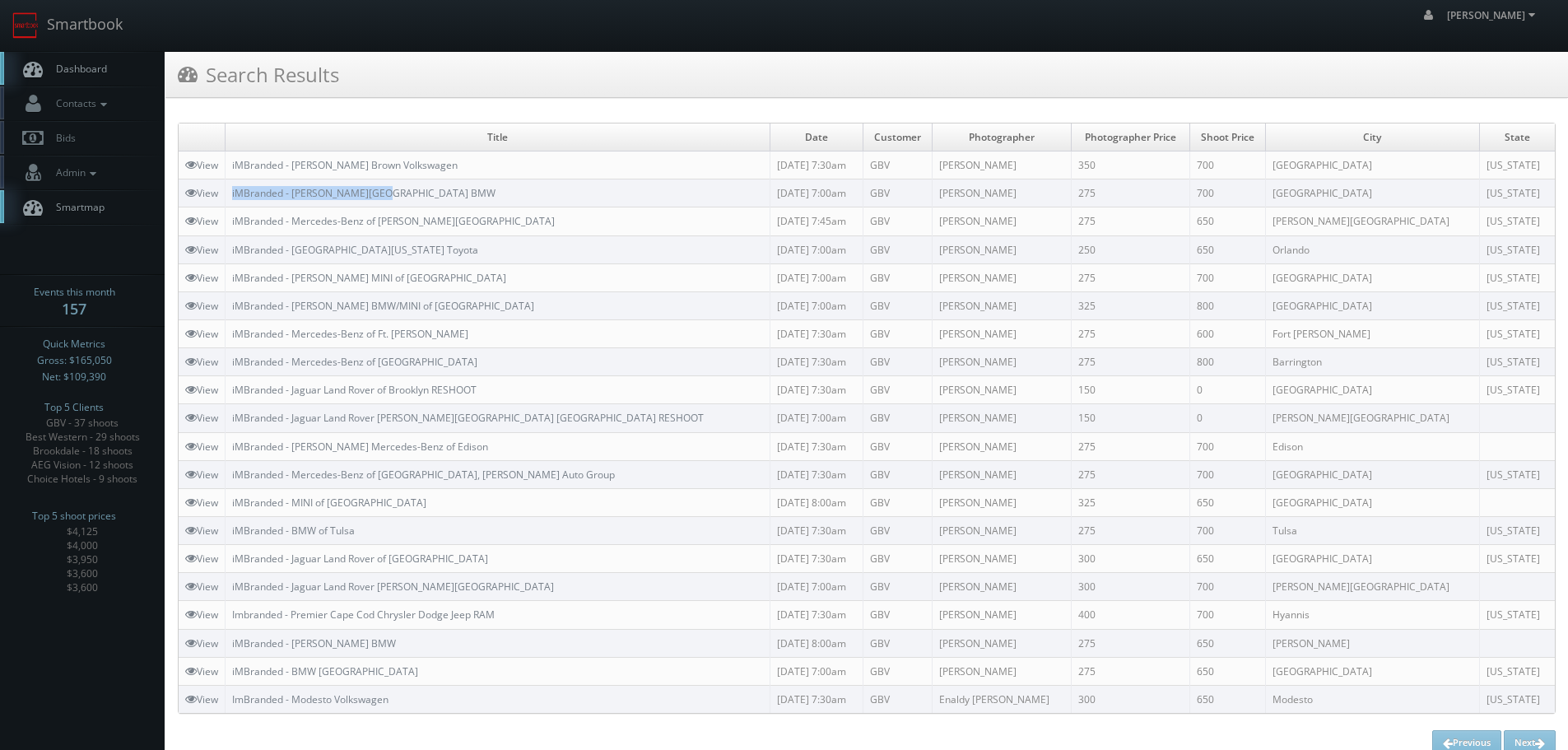
drag, startPoint x: 435, startPoint y: 189, endPoint x: 231, endPoint y: 190, distance: 204.0
click at [231, 190] on td "iMBranded - Beverly Hills BMW" at bounding box center [497, 193] width 545 height 28
click at [93, 32] on link "Smartbook" at bounding box center [67, 25] width 135 height 51
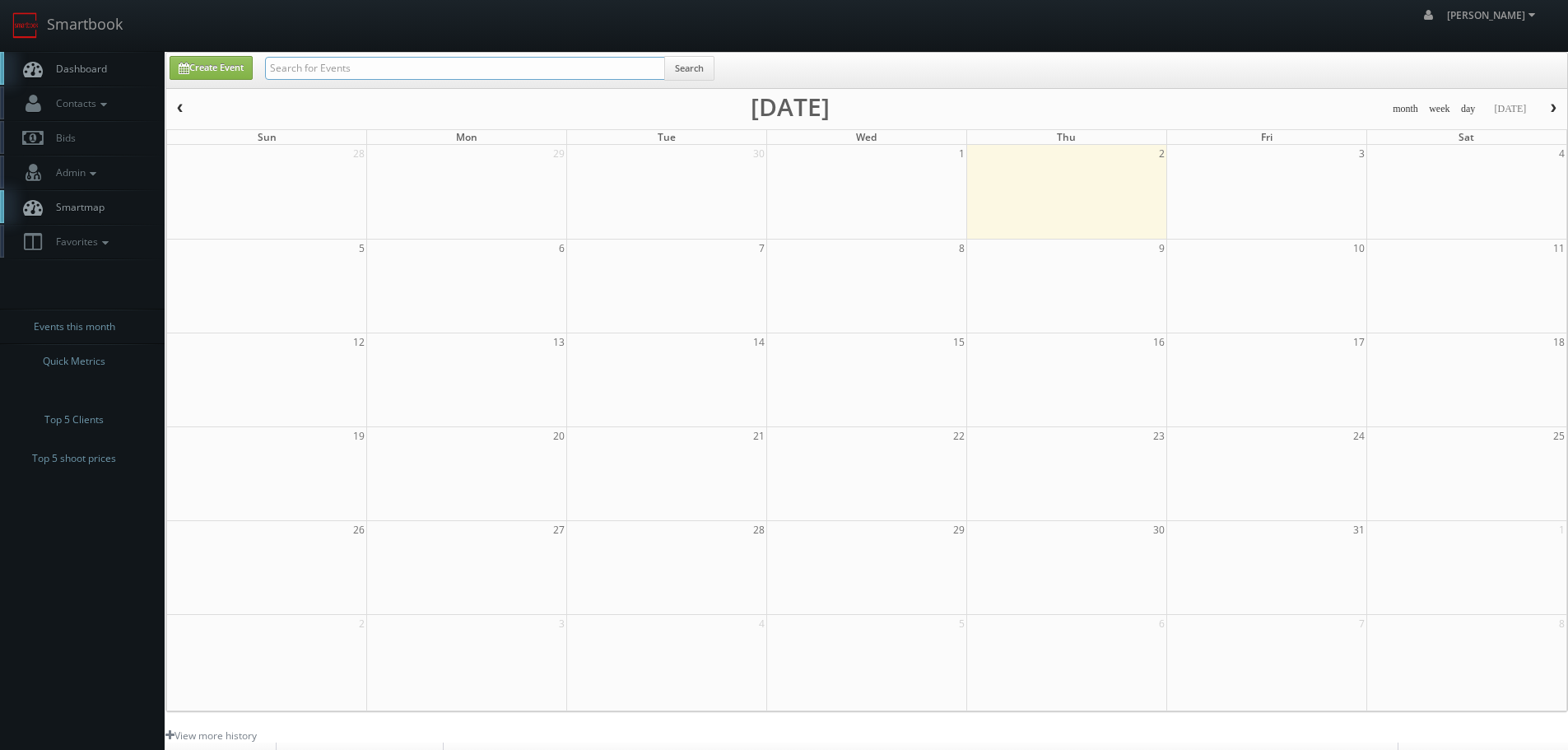
click at [431, 73] on input "text" at bounding box center [465, 68] width 400 height 23
type input "06179"
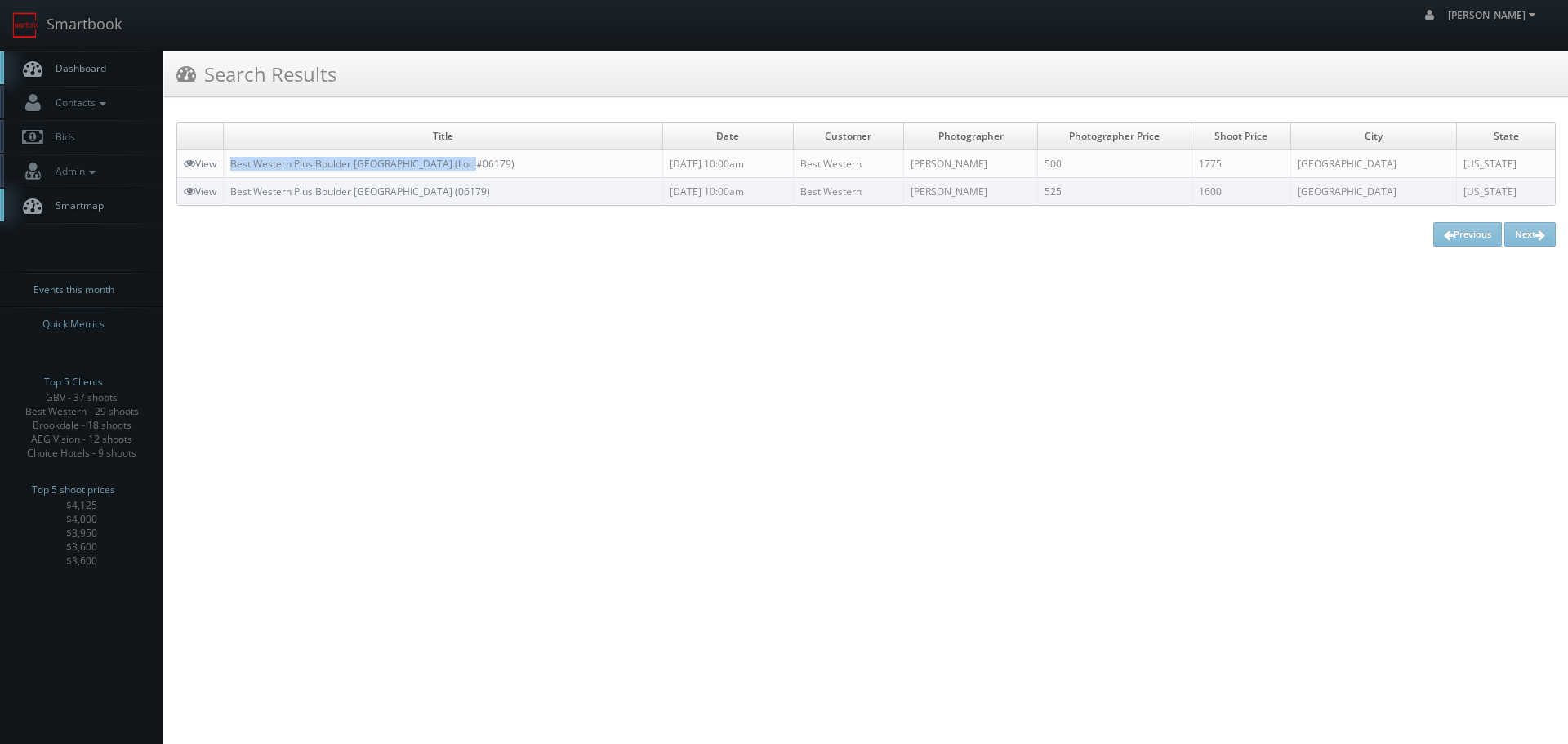
copy link "Best Western Plus Boulder [GEOGRAPHIC_DATA] (Loc #06179)"
drag, startPoint x: 481, startPoint y: 165, endPoint x: 235, endPoint y: 156, distance: 246.2
click at [235, 156] on td "Best Western Plus Boulder [GEOGRAPHIC_DATA] (Loc #06179)" at bounding box center [443, 164] width 439 height 28
copy link "Best Western Plus Boulder [GEOGRAPHIC_DATA] (Loc #06179)"
click at [124, 33] on link "Smartbook" at bounding box center [67, 25] width 134 height 50
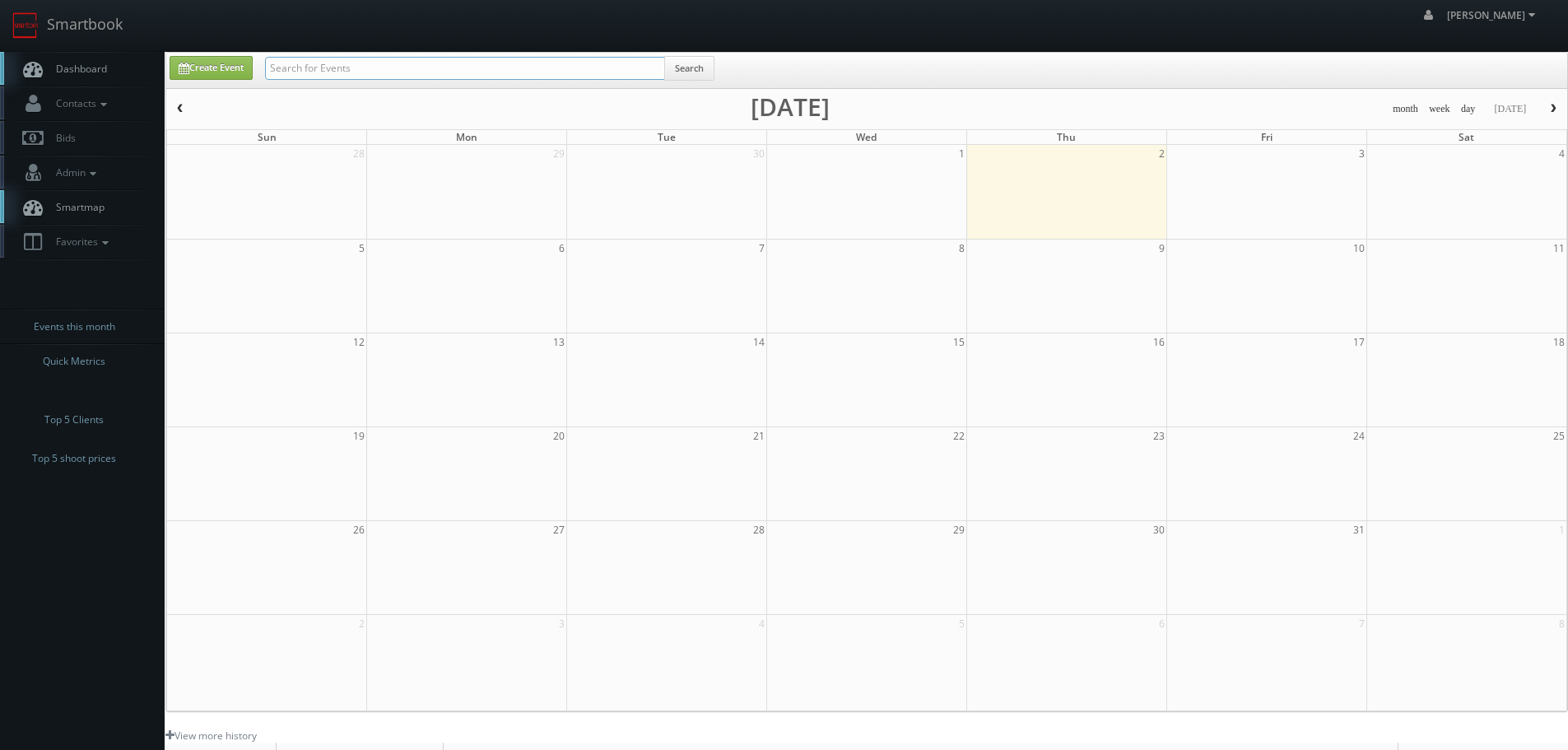
click at [346, 61] on input "text" at bounding box center [465, 68] width 400 height 23
type input "shafer"
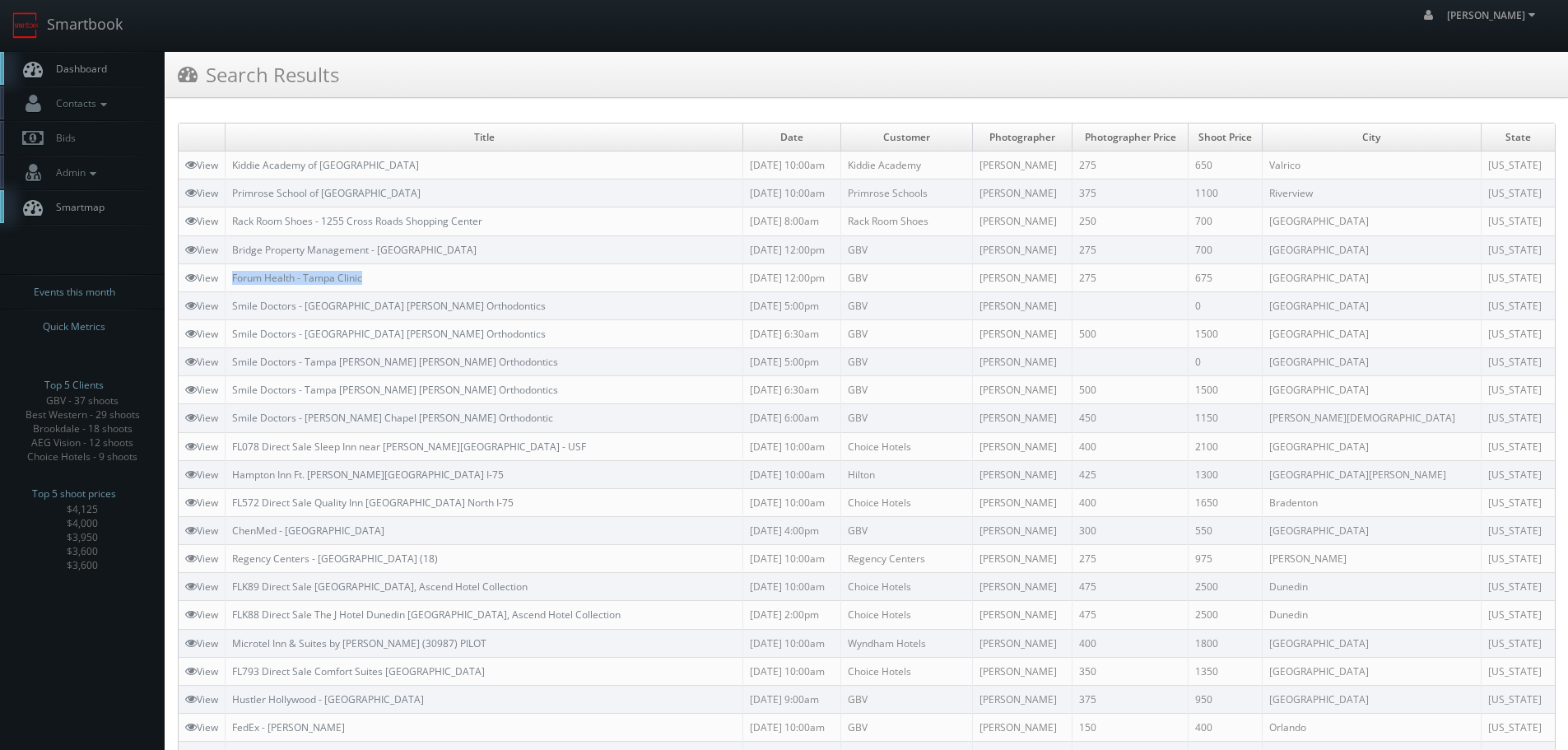
copy link "Forum Health - Tampa Clinic"
drag, startPoint x: 375, startPoint y: 275, endPoint x: 231, endPoint y: 282, distance: 144.2
click at [231, 282] on td "Forum Health - Tampa Clinic" at bounding box center [485, 277] width 518 height 28
click at [120, 28] on link "Smartbook" at bounding box center [67, 25] width 135 height 51
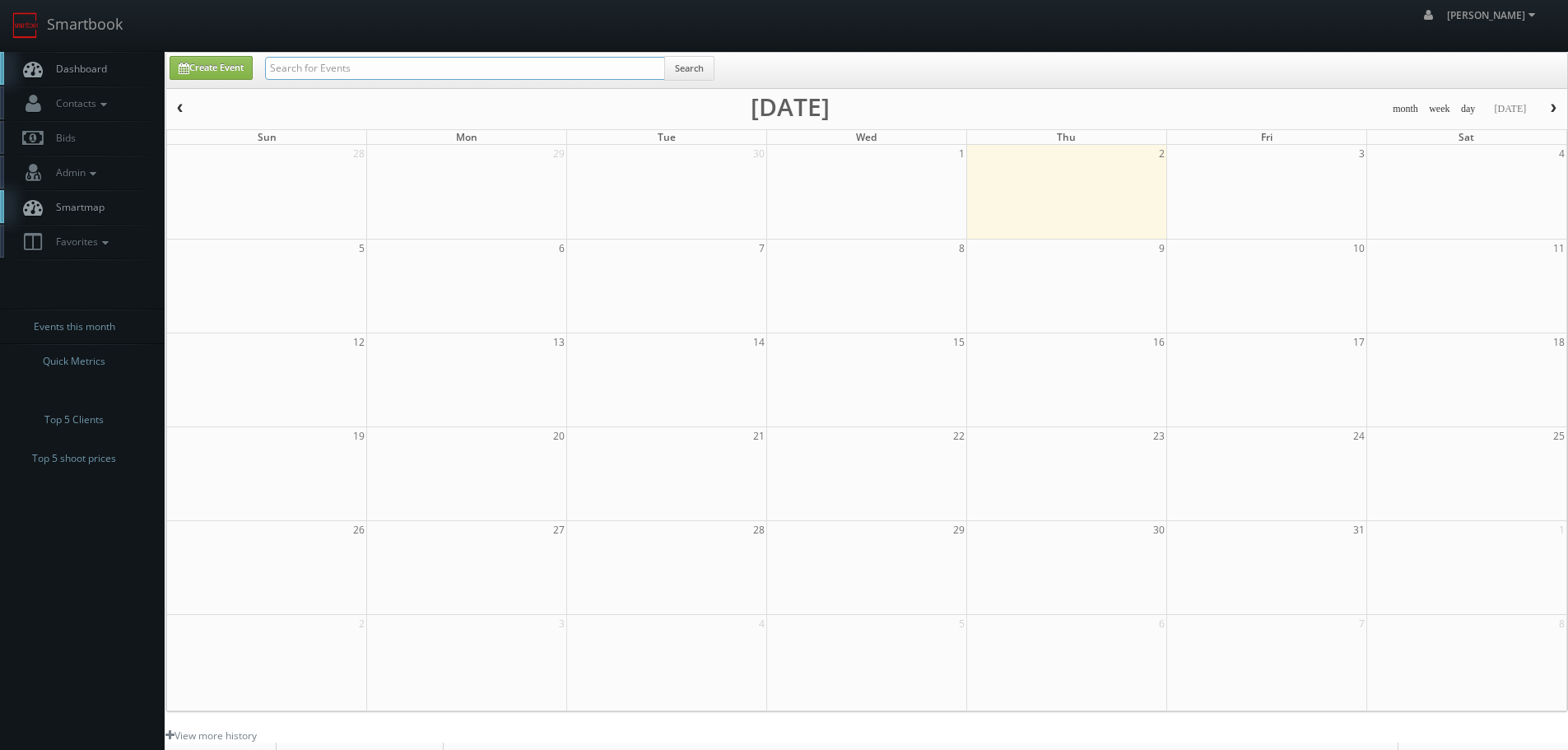
drag, startPoint x: 0, startPoint y: 0, endPoint x: 327, endPoint y: 62, distance: 332.8
click at [327, 62] on input "text" at bounding box center [465, 68] width 400 height 23
type input "tuska"
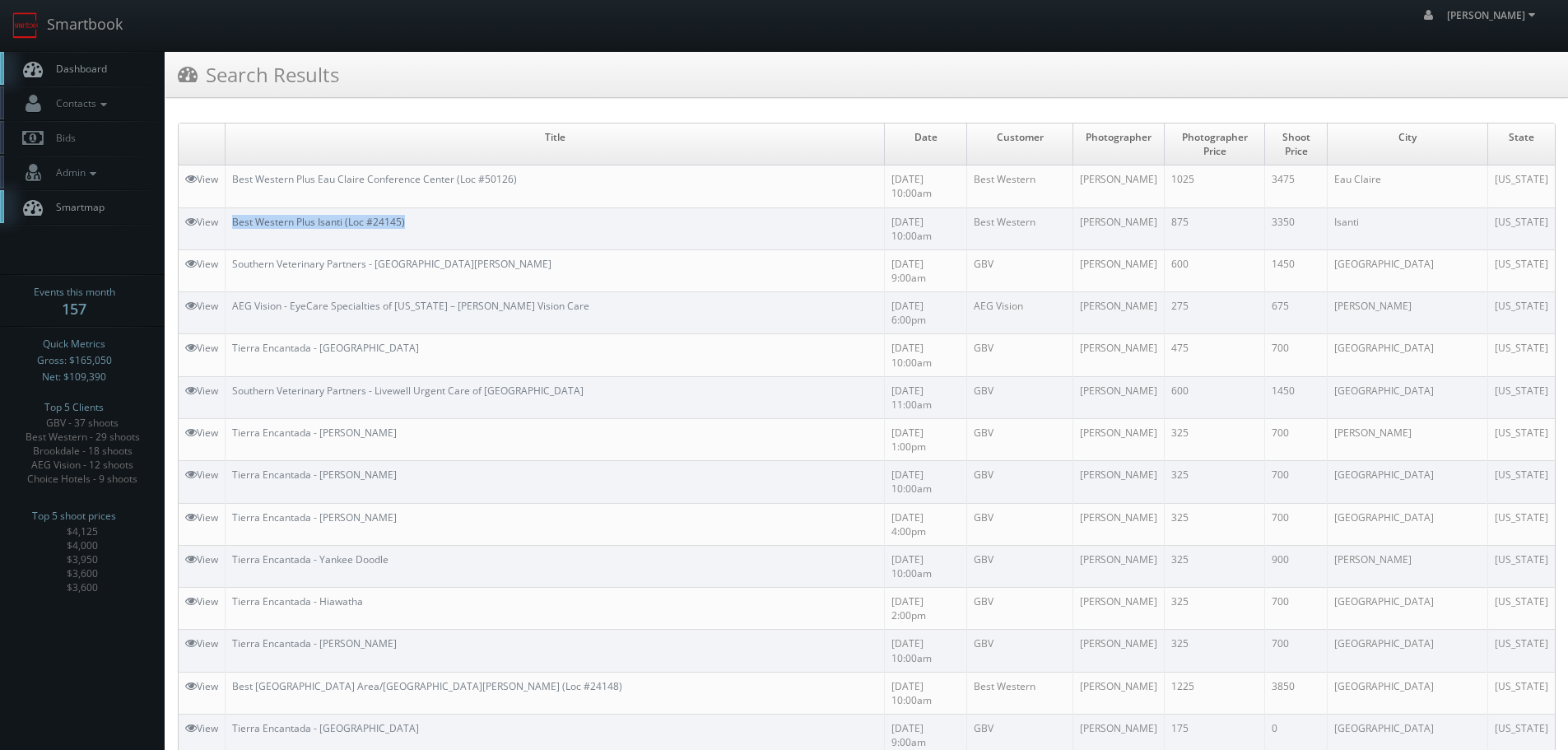
copy link "Best Western Plus Isanti (Loc #24145)"
drag, startPoint x: 436, startPoint y: 193, endPoint x: 235, endPoint y: 192, distance: 201.0
click at [235, 208] on td "Best Western Plus Isanti (Loc #24145)" at bounding box center [555, 228] width 659 height 42
copy link "Best Western Plus Eau Claire Conference Center (Loc #50126)"
drag, startPoint x: 590, startPoint y: 162, endPoint x: 230, endPoint y: 165, distance: 360.0
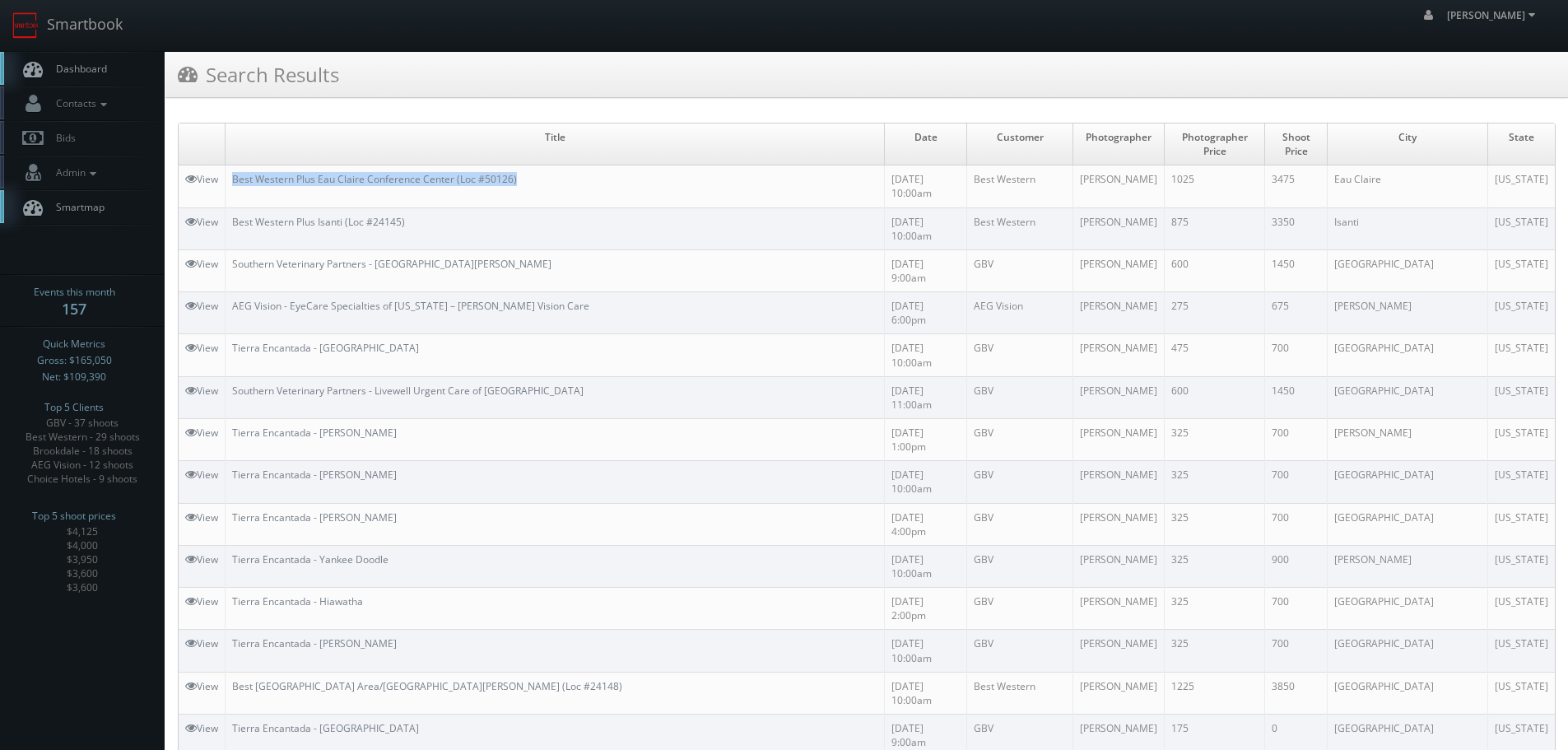
click at [230, 165] on td "Best Western Plus Eau Claire Conference Center (Loc #50126)" at bounding box center [555, 186] width 659 height 42
click at [103, 19] on link "Smartbook" at bounding box center [67, 25] width 135 height 51
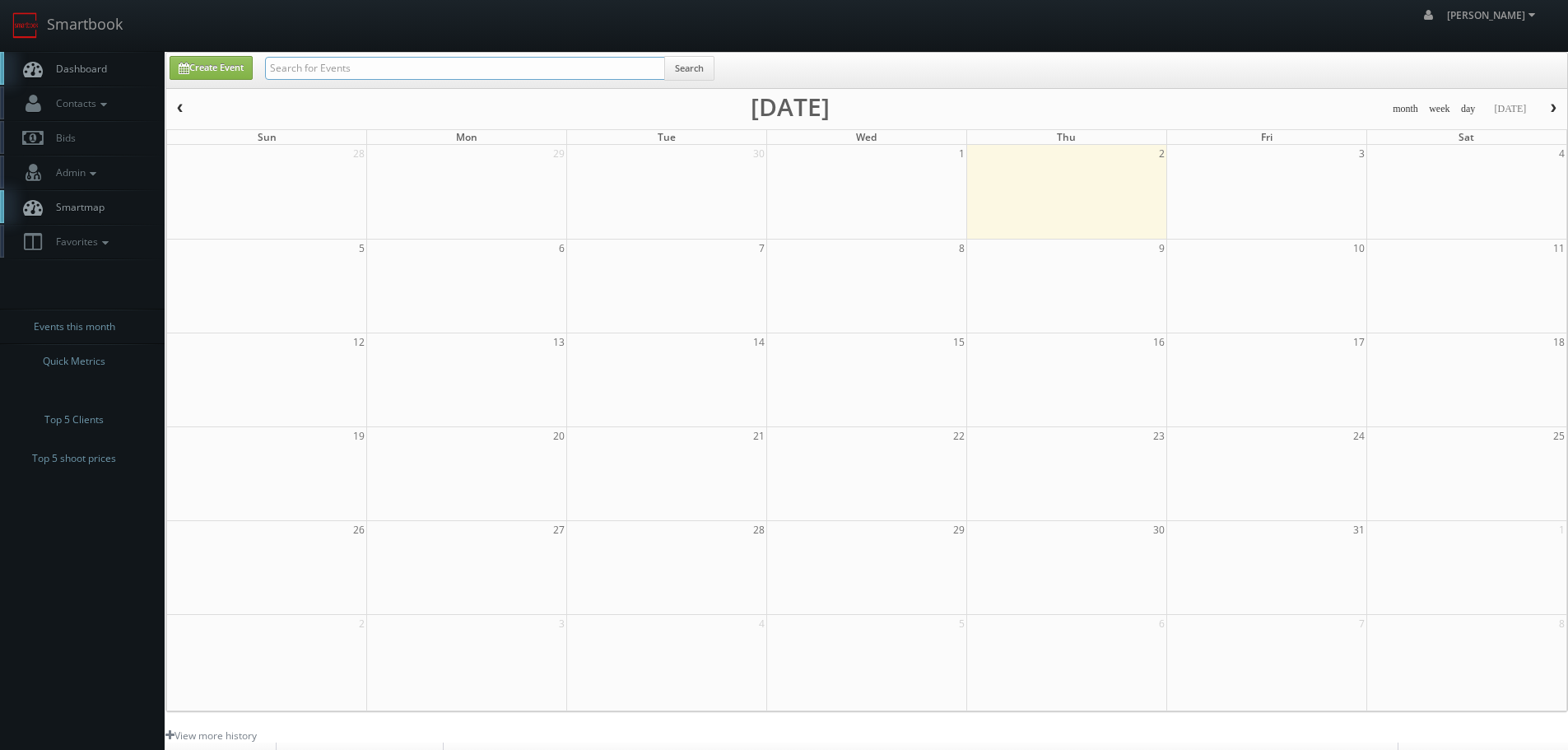
click at [311, 76] on input "text" at bounding box center [465, 68] width 400 height 23
type input "emlyn"
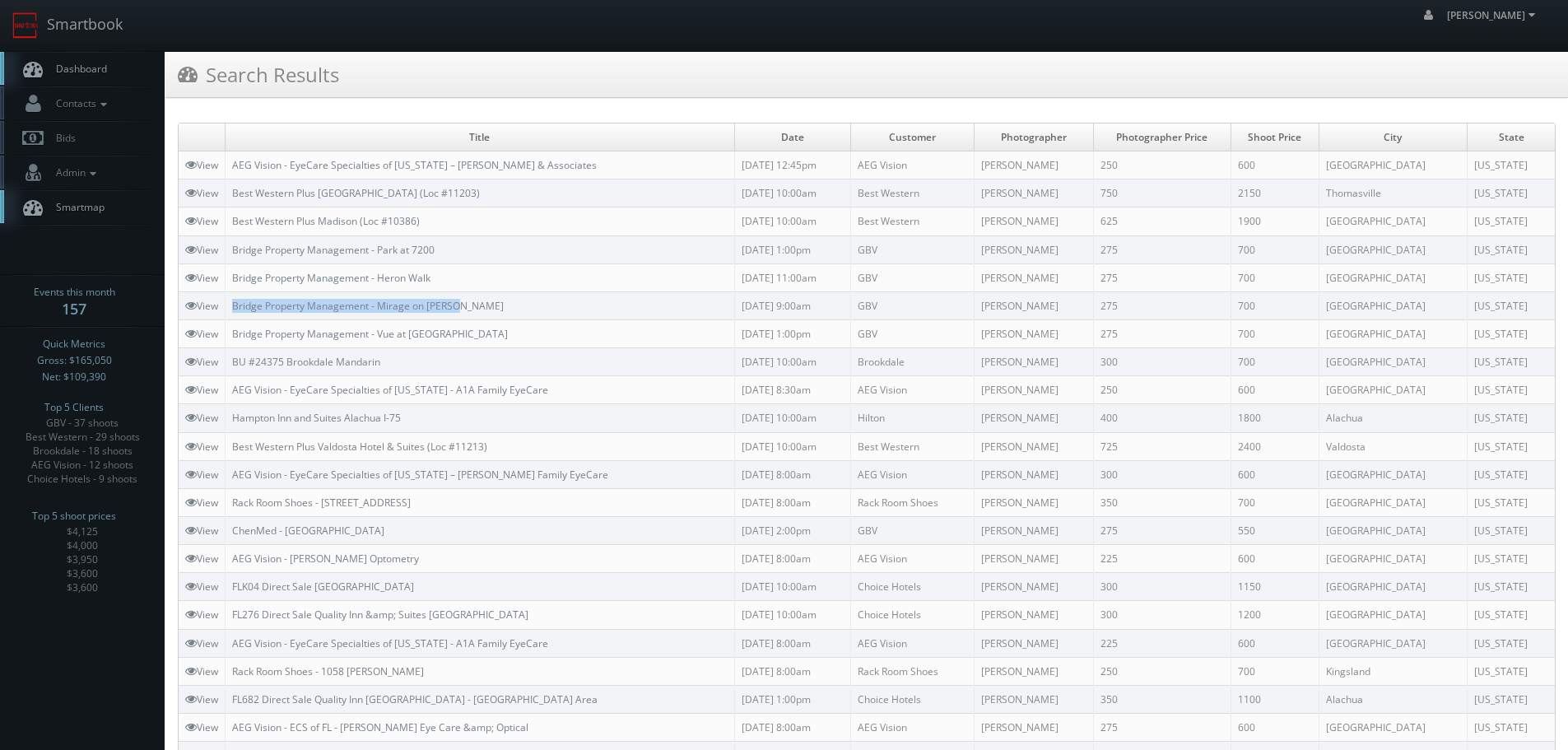
copy link "Bridge Property Management - Mirage on [PERSON_NAME]"
drag, startPoint x: 470, startPoint y: 306, endPoint x: 233, endPoint y: 302, distance: 237.0
click at [233, 302] on td "Bridge Property Management - Mirage on [PERSON_NAME]" at bounding box center [480, 306] width 509 height 28
click at [541, 281] on td "Bridge Property Management - Heron Walk" at bounding box center [480, 277] width 509 height 28
copy link "Bridge Property Management - Heron Walk"
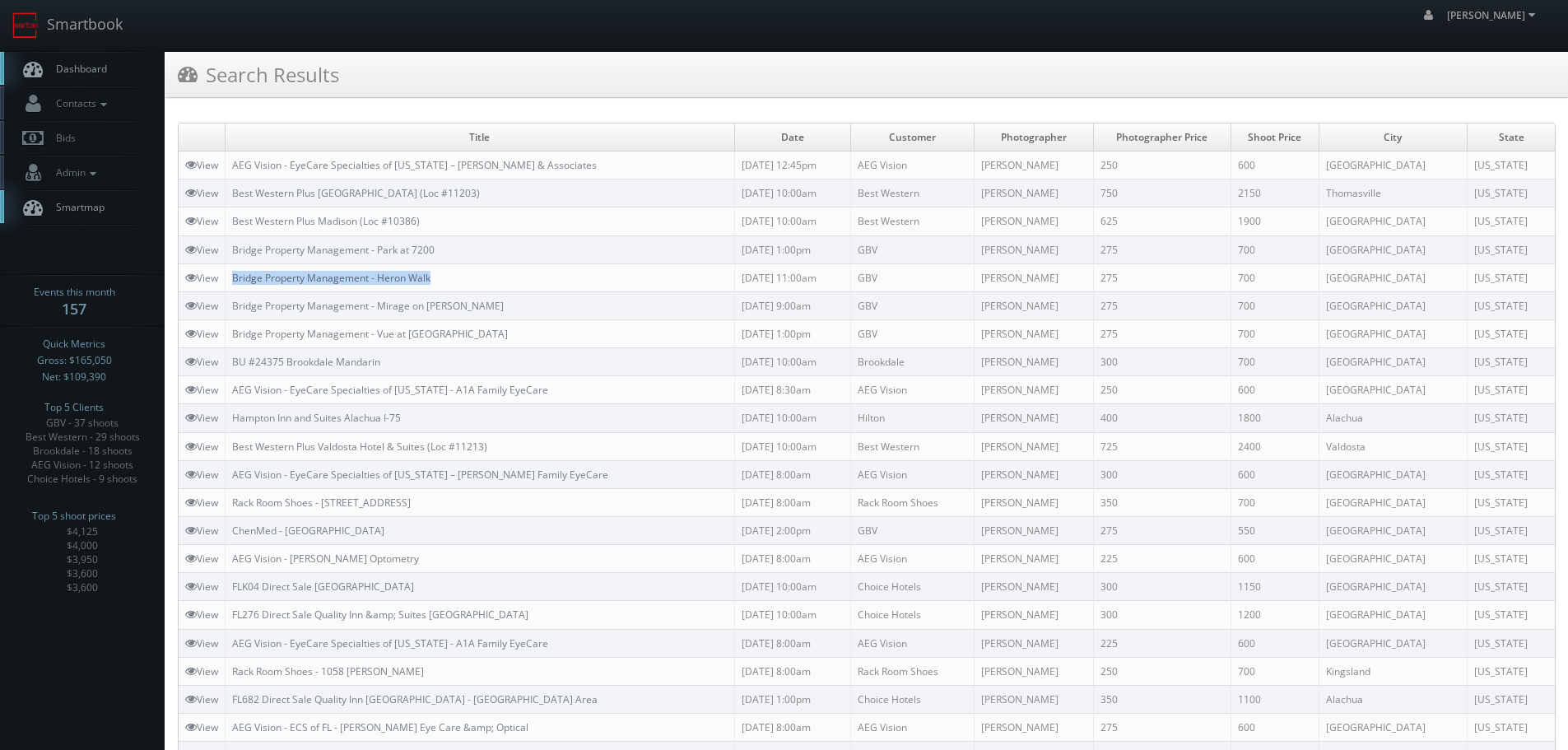
drag, startPoint x: 456, startPoint y: 282, endPoint x: 235, endPoint y: 282, distance: 221.0
click at [235, 282] on td "Bridge Property Management - Heron Walk" at bounding box center [480, 277] width 509 height 28
copy link "Bridge Property Management - Heron Walk"
copy link "Bridge Property Management - Park at 7200"
drag, startPoint x: 477, startPoint y: 248, endPoint x: 238, endPoint y: 252, distance: 239.0
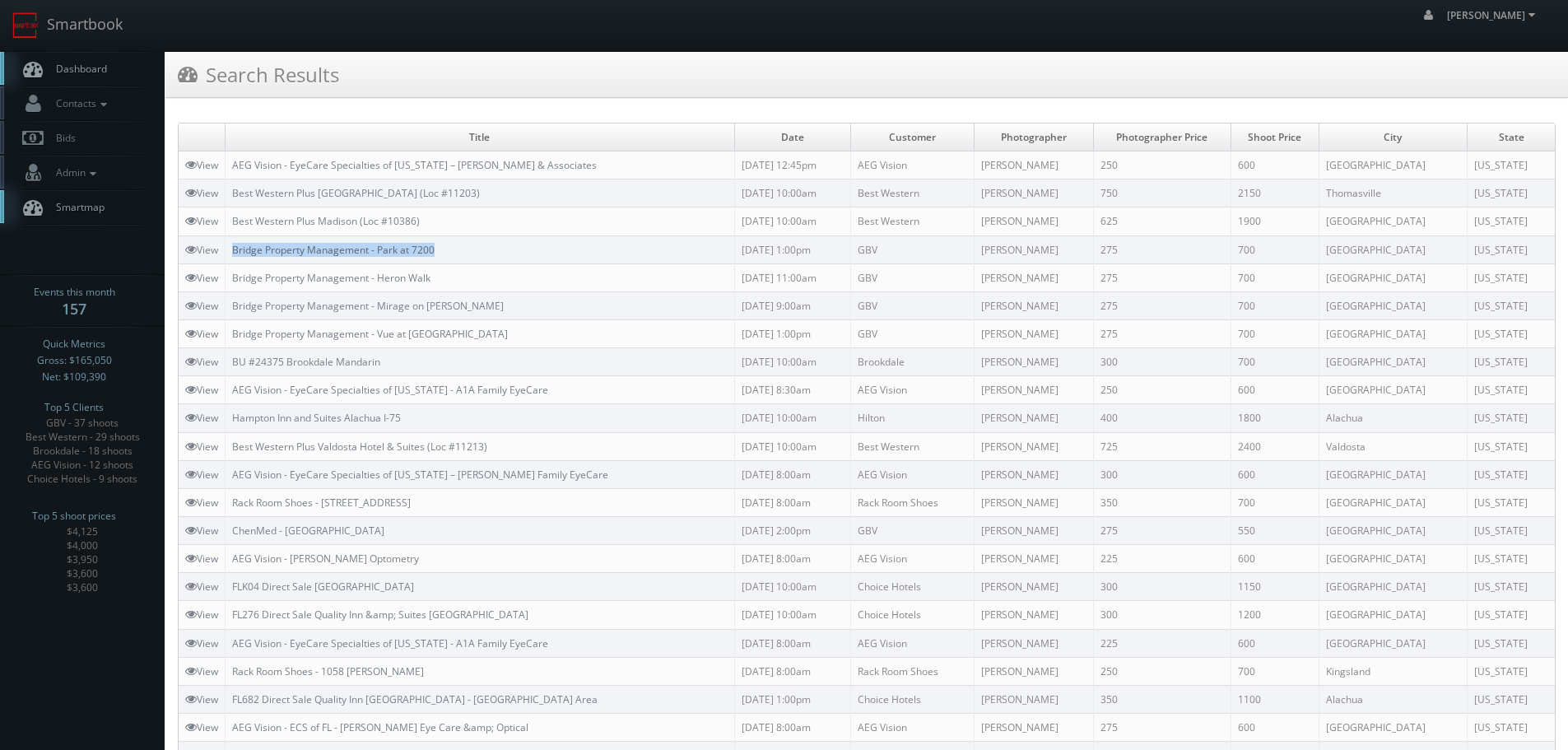
click at [238, 252] on td "Bridge Property Management - Park at 7200" at bounding box center [480, 250] width 509 height 28
